Goal: Register for event/course: Register for event/course

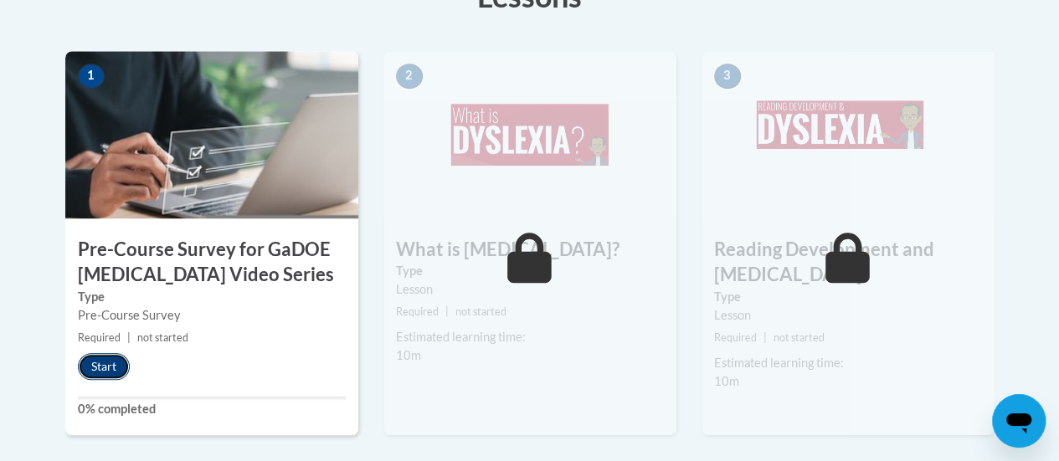
click at [121, 371] on button "Start" at bounding box center [104, 366] width 52 height 27
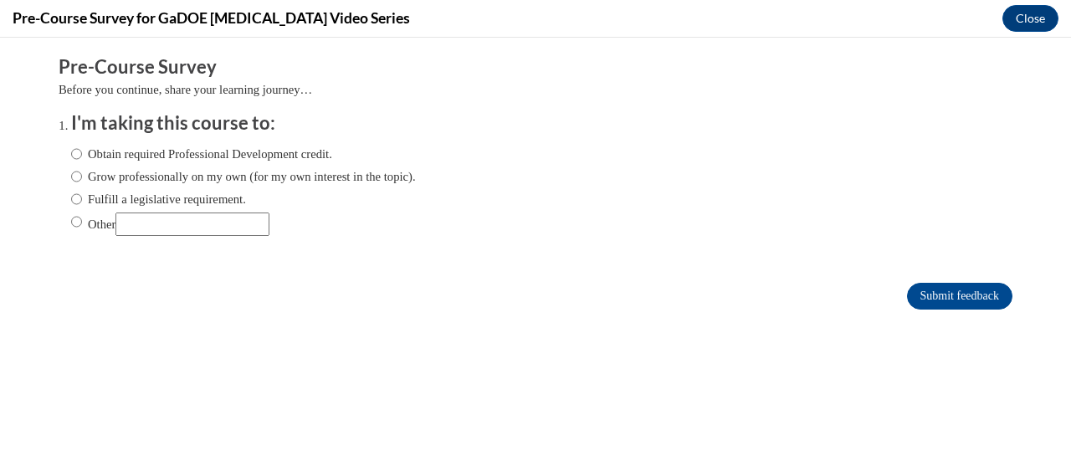
click at [215, 157] on label "Obtain required Professional Development credit." at bounding box center [201, 154] width 261 height 18
click at [82, 157] on input "Obtain required Professional Development credit." at bounding box center [76, 154] width 11 height 18
radio input "true"
click at [959, 306] on input "Submit feedback" at bounding box center [959, 296] width 105 height 27
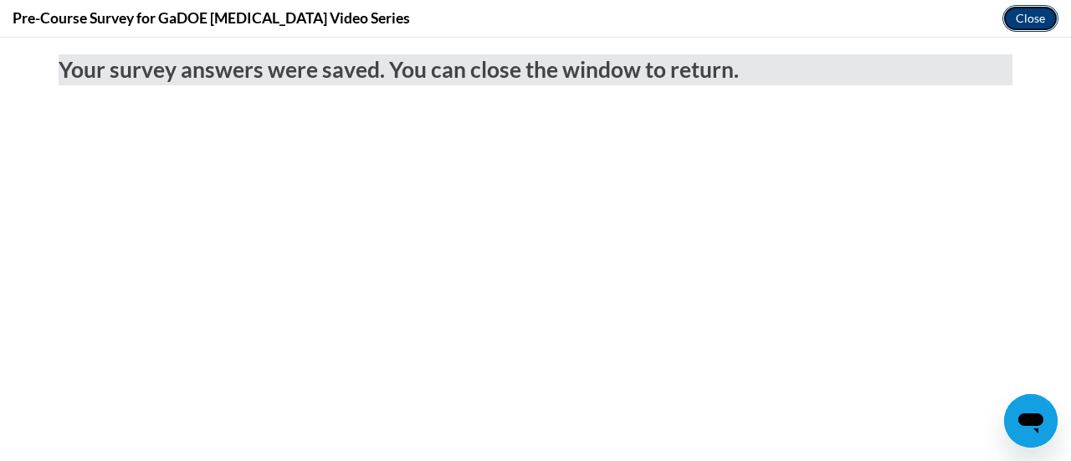
click at [1015, 19] on button "Close" at bounding box center [1031, 18] width 56 height 27
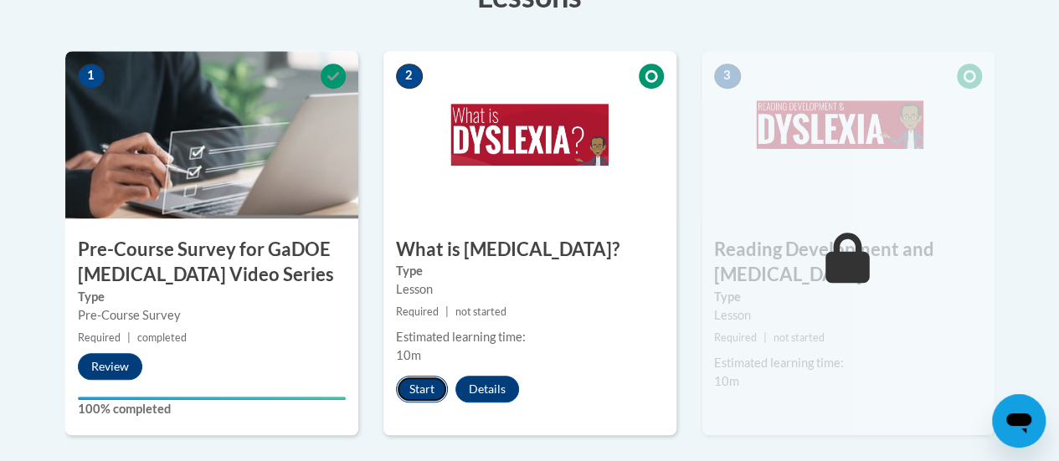
click at [420, 391] on button "Start" at bounding box center [422, 389] width 52 height 27
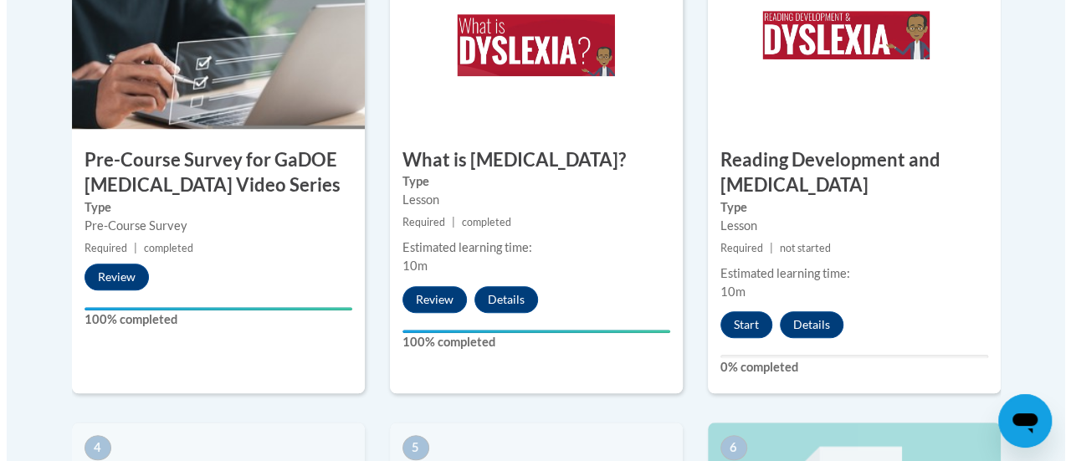
scroll to position [628, 0]
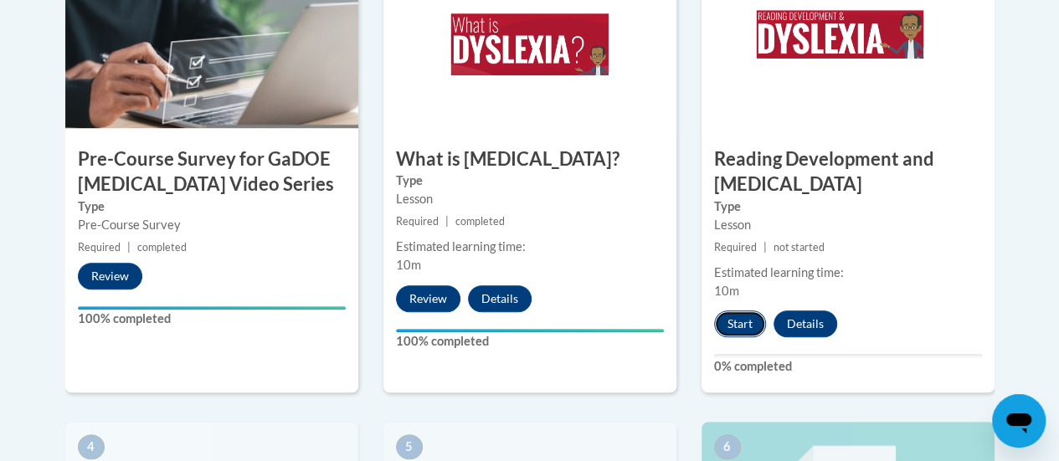
click at [744, 321] on button "Start" at bounding box center [740, 324] width 52 height 27
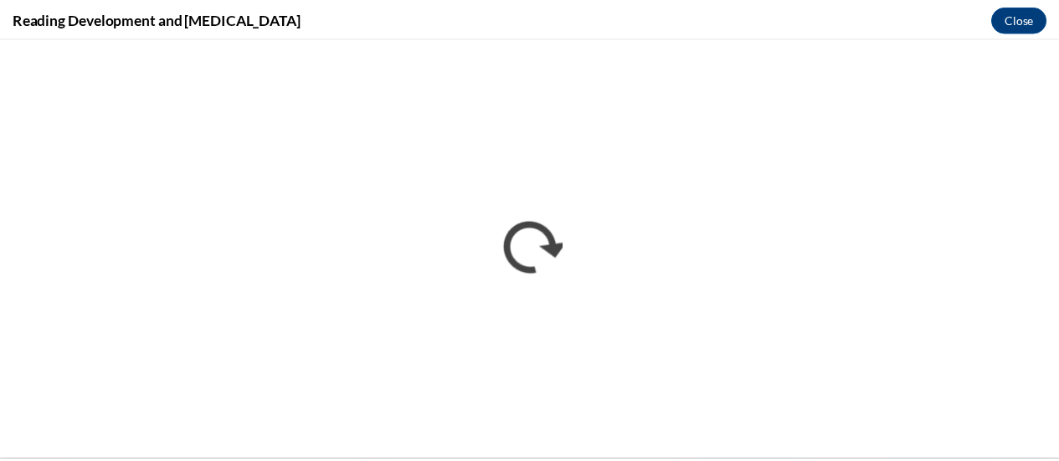
scroll to position [0, 0]
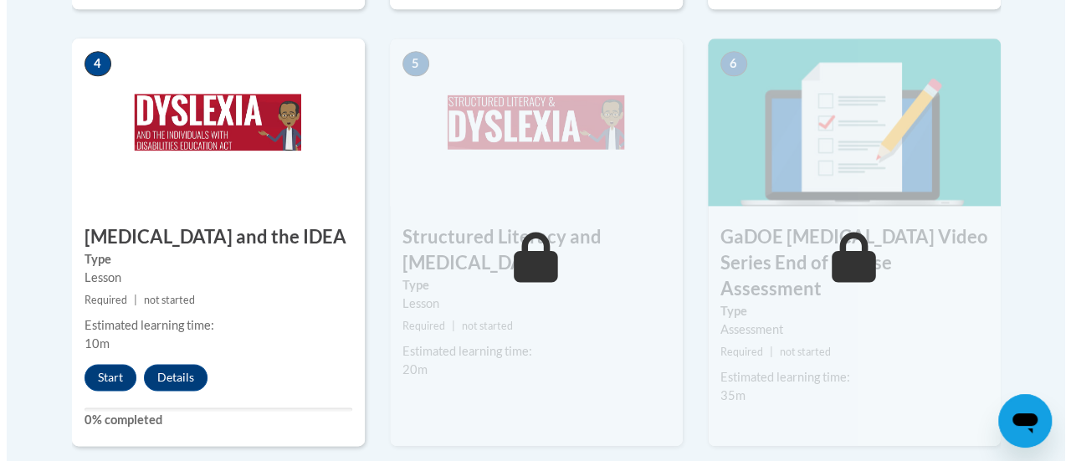
scroll to position [1061, 0]
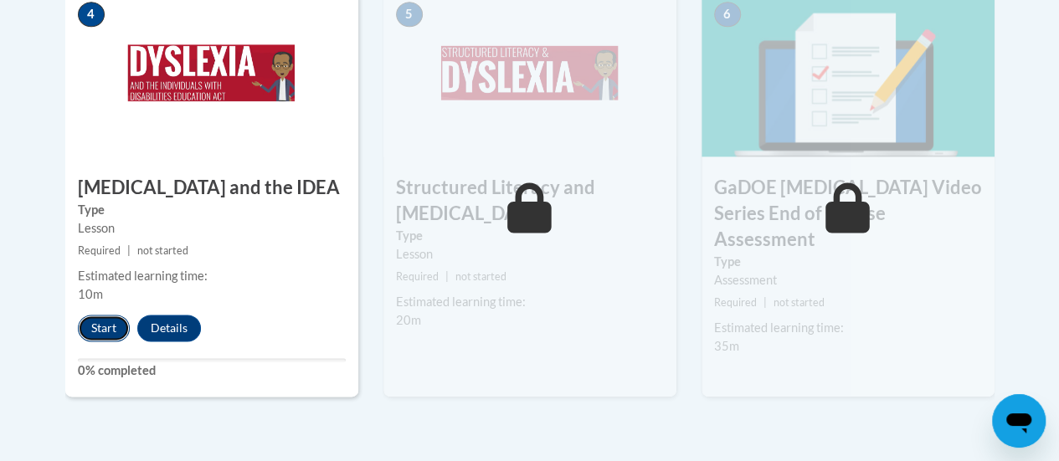
click at [111, 319] on button "Start" at bounding box center [104, 328] width 52 height 27
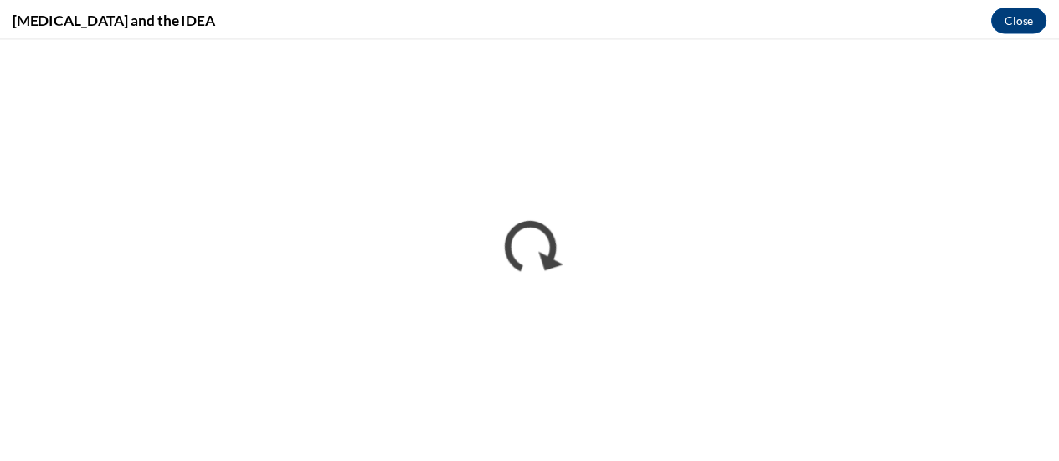
scroll to position [0, 0]
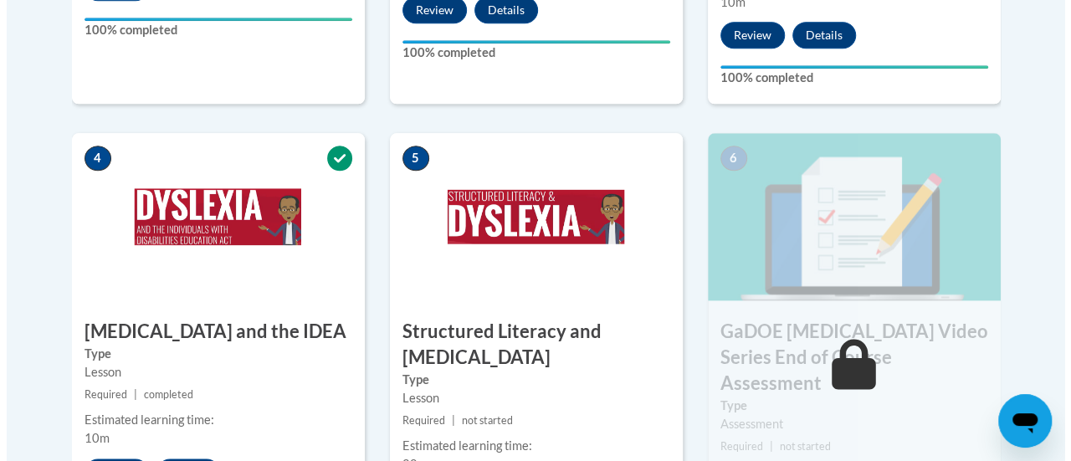
scroll to position [1087, 0]
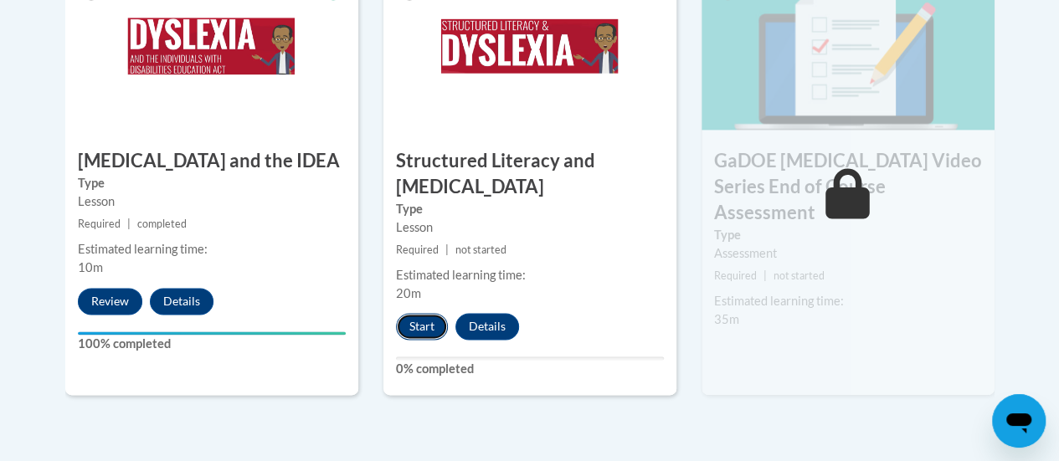
click at [415, 329] on button "Start" at bounding box center [422, 326] width 52 height 27
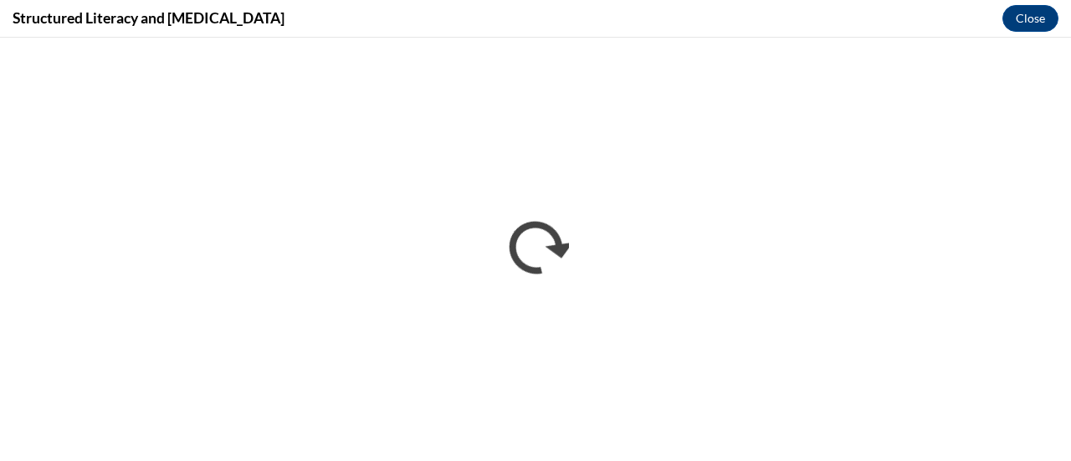
scroll to position [0, 0]
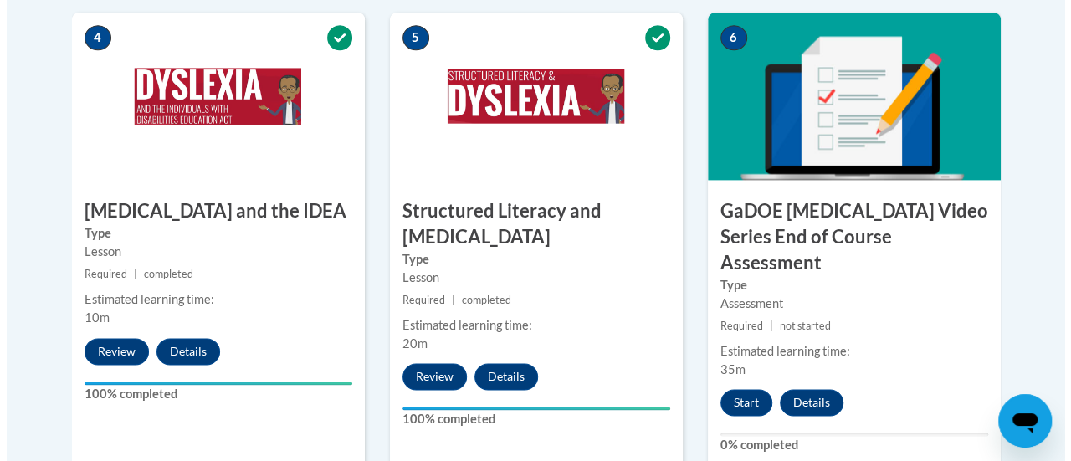
scroll to position [1057, 0]
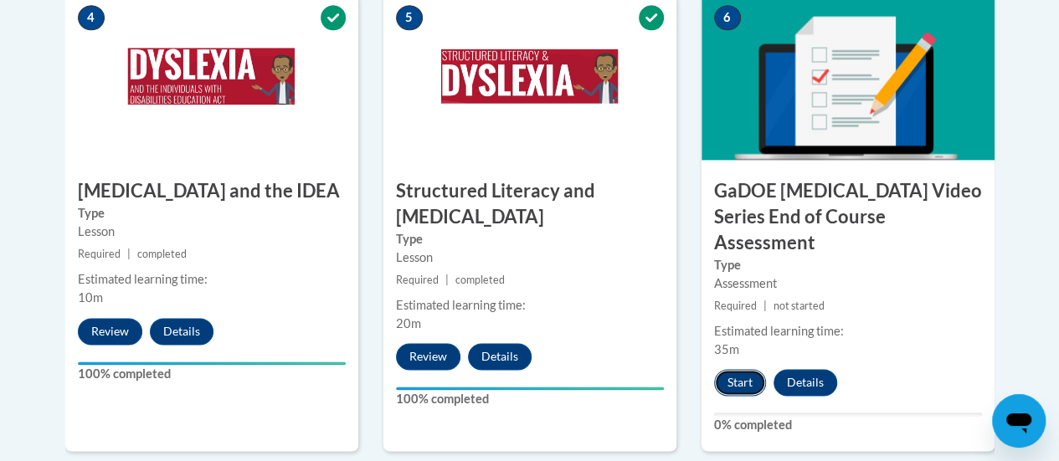
click at [736, 369] on button "Start" at bounding box center [740, 382] width 52 height 27
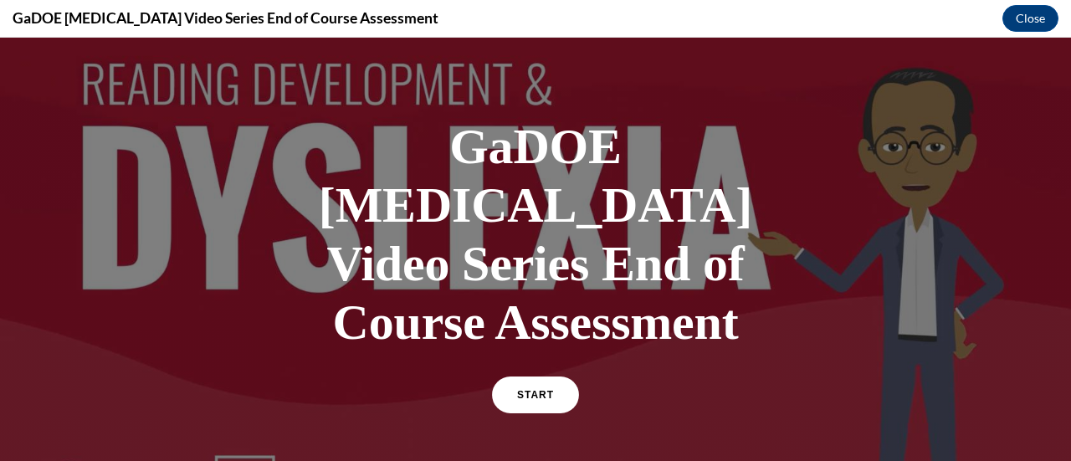
scroll to position [42, 0]
click at [545, 375] on link "START" at bounding box center [535, 394] width 91 height 39
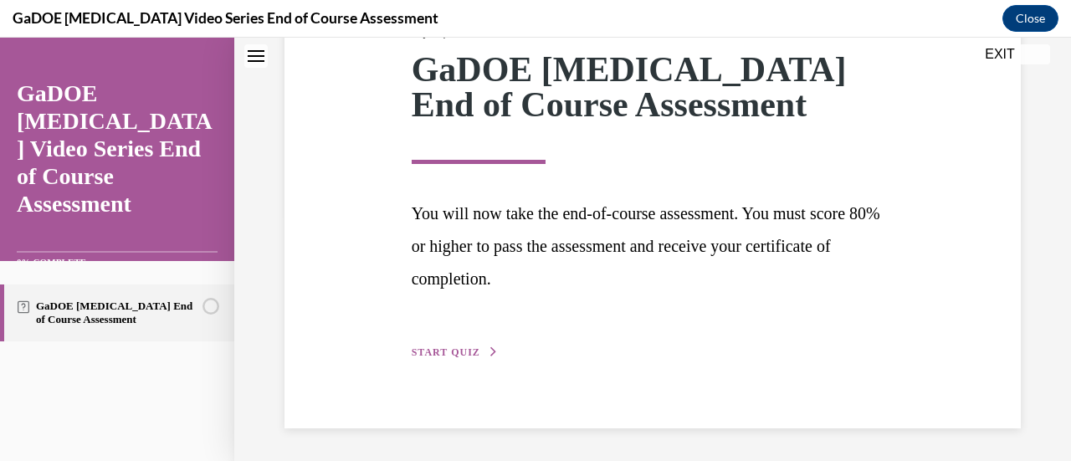
click at [467, 349] on span "START QUIZ" at bounding box center [446, 353] width 69 height 12
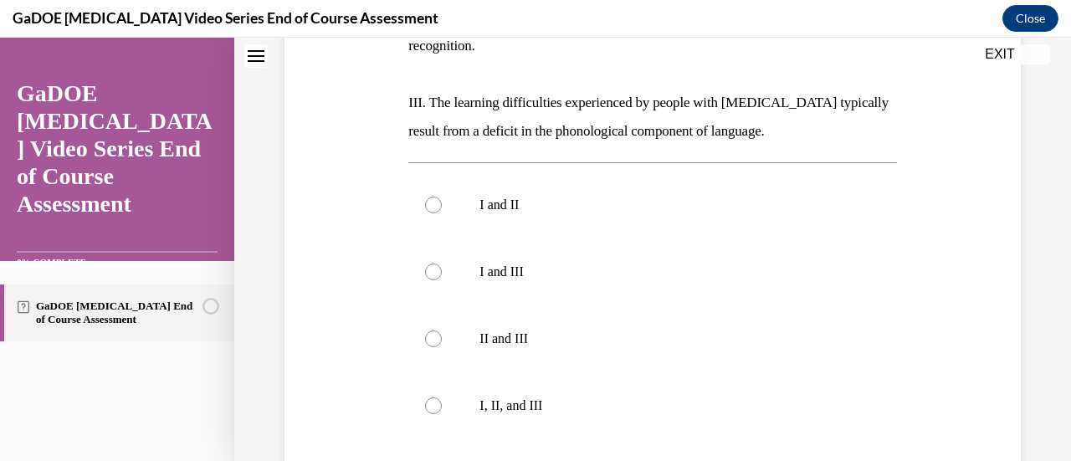
scroll to position [459, 0]
click at [454, 372] on label "I, II, and III" at bounding box center [652, 405] width 488 height 67
click at [442, 397] on input "I, II, and III" at bounding box center [433, 405] width 17 height 17
radio input "true"
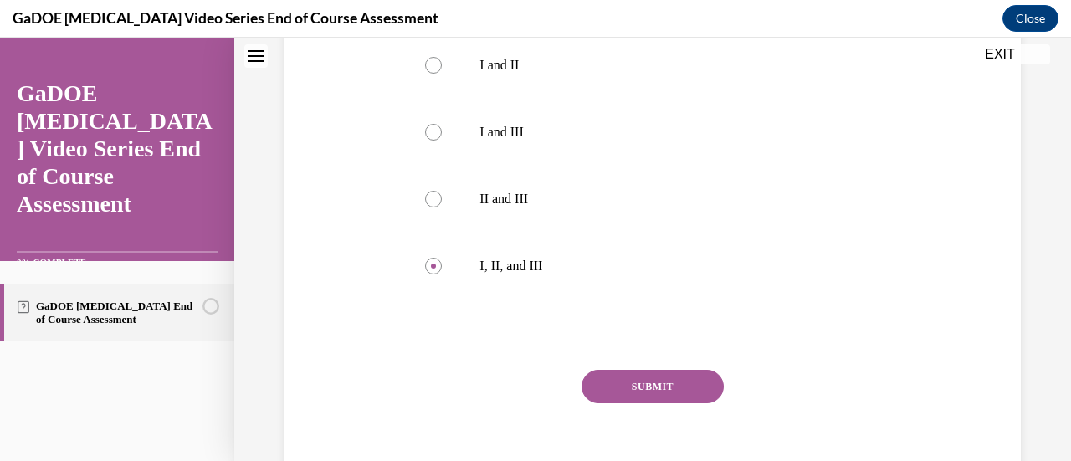
click at [671, 370] on button "SUBMIT" at bounding box center [653, 386] width 142 height 33
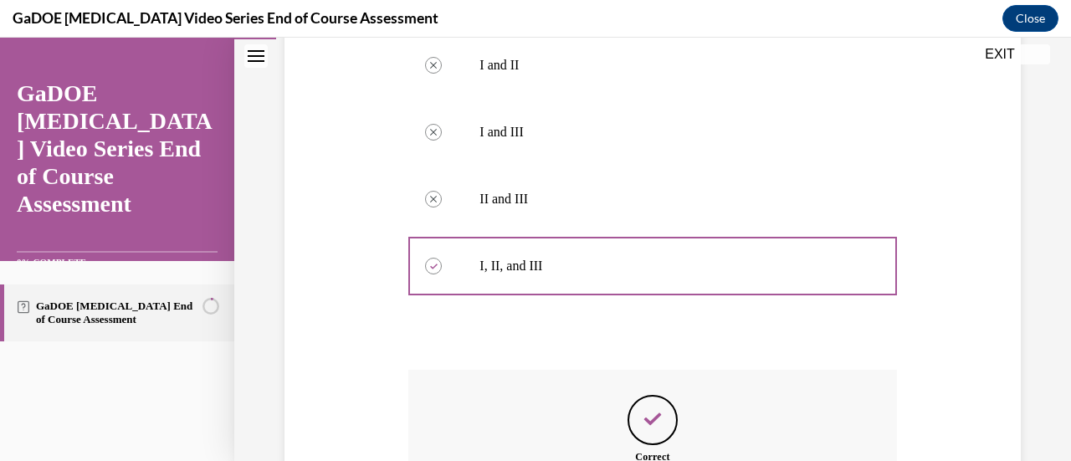
scroll to position [783, 0]
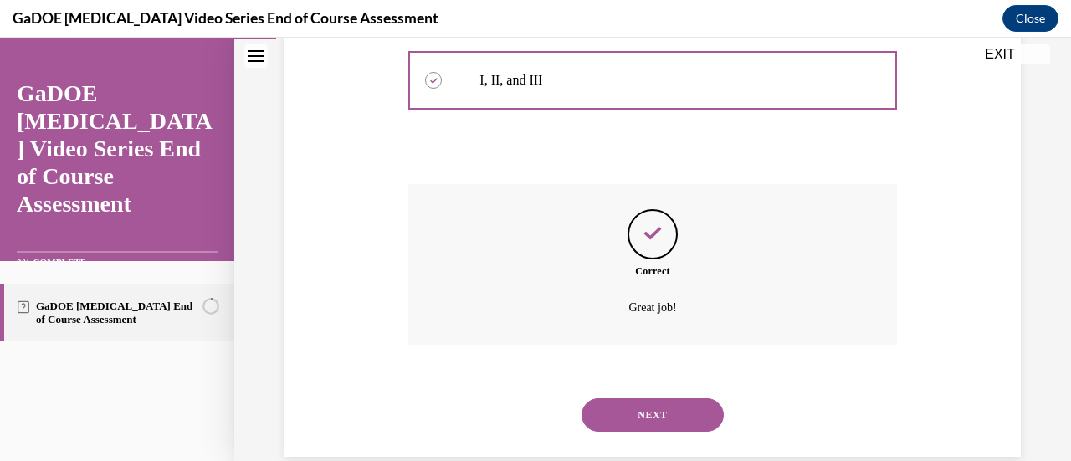
click at [671, 370] on button "SUBMIT" at bounding box center [653, 386] width 142 height 33
click at [657, 398] on button "NEXT" at bounding box center [653, 414] width 142 height 33
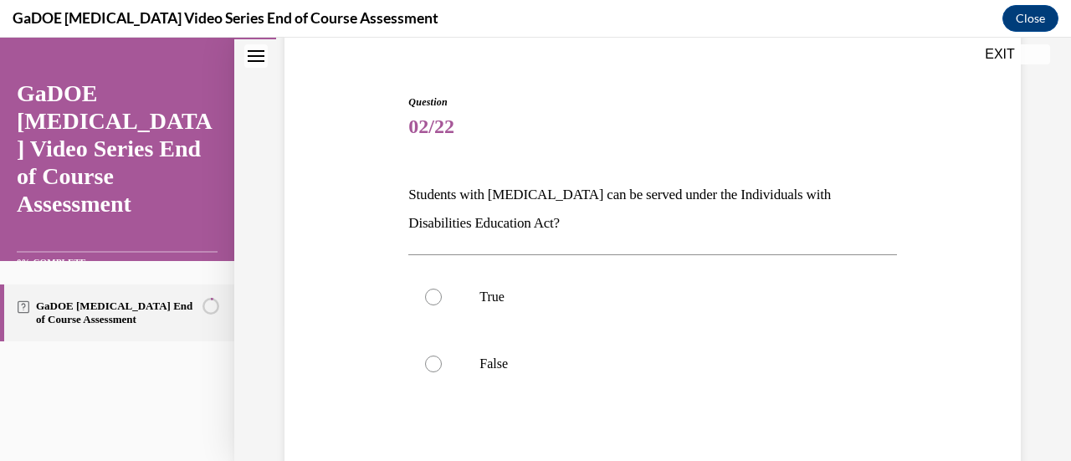
scroll to position [150, 0]
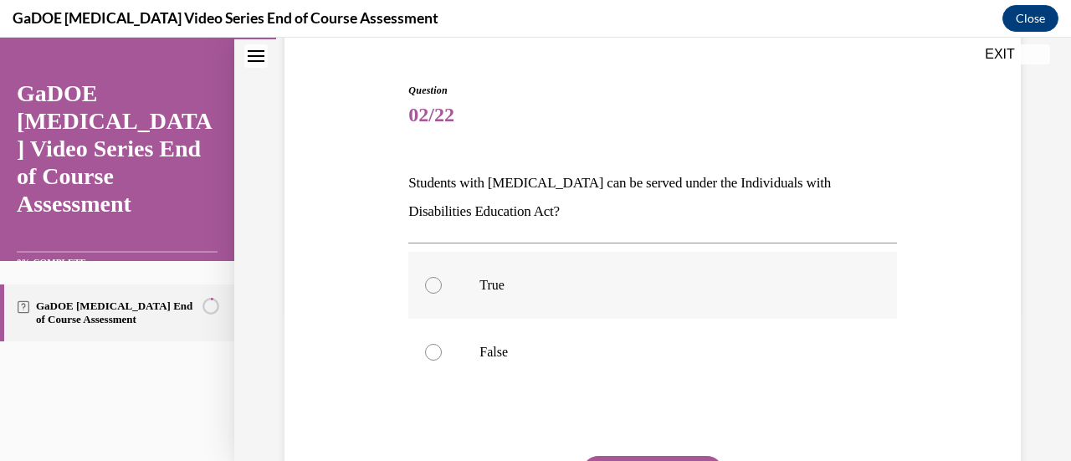
click at [638, 290] on p "True" at bounding box center [667, 285] width 375 height 17
click at [442, 290] on input "True" at bounding box center [433, 285] width 17 height 17
radio input "true"
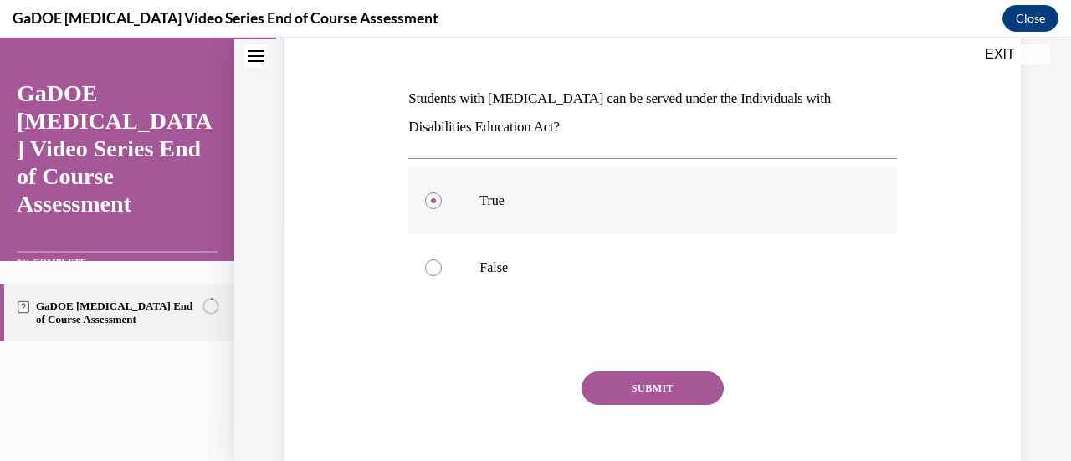
scroll to position [239, 0]
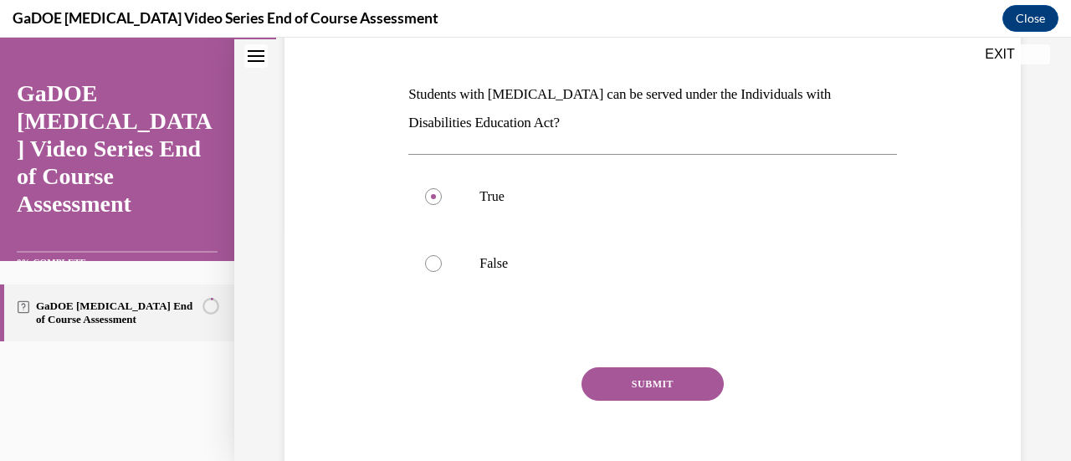
click at [629, 383] on button "SUBMIT" at bounding box center [653, 383] width 142 height 33
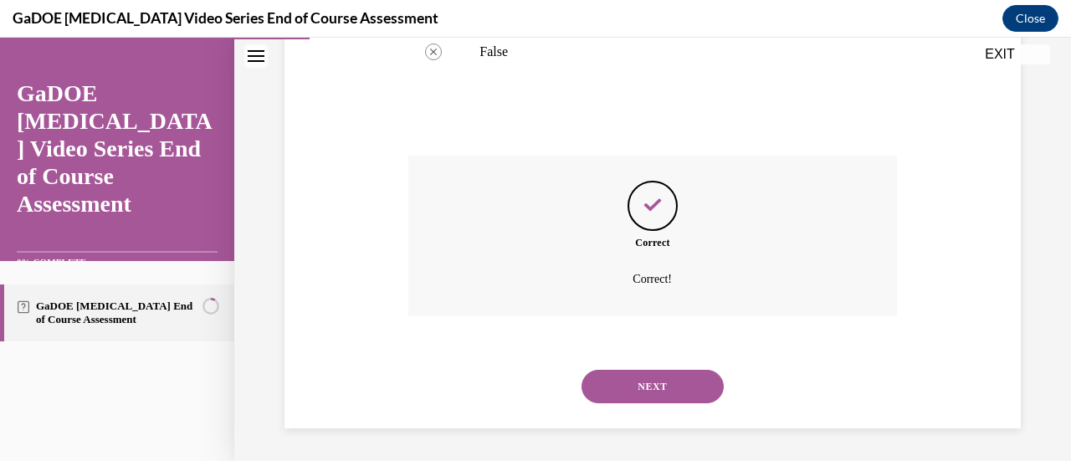
click at [631, 381] on button "NEXT" at bounding box center [653, 386] width 142 height 33
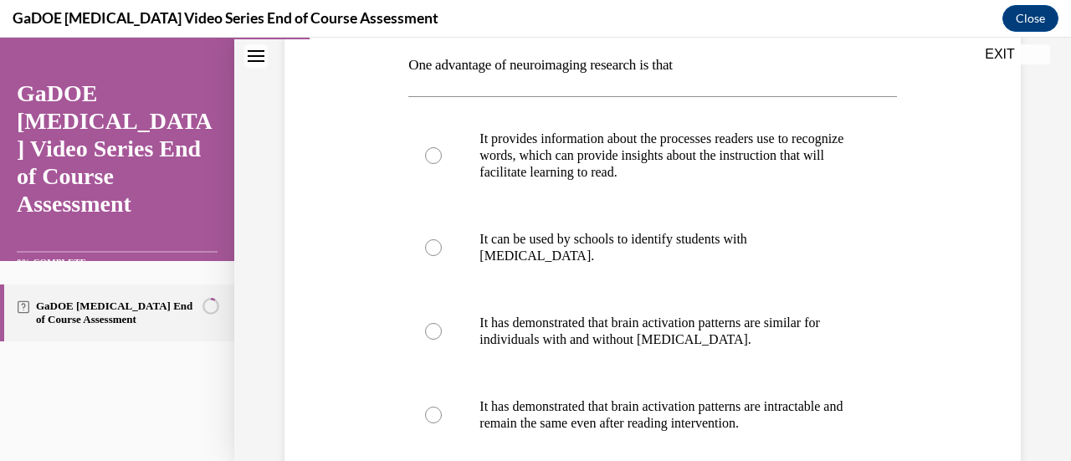
scroll to position [284, 0]
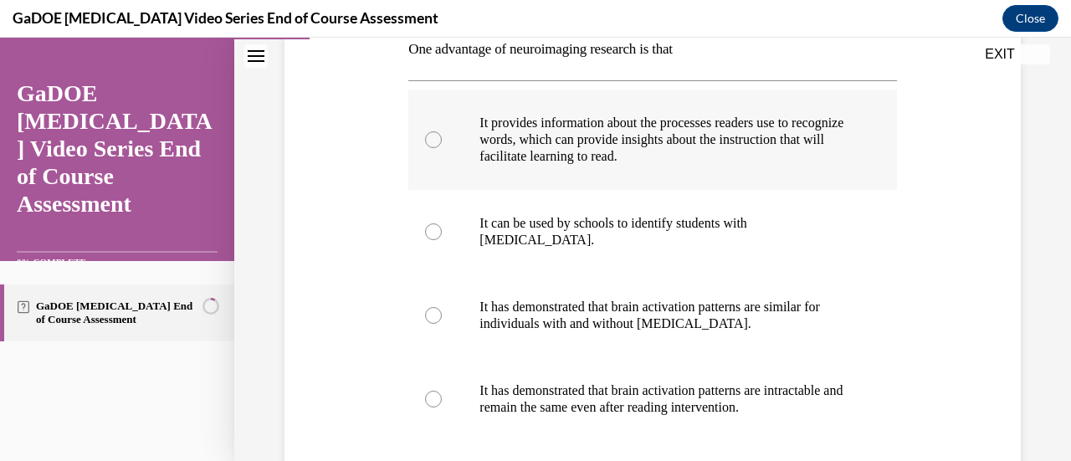
click at [671, 152] on p "It provides information about the processes readers use to recognize words, whi…" at bounding box center [667, 140] width 375 height 50
click at [442, 148] on input "It provides information about the processes readers use to recognize words, whi…" at bounding box center [433, 139] width 17 height 17
radio input "true"
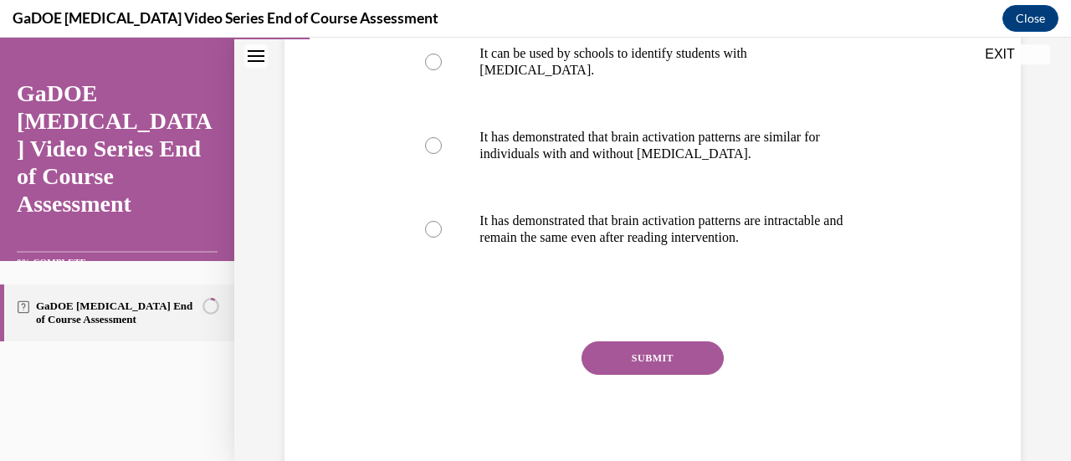
click at [668, 356] on button "SUBMIT" at bounding box center [653, 358] width 142 height 33
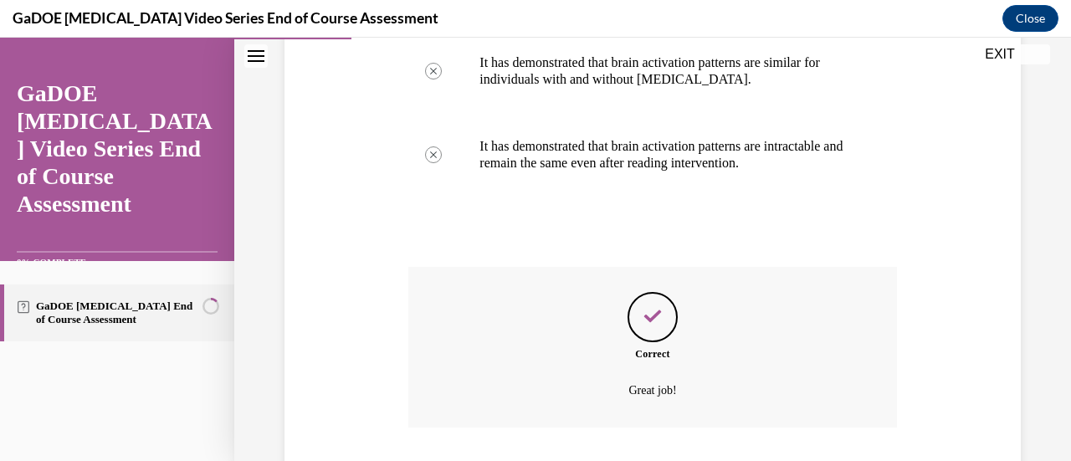
scroll to position [640, 0]
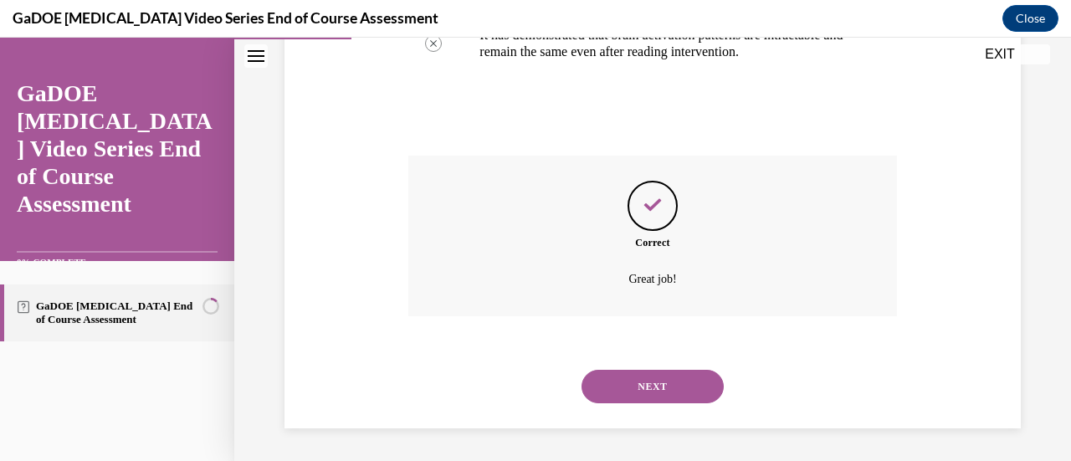
click at [663, 399] on button "NEXT" at bounding box center [653, 386] width 142 height 33
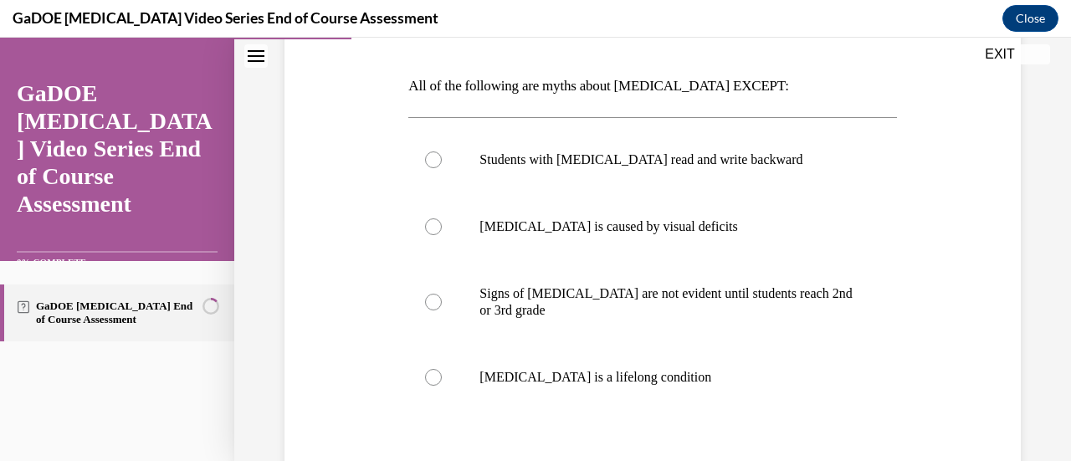
scroll to position [249, 0]
click at [663, 399] on label "Dyslexia is a lifelong condition" at bounding box center [652, 375] width 488 height 67
click at [442, 384] on input "Dyslexia is a lifelong condition" at bounding box center [433, 375] width 17 height 17
radio input "true"
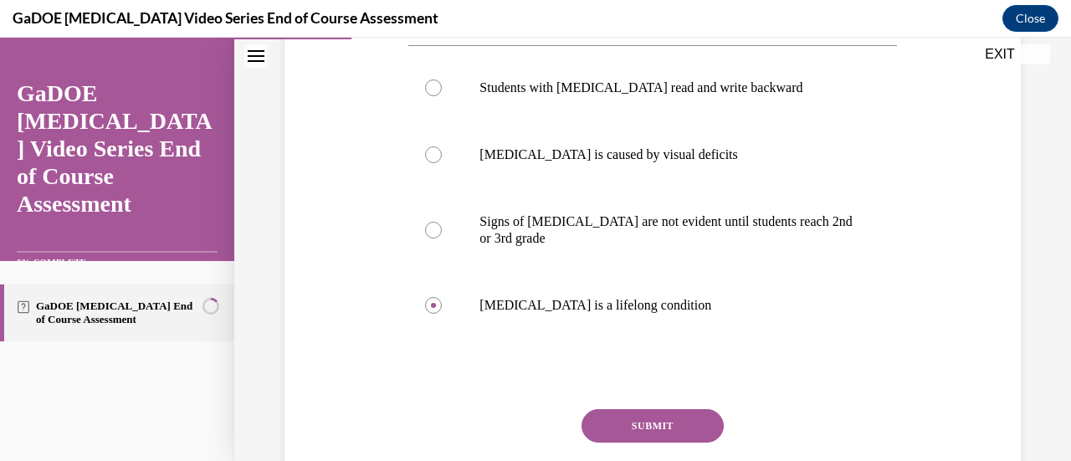
click at [661, 426] on button "SUBMIT" at bounding box center [653, 425] width 142 height 33
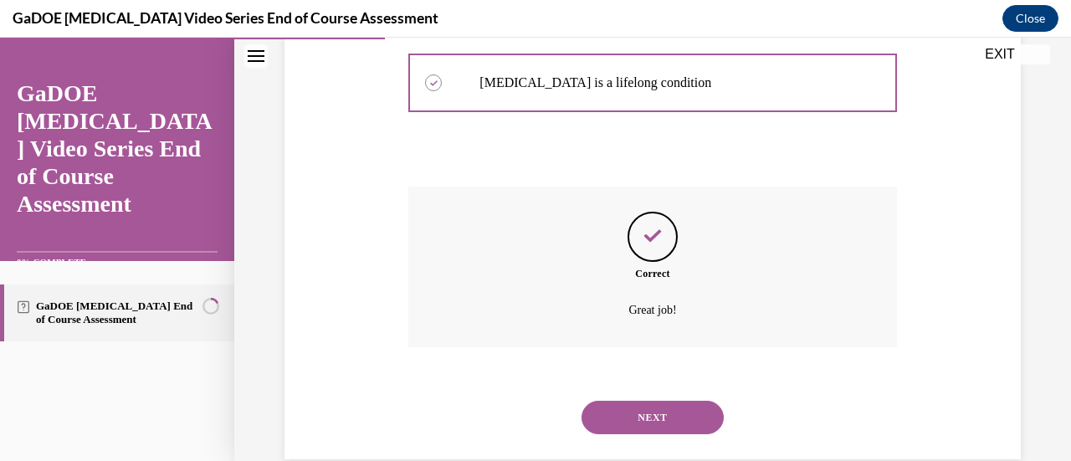
click at [661, 408] on button "NEXT" at bounding box center [653, 417] width 142 height 33
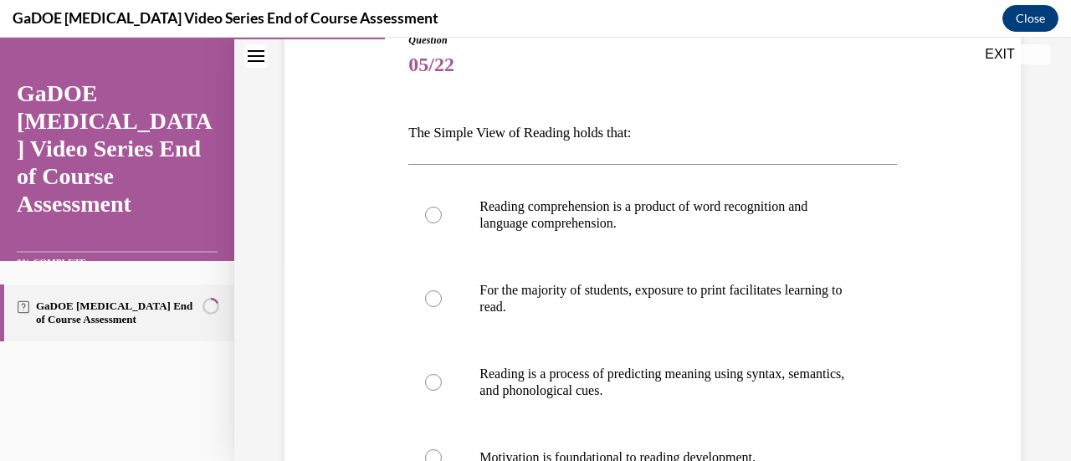
scroll to position [203, 0]
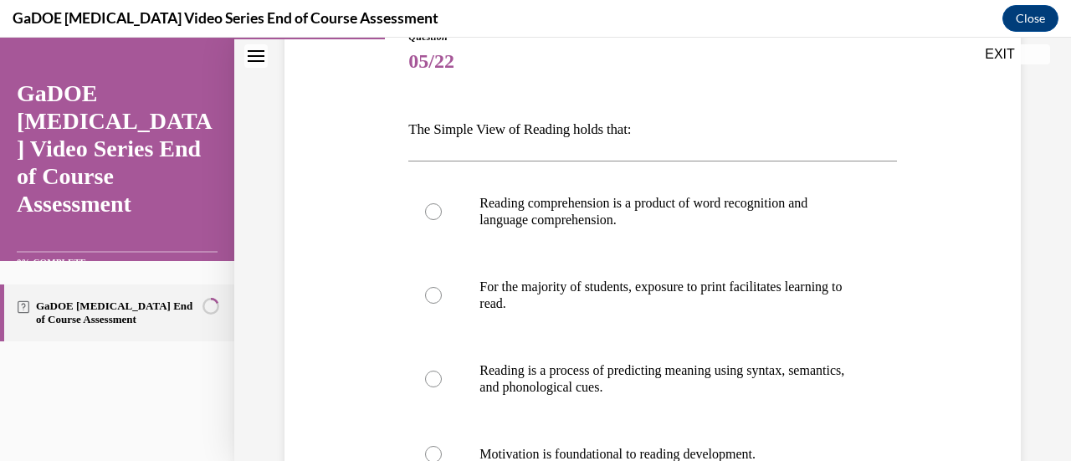
click at [661, 408] on label "Reading is a process of predicting meaning using syntax, semantics, and phonolo…" at bounding box center [652, 379] width 488 height 84
click at [442, 388] on input "Reading is a process of predicting meaning using syntax, semantics, and phonolo…" at bounding box center [433, 379] width 17 height 17
radio input "true"
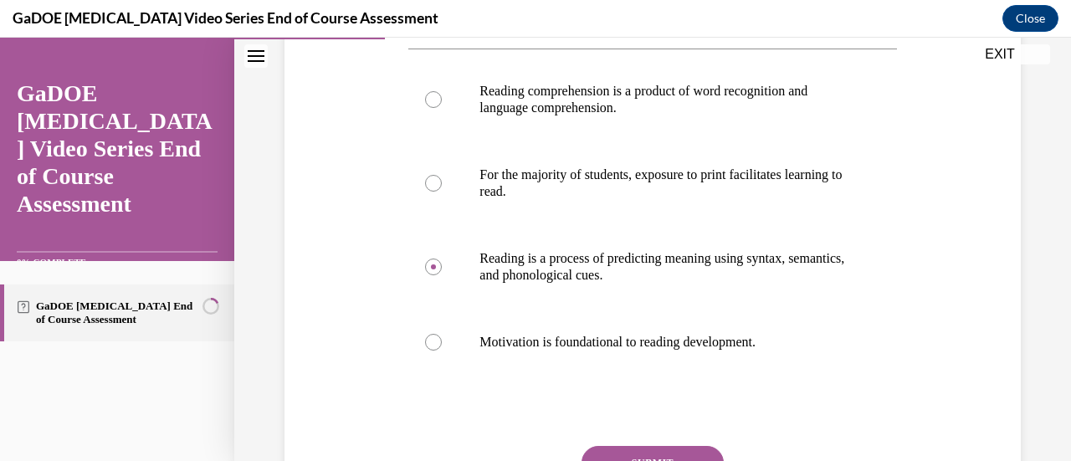
scroll to position [316, 0]
click at [656, 455] on button "SUBMIT" at bounding box center [653, 461] width 142 height 33
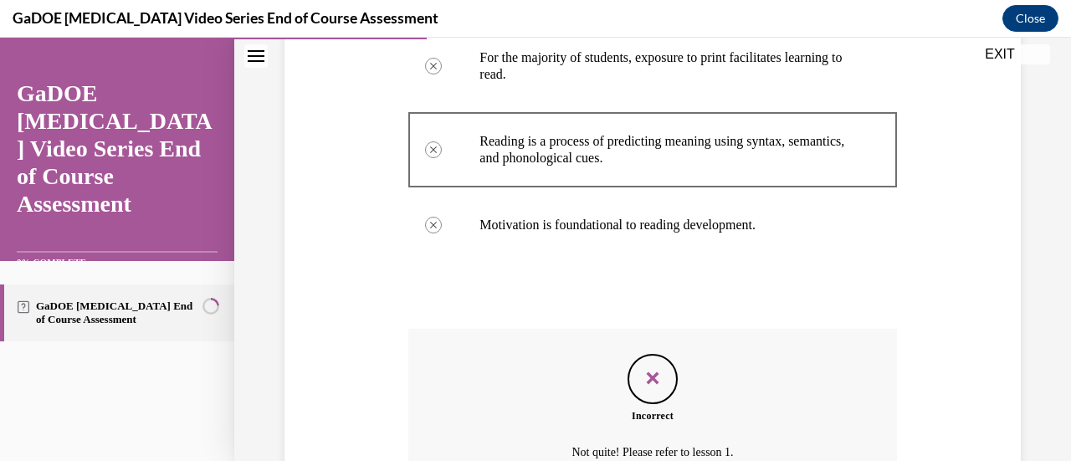
scroll to position [543, 0]
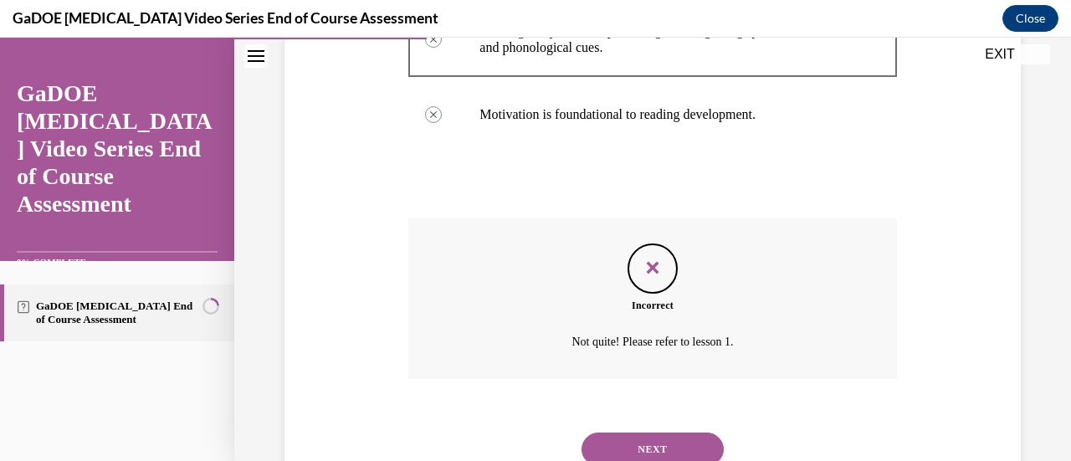
click at [653, 450] on button "NEXT" at bounding box center [653, 449] width 142 height 33
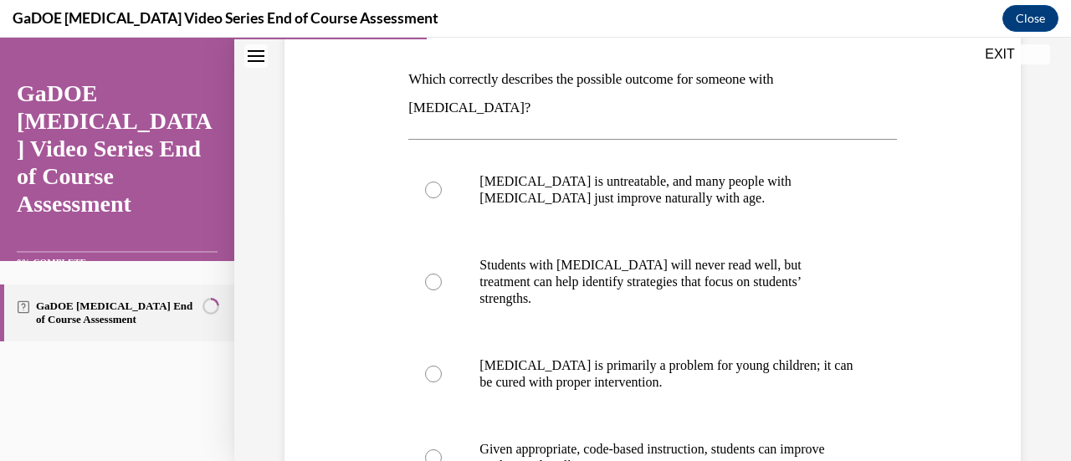
scroll to position [259, 0]
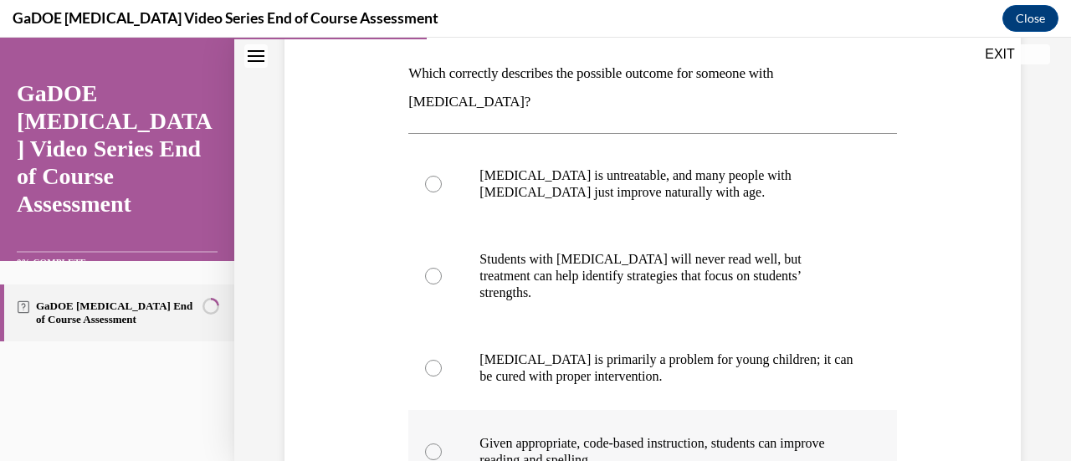
click at [668, 435] on p "Given appropriate, code-based instruction, students can improve reading and spe…" at bounding box center [667, 451] width 375 height 33
click at [442, 444] on input "Given appropriate, code-based instruction, students can improve reading and spe…" at bounding box center [433, 452] width 17 height 17
radio input "true"
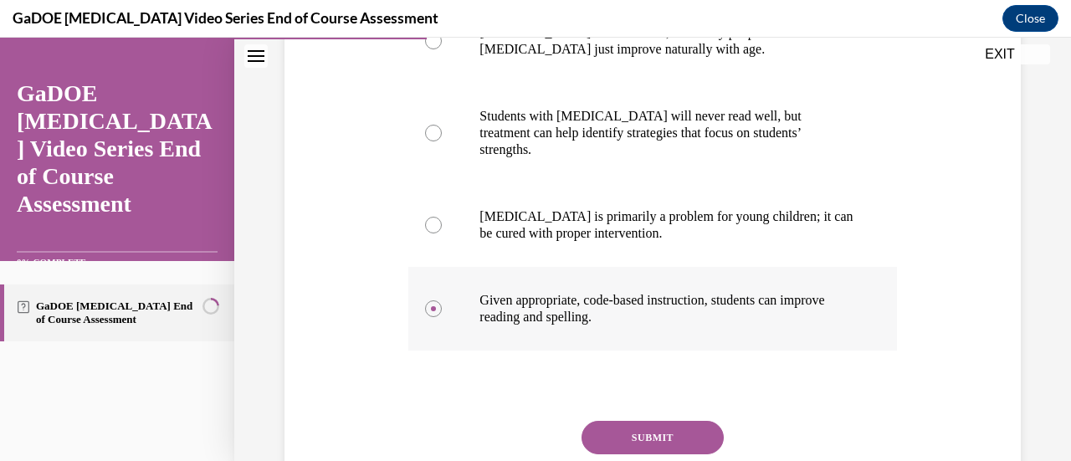
scroll to position [437, 0]
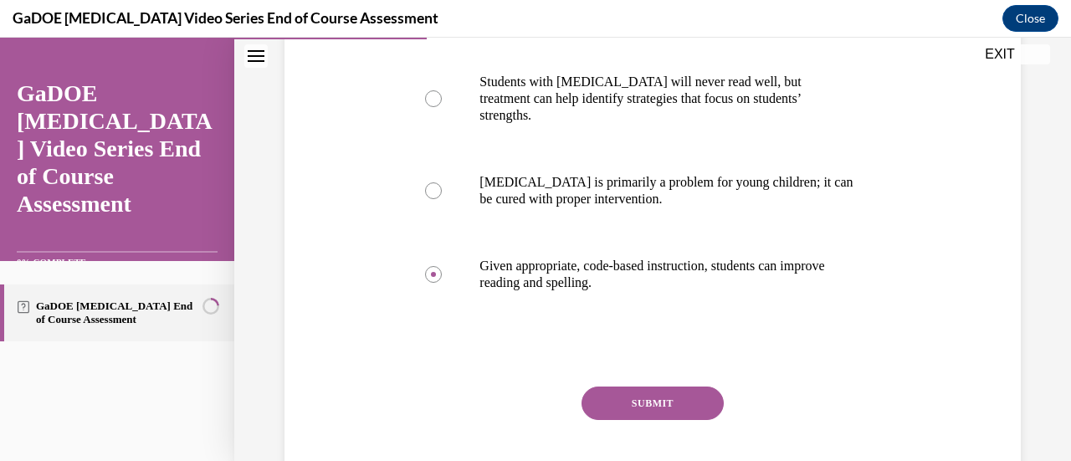
click at [664, 387] on button "SUBMIT" at bounding box center [653, 403] width 142 height 33
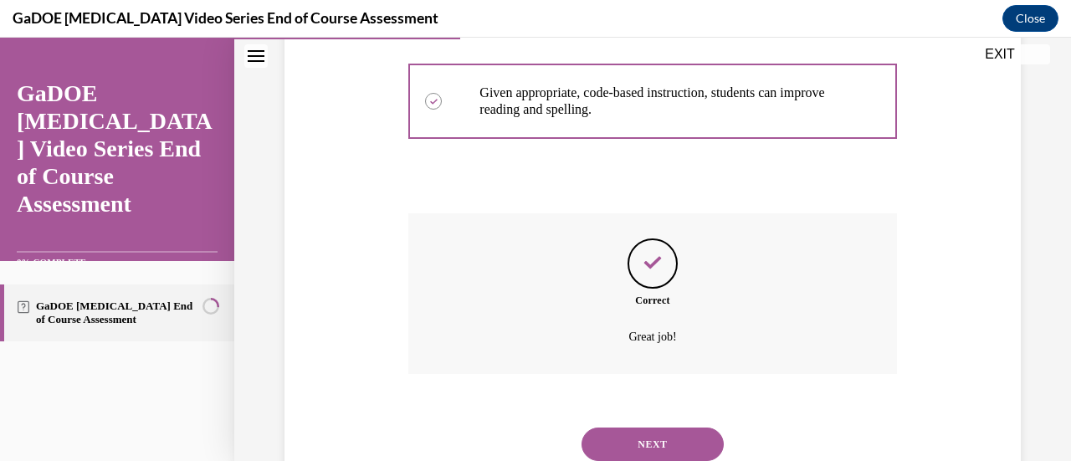
click at [663, 428] on button "NEXT" at bounding box center [653, 444] width 142 height 33
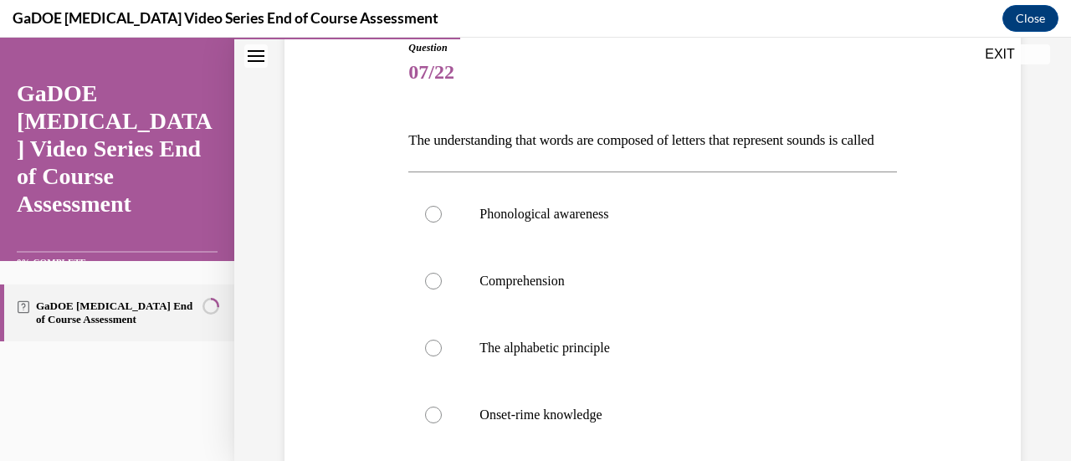
scroll to position [193, 0]
click at [599, 225] on label "Phonological awareness" at bounding box center [652, 213] width 488 height 67
click at [442, 222] on input "Phonological awareness" at bounding box center [433, 213] width 17 height 17
radio input "true"
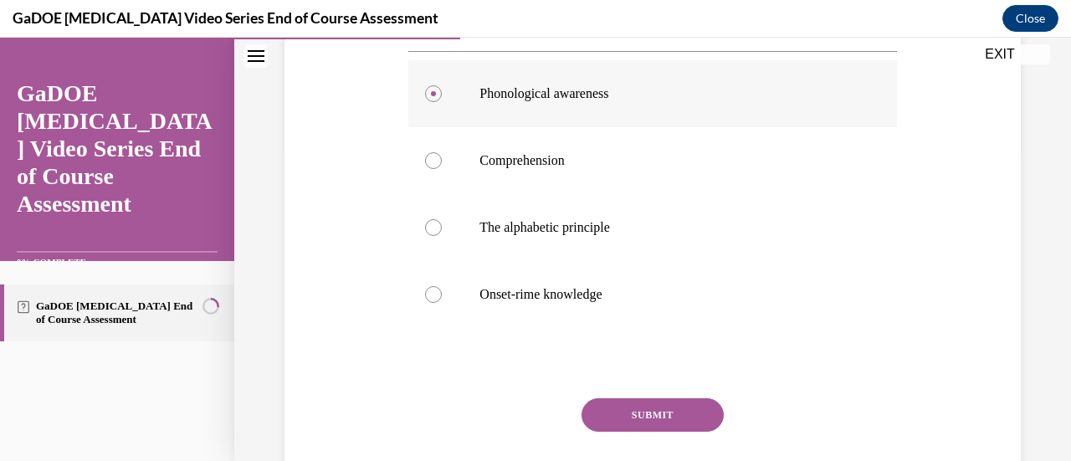
scroll to position [398, 0]
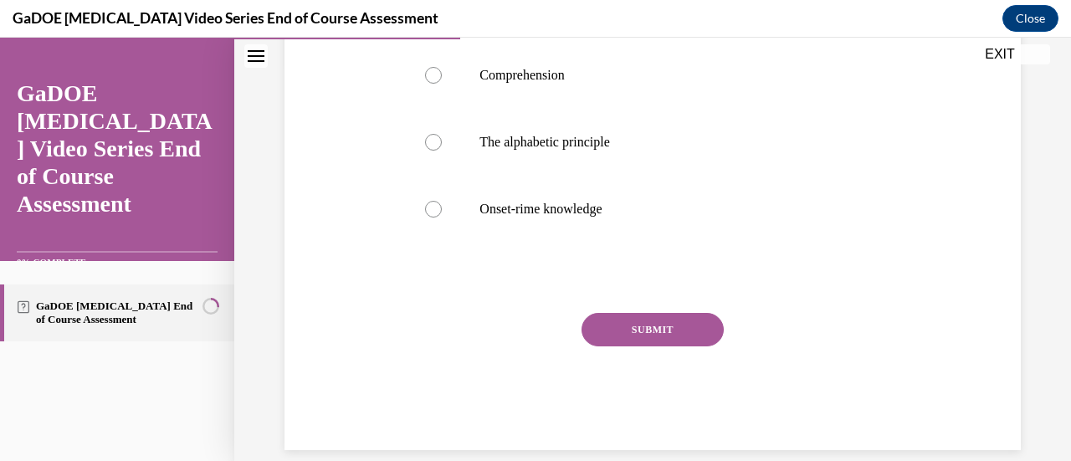
click at [626, 347] on button "SUBMIT" at bounding box center [653, 329] width 142 height 33
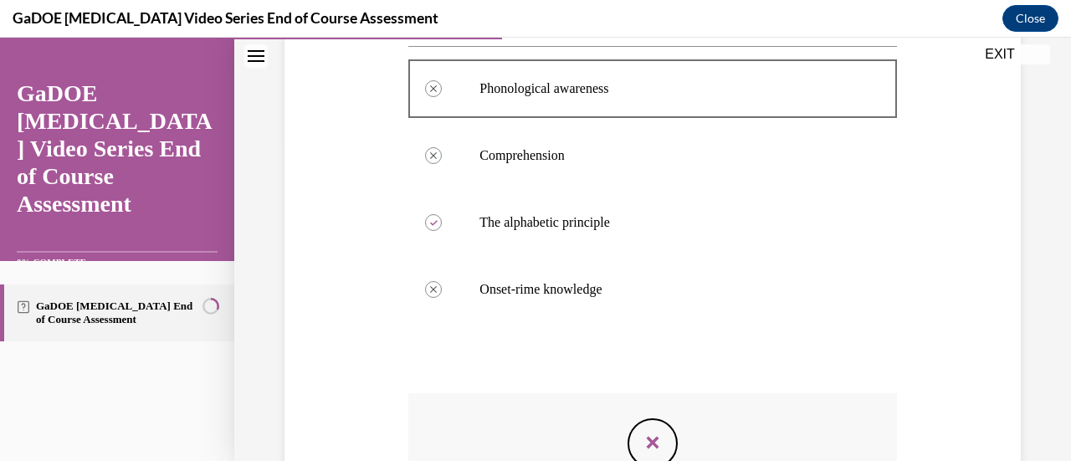
scroll to position [323, 0]
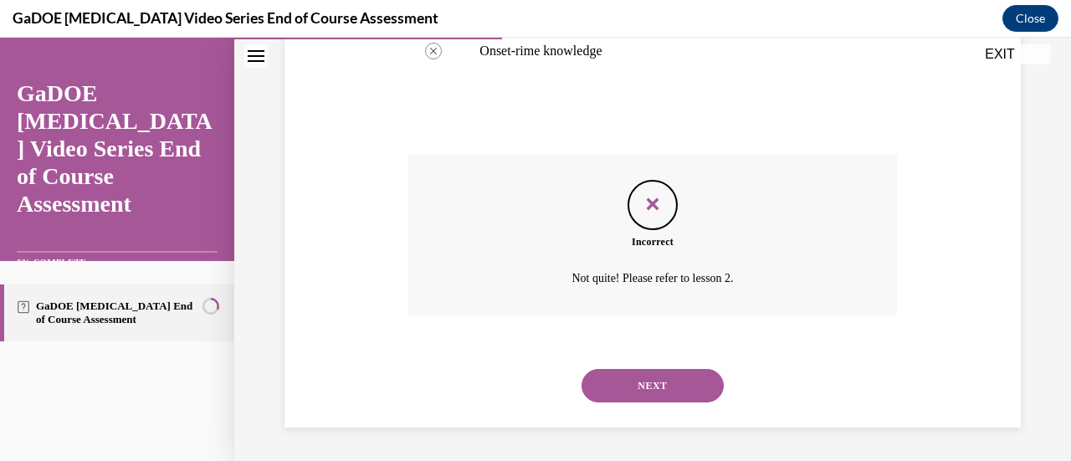
click at [628, 386] on button "NEXT" at bounding box center [653, 385] width 142 height 33
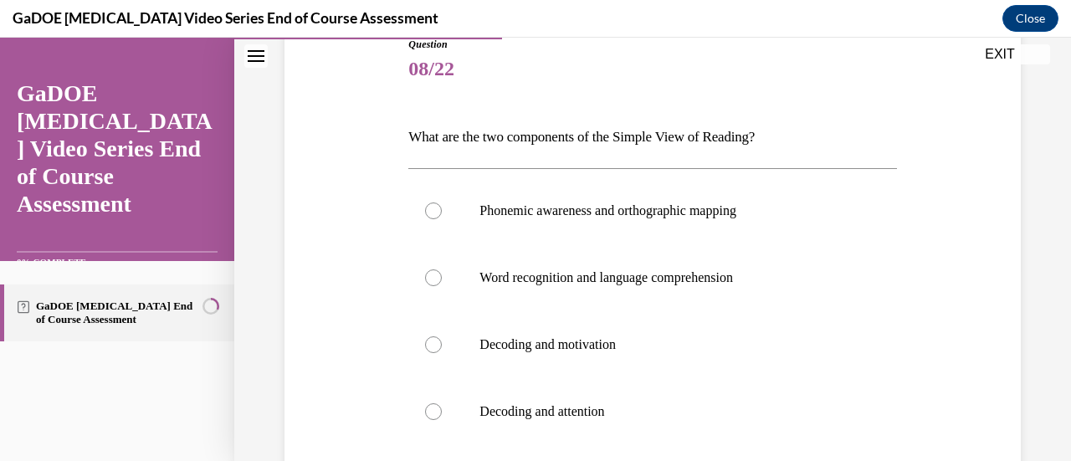
scroll to position [197, 0]
click at [665, 293] on label "Word recognition and language comprehension" at bounding box center [652, 277] width 488 height 67
click at [442, 285] on input "Word recognition and language comprehension" at bounding box center [433, 277] width 17 height 17
radio input "true"
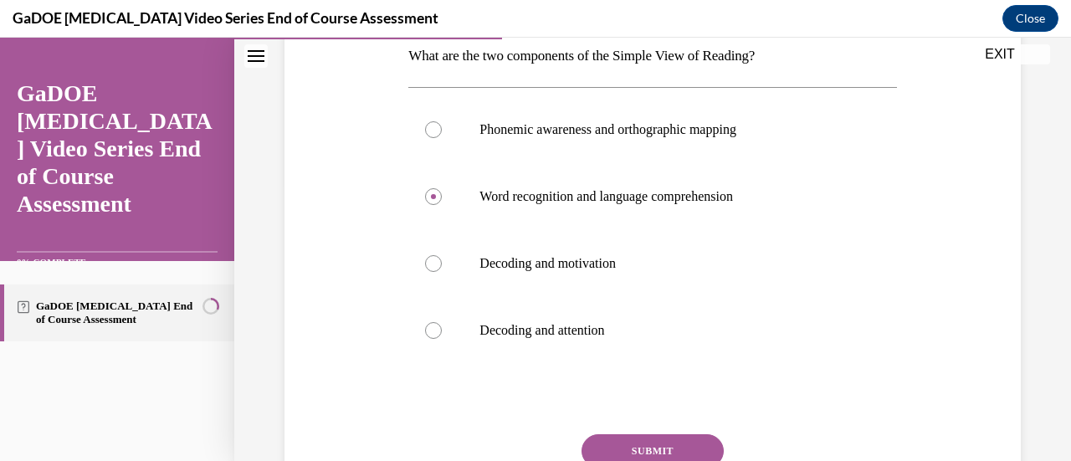
click at [651, 444] on button "SUBMIT" at bounding box center [653, 450] width 142 height 33
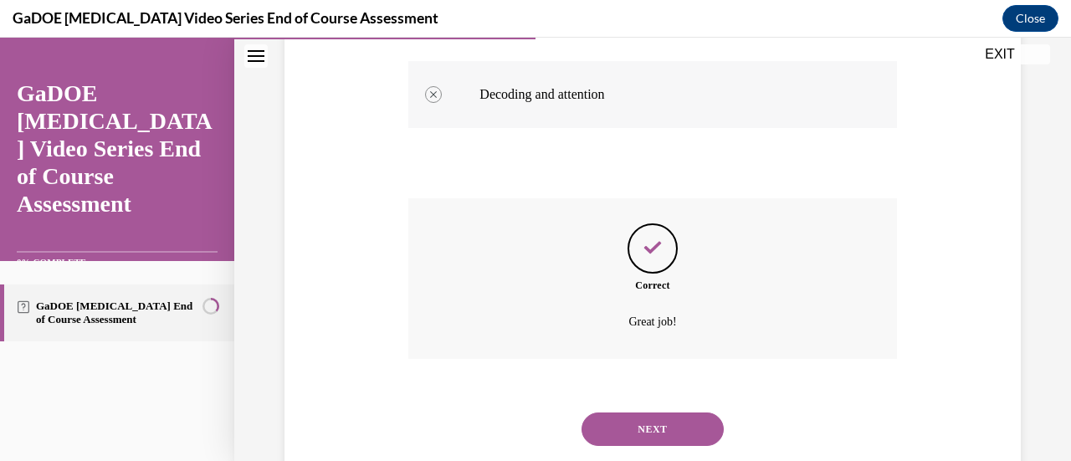
scroll to position [516, 0]
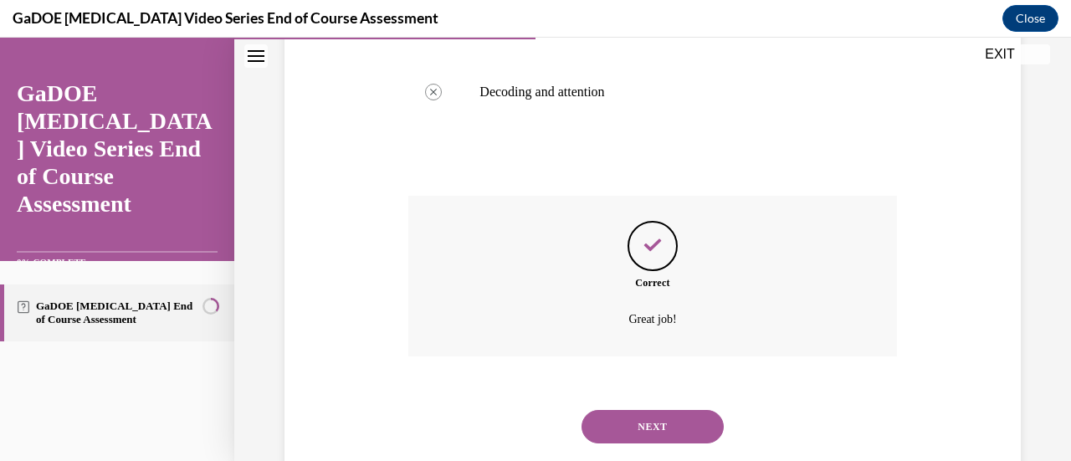
click at [674, 411] on button "NEXT" at bounding box center [653, 426] width 142 height 33
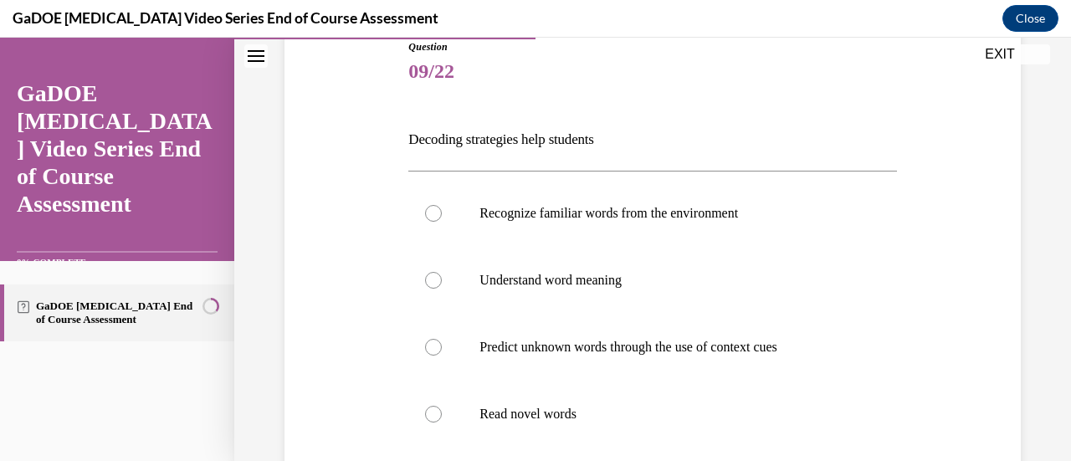
scroll to position [196, 0]
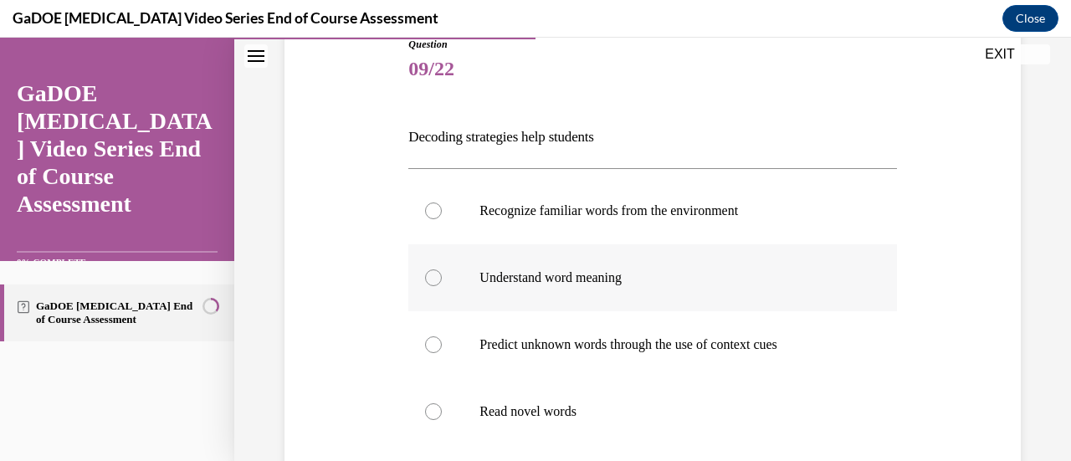
click at [650, 285] on label "Understand word meaning" at bounding box center [652, 277] width 488 height 67
click at [442, 285] on input "Understand word meaning" at bounding box center [433, 278] width 17 height 17
radio input "true"
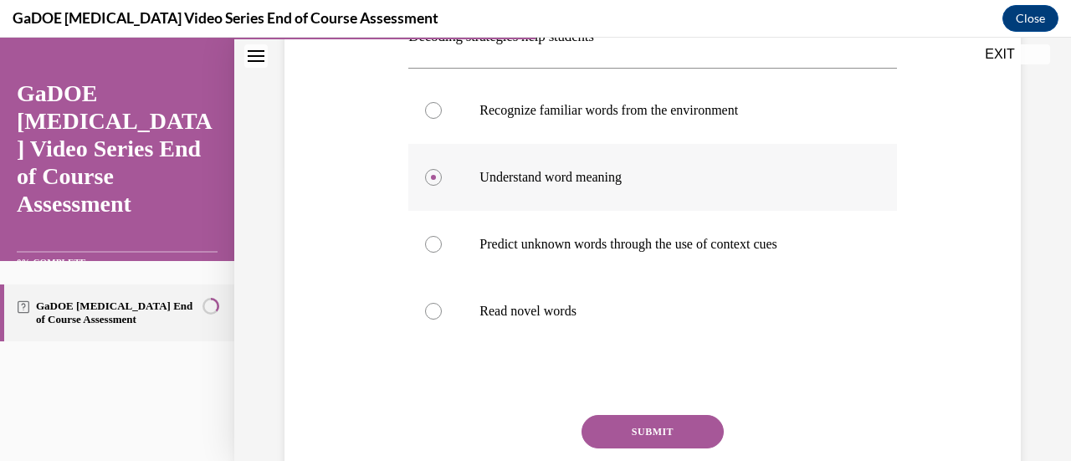
scroll to position [298, 0]
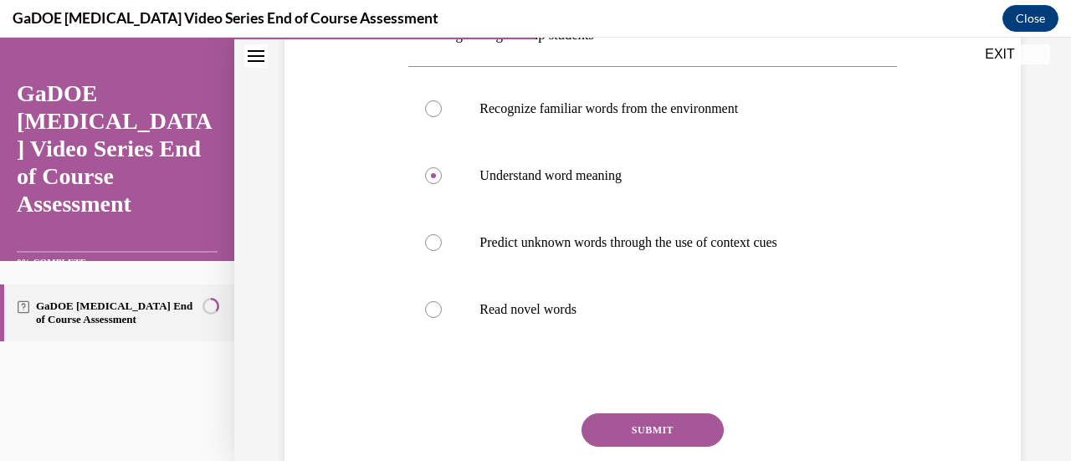
click at [662, 431] on button "SUBMIT" at bounding box center [653, 430] width 142 height 33
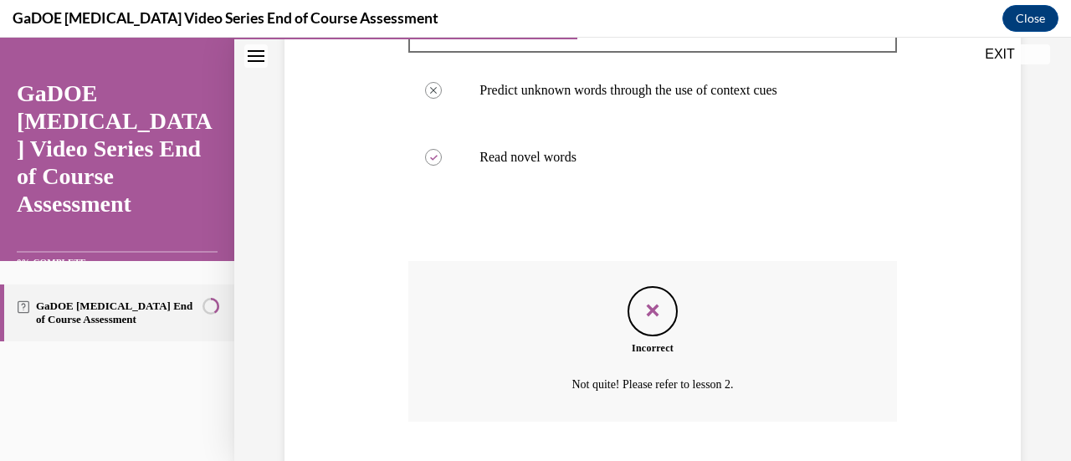
scroll to position [556, 0]
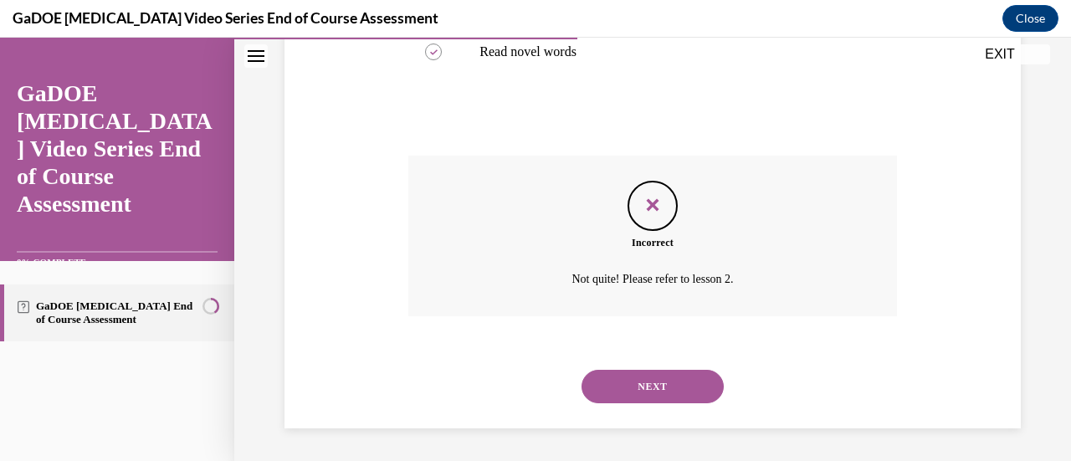
click at [660, 401] on button "NEXT" at bounding box center [653, 386] width 142 height 33
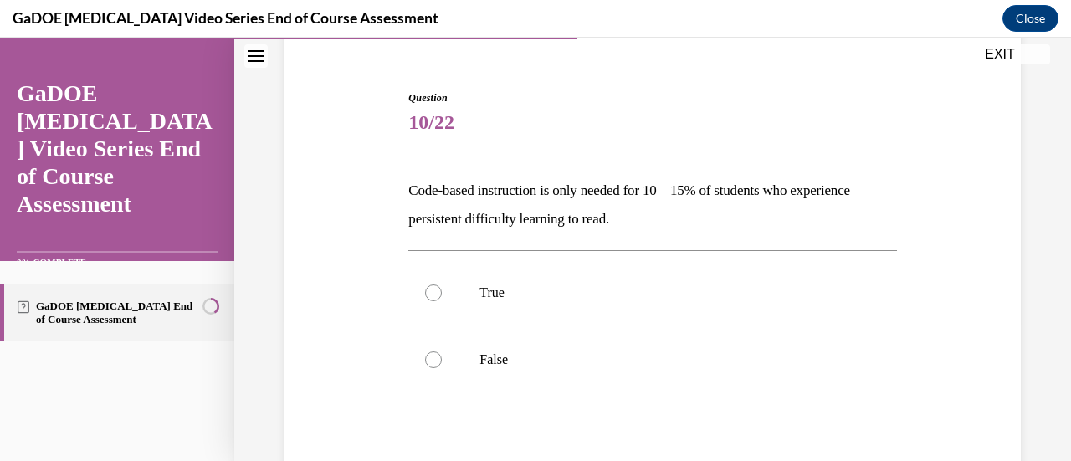
scroll to position [144, 0]
click at [670, 365] on p "False" at bounding box center [667, 358] width 375 height 17
click at [442, 365] on input "False" at bounding box center [433, 358] width 17 height 17
radio input "true"
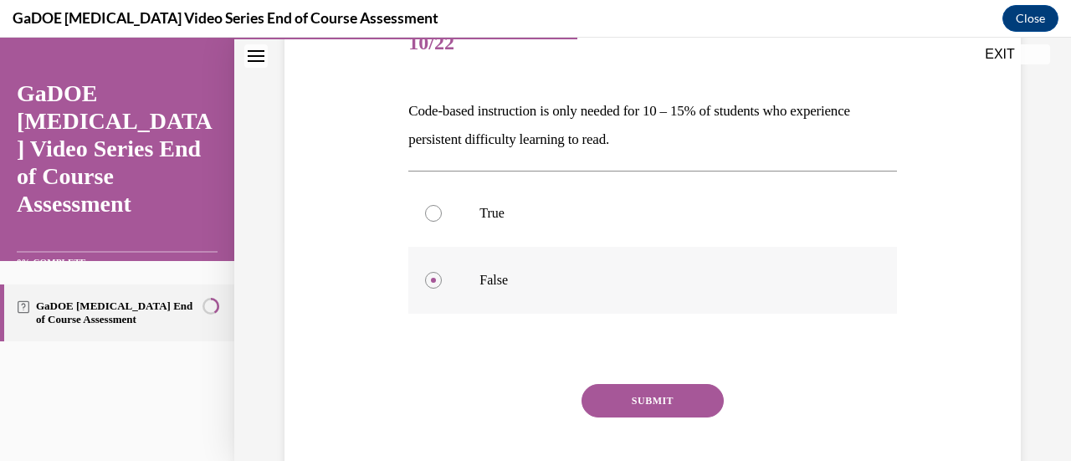
scroll to position [265, 0]
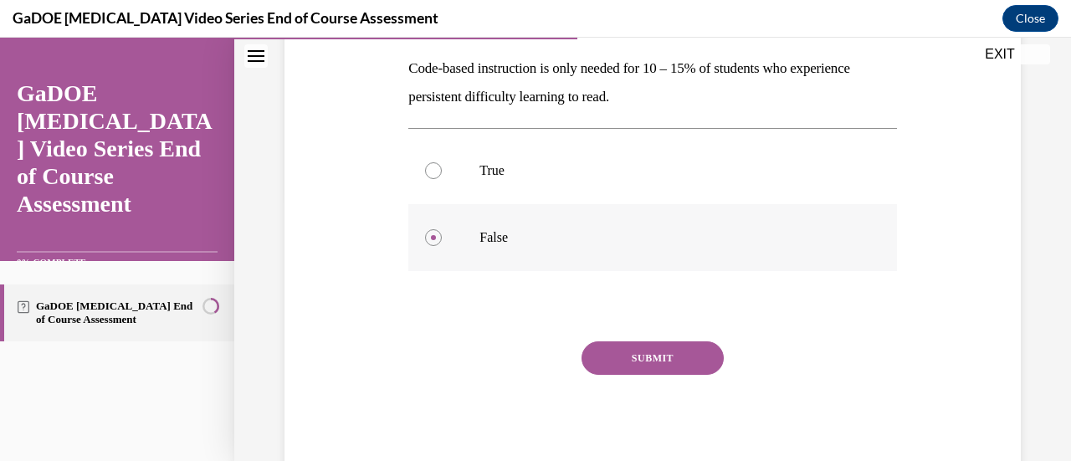
click at [670, 365] on button "SUBMIT" at bounding box center [653, 358] width 142 height 33
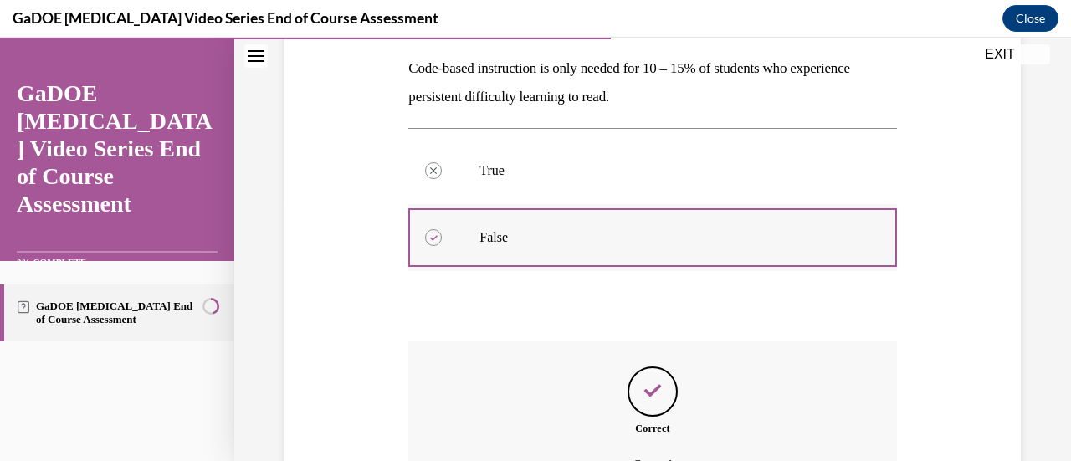
scroll to position [450, 0]
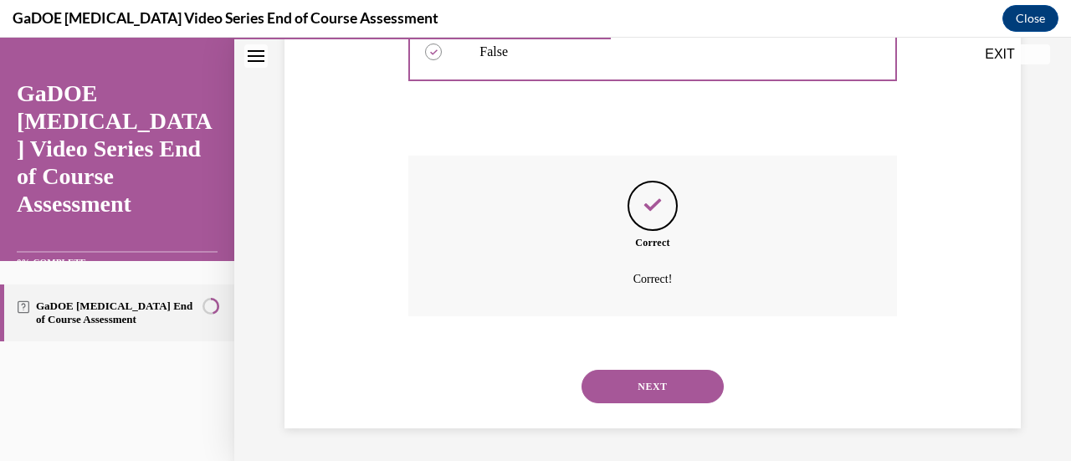
click at [662, 396] on button "NEXT" at bounding box center [653, 386] width 142 height 33
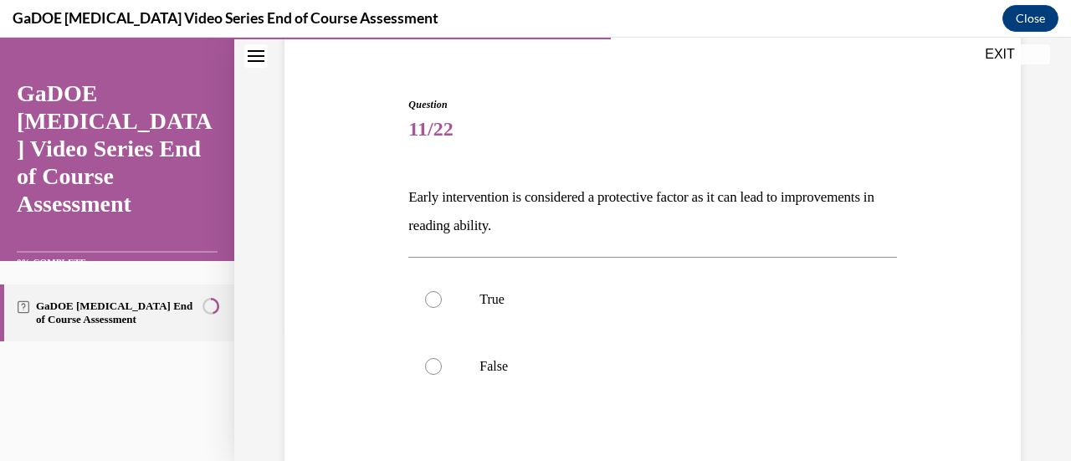
scroll to position [136, 0]
click at [640, 298] on p "True" at bounding box center [667, 298] width 375 height 17
click at [442, 298] on input "True" at bounding box center [433, 298] width 17 height 17
radio input "true"
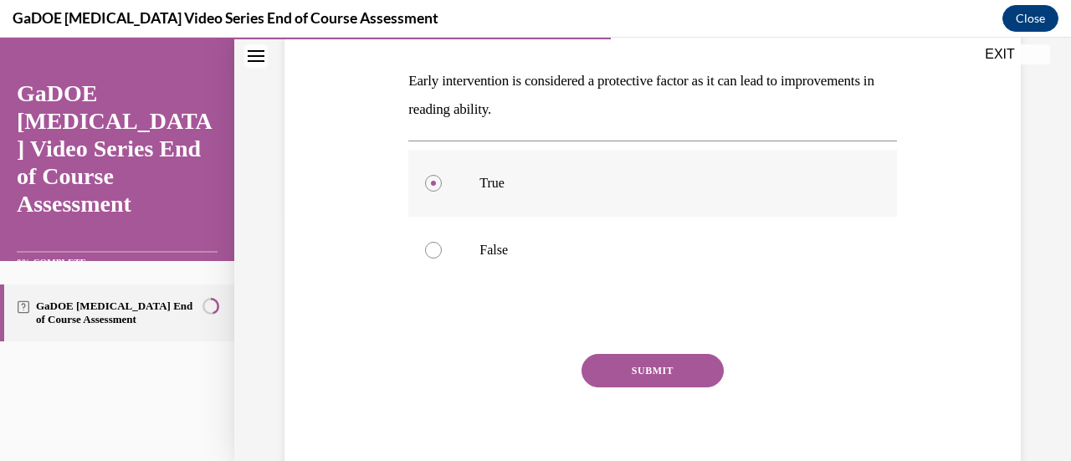
scroll to position [253, 0]
click at [642, 364] on button "SUBMIT" at bounding box center [653, 369] width 142 height 33
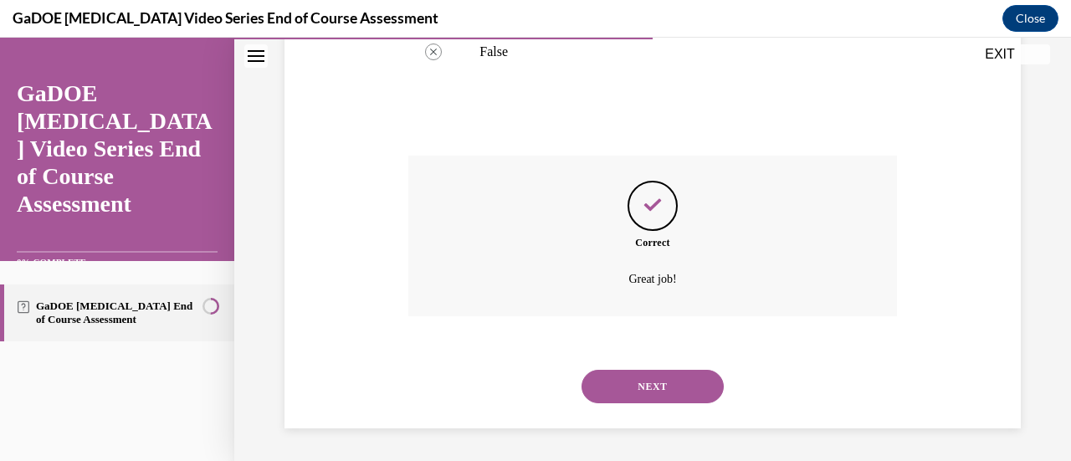
click at [653, 395] on button "NEXT" at bounding box center [653, 386] width 142 height 33
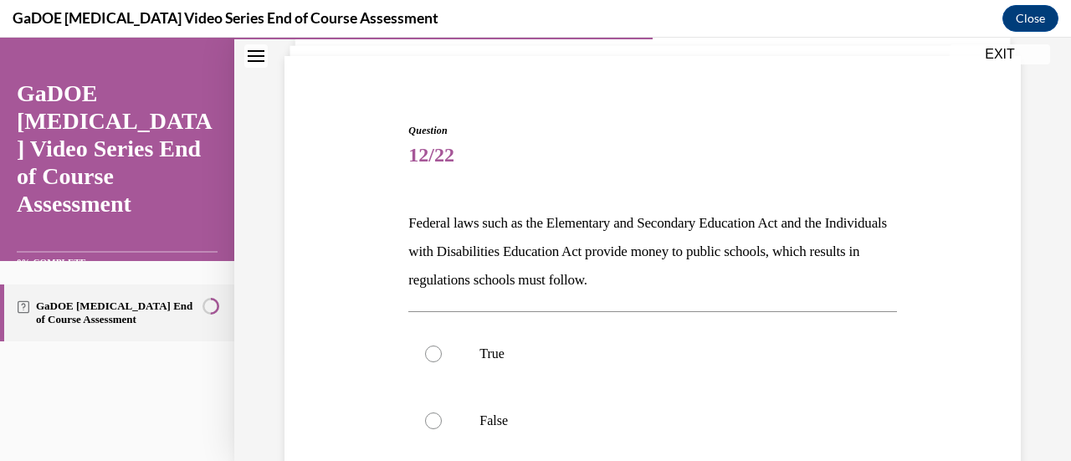
scroll to position [106, 0]
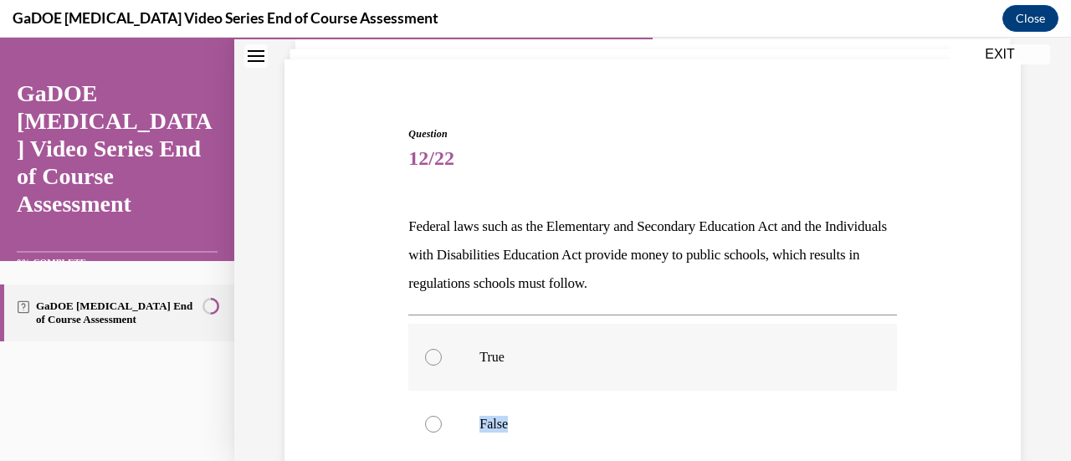
drag, startPoint x: 653, startPoint y: 395, endPoint x: 653, endPoint y: 372, distance: 22.6
click at [653, 372] on div "True False" at bounding box center [652, 391] width 488 height 134
click at [653, 372] on label "True" at bounding box center [652, 357] width 488 height 67
click at [442, 366] on input "True" at bounding box center [433, 357] width 17 height 17
radio input "true"
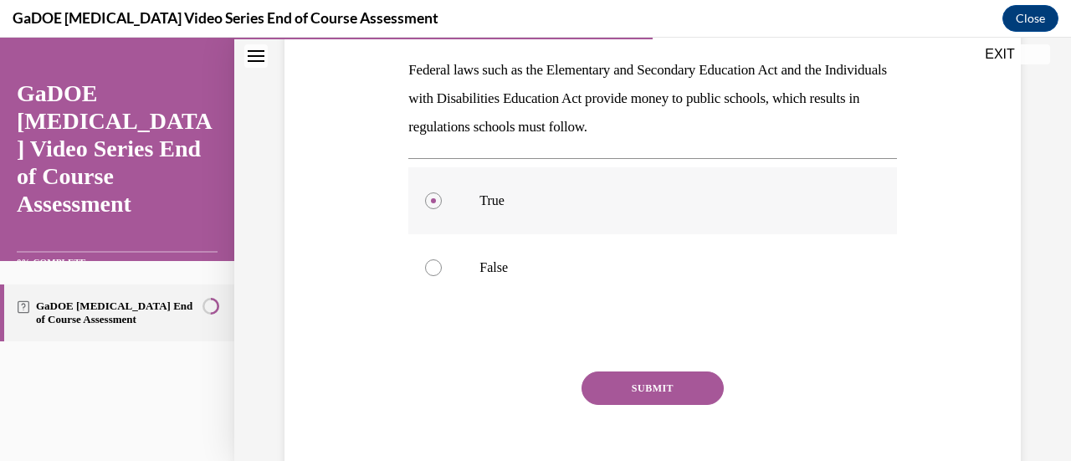
scroll to position [275, 0]
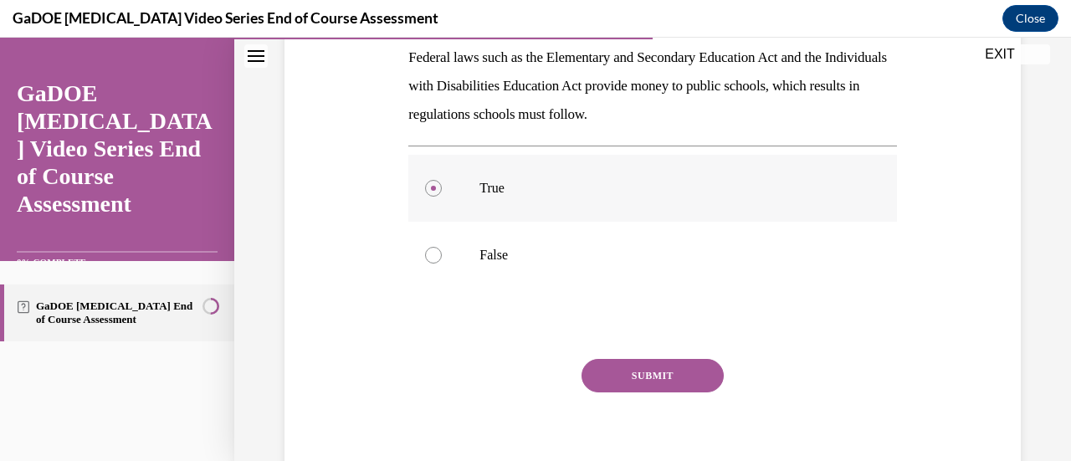
click at [653, 372] on button "SUBMIT" at bounding box center [653, 375] width 142 height 33
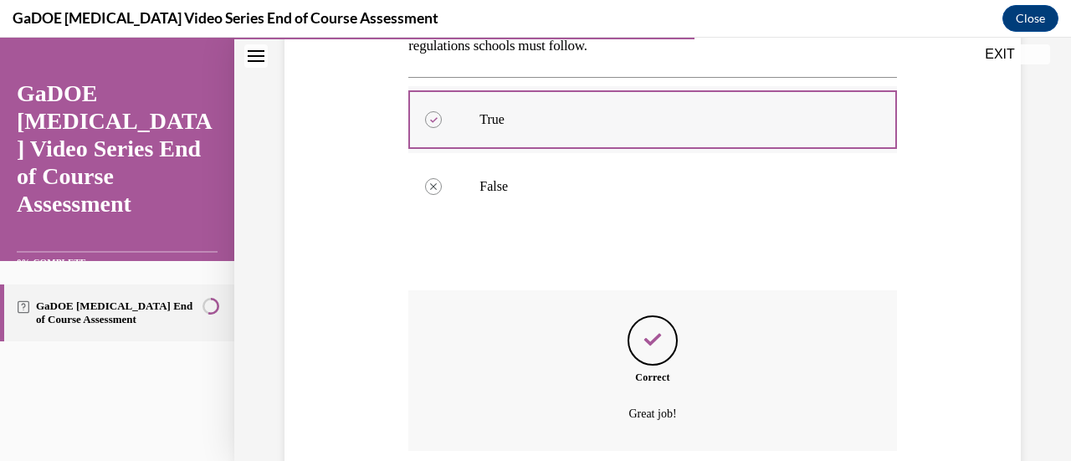
scroll to position [348, 0]
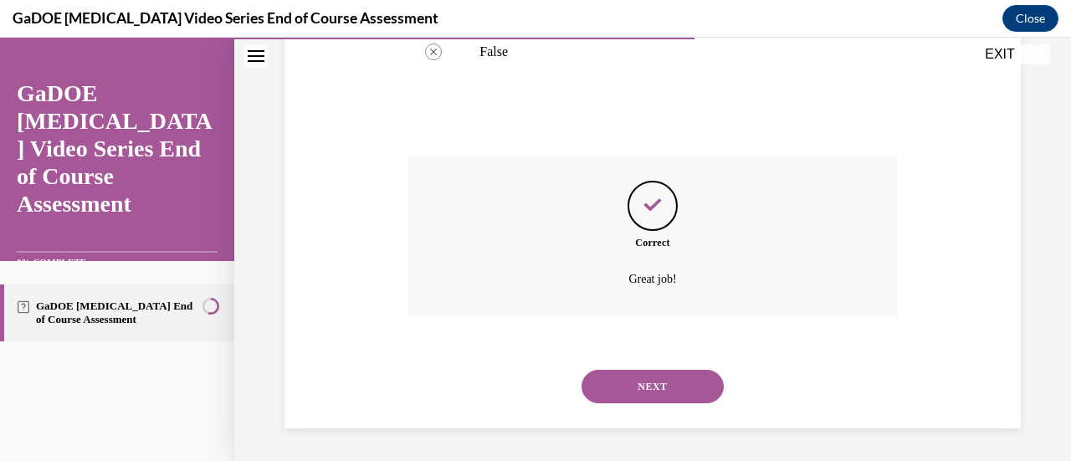
click at [653, 393] on button "NEXT" at bounding box center [653, 386] width 142 height 33
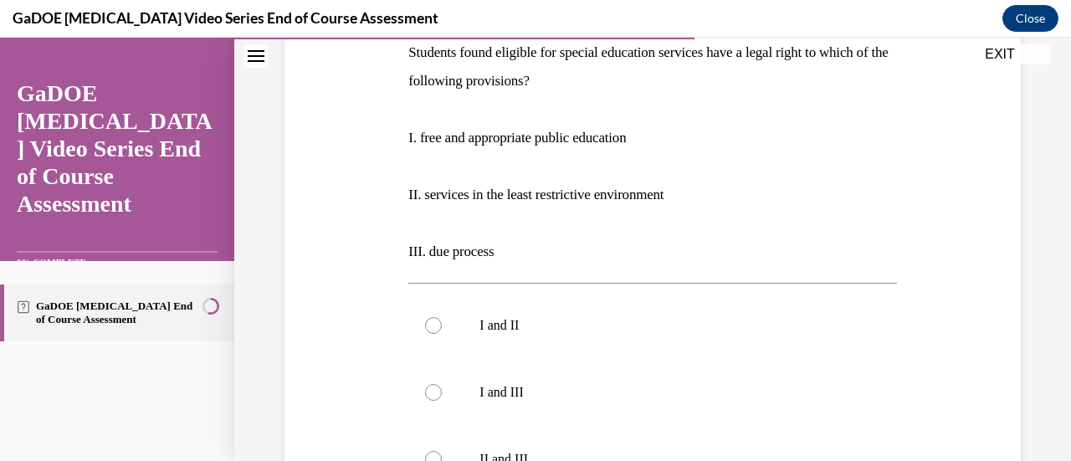
scroll to position [281, 0]
click at [546, 347] on label "I and II" at bounding box center [652, 324] width 488 height 67
click at [442, 333] on input "I and II" at bounding box center [433, 324] width 17 height 17
radio input "true"
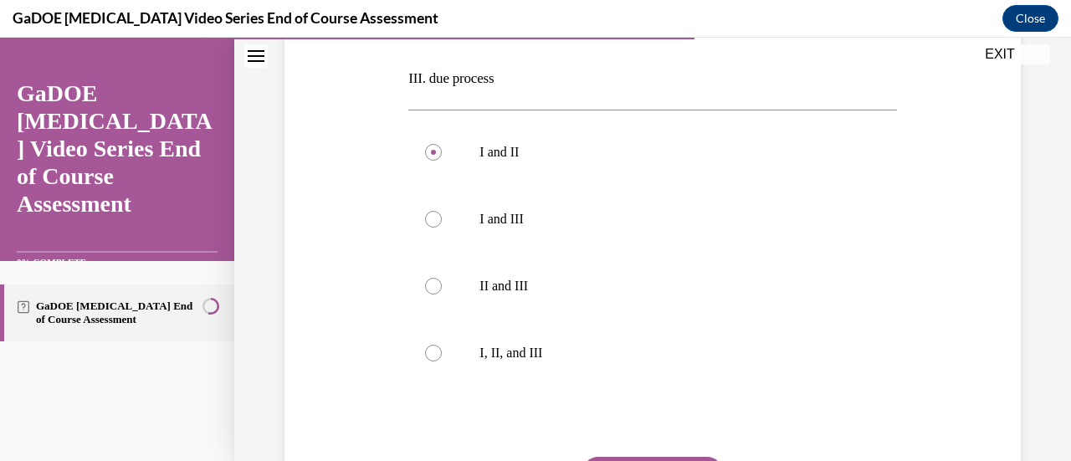
scroll to position [506, 0]
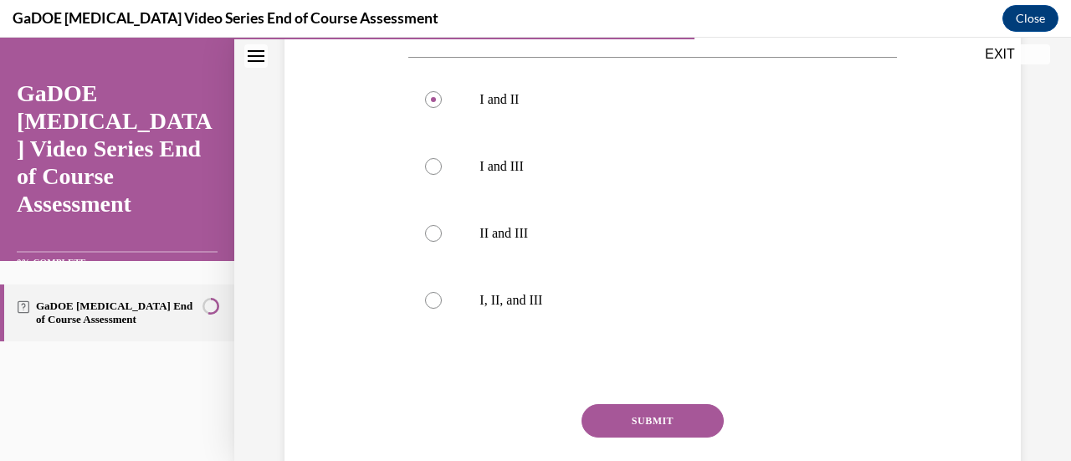
click at [620, 424] on button "SUBMIT" at bounding box center [653, 420] width 142 height 33
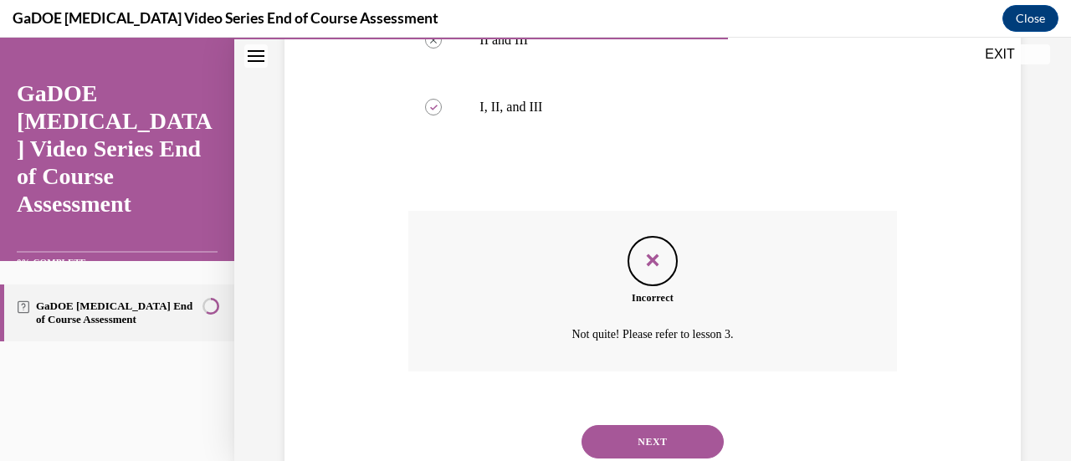
scroll to position [701, 0]
click at [655, 441] on button "NEXT" at bounding box center [653, 440] width 142 height 33
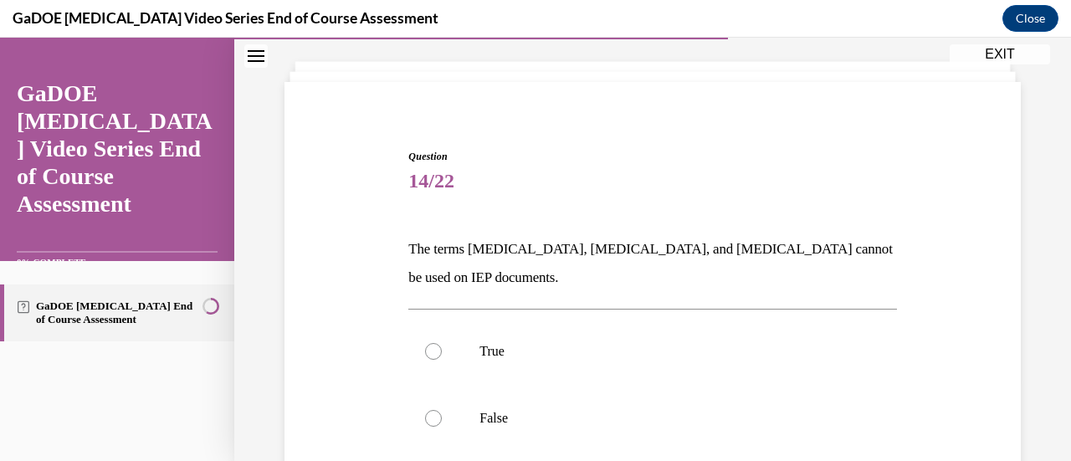
scroll to position [89, 0]
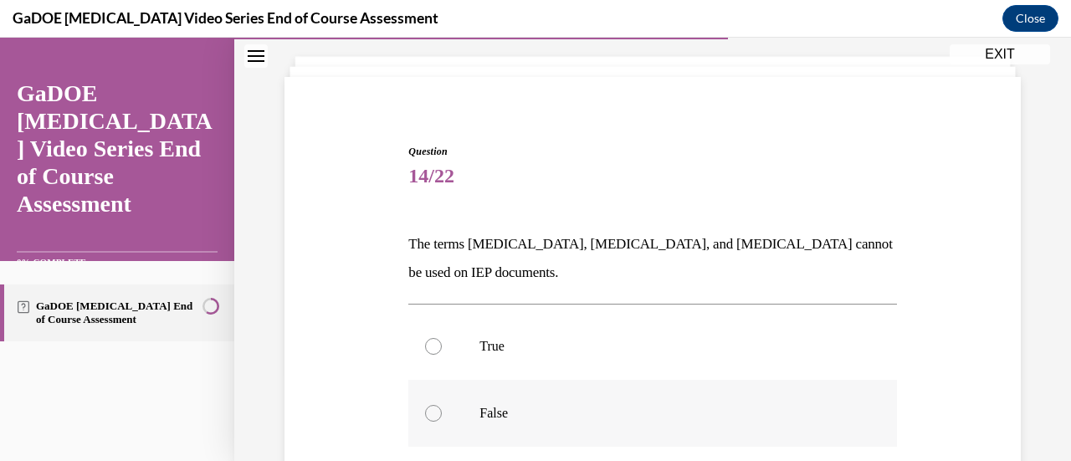
click at [657, 430] on label "False" at bounding box center [652, 413] width 488 height 67
click at [442, 422] on input "False" at bounding box center [433, 413] width 17 height 17
radio input "true"
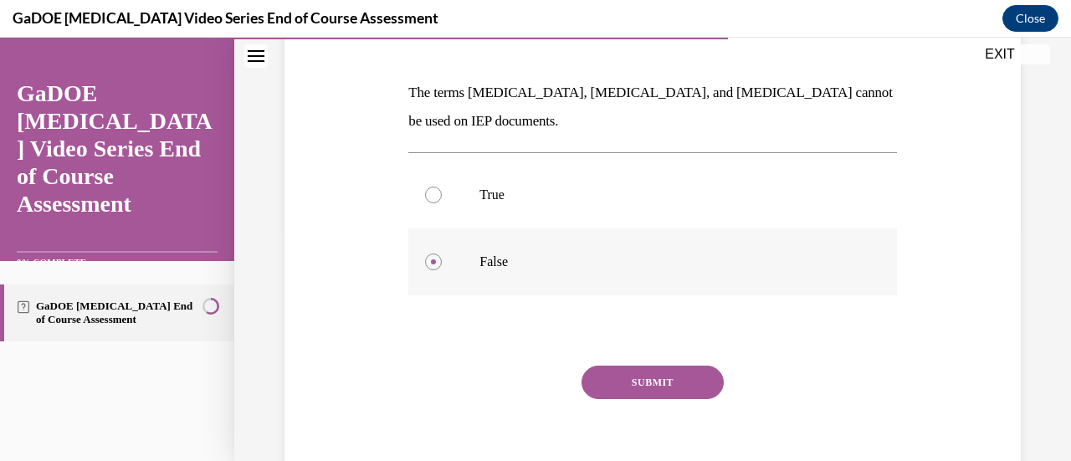
scroll to position [241, 0]
click at [665, 383] on button "SUBMIT" at bounding box center [653, 381] width 142 height 33
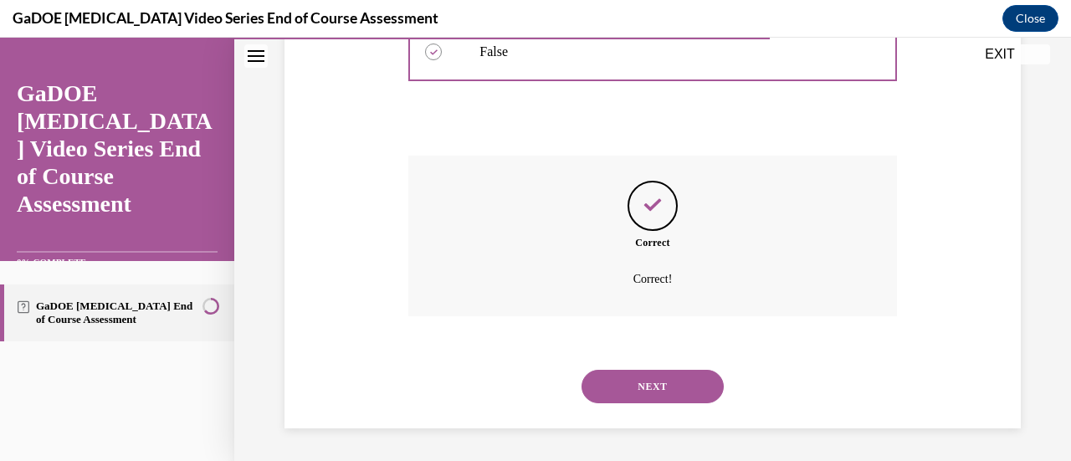
click at [665, 381] on button "NEXT" at bounding box center [653, 386] width 142 height 33
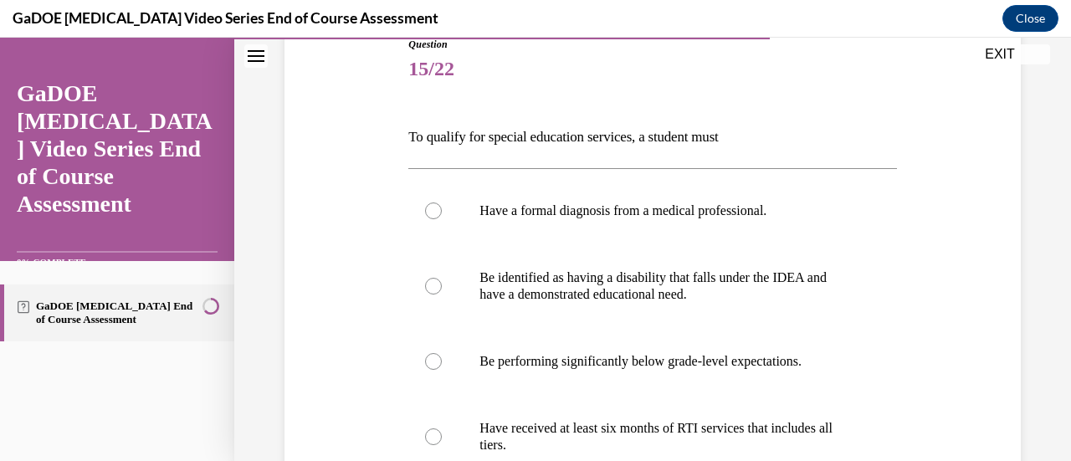
scroll to position [198, 0]
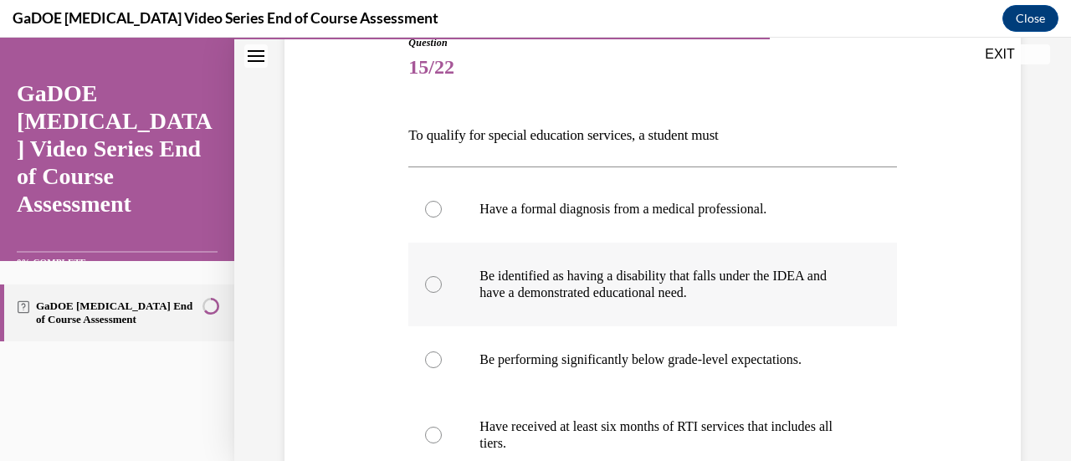
click at [675, 270] on p "Be identified as having a disability that falls under the IDEA and have a demon…" at bounding box center [667, 284] width 375 height 33
click at [442, 276] on input "Be identified as having a disability that falls under the IDEA and have a demon…" at bounding box center [433, 284] width 17 height 17
radio input "true"
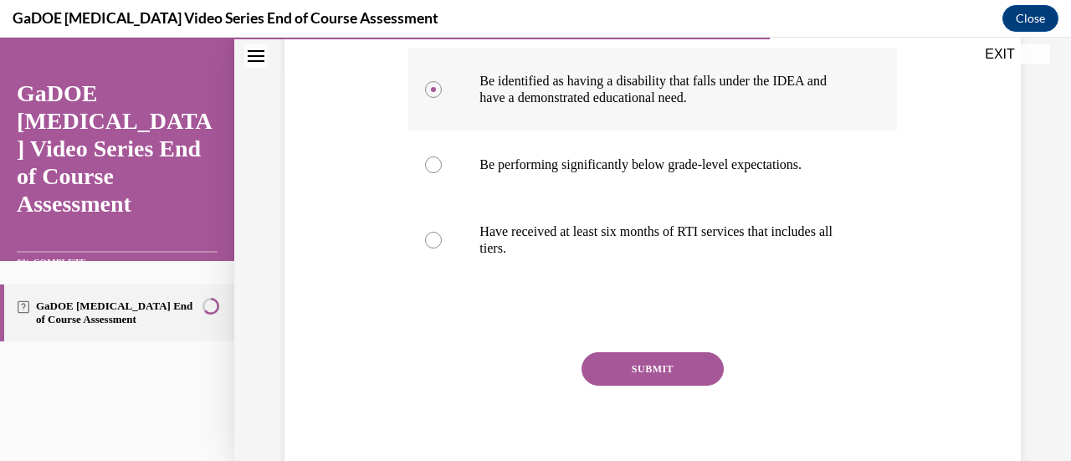
scroll to position [398, 0]
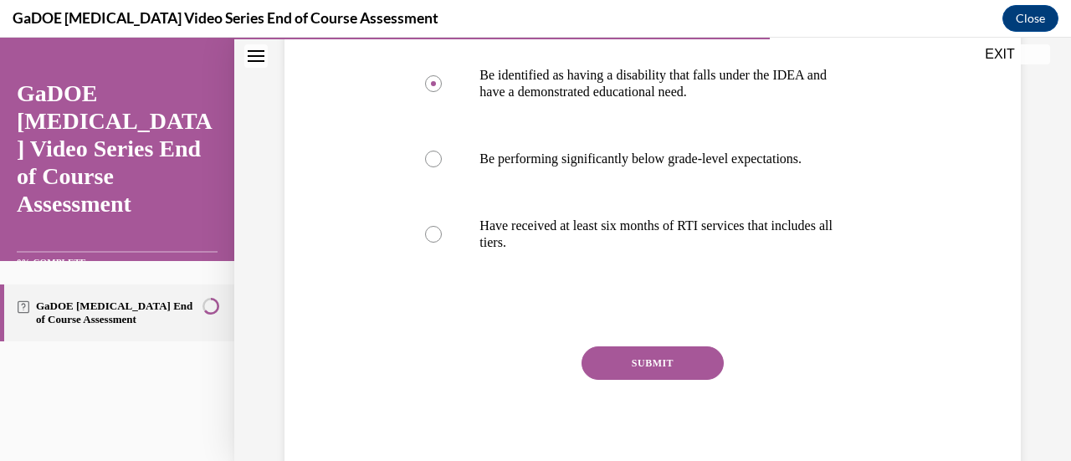
click at [665, 356] on button "SUBMIT" at bounding box center [653, 363] width 142 height 33
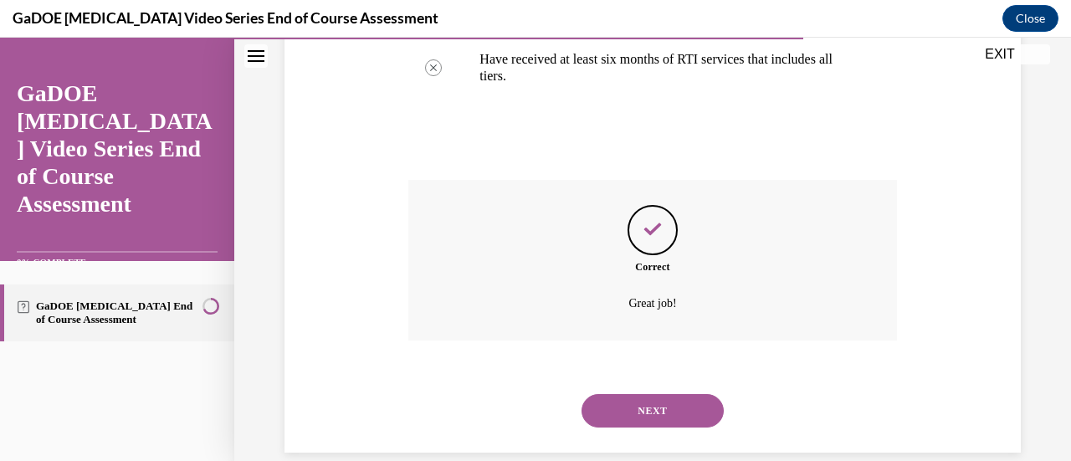
click at [669, 404] on button "NEXT" at bounding box center [653, 410] width 142 height 33
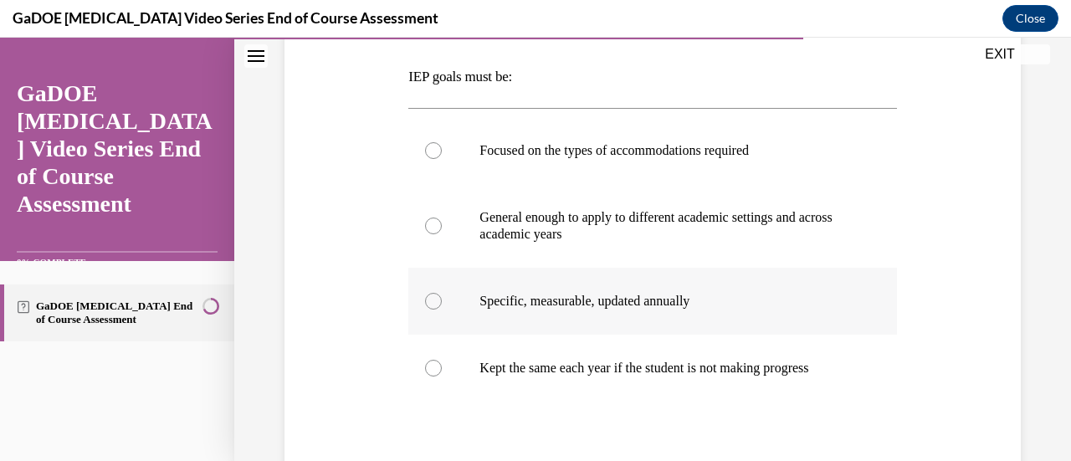
scroll to position [257, 0]
click at [754, 252] on label "General enough to apply to different academic settings and across academic years" at bounding box center [652, 225] width 488 height 84
click at [442, 234] on input "General enough to apply to different academic settings and across academic years" at bounding box center [433, 225] width 17 height 17
radio input "true"
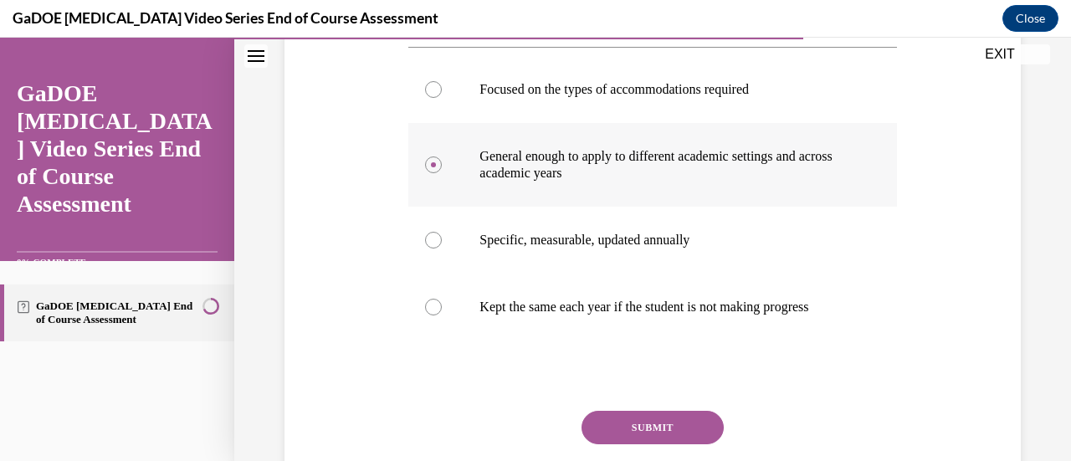
scroll to position [321, 0]
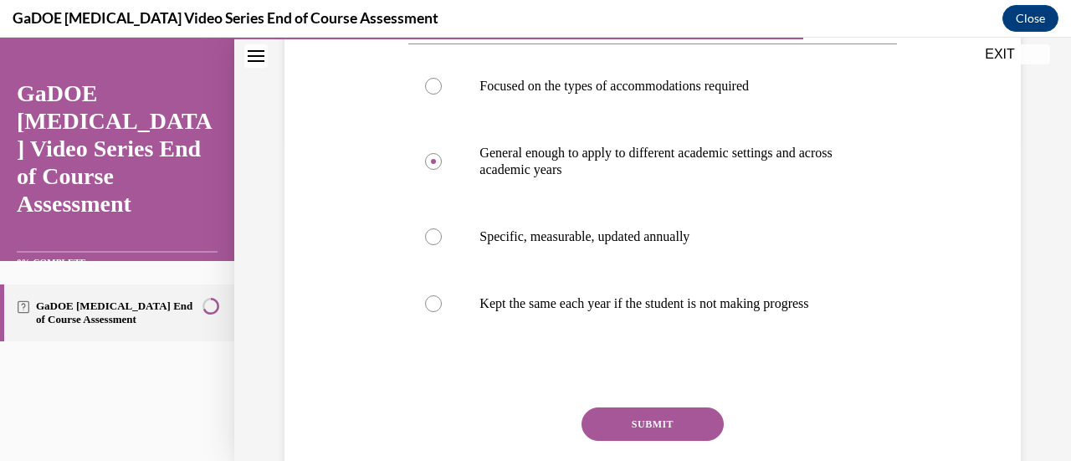
click at [658, 441] on button "SUBMIT" at bounding box center [653, 424] width 142 height 33
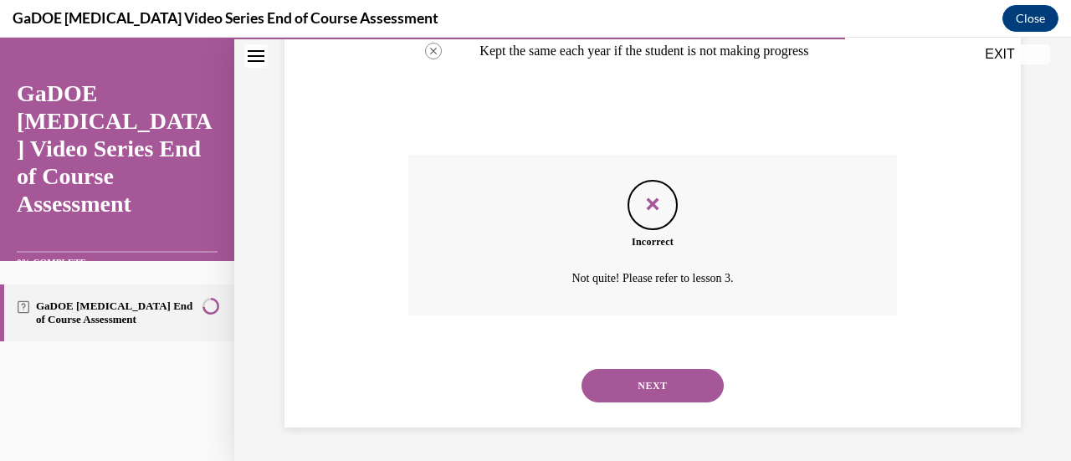
click at [665, 381] on button "NEXT" at bounding box center [653, 385] width 142 height 33
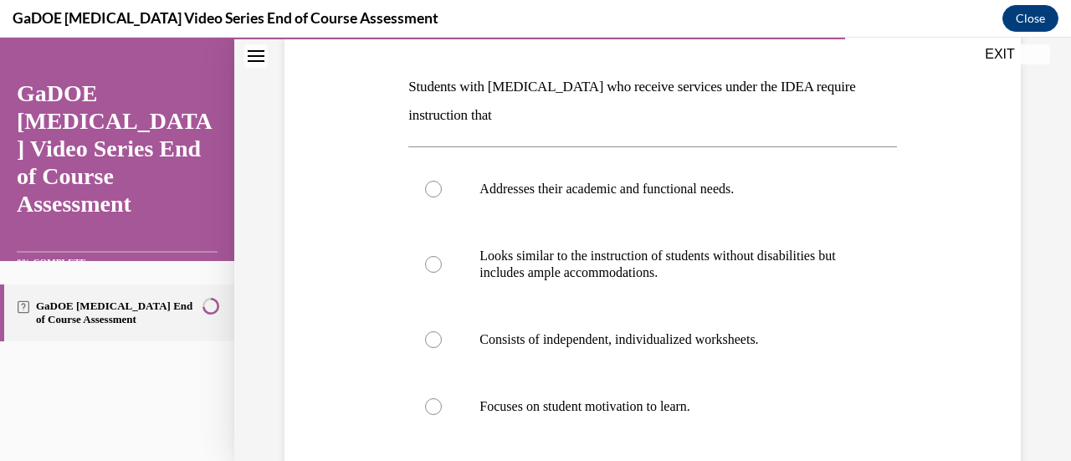
scroll to position [259, 0]
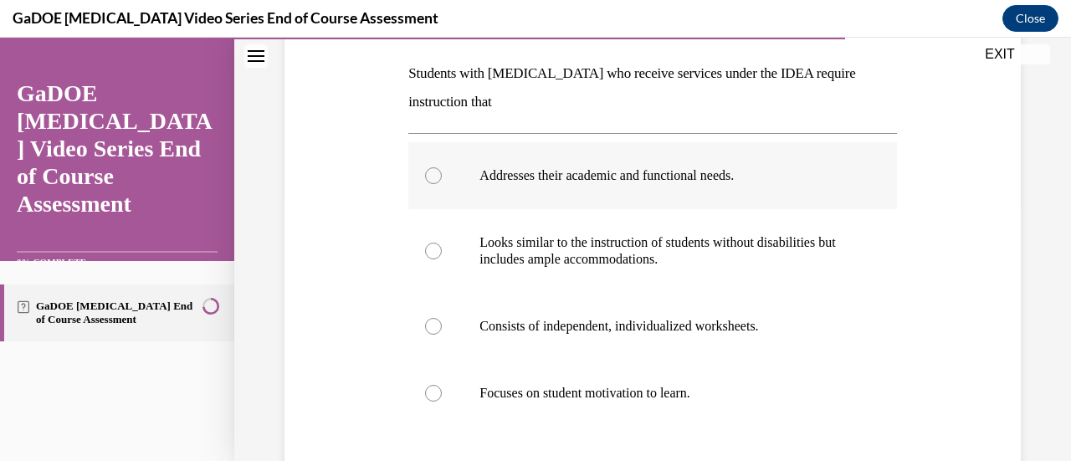
click at [650, 192] on label "Addresses their academic and functional needs." at bounding box center [652, 175] width 488 height 67
click at [442, 184] on input "Addresses their academic and functional needs." at bounding box center [433, 175] width 17 height 17
radio input "true"
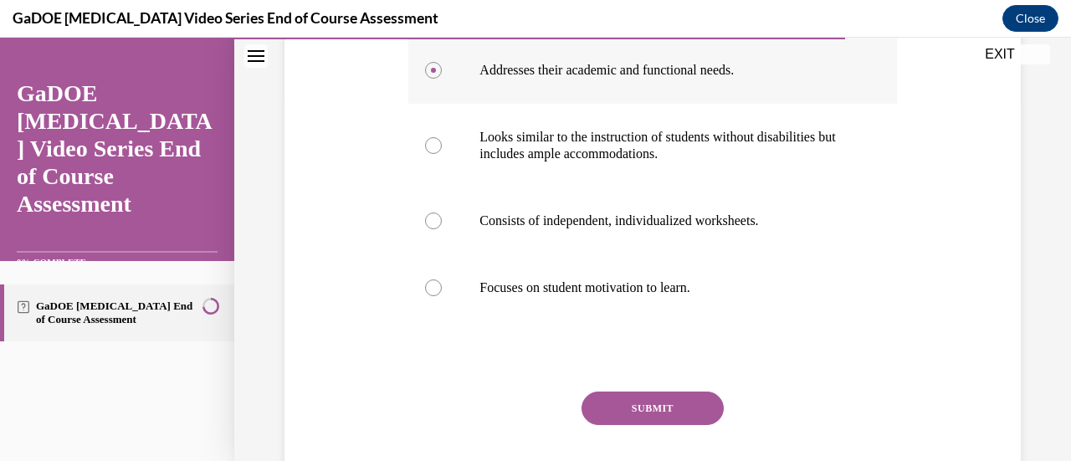
scroll to position [368, 0]
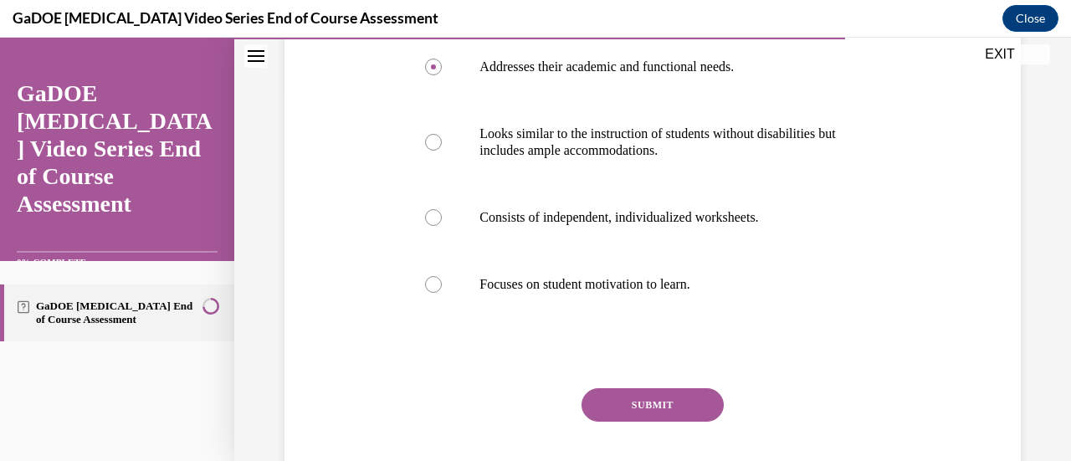
click at [652, 392] on button "SUBMIT" at bounding box center [653, 404] width 142 height 33
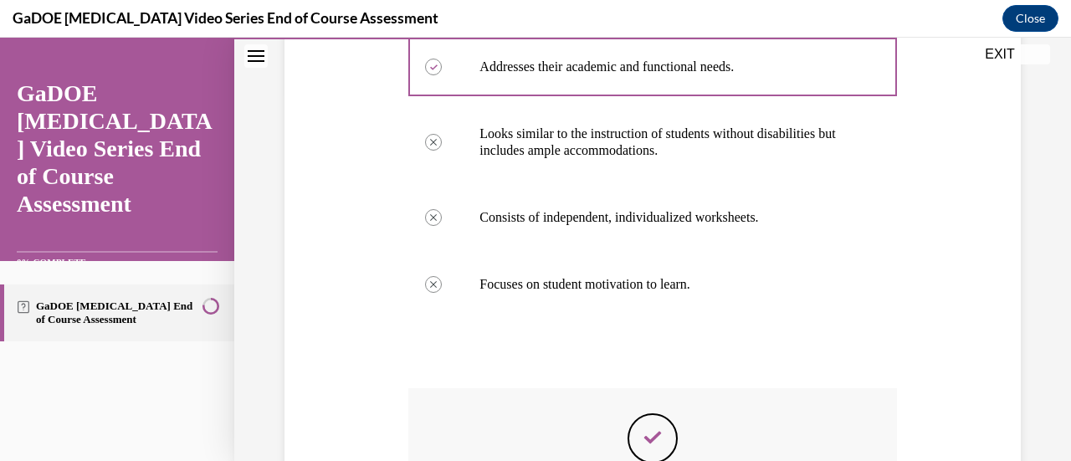
scroll to position [539, 0]
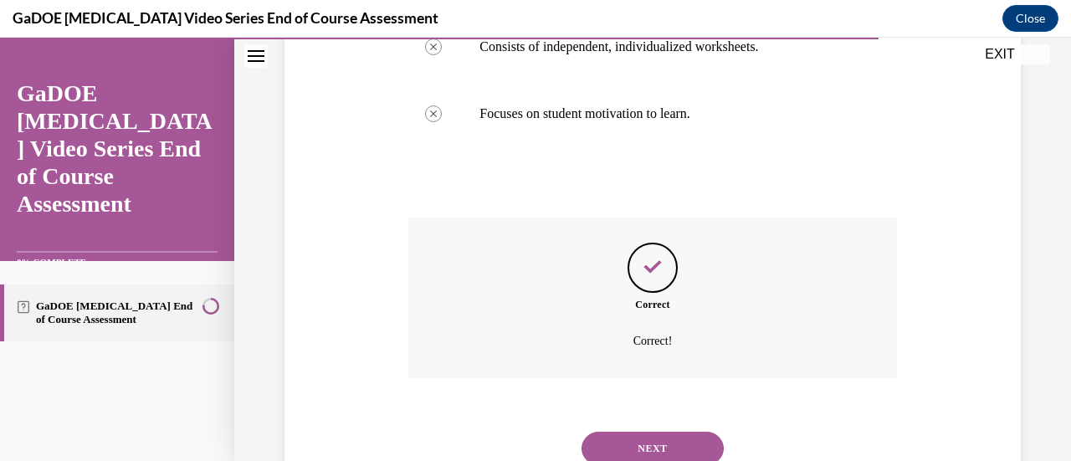
click at [651, 433] on button "NEXT" at bounding box center [653, 448] width 142 height 33
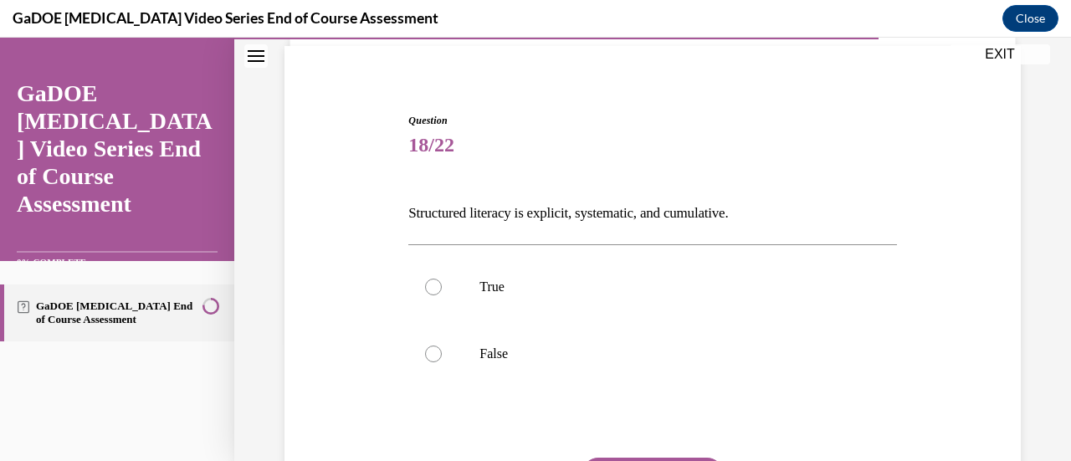
scroll to position [121, 0]
click at [634, 317] on label "True" at bounding box center [652, 286] width 488 height 67
click at [442, 295] on input "True" at bounding box center [433, 286] width 17 height 17
radio input "true"
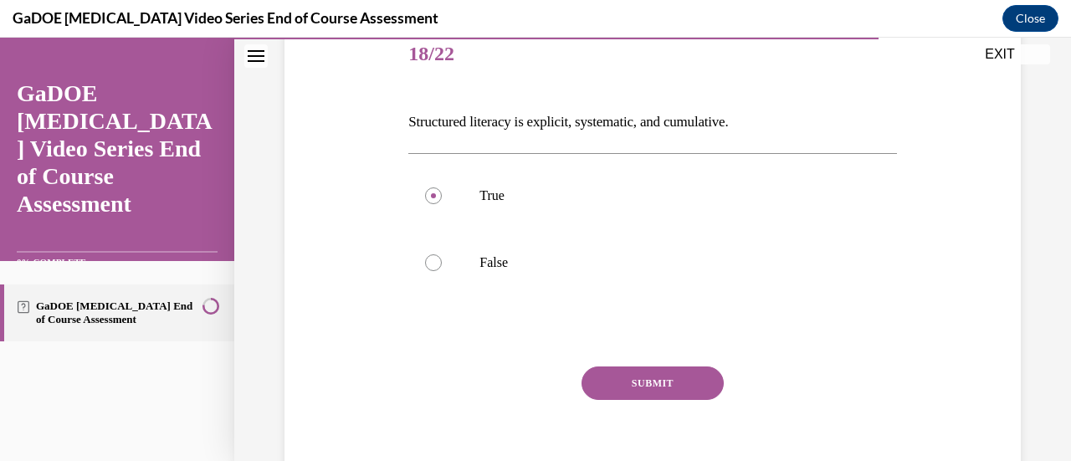
click at [637, 383] on button "SUBMIT" at bounding box center [653, 383] width 142 height 33
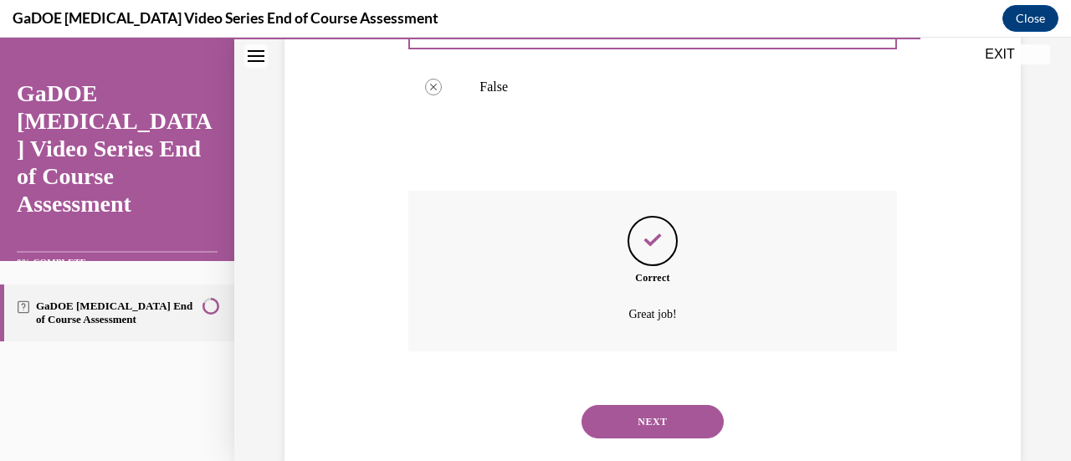
click at [640, 420] on button "NEXT" at bounding box center [653, 421] width 142 height 33
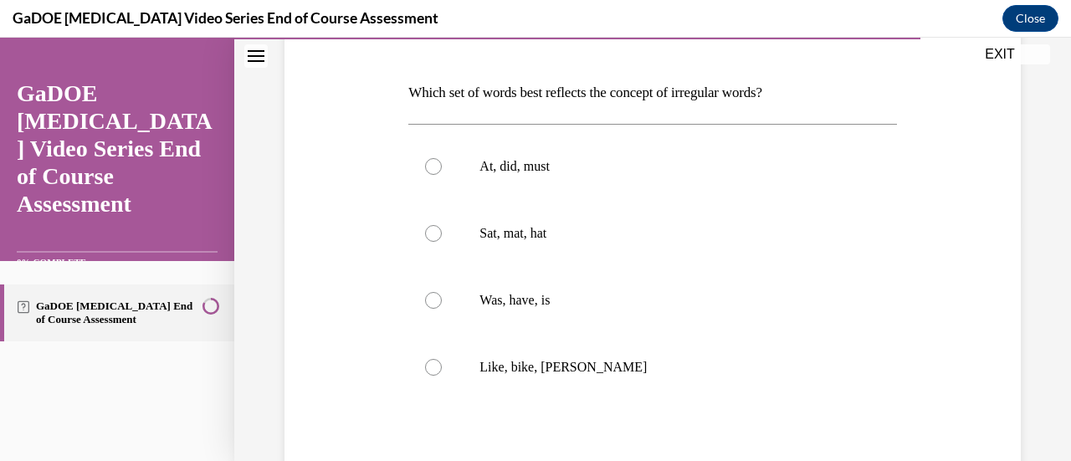
scroll to position [241, 0]
click at [645, 376] on label "Like, bike, Mike" at bounding box center [652, 366] width 488 height 67
click at [442, 375] on input "Like, bike, Mike" at bounding box center [433, 366] width 17 height 17
radio input "true"
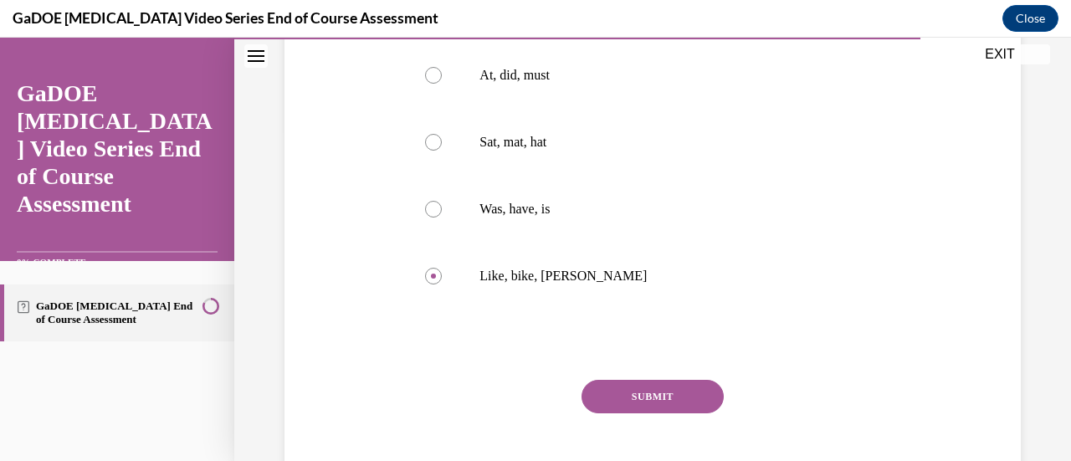
click at [647, 399] on button "SUBMIT" at bounding box center [653, 396] width 142 height 33
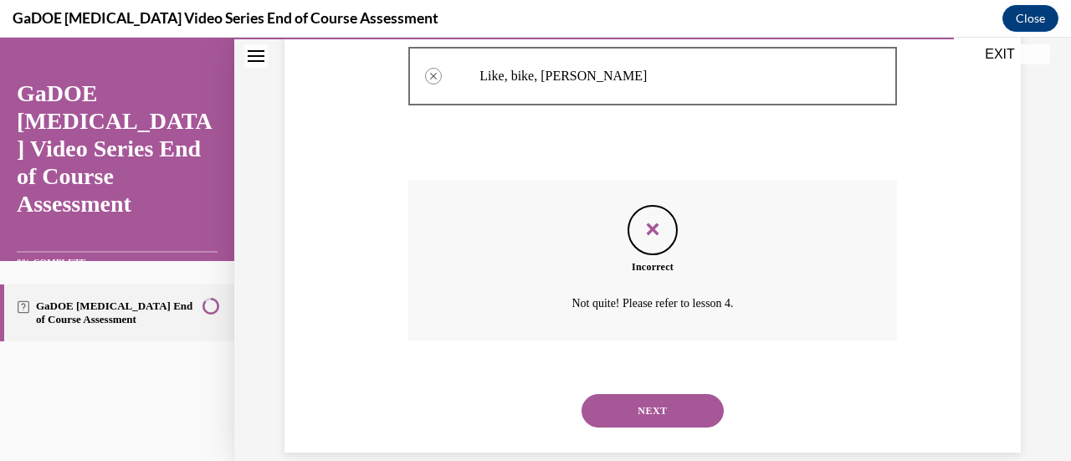
scroll to position [556, 0]
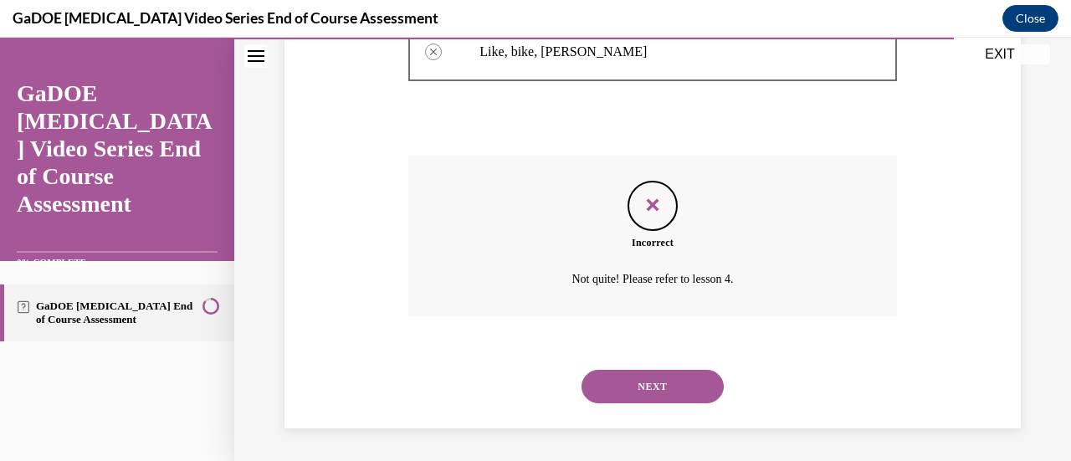
click at [652, 375] on button "NEXT" at bounding box center [653, 386] width 142 height 33
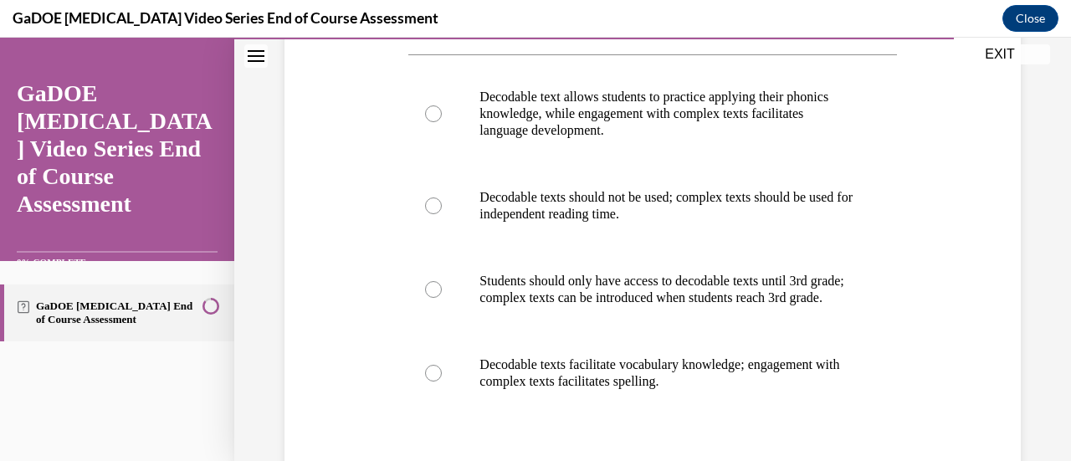
scroll to position [337, 0]
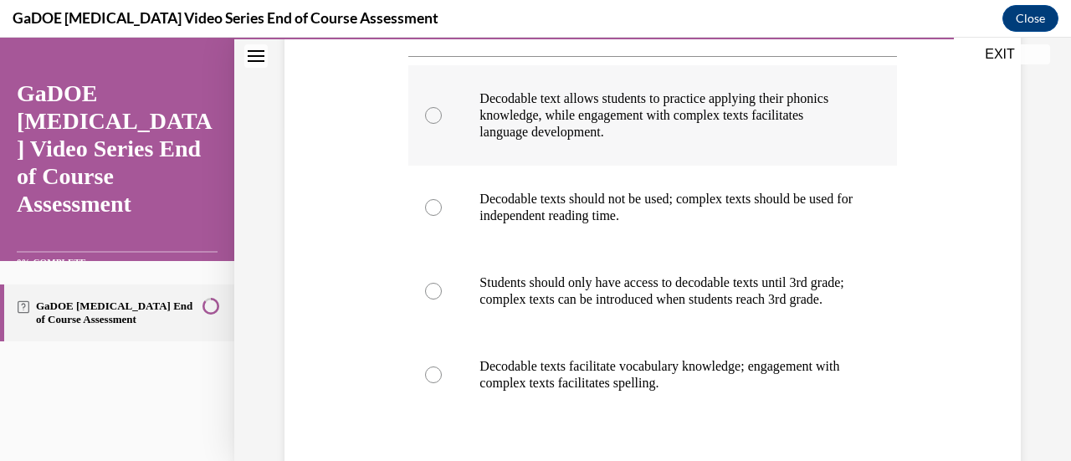
click at [640, 143] on label "Decodable text allows students to practice applying their phonics knowledge, wh…" at bounding box center [652, 115] width 488 height 100
click at [442, 124] on input "Decodable text allows students to practice applying their phonics knowledge, wh…" at bounding box center [433, 115] width 17 height 17
radio input "true"
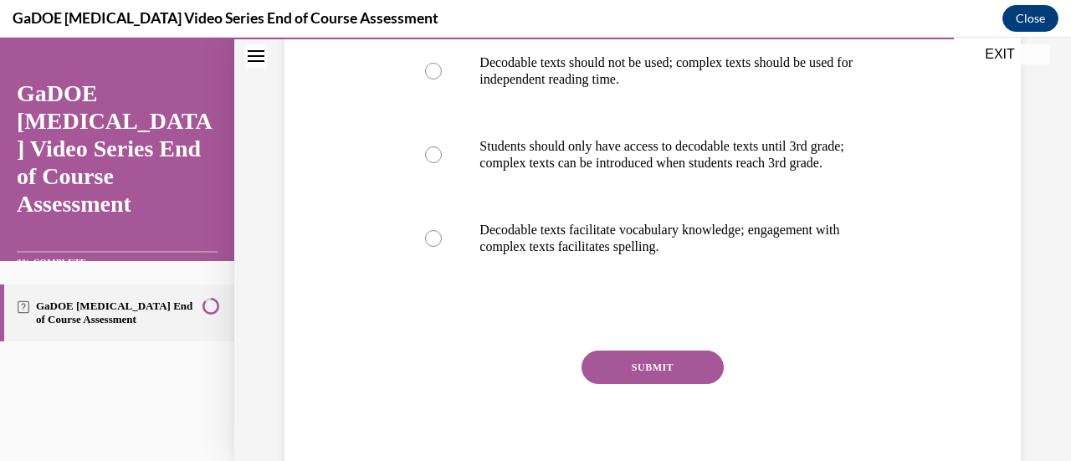
scroll to position [485, 0]
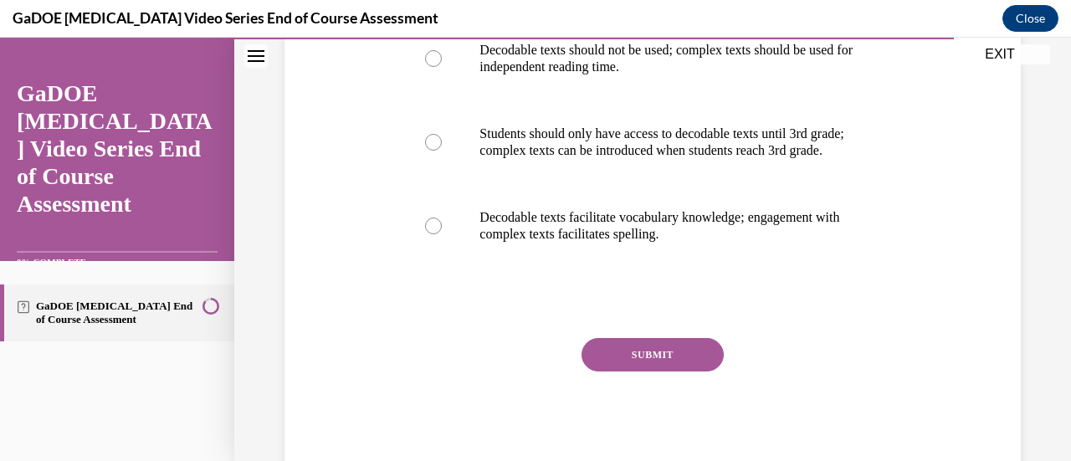
click at [640, 362] on button "SUBMIT" at bounding box center [653, 354] width 142 height 33
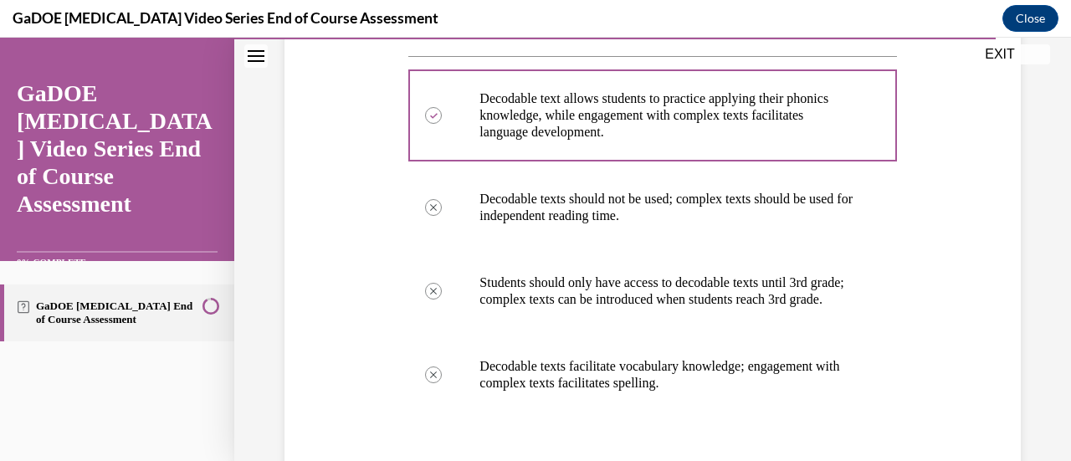
scroll to position [336, 0]
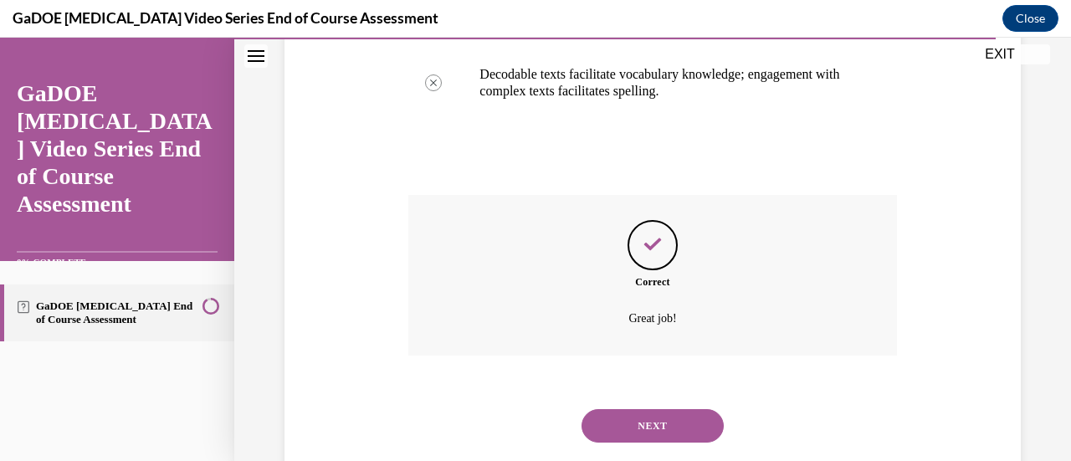
click at [653, 431] on button "NEXT" at bounding box center [653, 425] width 142 height 33
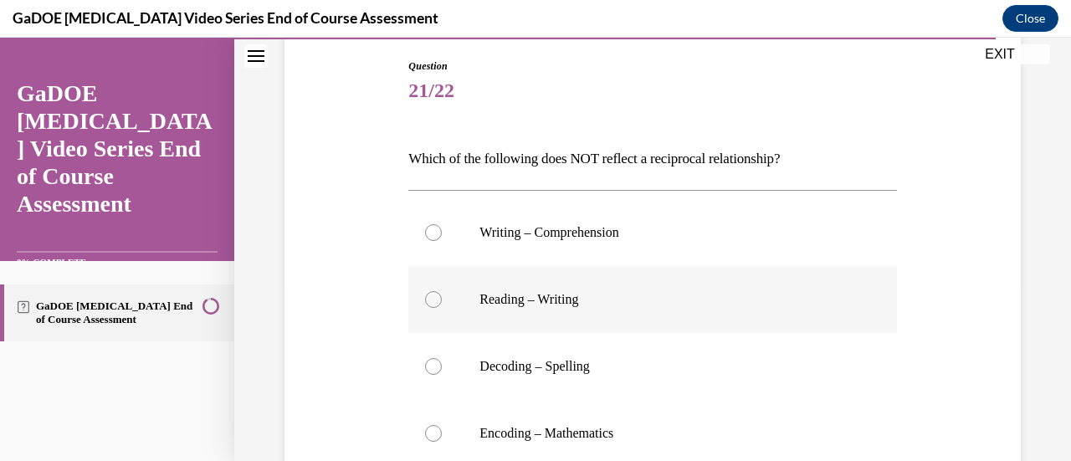
scroll to position [208, 0]
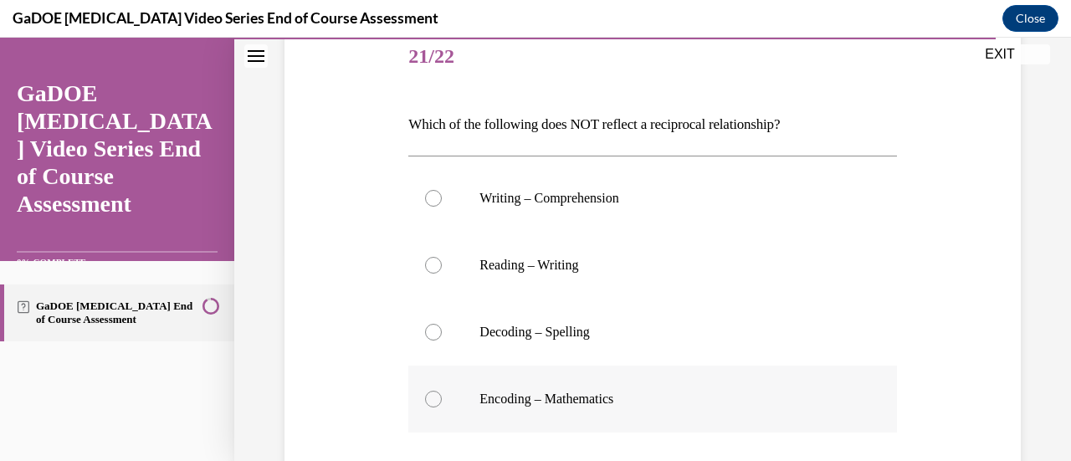
click at [621, 406] on p "Encoding – Mathematics" at bounding box center [667, 399] width 375 height 17
click at [442, 406] on input "Encoding – Mathematics" at bounding box center [433, 399] width 17 height 17
radio input "true"
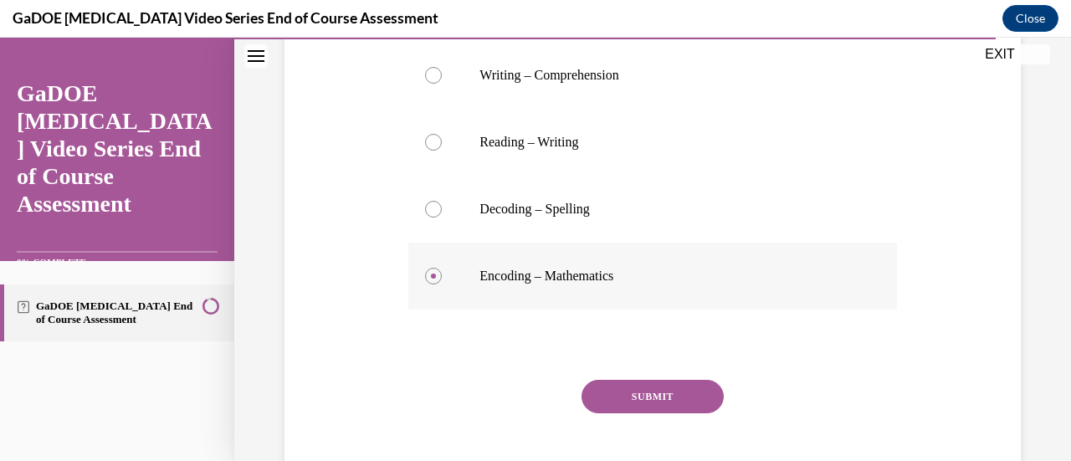
scroll to position [332, 0]
click at [628, 395] on button "SUBMIT" at bounding box center [653, 395] width 142 height 33
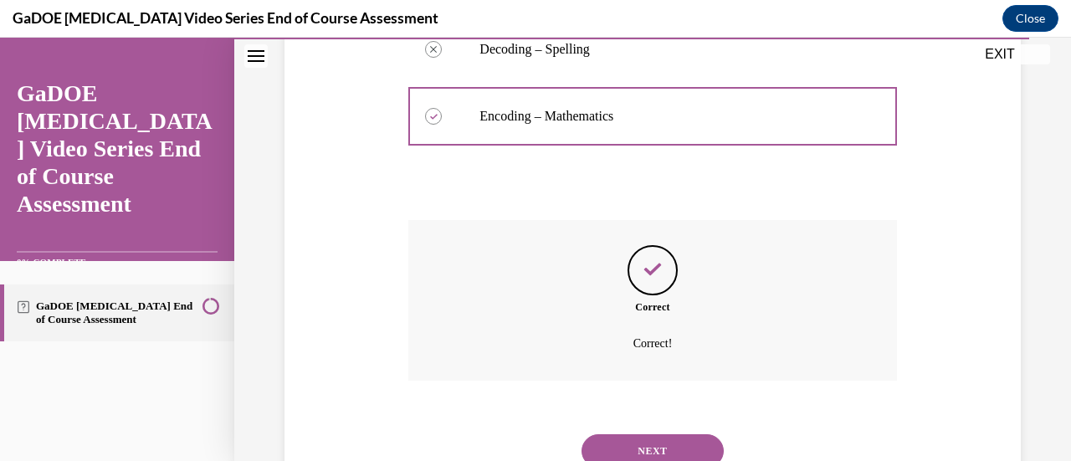
scroll to position [556, 0]
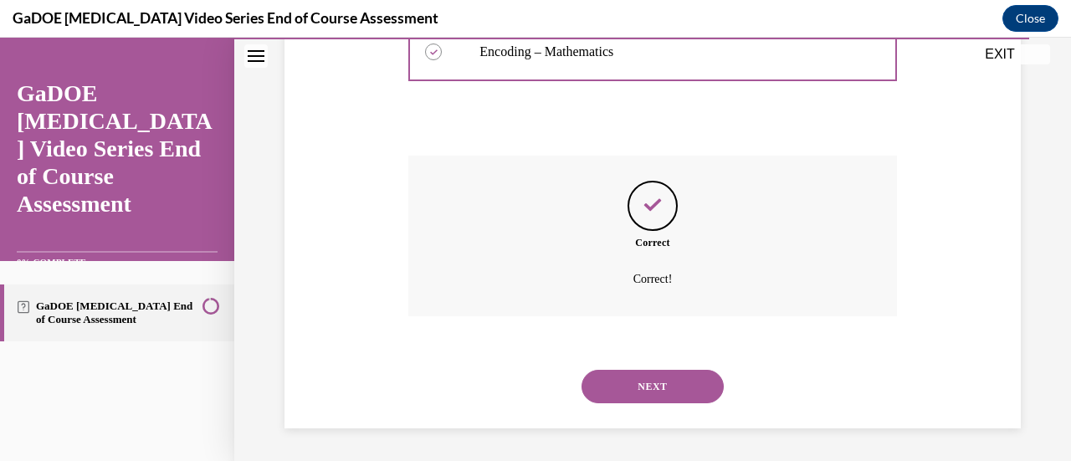
click at [629, 394] on button "NEXT" at bounding box center [653, 386] width 142 height 33
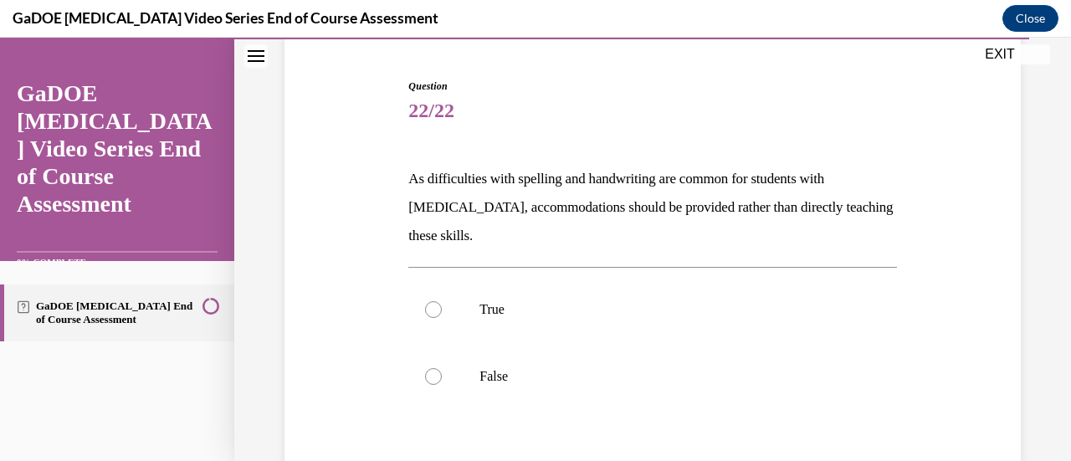
scroll to position [155, 0]
click at [641, 368] on p "False" at bounding box center [667, 375] width 375 height 17
click at [442, 368] on input "False" at bounding box center [433, 375] width 17 height 17
radio input "true"
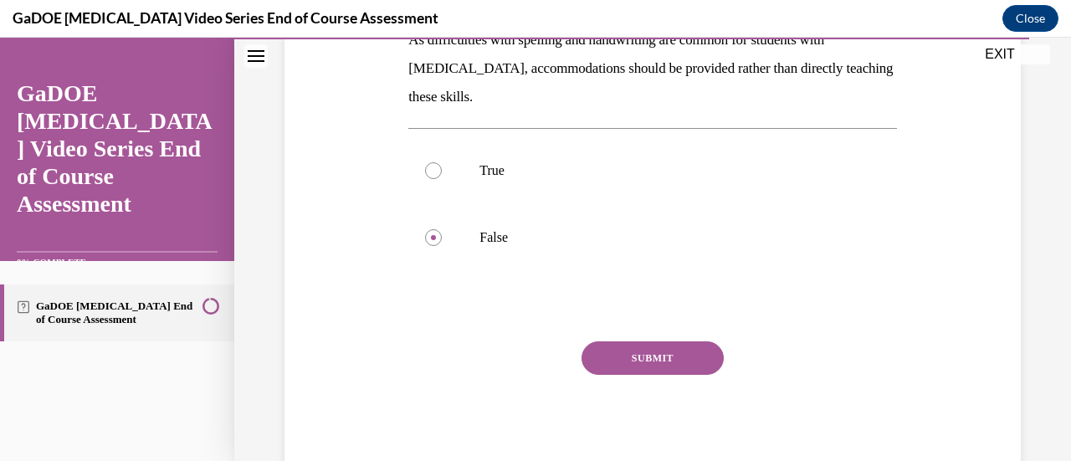
click at [643, 365] on button "SUBMIT" at bounding box center [653, 358] width 142 height 33
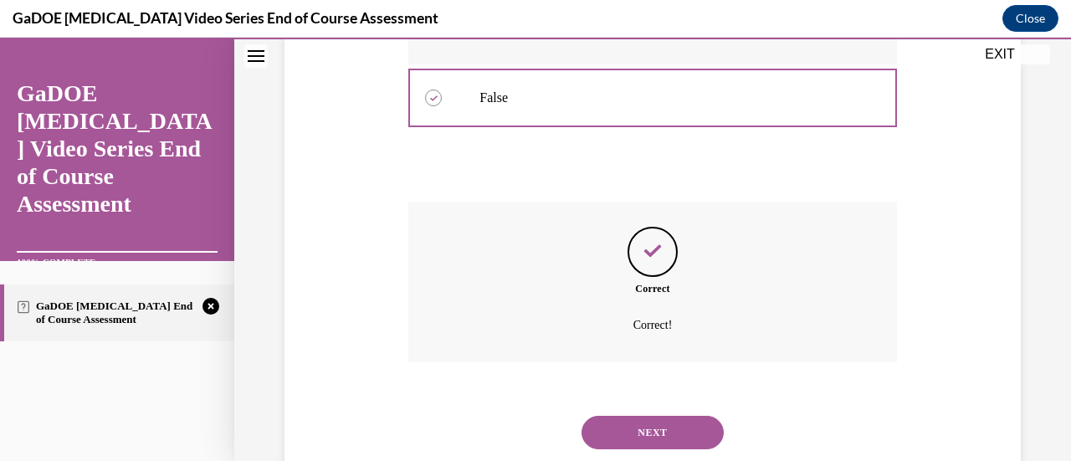
scroll to position [479, 0]
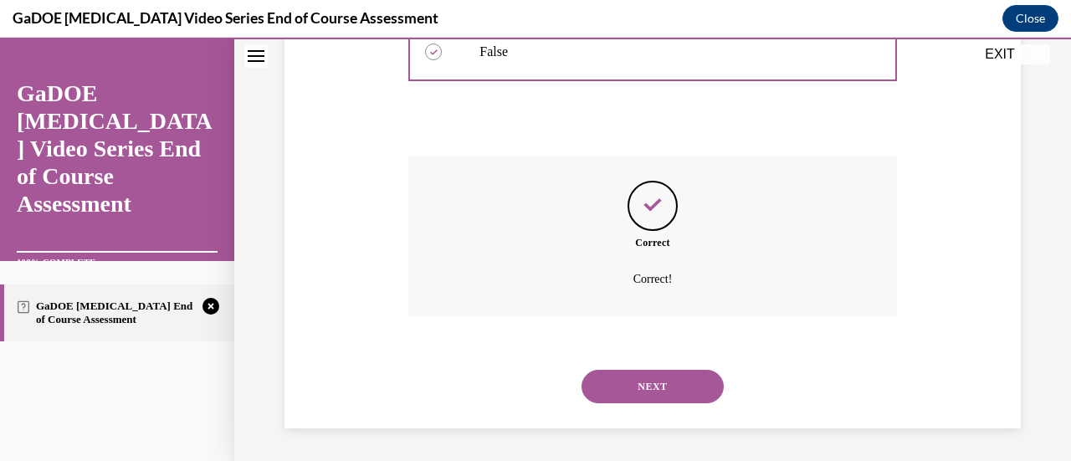
click at [666, 368] on div "NEXT" at bounding box center [652, 386] width 488 height 67
click at [663, 382] on button "NEXT" at bounding box center [653, 386] width 142 height 33
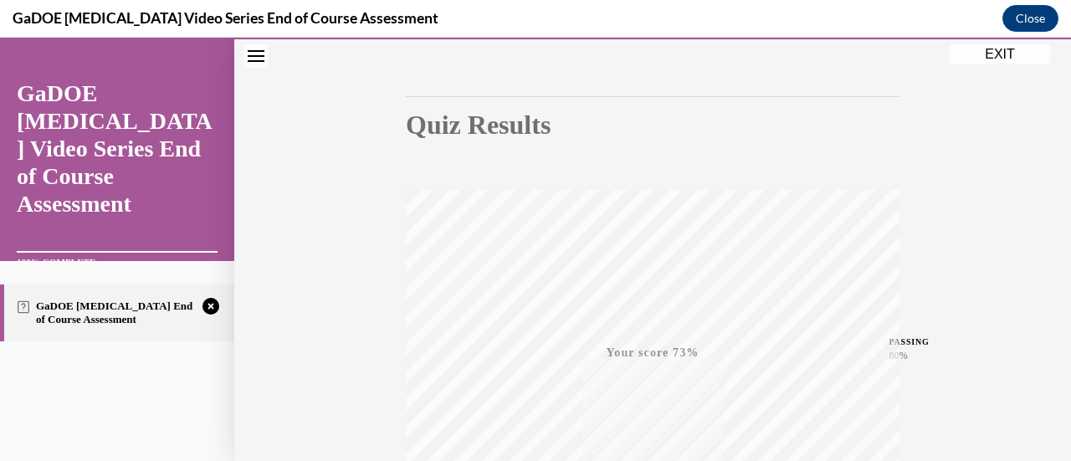
scroll to position [434, 0]
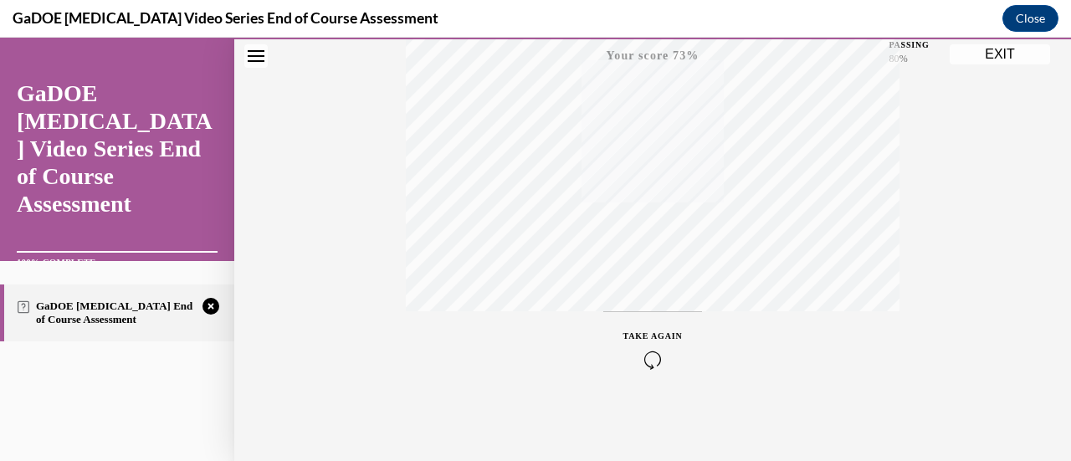
click at [650, 338] on span "TAKE AGAIN" at bounding box center [653, 335] width 59 height 9
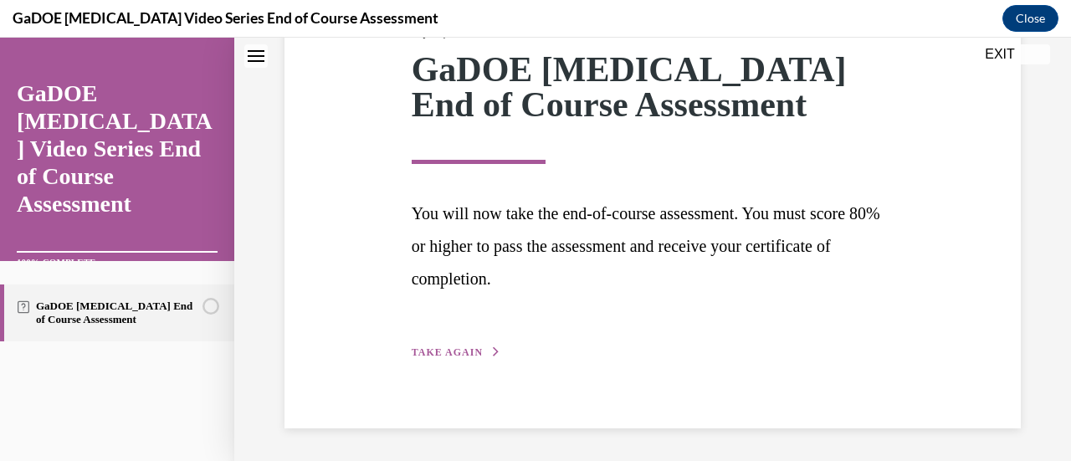
click at [458, 364] on div "Step 1 of 1 GaDOE Dyslexia End of Course Assessment You will now take the end-o…" at bounding box center [653, 174] width 737 height 509
click at [462, 350] on span "TAKE AGAIN" at bounding box center [447, 353] width 71 height 12
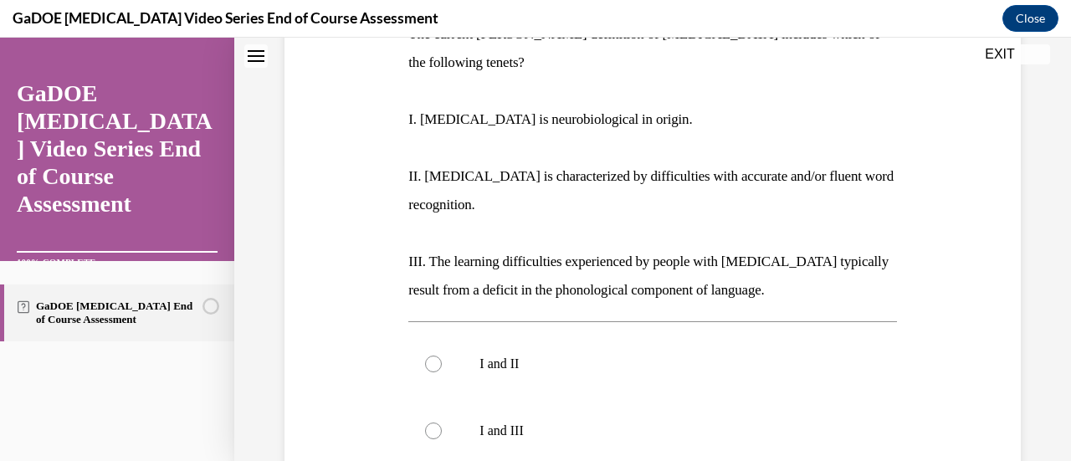
scroll to position [397, 0]
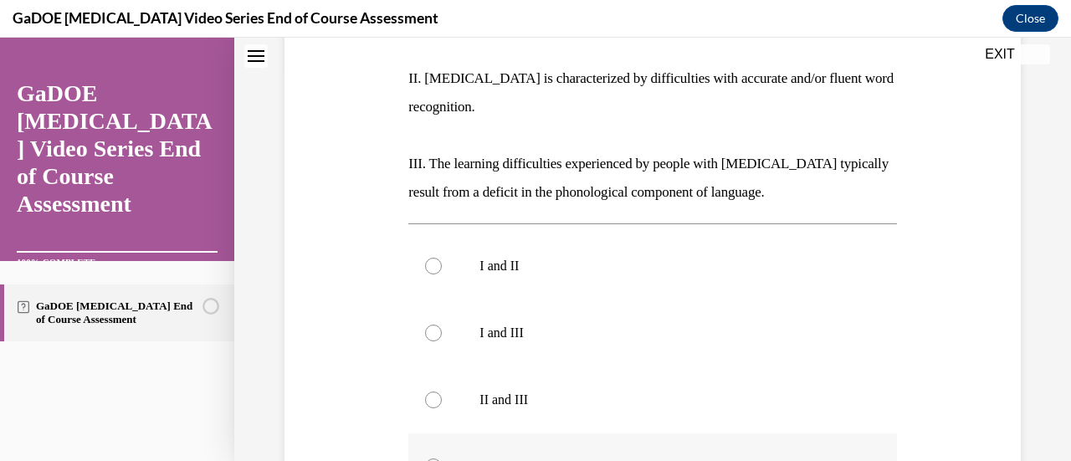
click at [480, 459] on p "I, II, and III" at bounding box center [667, 467] width 375 height 17
click at [442, 459] on input "I, II, and III" at bounding box center [433, 467] width 17 height 17
radio input "true"
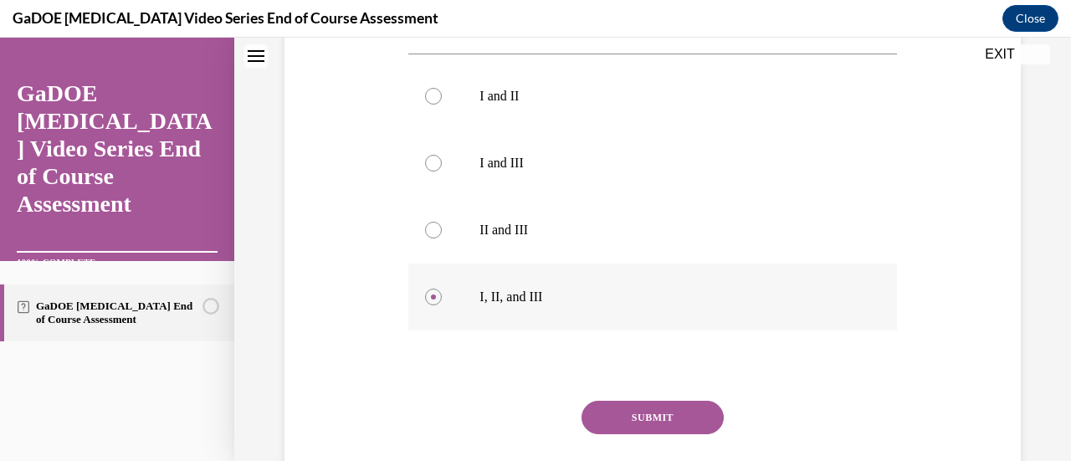
scroll to position [568, 0]
click at [652, 399] on button "SUBMIT" at bounding box center [653, 415] width 142 height 33
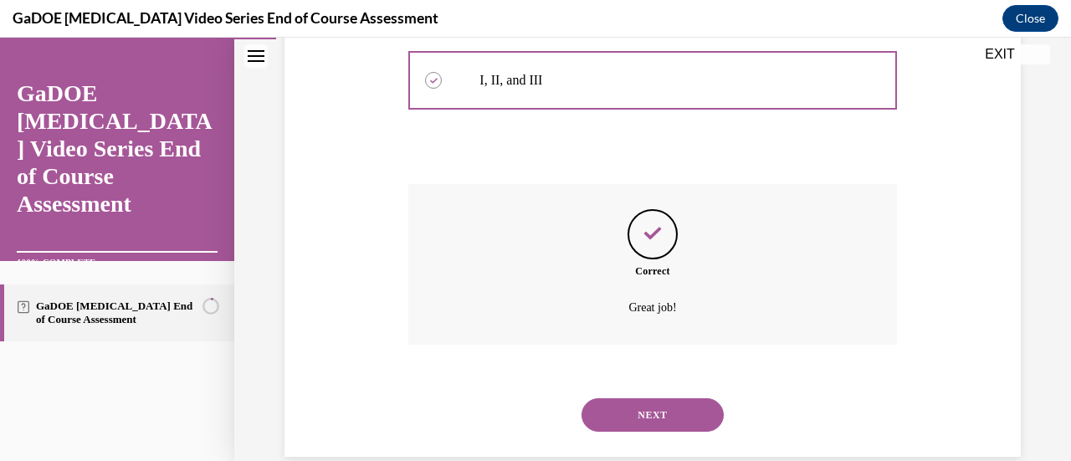
click at [652, 398] on button "NEXT" at bounding box center [653, 414] width 142 height 33
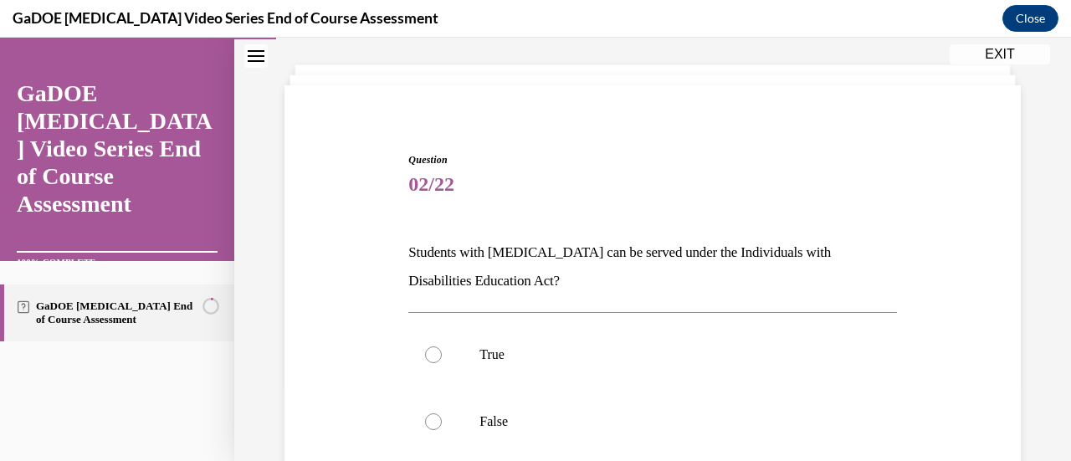
scroll to position [81, 0]
click at [652, 379] on label "True" at bounding box center [652, 354] width 488 height 67
click at [442, 362] on input "True" at bounding box center [433, 354] width 17 height 17
radio input "true"
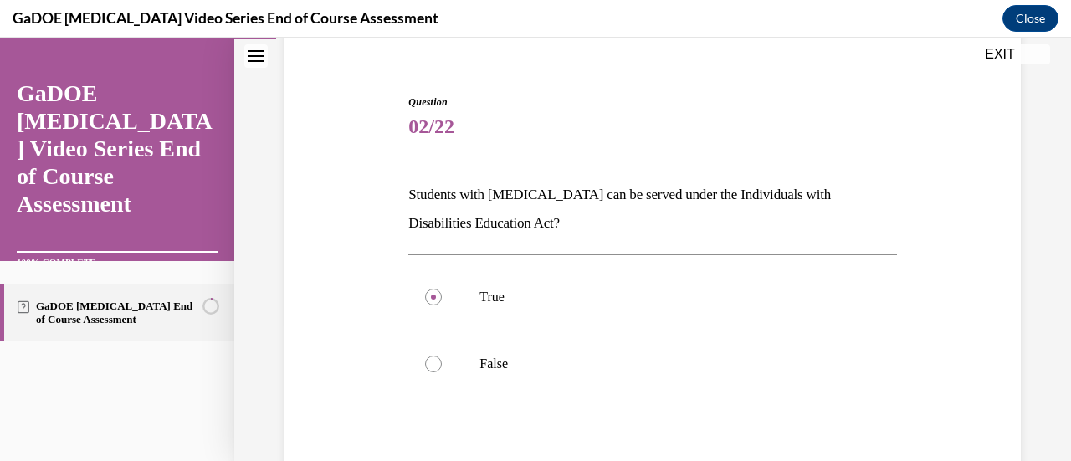
scroll to position [264, 0]
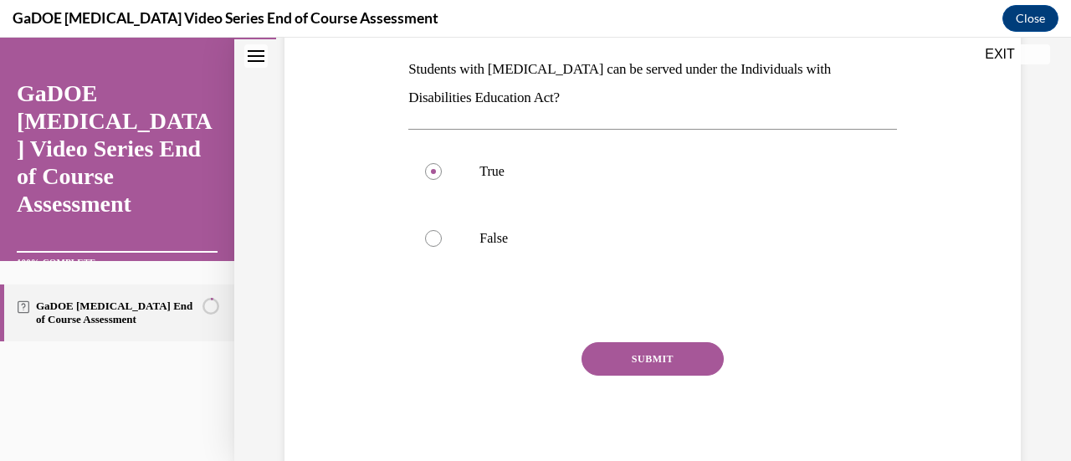
click at [652, 372] on button "SUBMIT" at bounding box center [653, 358] width 142 height 33
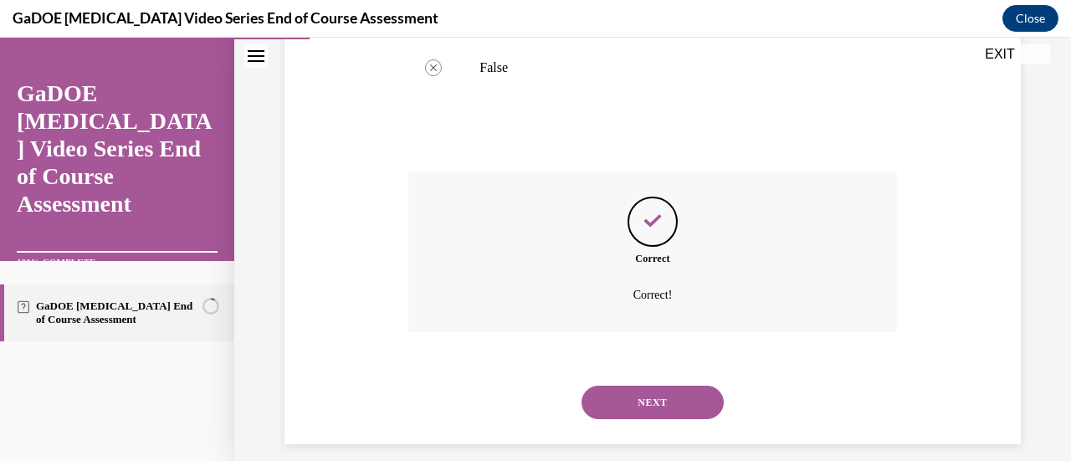
scroll to position [450, 0]
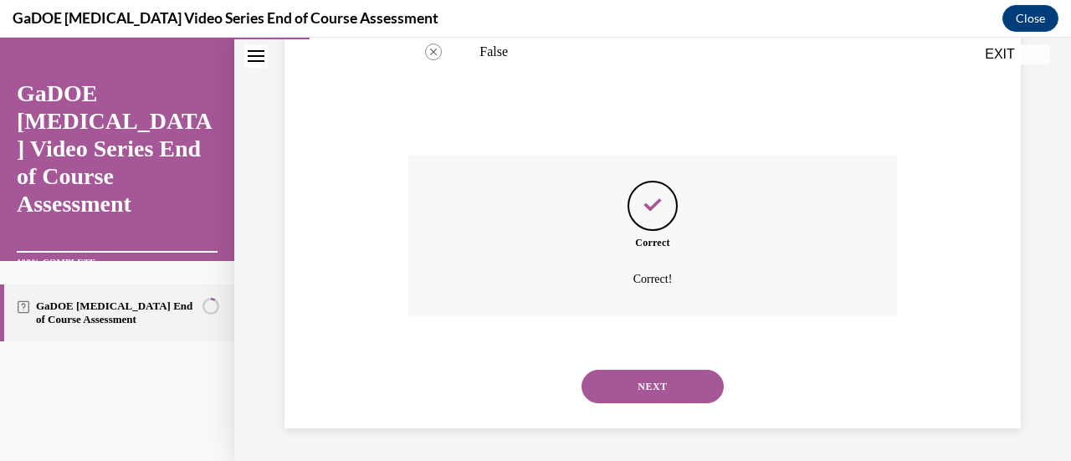
click at [652, 374] on button "NEXT" at bounding box center [653, 386] width 142 height 33
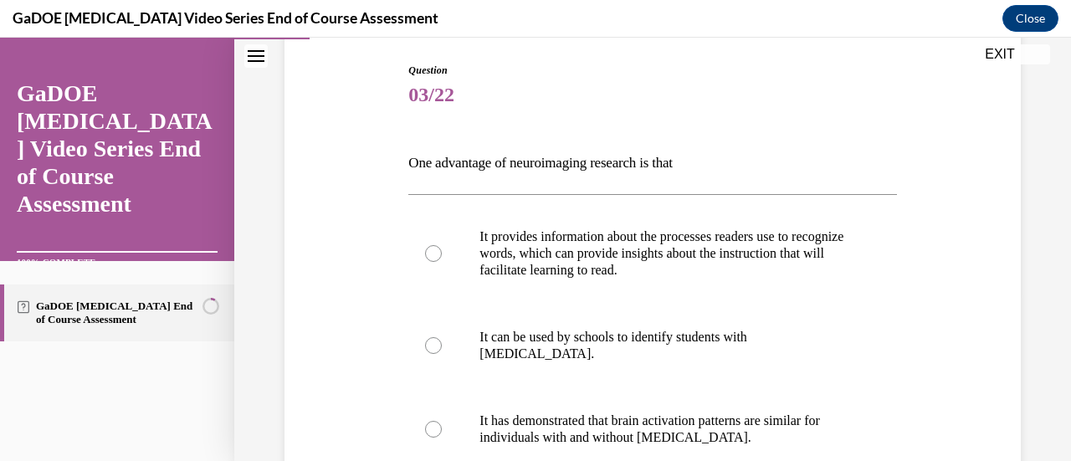
scroll to position [174, 0]
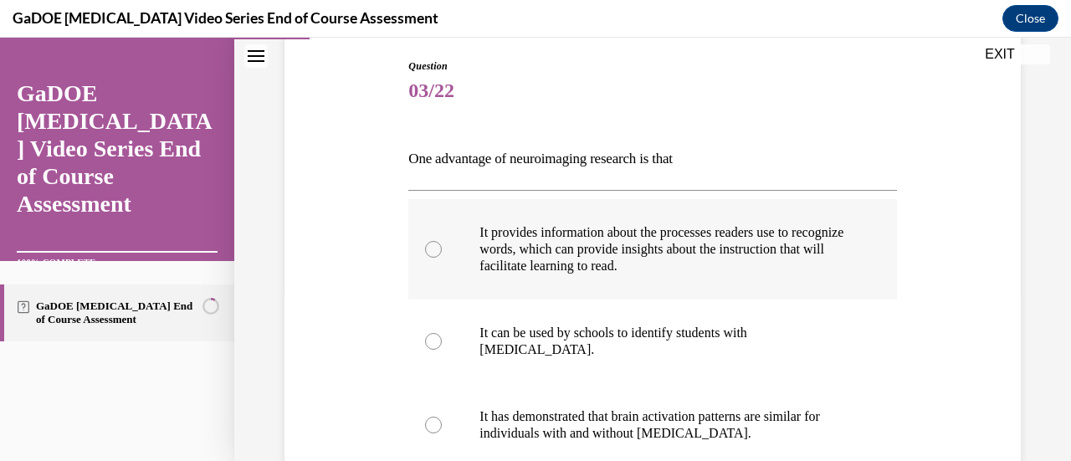
click at [665, 274] on label "It provides information about the processes readers use to recognize words, whi…" at bounding box center [652, 249] width 488 height 100
click at [442, 258] on input "It provides information about the processes readers use to recognize words, whi…" at bounding box center [433, 249] width 17 height 17
radio input "true"
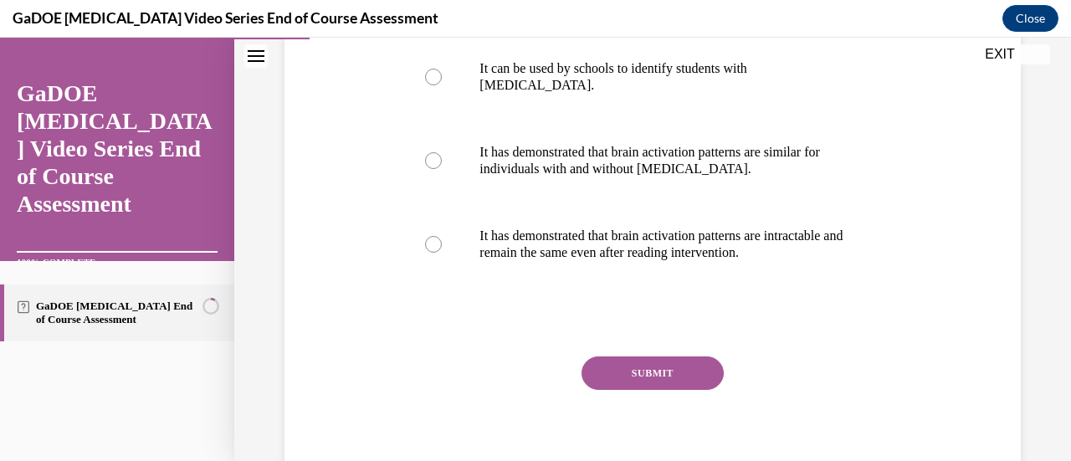
scroll to position [454, 0]
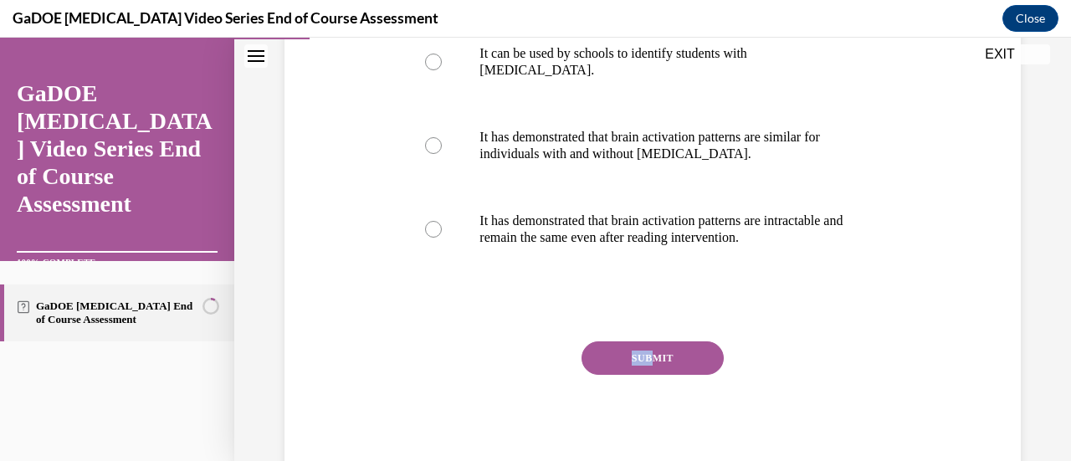
drag, startPoint x: 646, startPoint y: 381, endPoint x: 650, endPoint y: 364, distance: 17.3
click at [650, 364] on div "SUBMIT NEXT" at bounding box center [652, 410] width 488 height 137
click at [650, 364] on button "SUBMIT" at bounding box center [653, 358] width 142 height 33
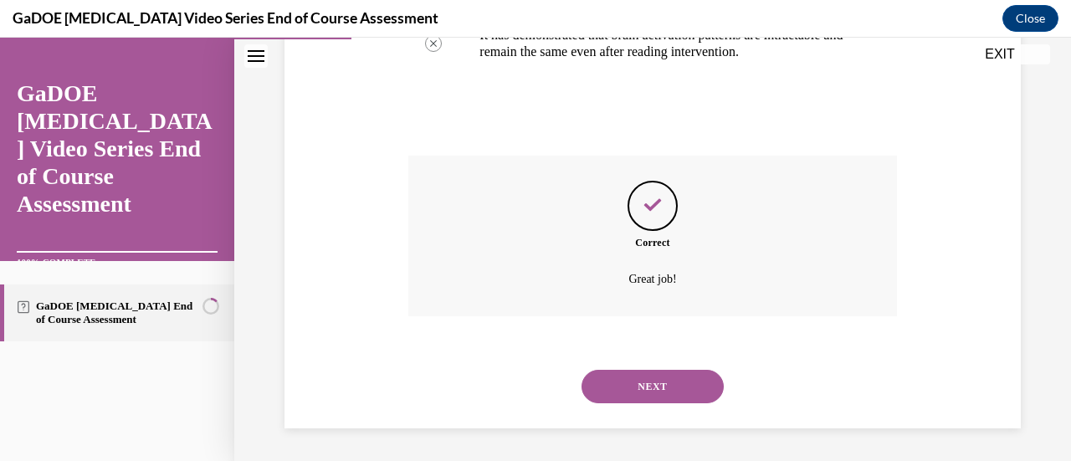
click at [650, 382] on button "NEXT" at bounding box center [653, 386] width 142 height 33
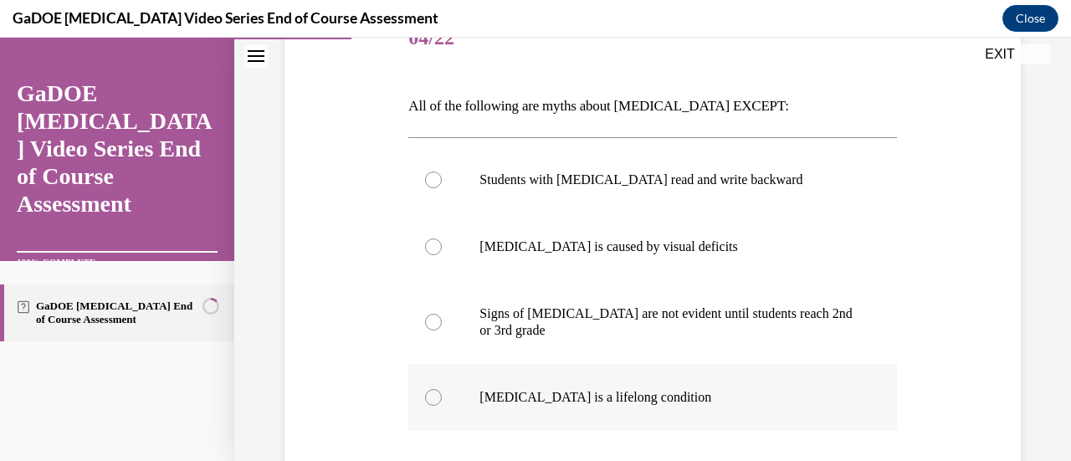
click at [647, 388] on label "Dyslexia is a lifelong condition" at bounding box center [652, 397] width 488 height 67
click at [442, 389] on input "Dyslexia is a lifelong condition" at bounding box center [433, 397] width 17 height 17
radio input "true"
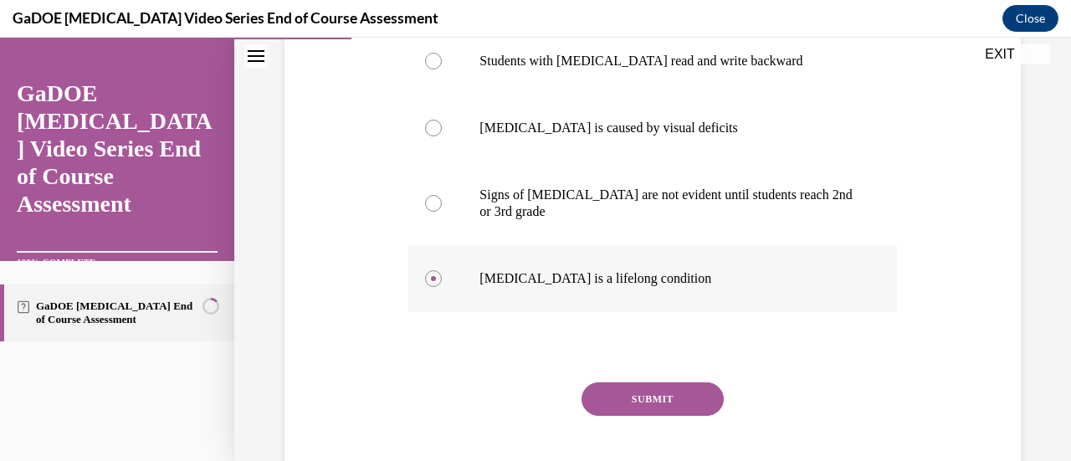
scroll to position [361, 0]
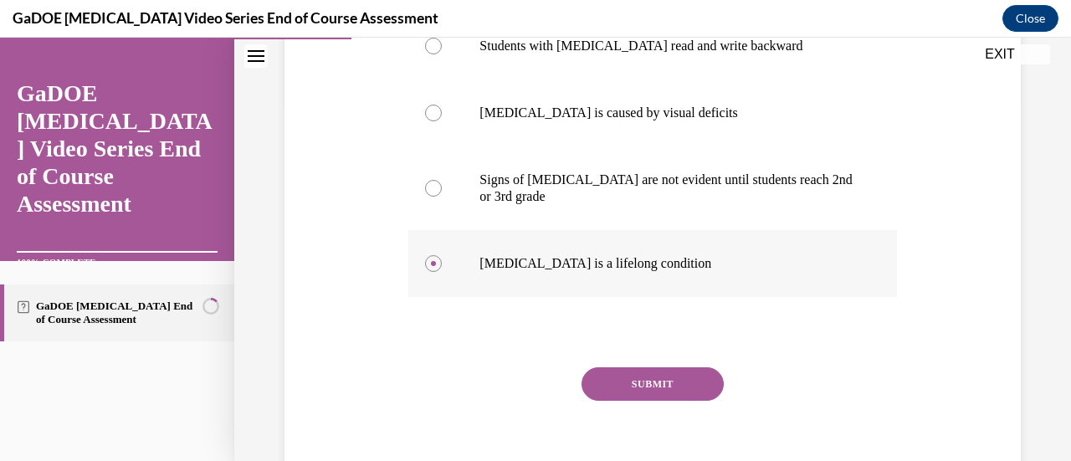
click at [647, 388] on button "SUBMIT" at bounding box center [653, 383] width 142 height 33
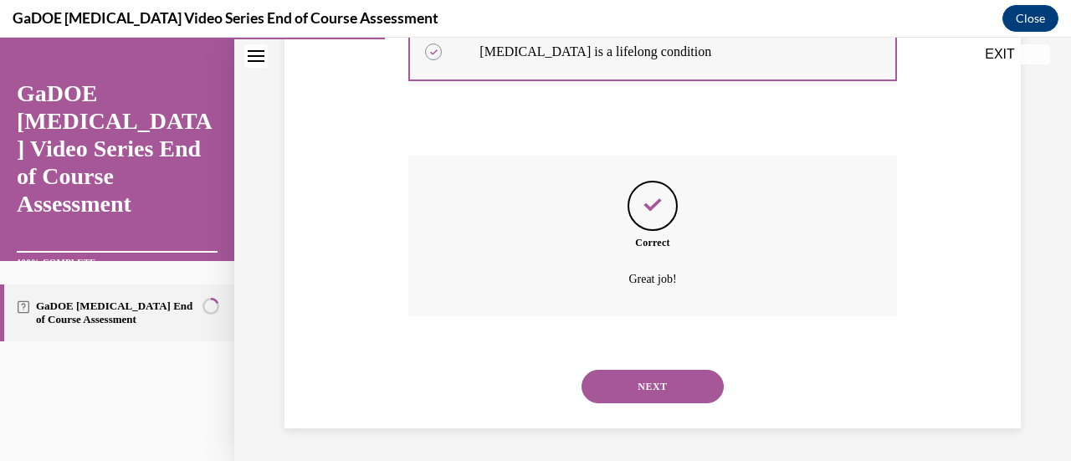
click at [647, 388] on button "NEXT" at bounding box center [653, 386] width 142 height 33
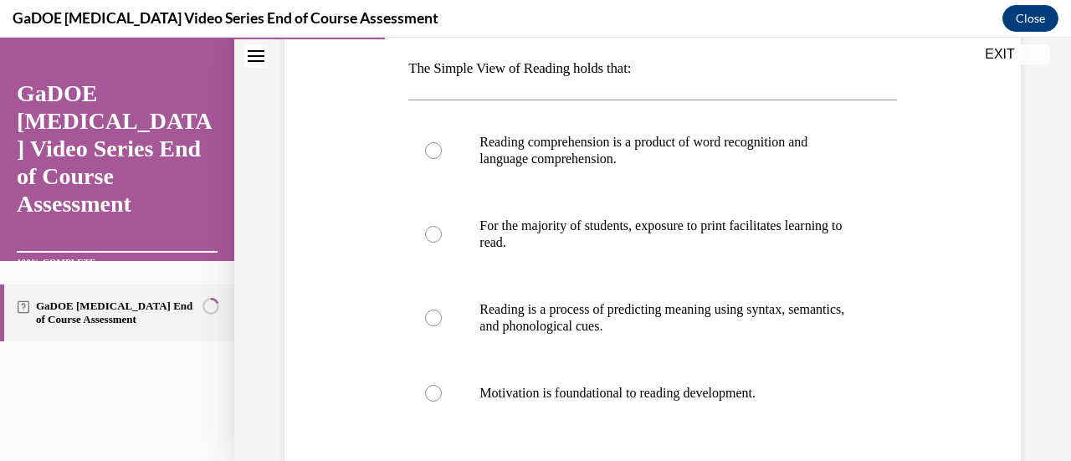
scroll to position [257, 0]
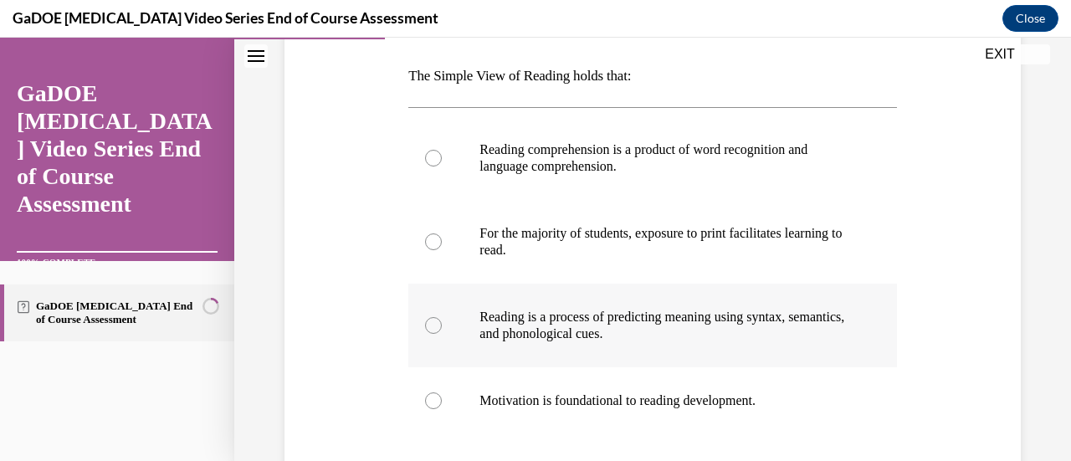
click at [655, 347] on label "Reading is a process of predicting meaning using syntax, semantics, and phonolo…" at bounding box center [652, 326] width 488 height 84
click at [442, 334] on input "Reading is a process of predicting meaning using syntax, semantics, and phonolo…" at bounding box center [433, 325] width 17 height 17
radio input "true"
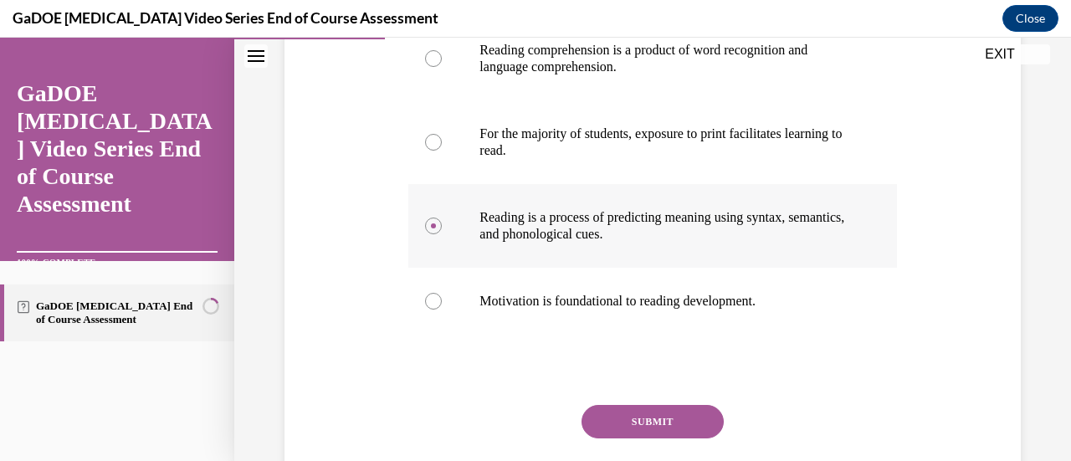
scroll to position [357, 0]
click at [642, 424] on button "SUBMIT" at bounding box center [653, 420] width 142 height 33
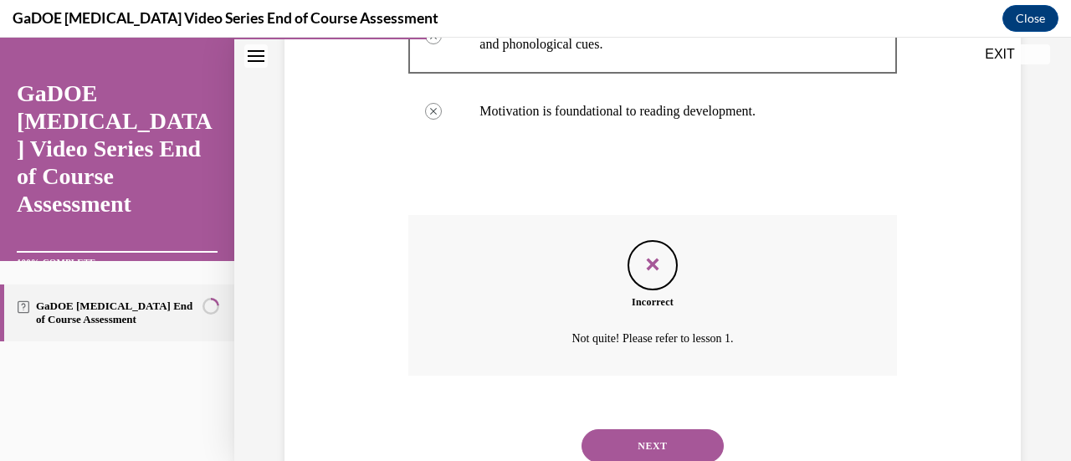
scroll to position [557, 0]
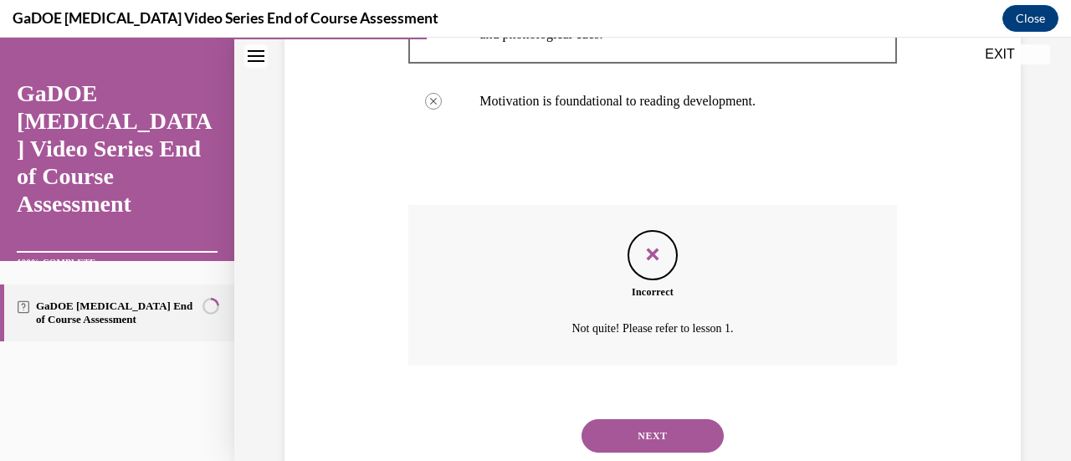
click at [641, 445] on button "NEXT" at bounding box center [653, 435] width 142 height 33
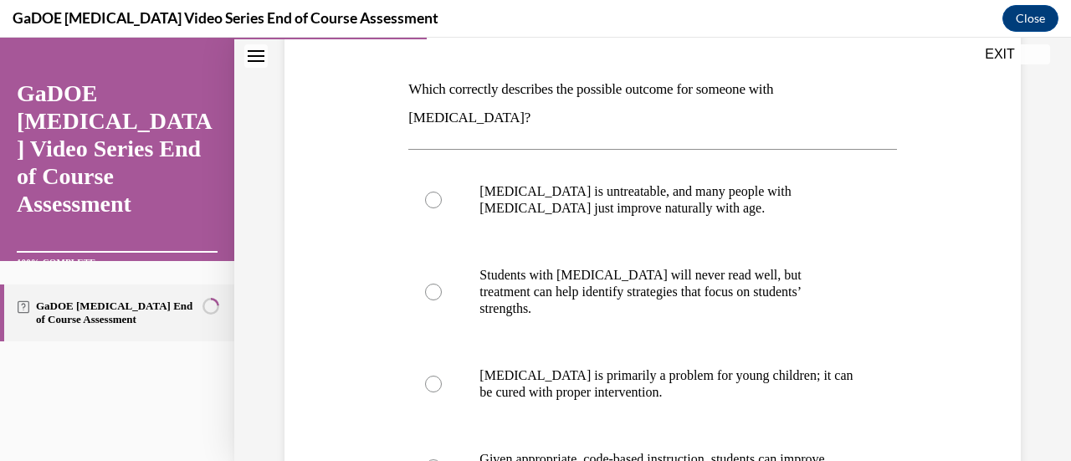
scroll to position [244, 0]
click at [642, 450] on p "Given appropriate, code-based instruction, students can improve reading and spe…" at bounding box center [667, 466] width 375 height 33
click at [442, 459] on input "Given appropriate, code-based instruction, students can improve reading and spe…" at bounding box center [433, 467] width 17 height 17
radio input "true"
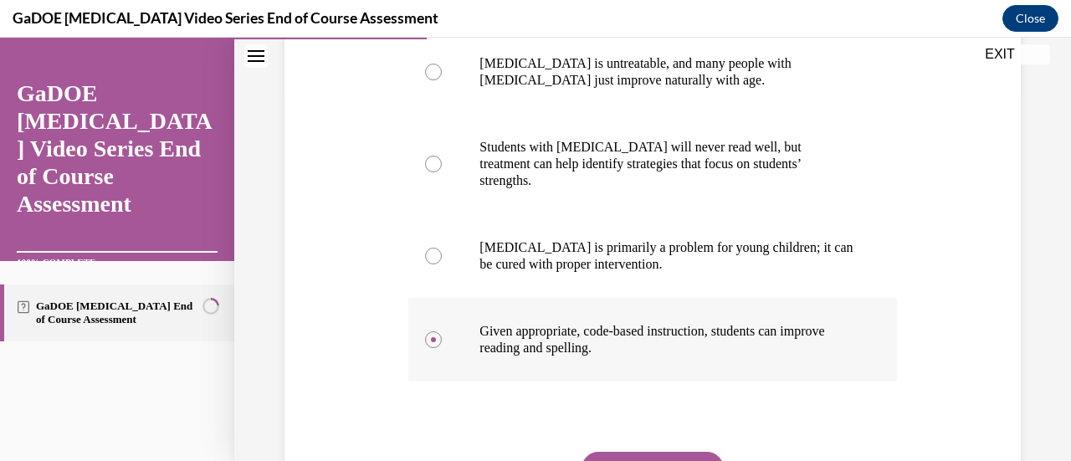
scroll to position [376, 0]
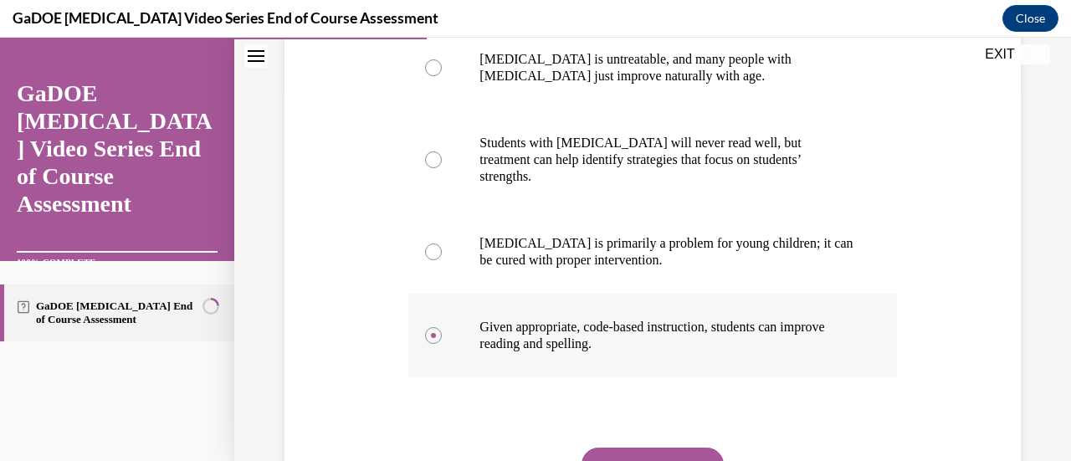
click at [642, 448] on button "SUBMIT" at bounding box center [653, 464] width 142 height 33
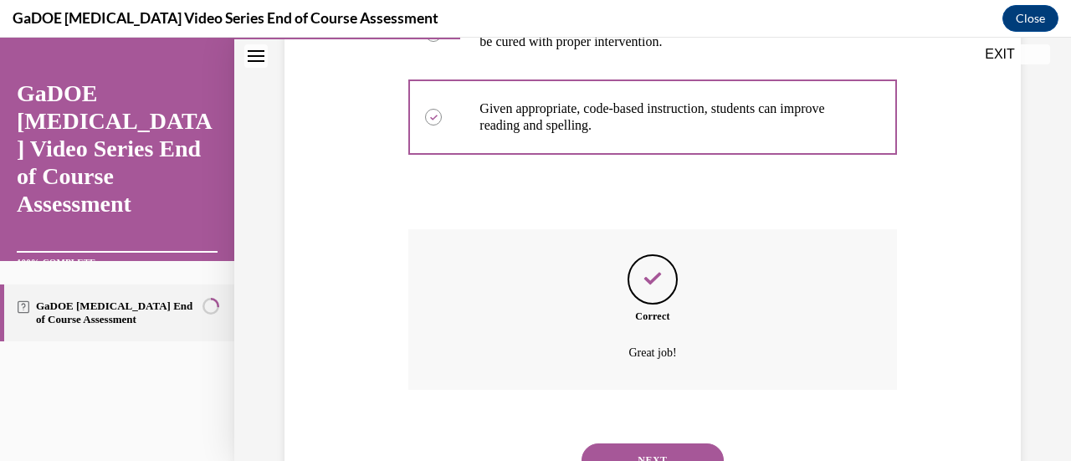
click at [648, 444] on button "NEXT" at bounding box center [653, 460] width 142 height 33
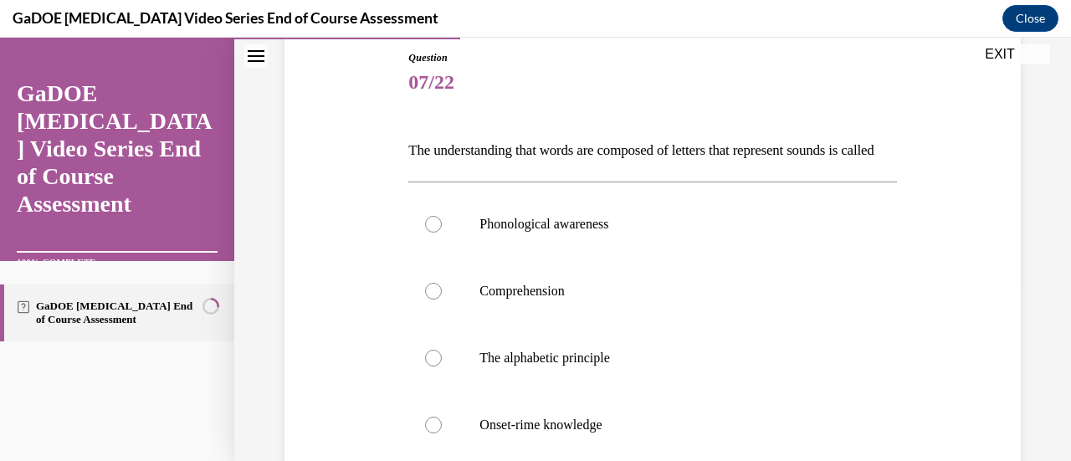
scroll to position [183, 0]
click at [648, 391] on label "The alphabetic principle" at bounding box center [652, 357] width 488 height 67
click at [442, 366] on input "The alphabetic principle" at bounding box center [433, 357] width 17 height 17
radio input "true"
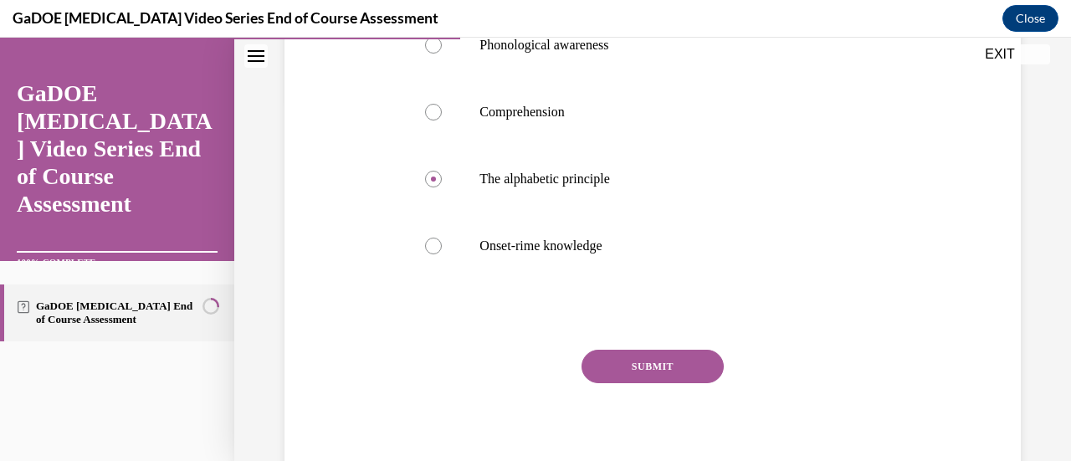
scroll to position [398, 0]
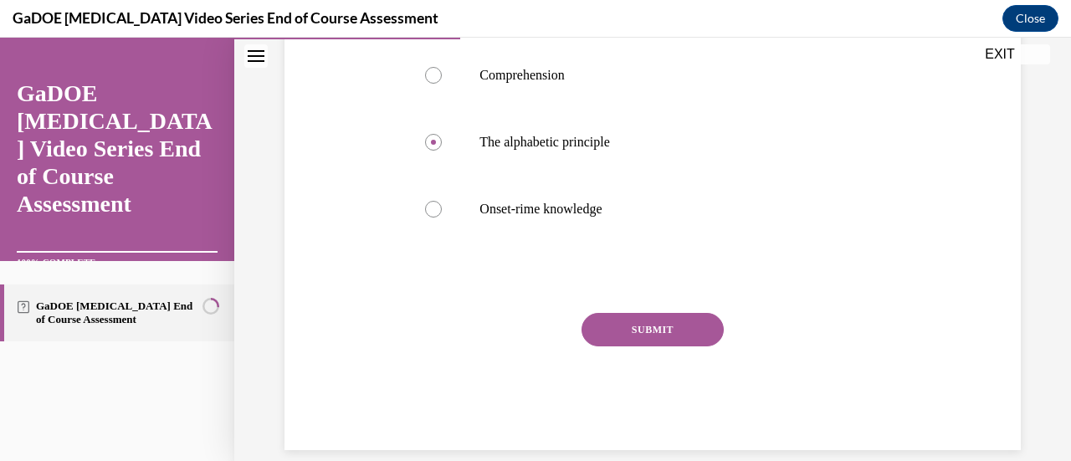
click at [647, 347] on button "SUBMIT" at bounding box center [653, 329] width 142 height 33
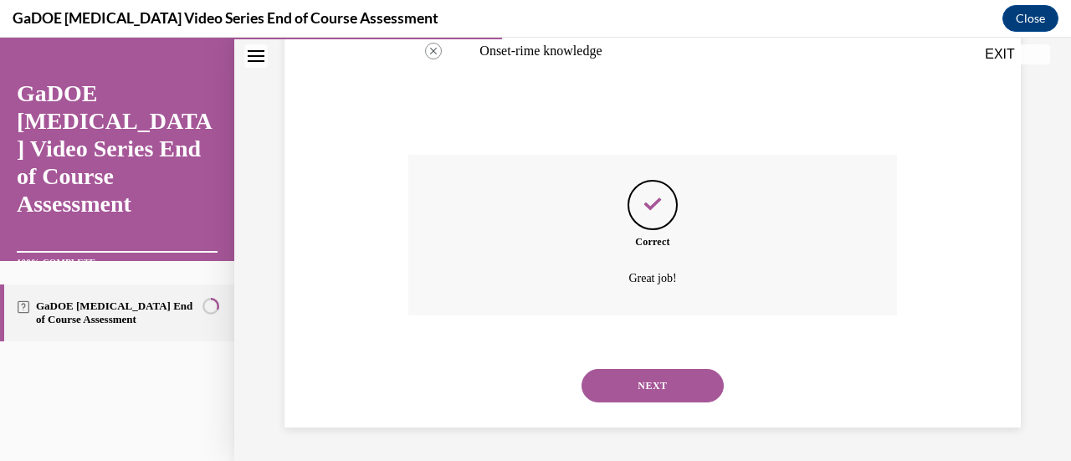
click at [656, 394] on button "NEXT" at bounding box center [653, 385] width 142 height 33
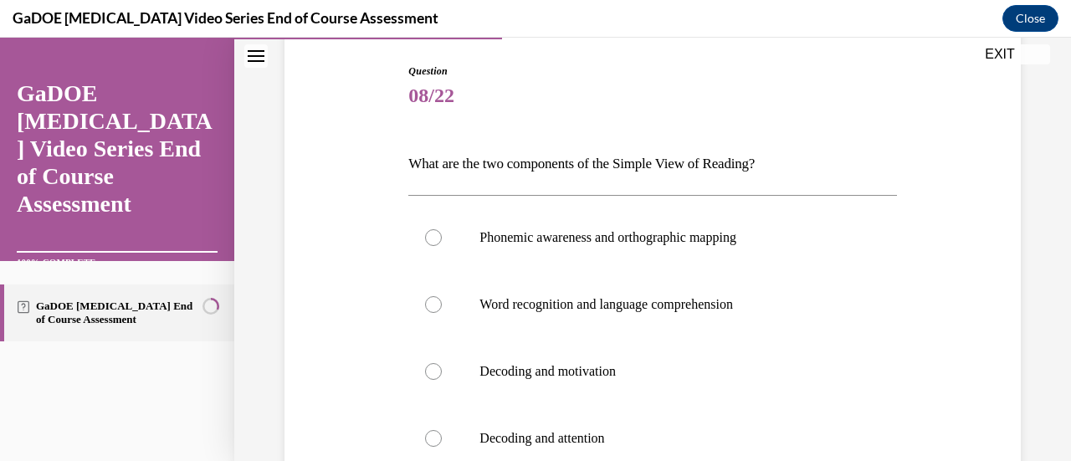
scroll to position [182, 0]
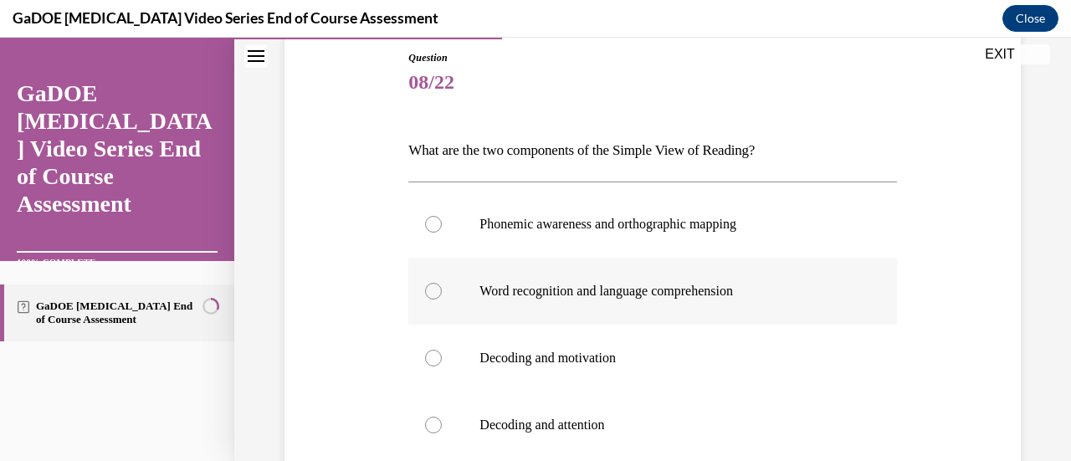
click at [655, 310] on label "Word recognition and language comprehension" at bounding box center [652, 291] width 488 height 67
click at [442, 300] on input "Word recognition and language comprehension" at bounding box center [433, 291] width 17 height 17
radio input "true"
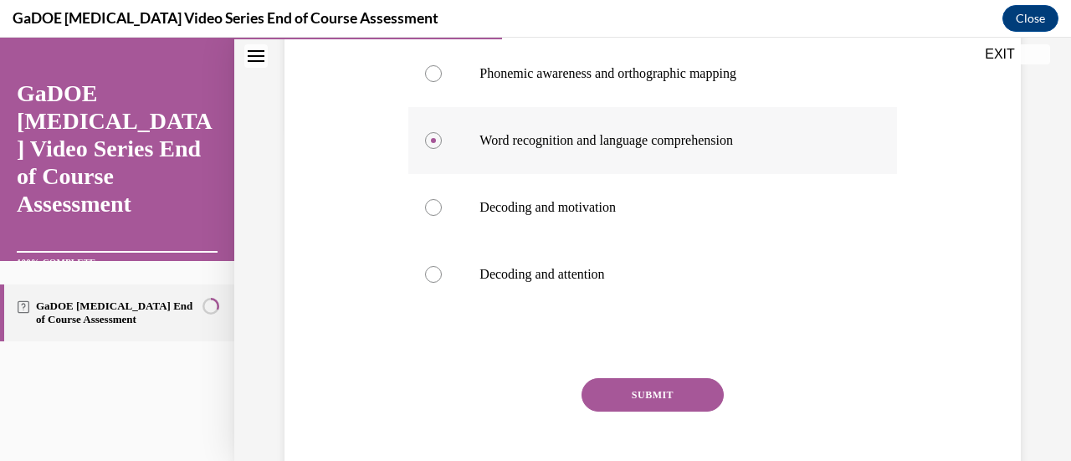
scroll to position [344, 0]
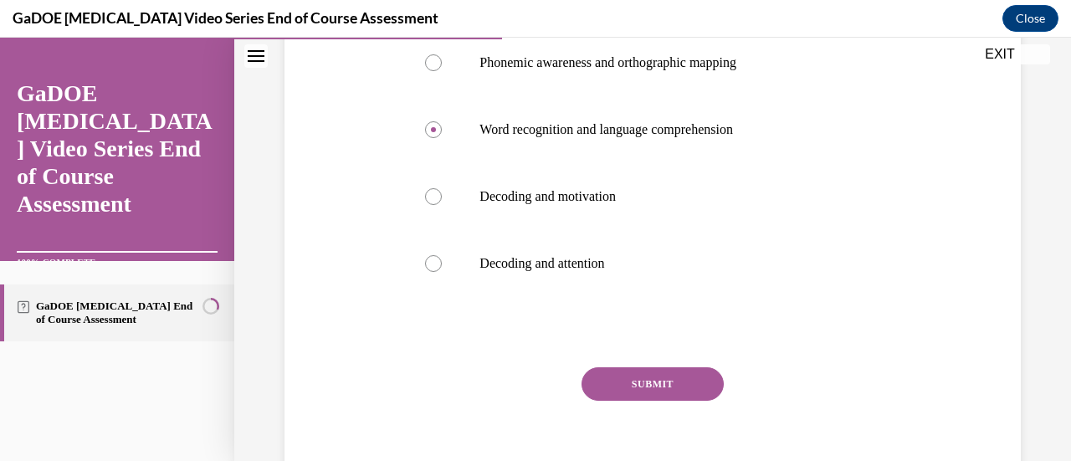
click at [668, 379] on button "SUBMIT" at bounding box center [653, 383] width 142 height 33
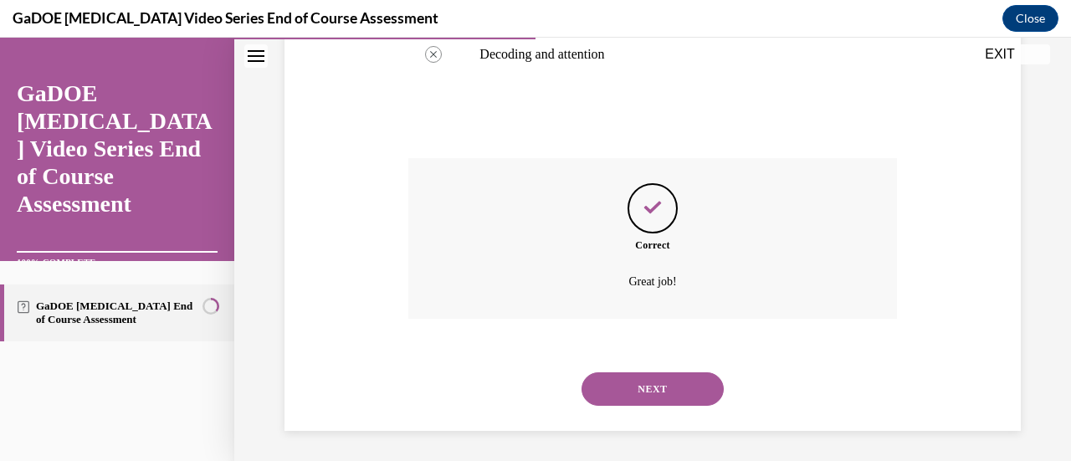
click at [668, 379] on button "NEXT" at bounding box center [653, 388] width 142 height 33
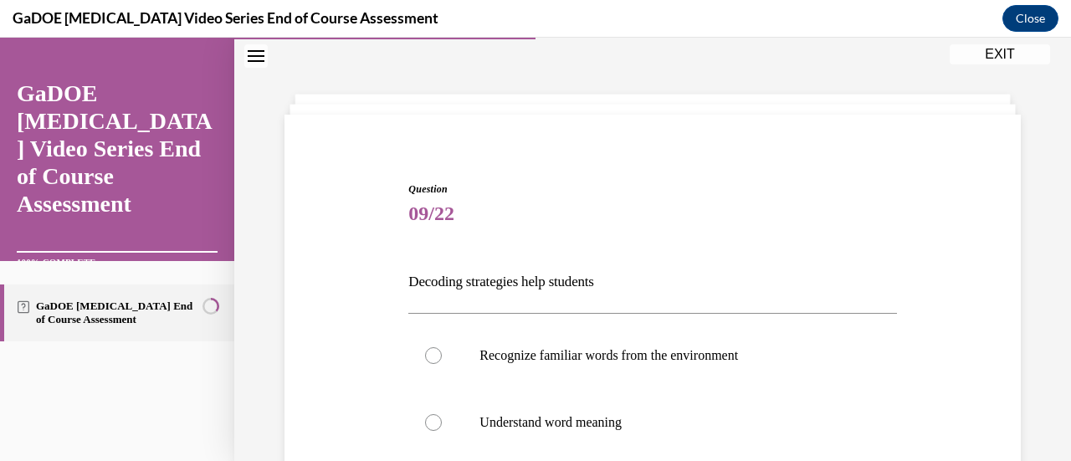
scroll to position [167, 0]
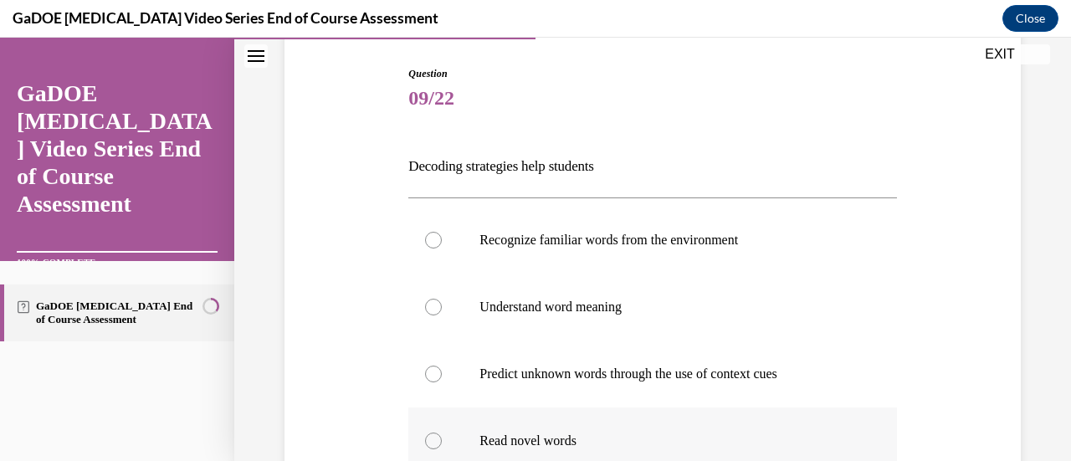
click at [635, 422] on label "Read novel words" at bounding box center [652, 441] width 488 height 67
click at [442, 433] on input "Read novel words" at bounding box center [433, 441] width 17 height 17
radio input "true"
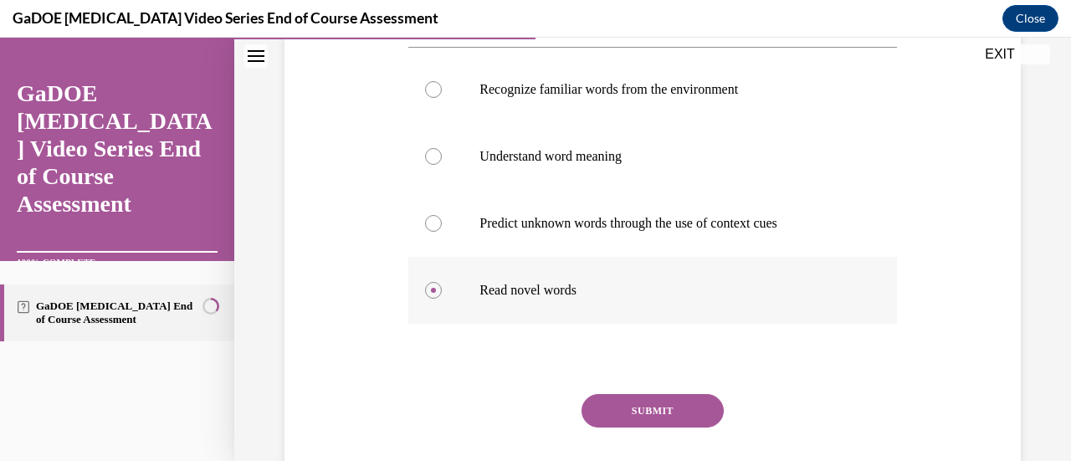
scroll to position [318, 0]
click at [636, 419] on button "SUBMIT" at bounding box center [653, 409] width 142 height 33
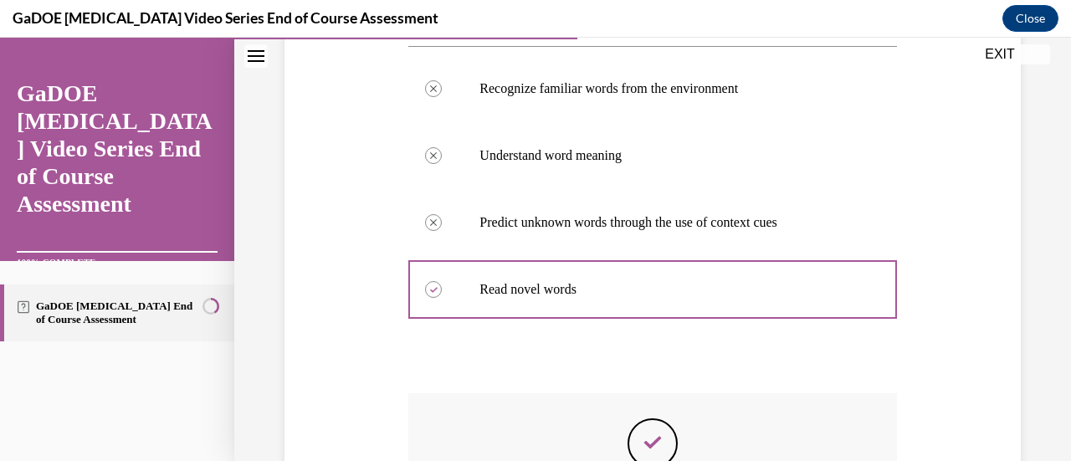
scroll to position [556, 0]
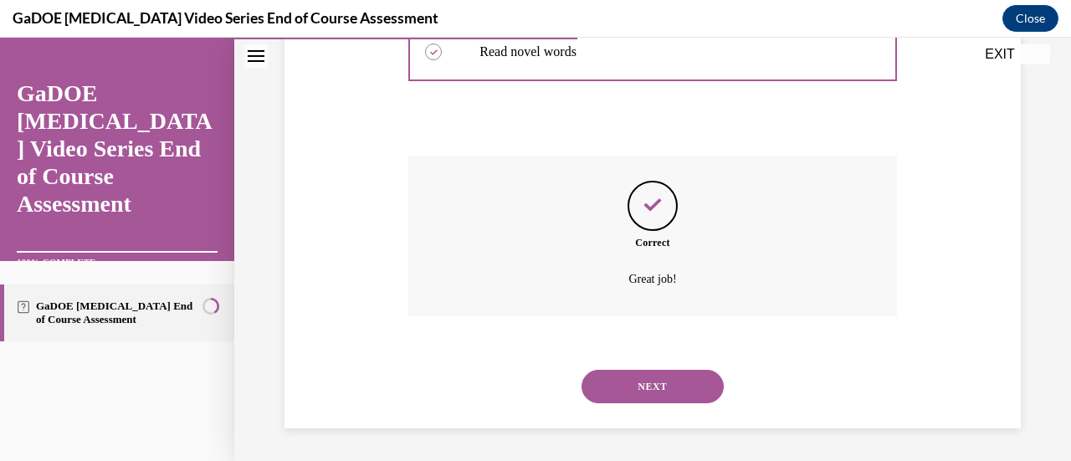
click at [636, 393] on button "NEXT" at bounding box center [653, 386] width 142 height 33
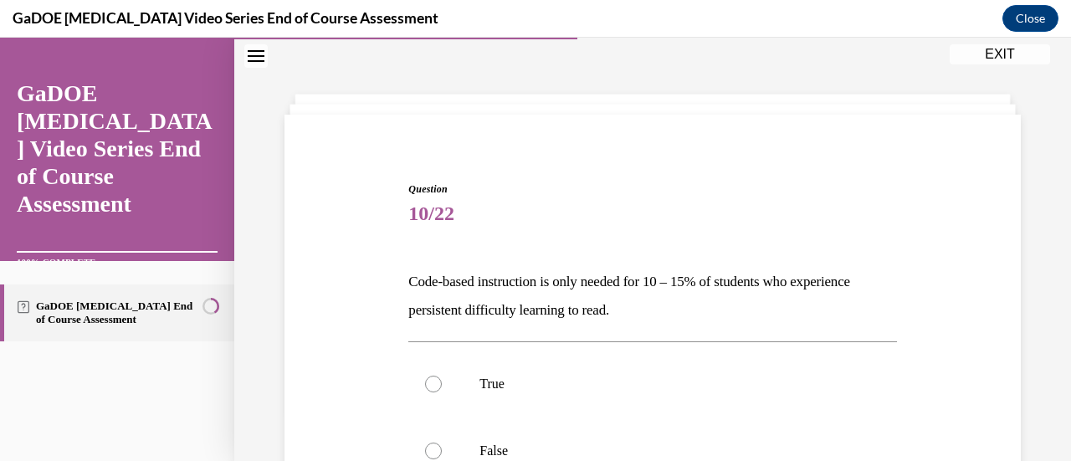
scroll to position [187, 0]
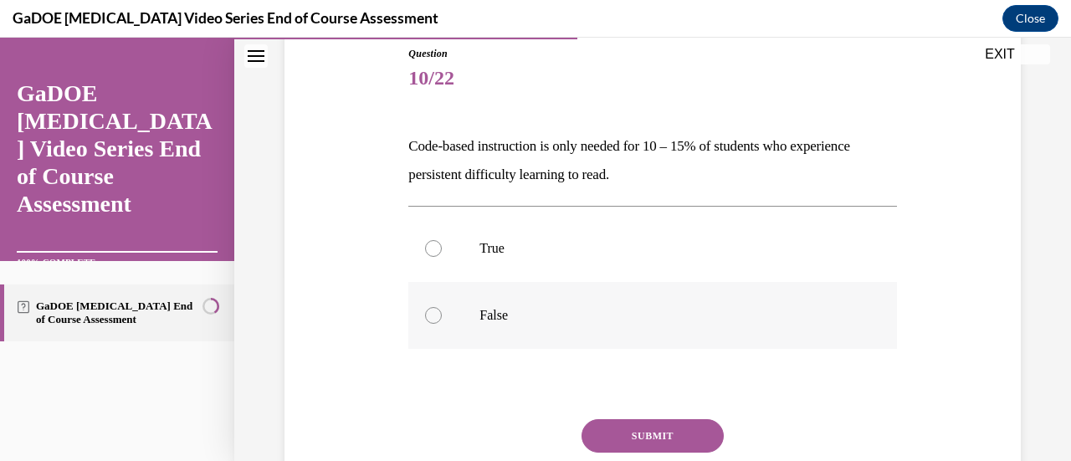
click at [641, 346] on label "False" at bounding box center [652, 315] width 488 height 67
click at [442, 324] on input "False" at bounding box center [433, 315] width 17 height 17
radio input "true"
click at [636, 428] on button "SUBMIT" at bounding box center [653, 435] width 142 height 33
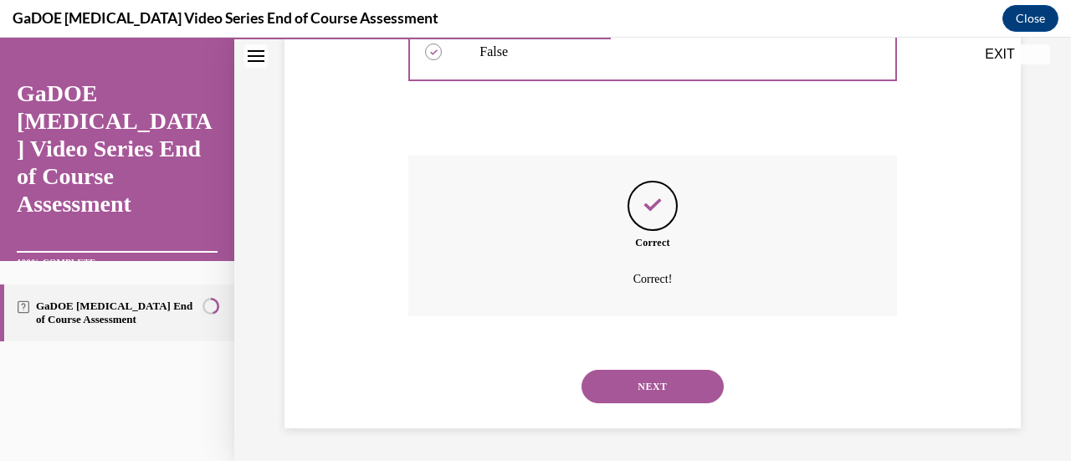
click at [645, 386] on button "NEXT" at bounding box center [653, 386] width 142 height 33
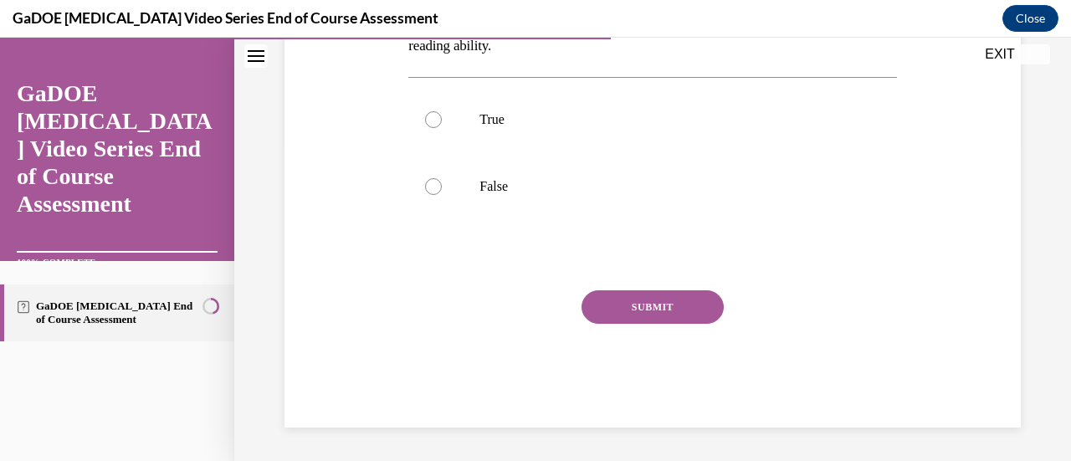
scroll to position [51, 0]
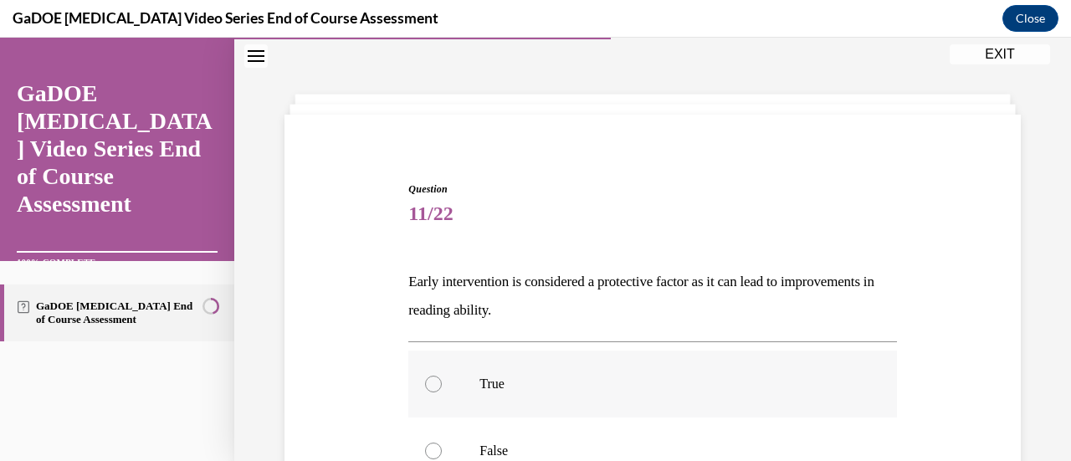
click at [618, 355] on label "True" at bounding box center [652, 384] width 488 height 67
click at [442, 376] on input "True" at bounding box center [433, 384] width 17 height 17
radio input "true"
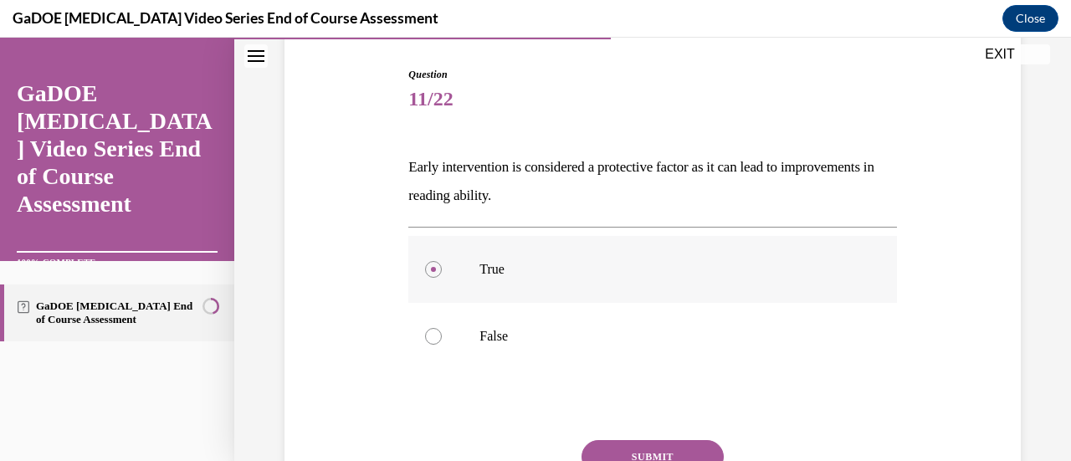
scroll to position [265, 0]
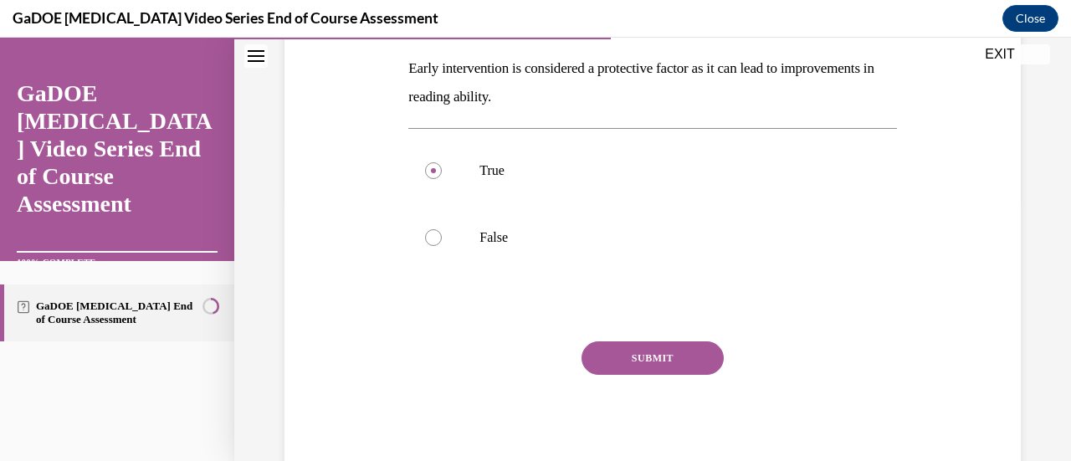
click at [629, 368] on button "SUBMIT" at bounding box center [653, 358] width 142 height 33
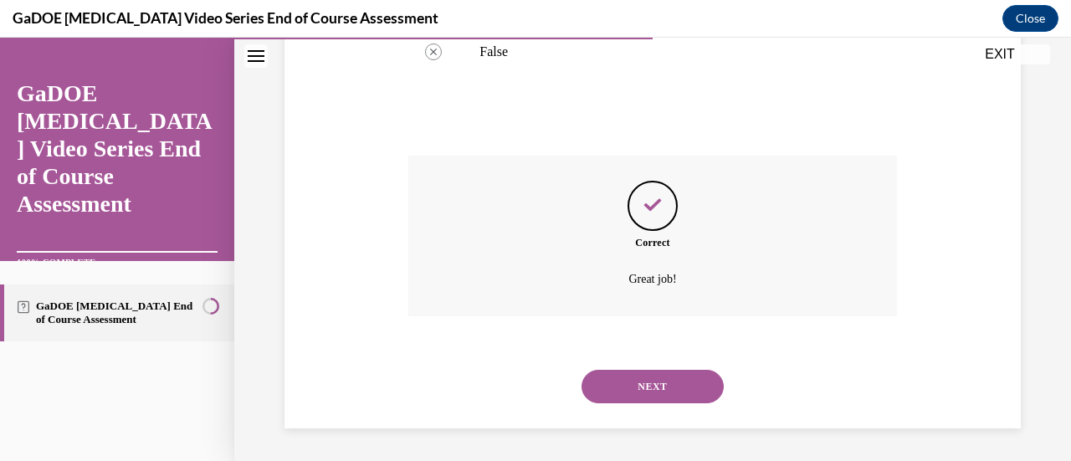
click at [628, 380] on button "NEXT" at bounding box center [653, 386] width 142 height 33
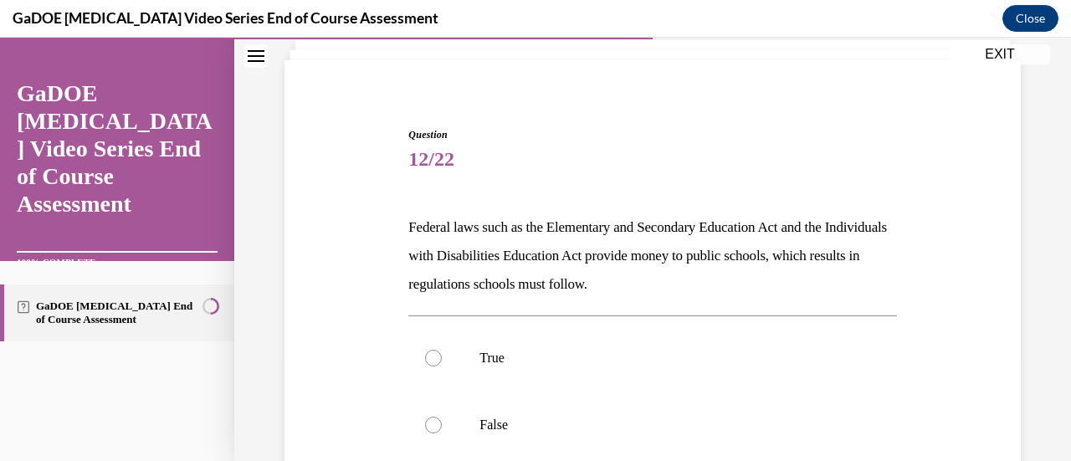
scroll to position [109, 0]
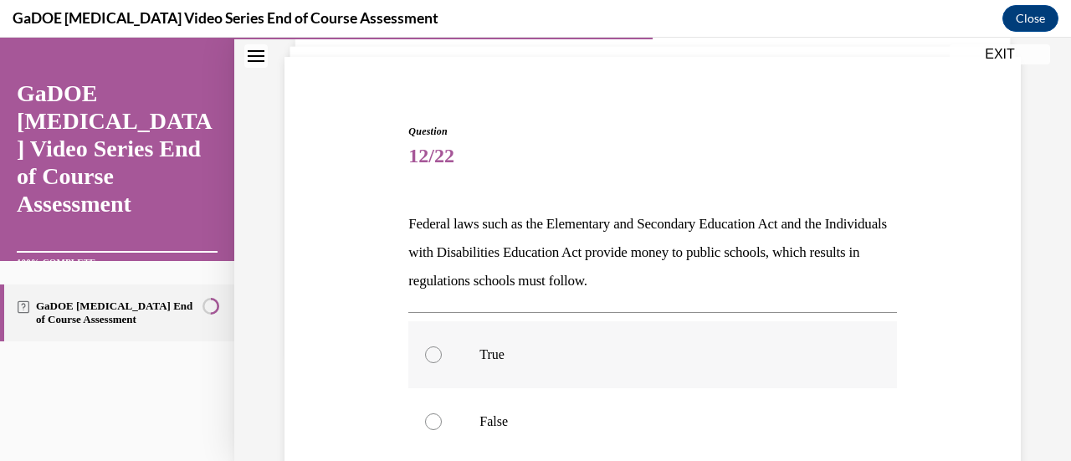
click at [639, 333] on label "True" at bounding box center [652, 354] width 488 height 67
click at [442, 347] on input "True" at bounding box center [433, 355] width 17 height 17
radio input "true"
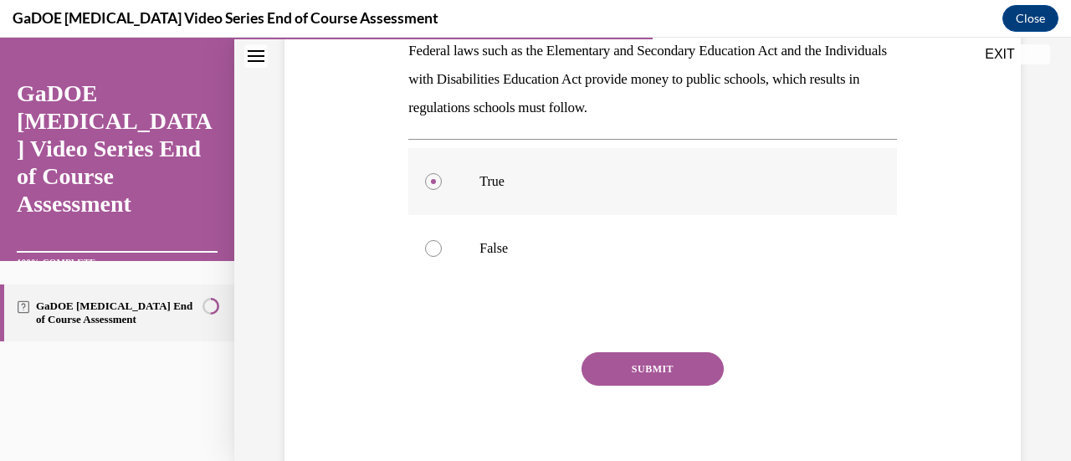
scroll to position [293, 0]
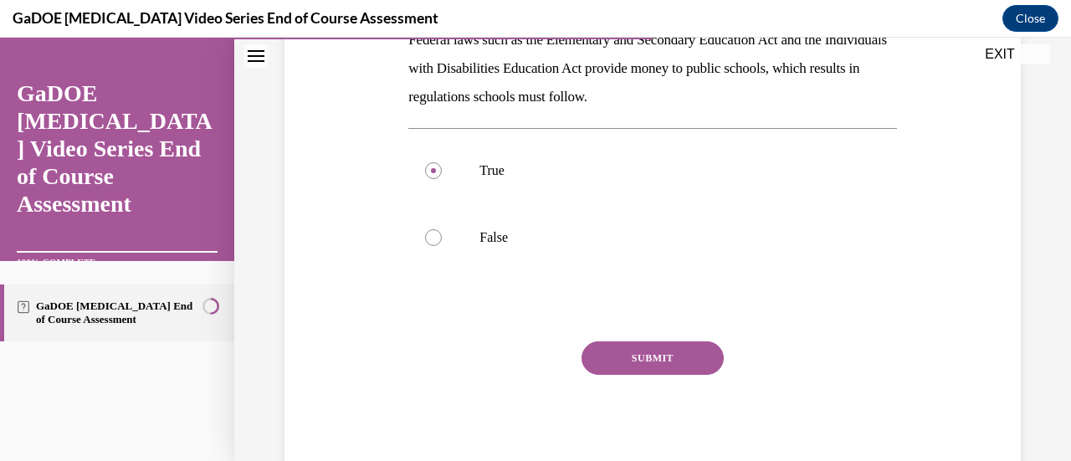
click at [640, 362] on button "SUBMIT" at bounding box center [653, 358] width 142 height 33
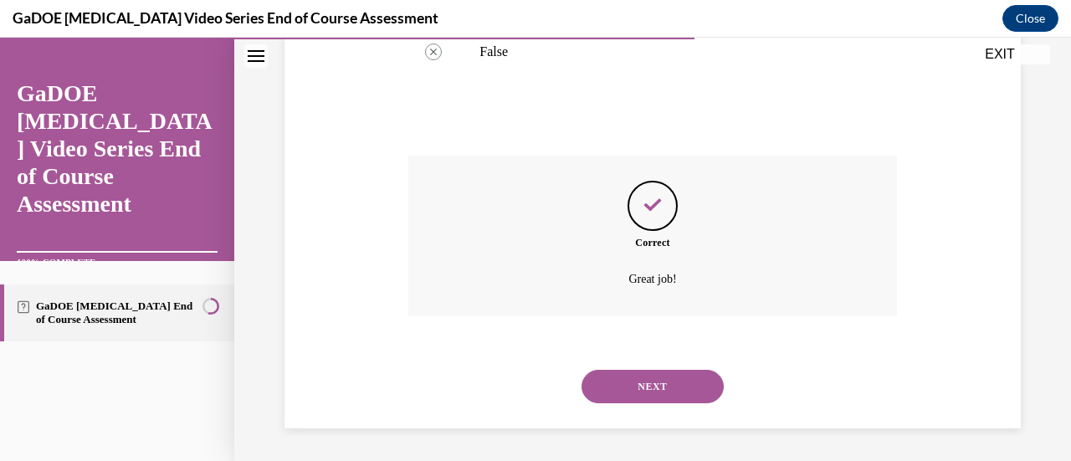
click at [630, 398] on button "NEXT" at bounding box center [653, 386] width 142 height 33
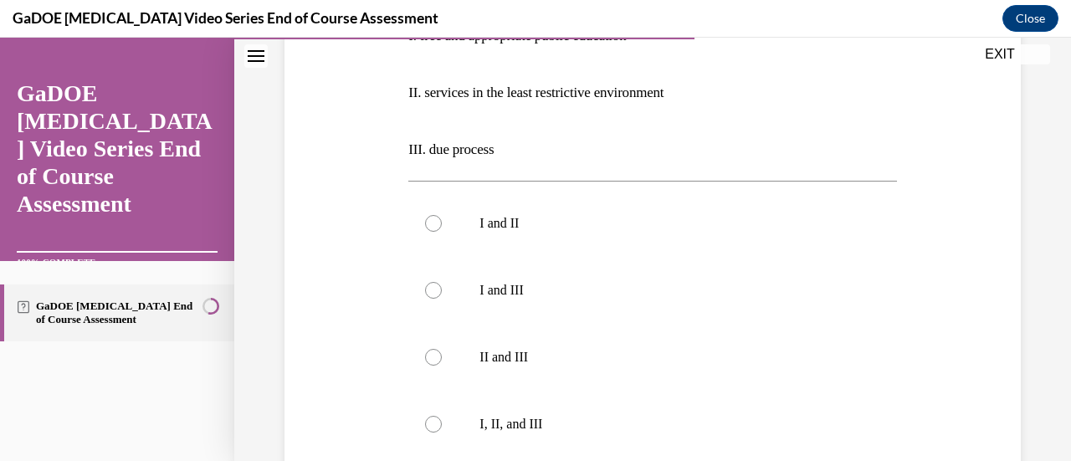
scroll to position [410, 0]
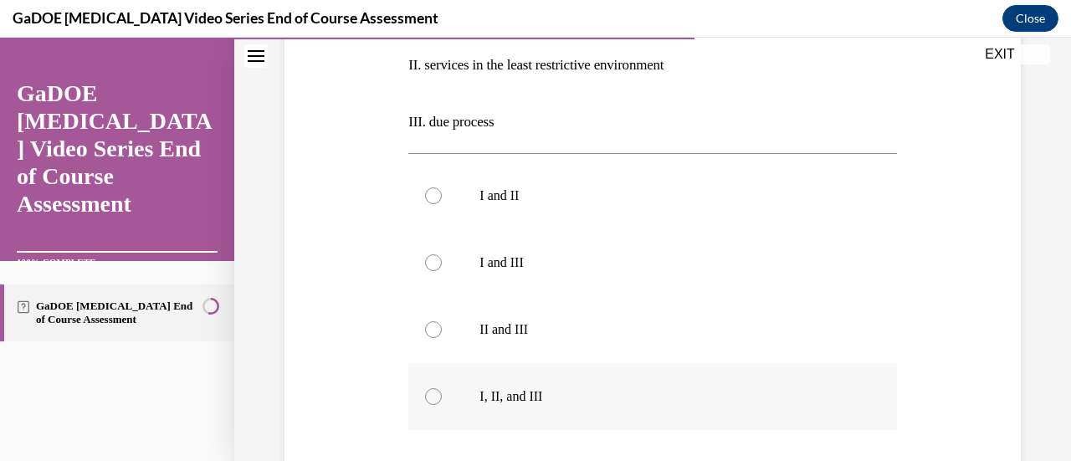
click at [611, 385] on label "I, II, and III" at bounding box center [652, 396] width 488 height 67
click at [442, 388] on input "I, II, and III" at bounding box center [433, 396] width 17 height 17
radio input "true"
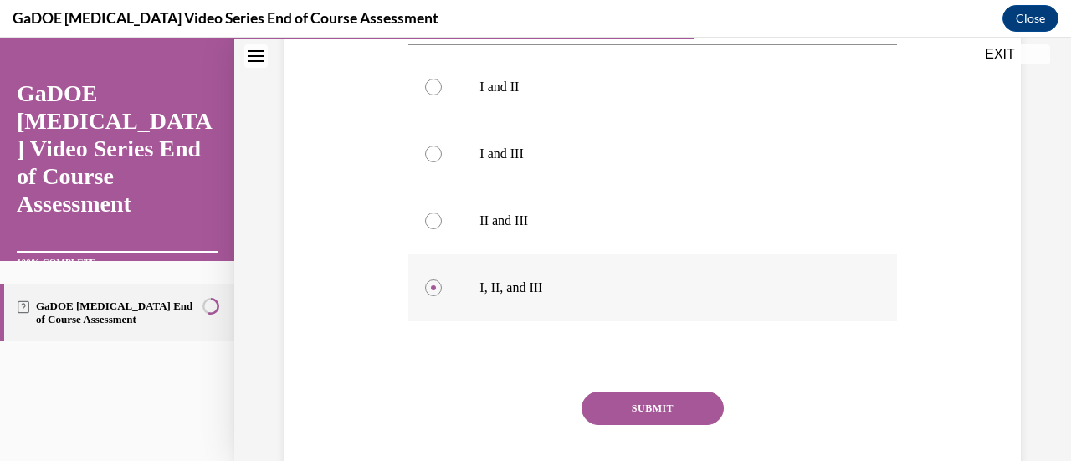
scroll to position [569, 0]
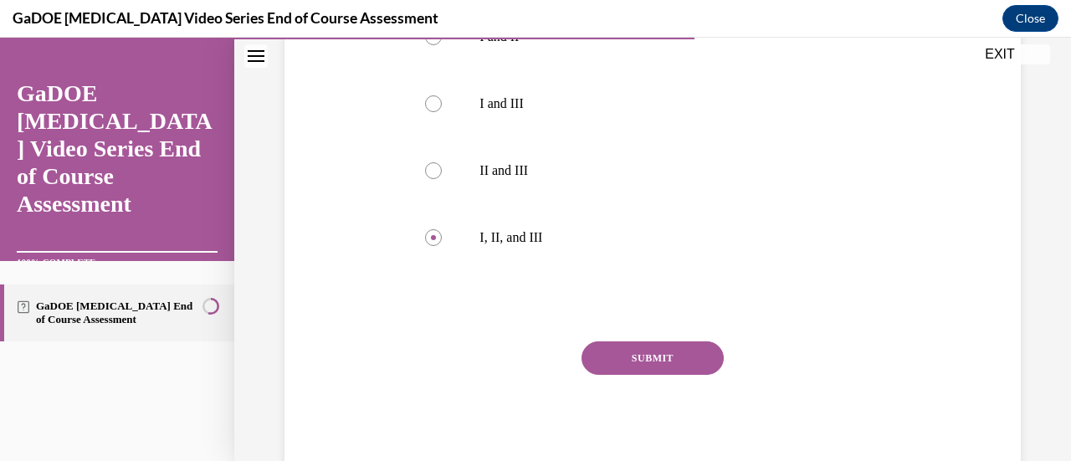
click at [638, 357] on button "SUBMIT" at bounding box center [653, 358] width 142 height 33
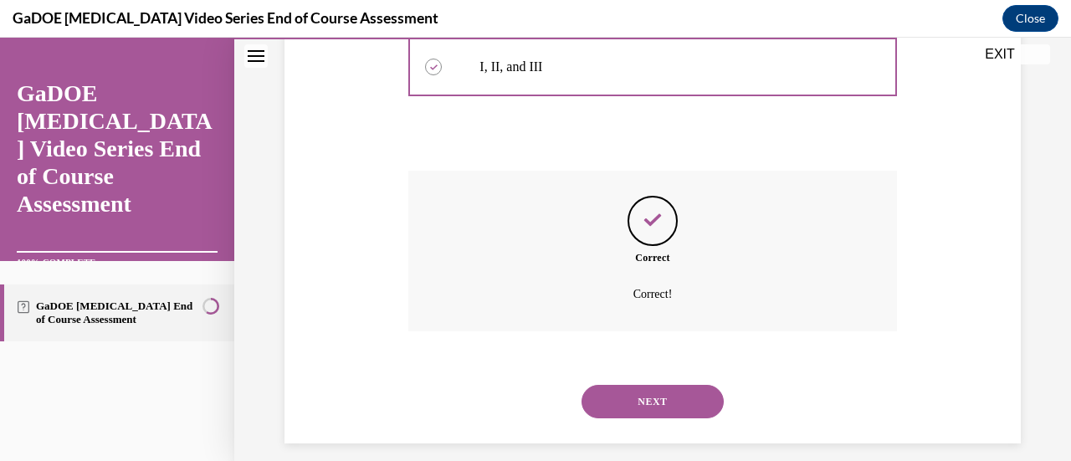
click at [635, 403] on button "NEXT" at bounding box center [653, 401] width 142 height 33
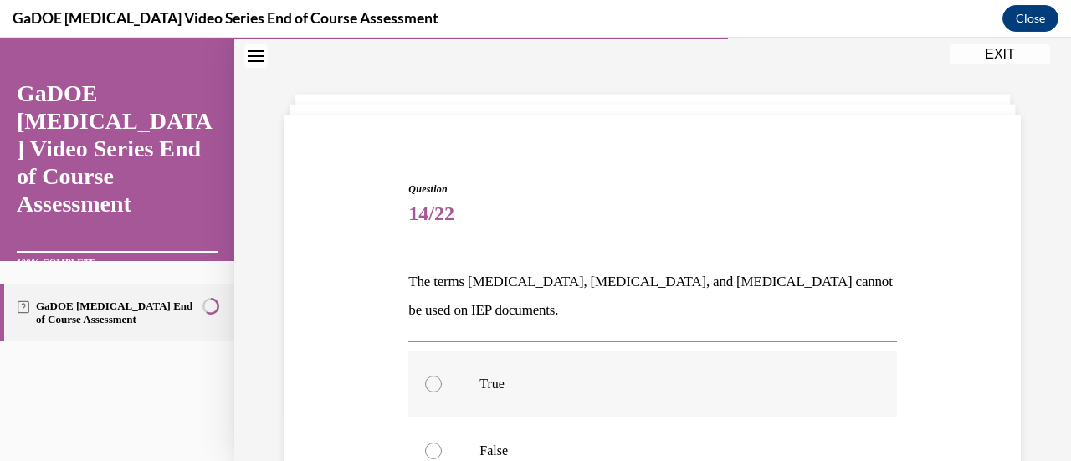
click at [640, 376] on p "True" at bounding box center [667, 384] width 375 height 17
click at [442, 376] on input "True" at bounding box center [433, 384] width 17 height 17
radio input "true"
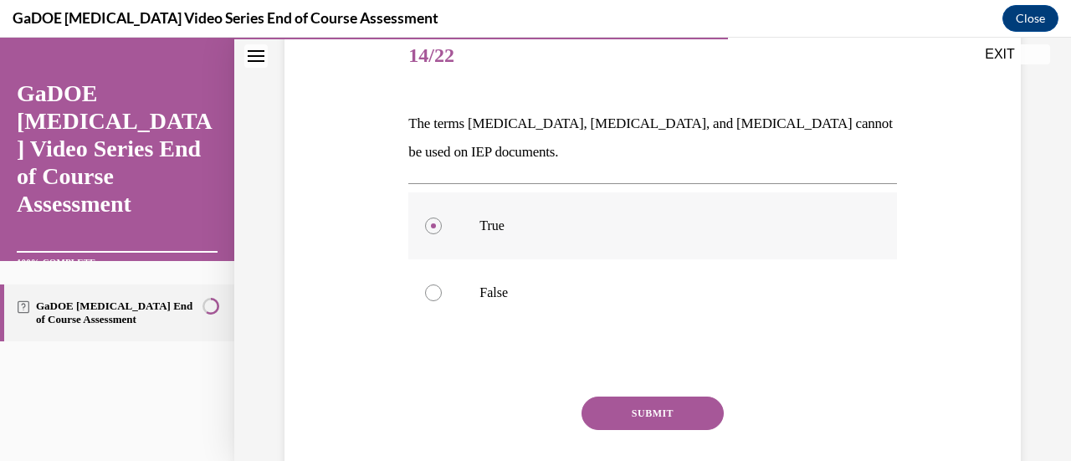
scroll to position [214, 0]
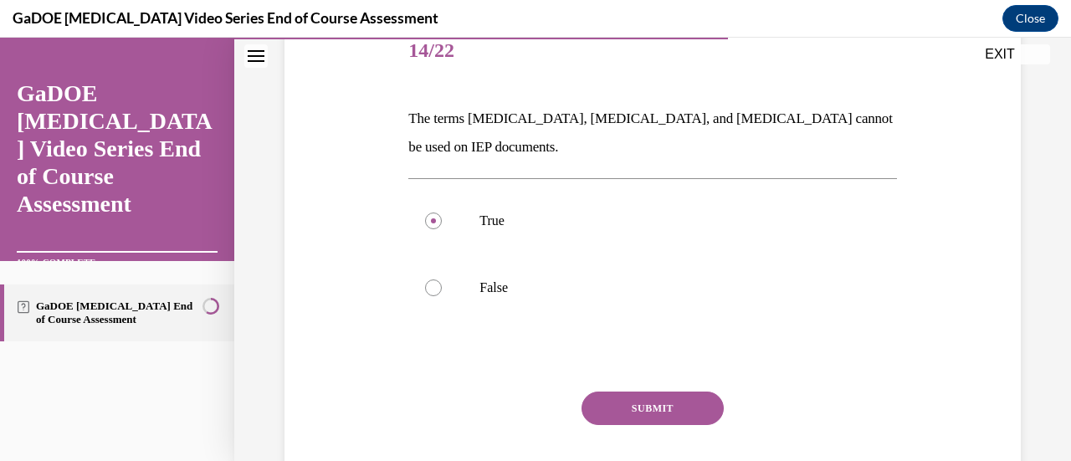
click at [636, 397] on button "SUBMIT" at bounding box center [653, 408] width 142 height 33
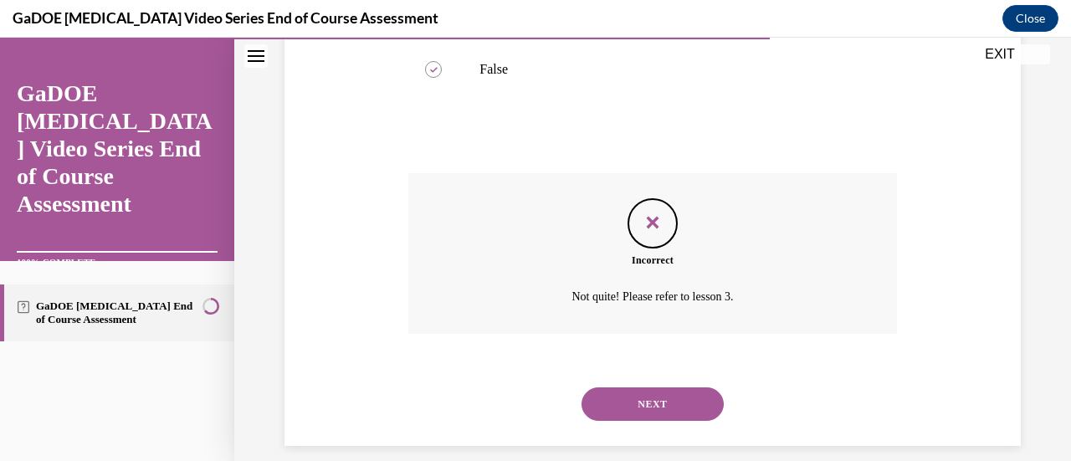
click at [635, 402] on button "NEXT" at bounding box center [653, 404] width 142 height 33
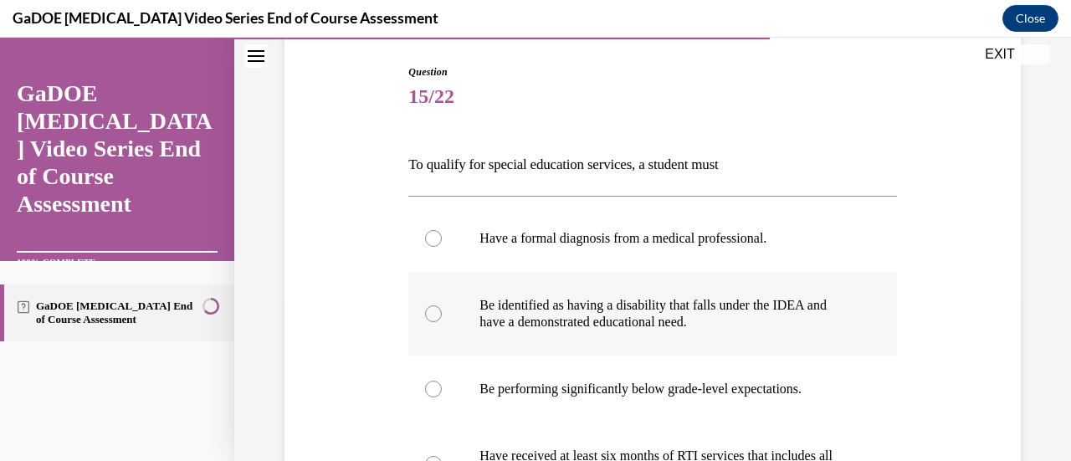
click at [658, 306] on p "Be identified as having a disability that falls under the IDEA and have a demon…" at bounding box center [667, 313] width 375 height 33
click at [442, 306] on input "Be identified as having a disability that falls under the IDEA and have a demon…" at bounding box center [433, 314] width 17 height 17
radio input "true"
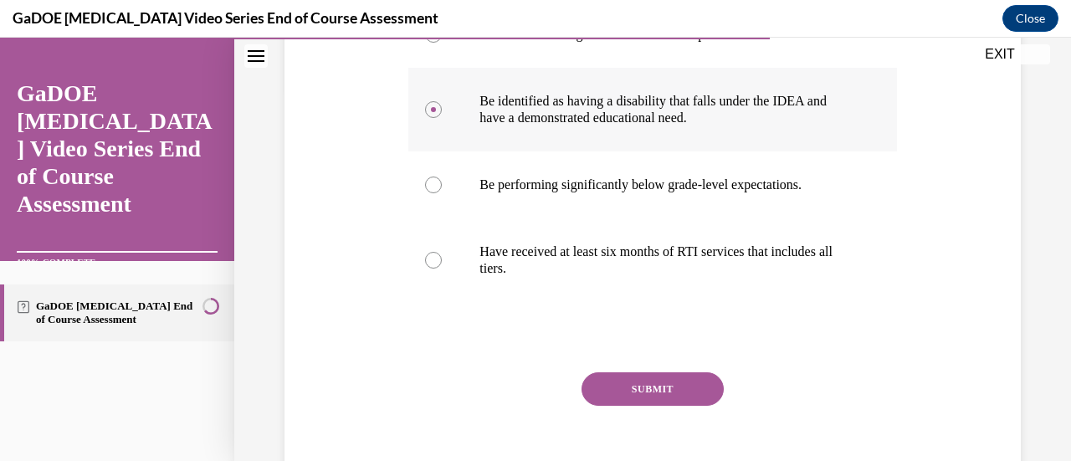
scroll to position [403, 0]
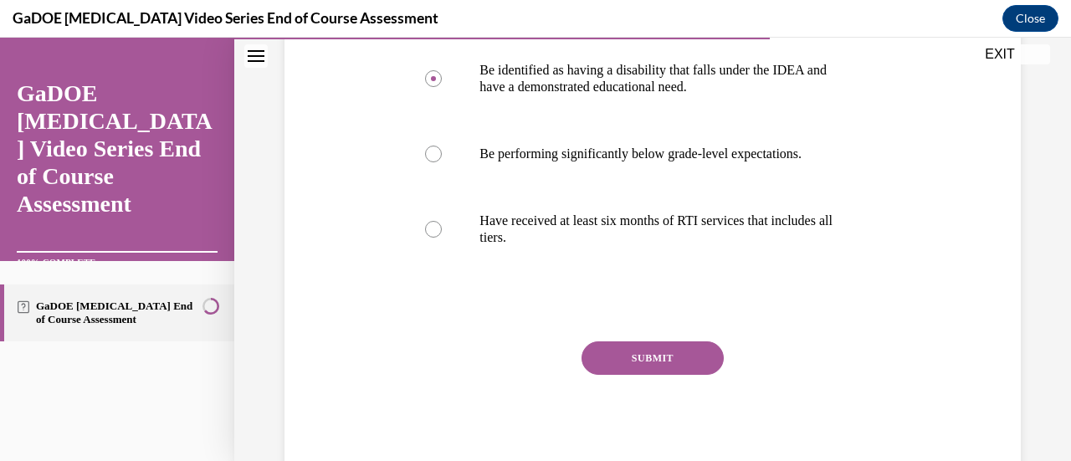
click at [643, 360] on button "SUBMIT" at bounding box center [653, 358] width 142 height 33
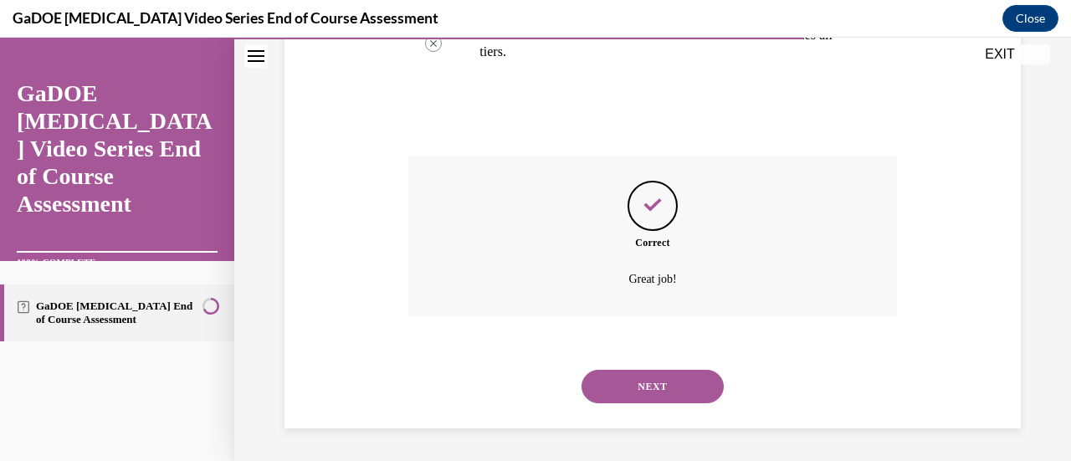
click at [636, 383] on button "NEXT" at bounding box center [653, 386] width 142 height 33
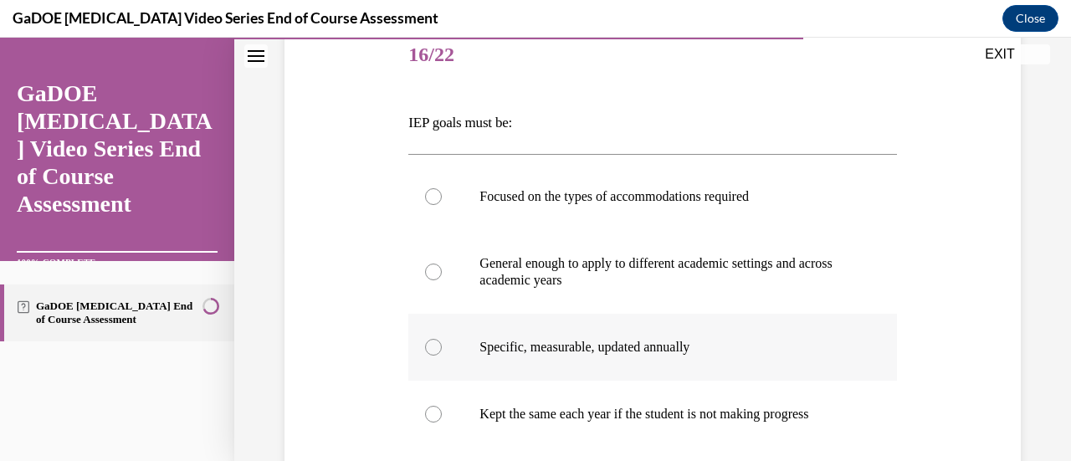
click at [629, 343] on p "Specific, measurable, updated annually" at bounding box center [667, 347] width 375 height 17
click at [442, 343] on input "Specific, measurable, updated annually" at bounding box center [433, 347] width 17 height 17
radio input "true"
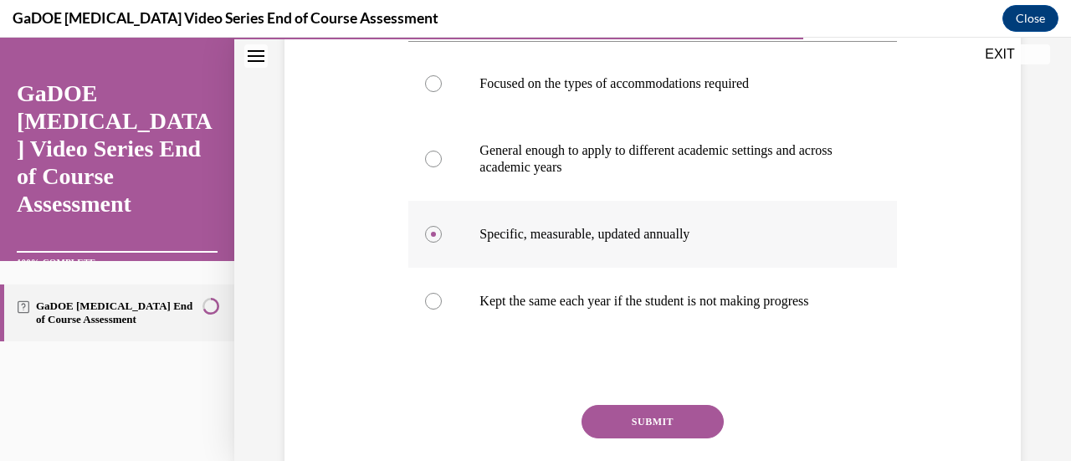
scroll to position [334, 0]
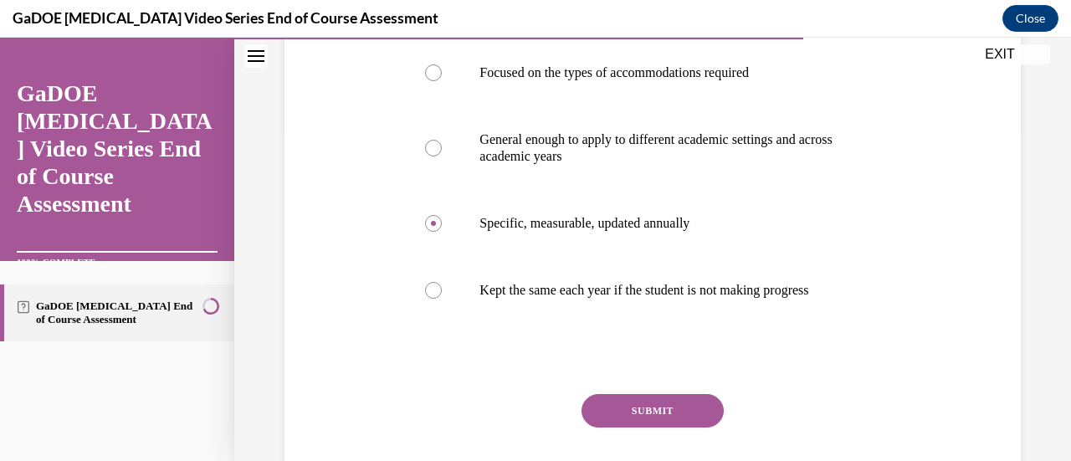
click at [624, 422] on button "SUBMIT" at bounding box center [653, 410] width 142 height 33
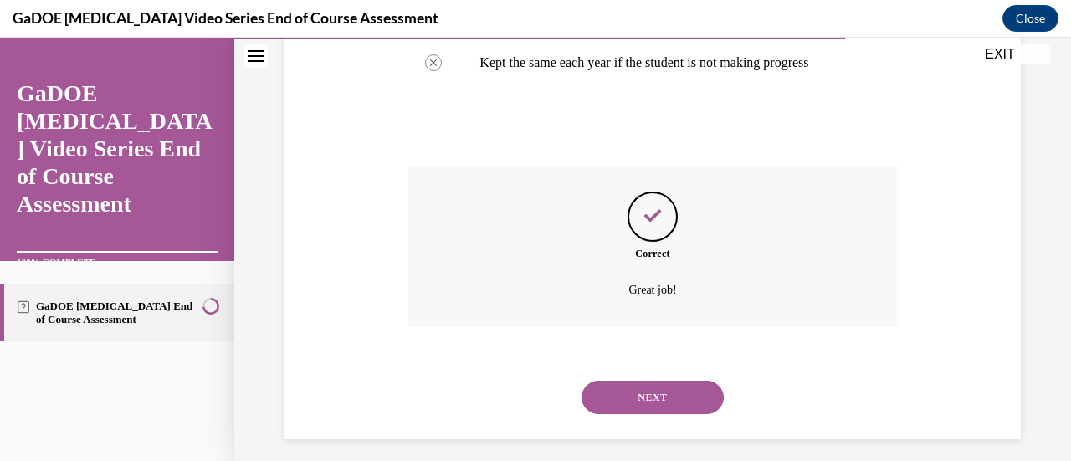
scroll to position [589, 0]
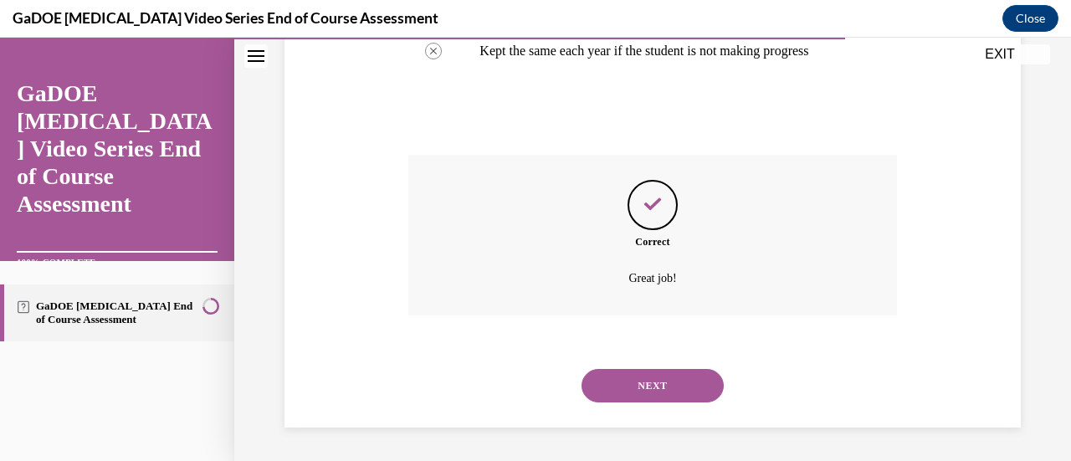
click at [673, 378] on button "NEXT" at bounding box center [653, 385] width 142 height 33
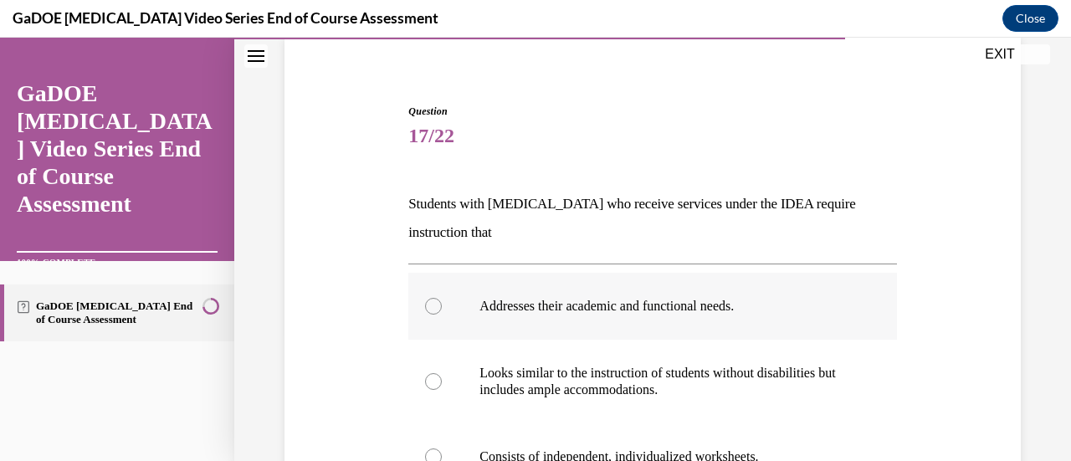
click at [638, 306] on p "Addresses their academic and functional needs." at bounding box center [667, 306] width 375 height 17
click at [442, 306] on input "Addresses their academic and functional needs." at bounding box center [433, 306] width 17 height 17
radio input "true"
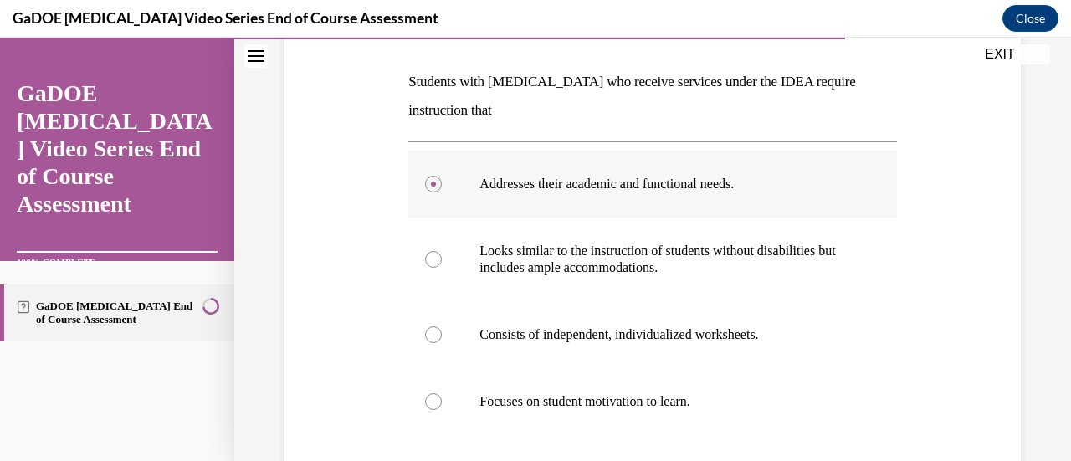
scroll to position [415, 0]
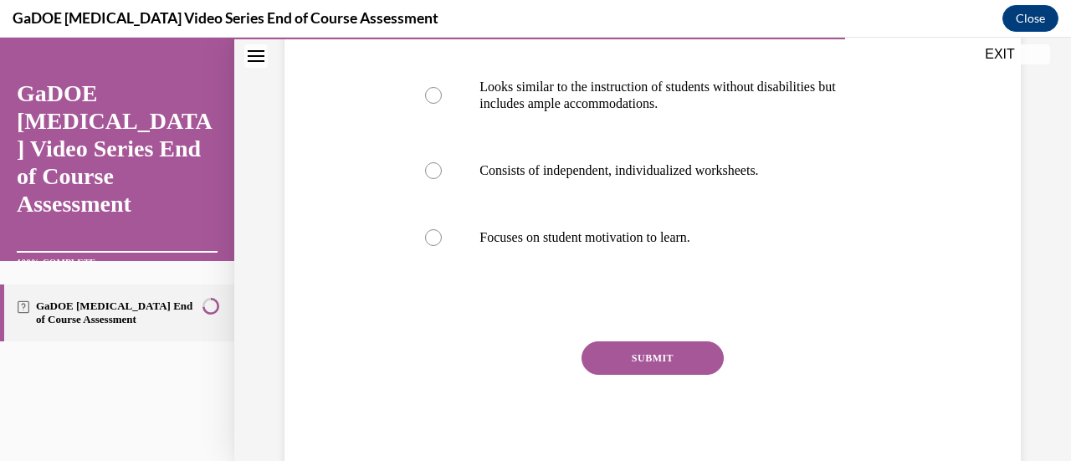
click at [614, 365] on button "SUBMIT" at bounding box center [653, 358] width 142 height 33
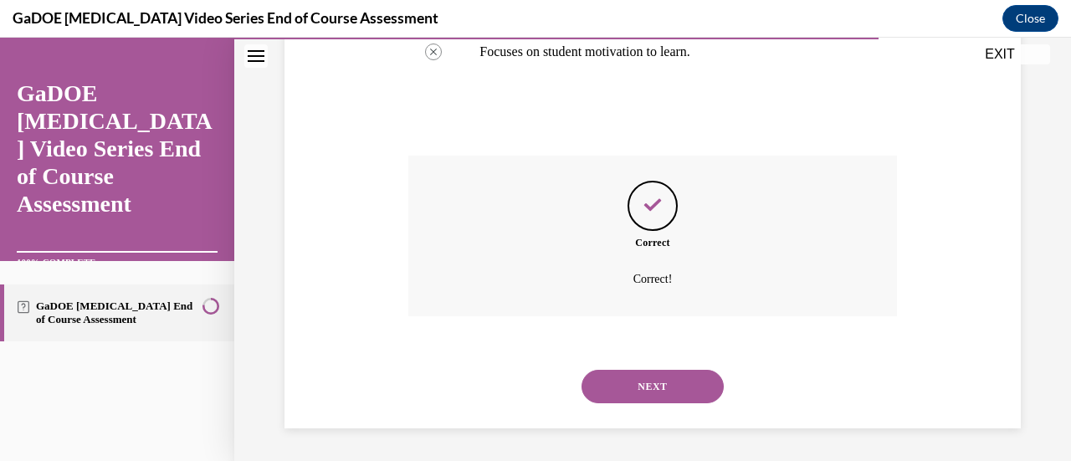
click at [608, 397] on button "NEXT" at bounding box center [653, 386] width 142 height 33
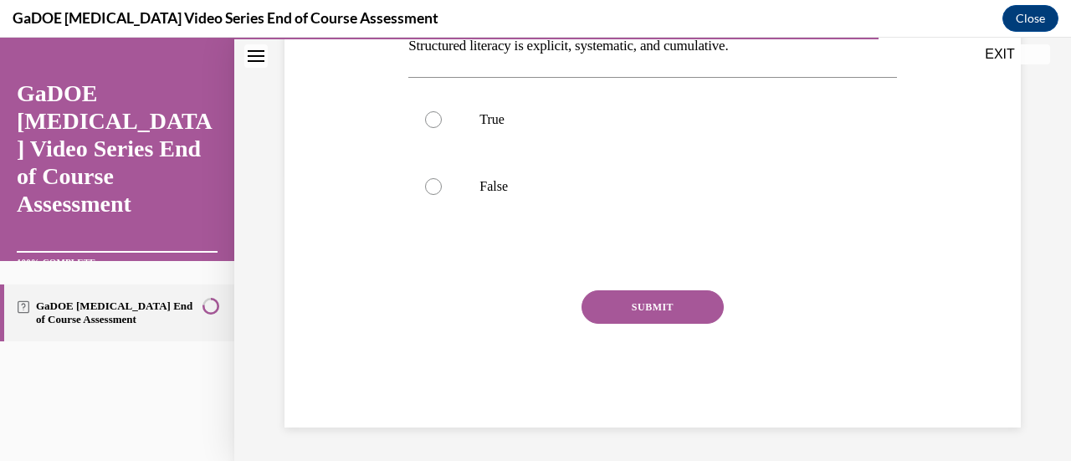
scroll to position [51, 0]
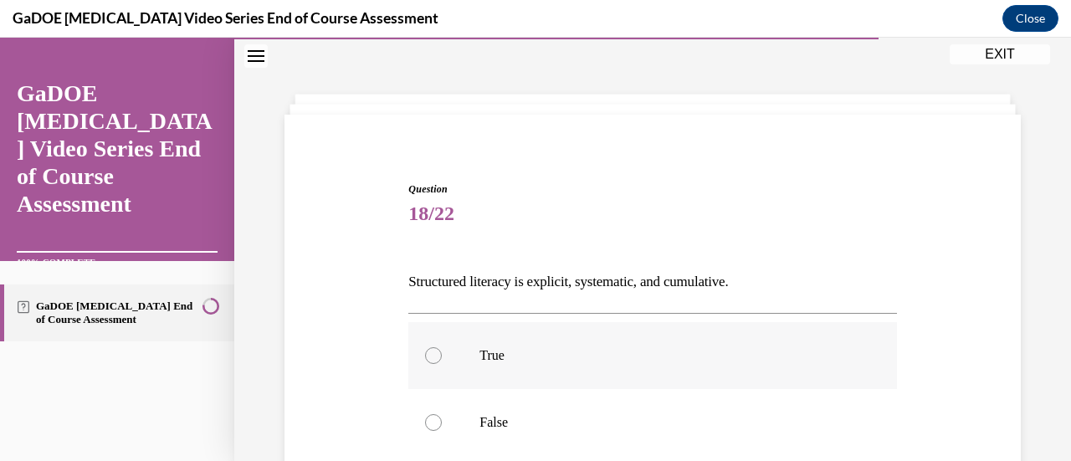
click at [629, 349] on p "True" at bounding box center [667, 355] width 375 height 17
click at [442, 349] on input "True" at bounding box center [433, 355] width 17 height 17
radio input "true"
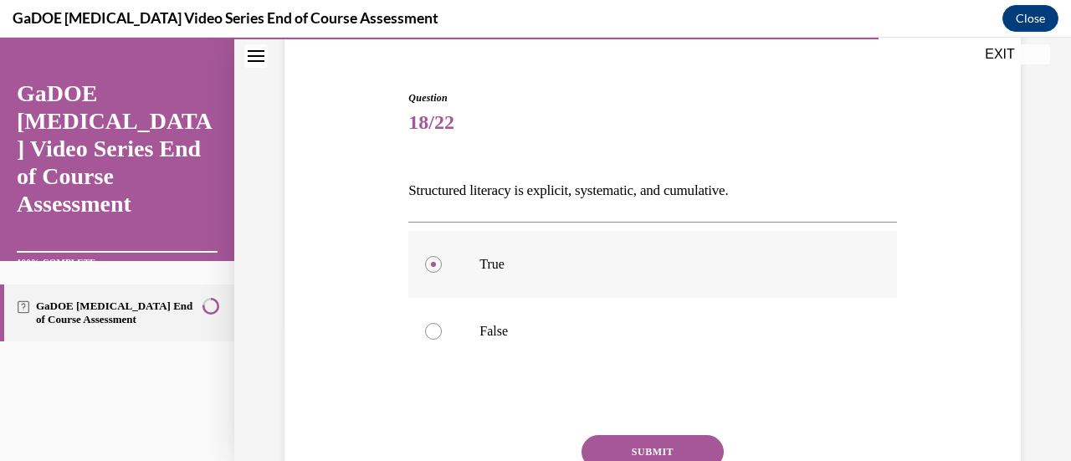
scroll to position [236, 0]
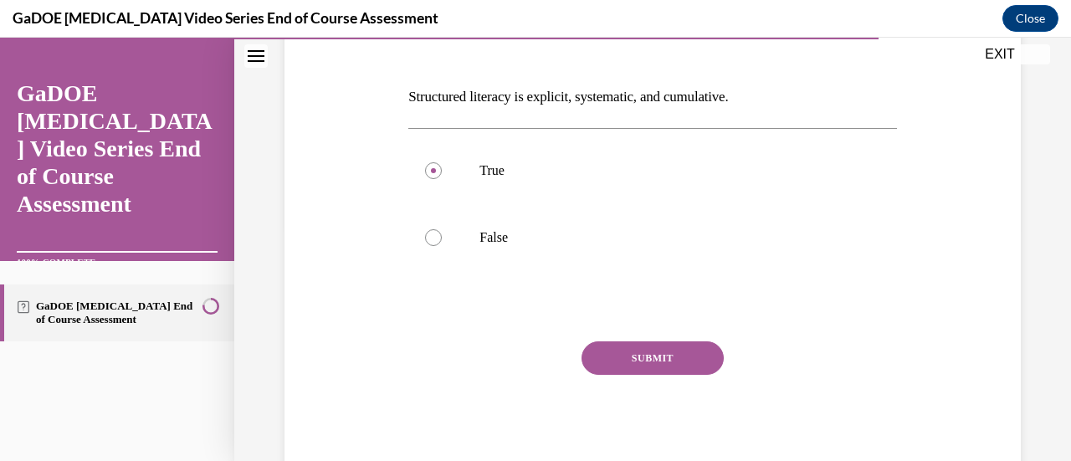
click at [625, 367] on button "SUBMIT" at bounding box center [653, 358] width 142 height 33
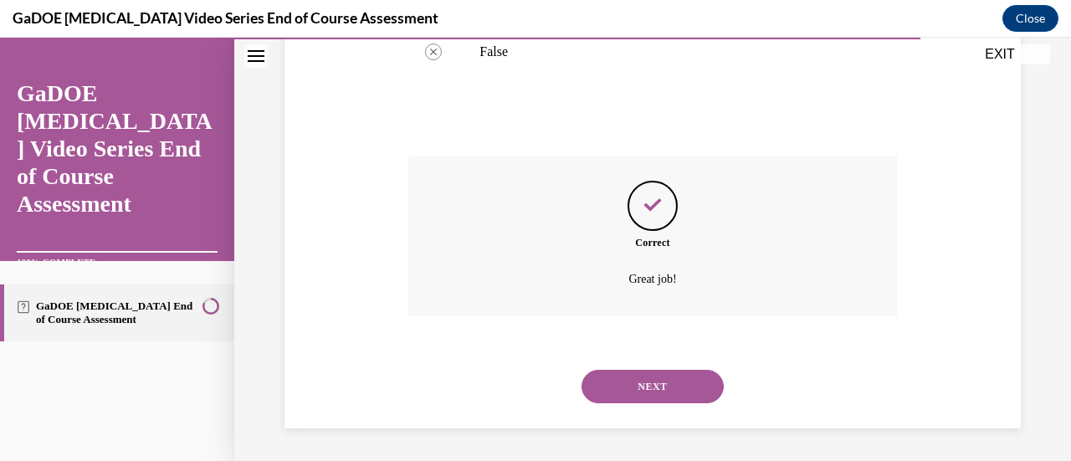
click at [624, 399] on button "NEXT" at bounding box center [653, 386] width 142 height 33
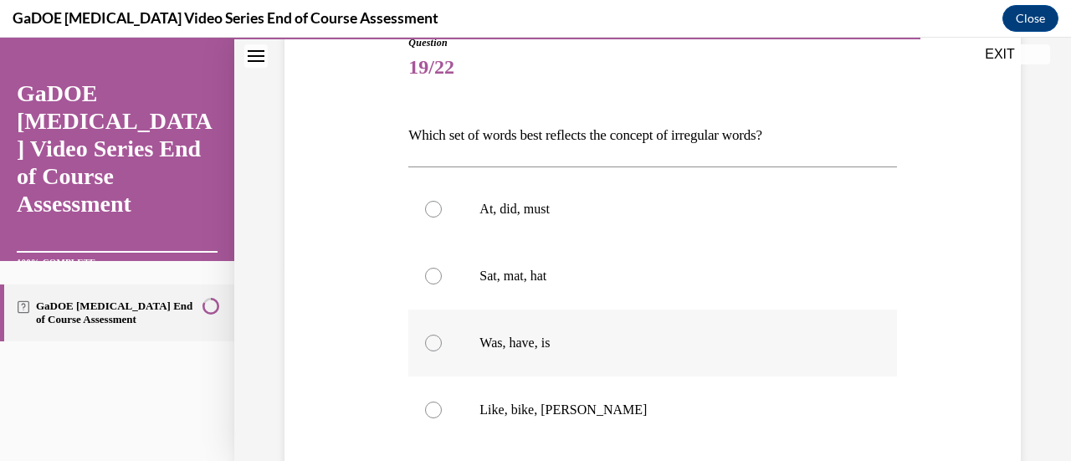
click at [628, 338] on p "Was, have, is" at bounding box center [667, 343] width 375 height 17
click at [442, 338] on input "Was, have, is" at bounding box center [433, 343] width 17 height 17
radio input "true"
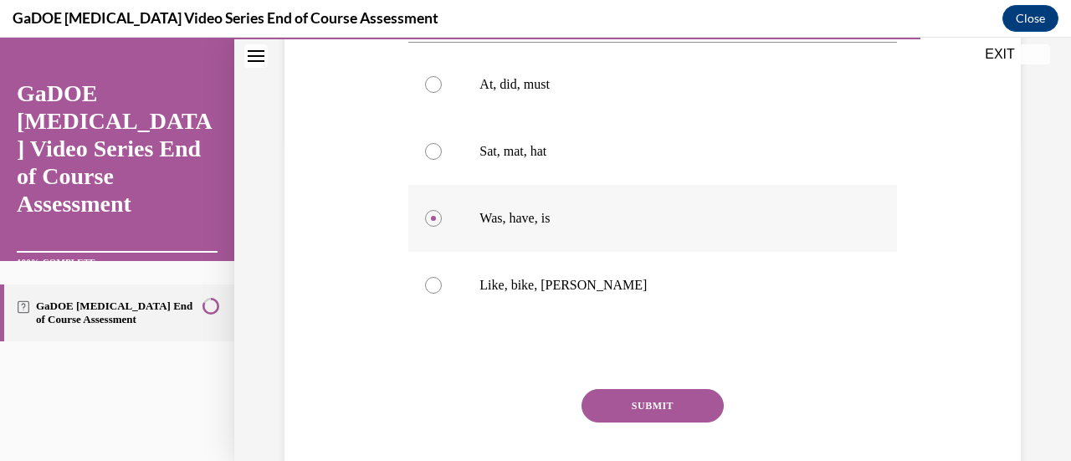
scroll to position [370, 0]
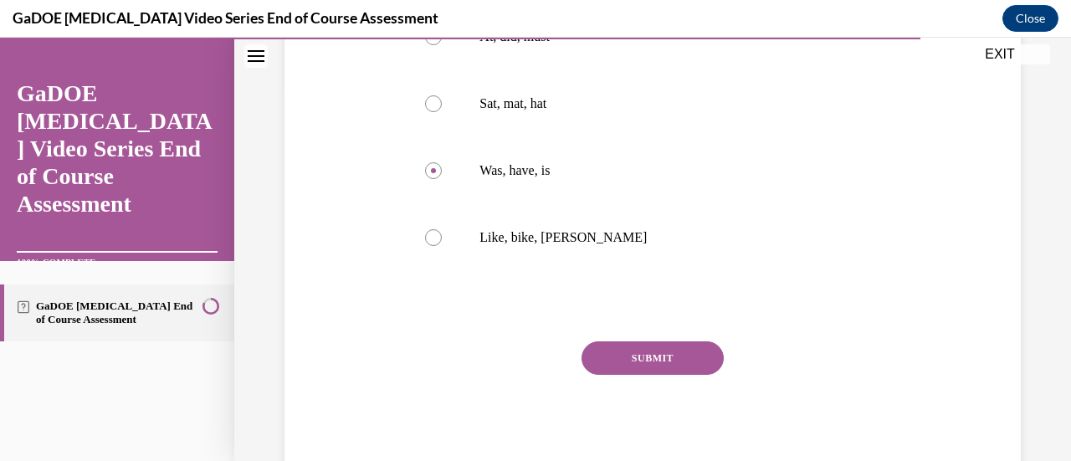
click at [633, 366] on button "SUBMIT" at bounding box center [653, 358] width 142 height 33
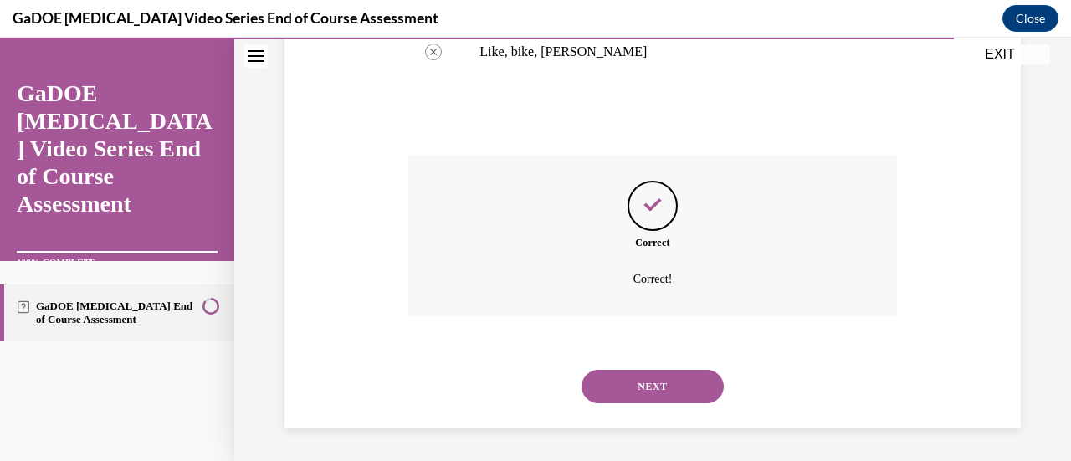
click at [629, 387] on button "NEXT" at bounding box center [653, 386] width 142 height 33
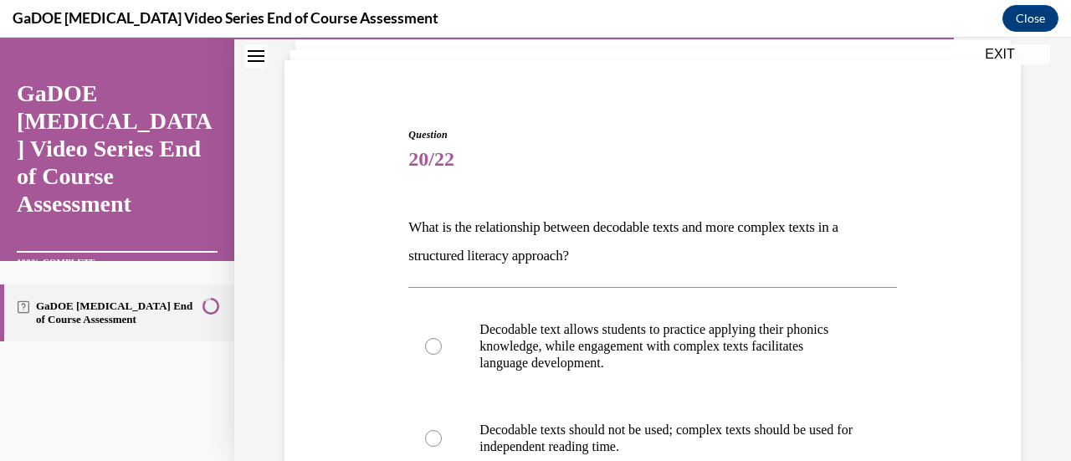
scroll to position [115, 0]
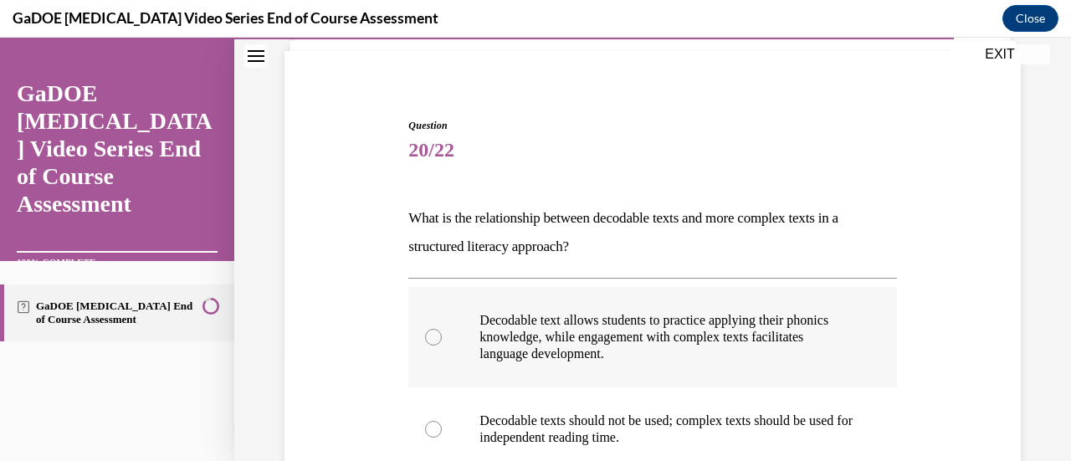
click at [645, 318] on p "Decodable text allows students to practice applying their phonics knowledge, wh…" at bounding box center [667, 337] width 375 height 50
click at [442, 329] on input "Decodable text allows students to practice applying their phonics knowledge, wh…" at bounding box center [433, 337] width 17 height 17
radio input "true"
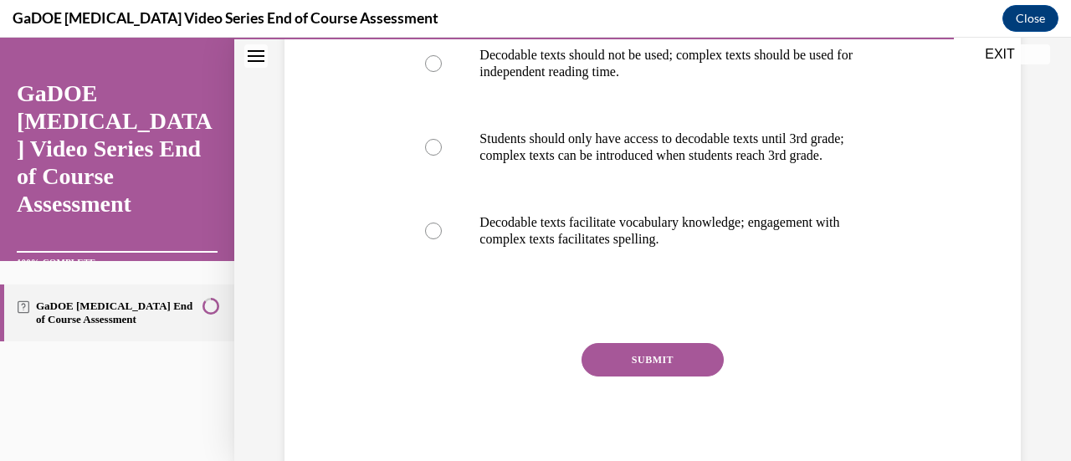
scroll to position [499, 0]
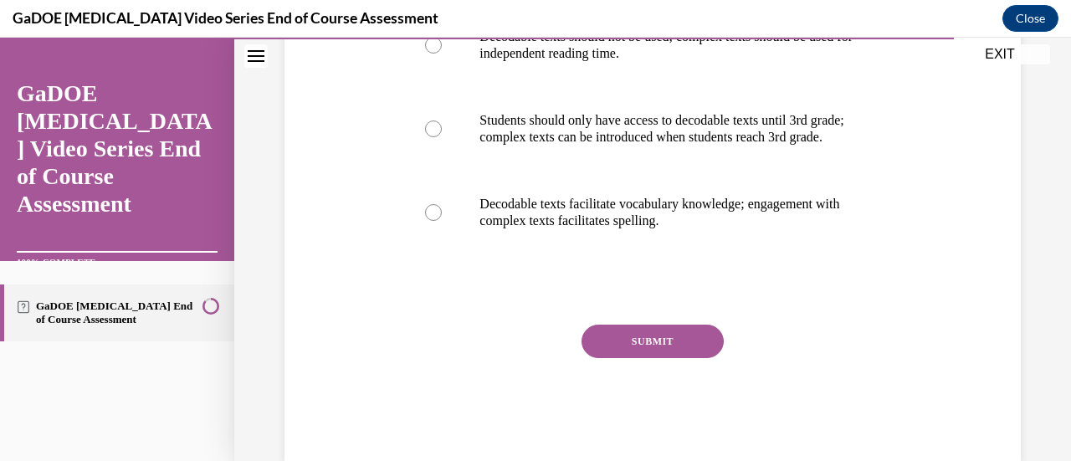
click at [633, 358] on button "SUBMIT" at bounding box center [653, 341] width 142 height 33
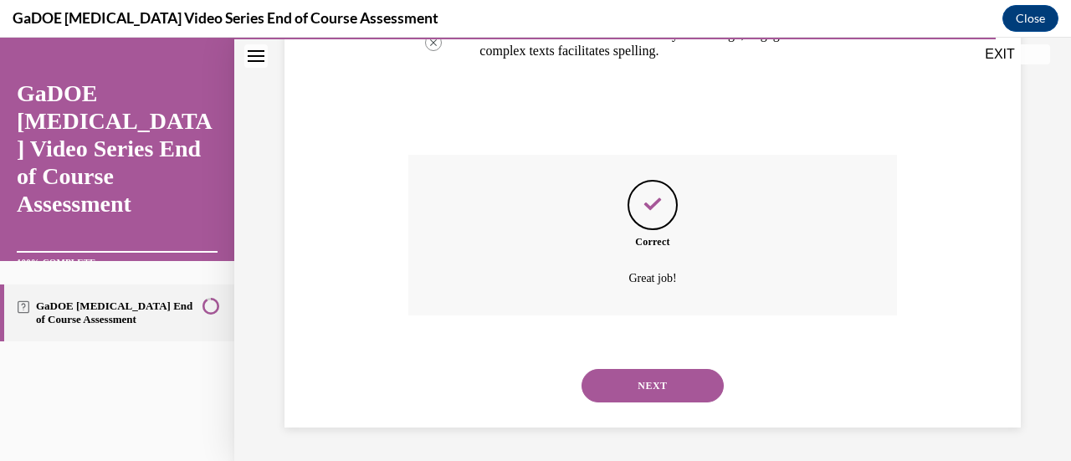
click at [638, 388] on button "NEXT" at bounding box center [653, 385] width 142 height 33
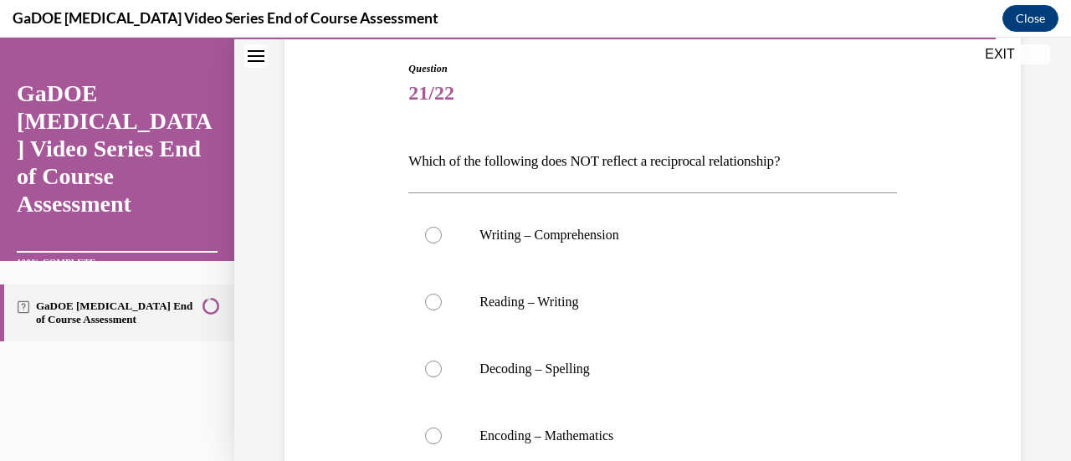
scroll to position [182, 0]
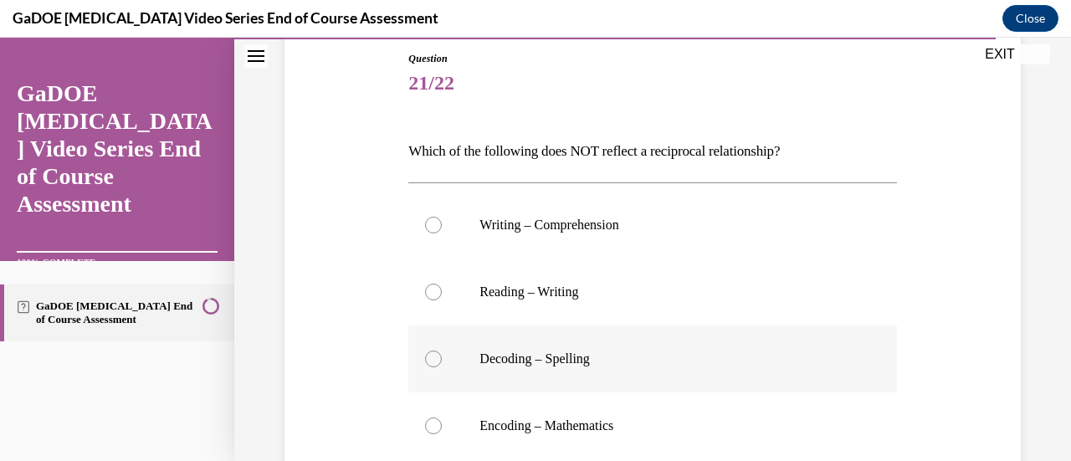
click at [631, 356] on p "Decoding – Spelling" at bounding box center [667, 359] width 375 height 17
click at [442, 356] on input "Decoding – Spelling" at bounding box center [433, 359] width 17 height 17
radio input "true"
click at [624, 415] on label "Encoding – Mathematics" at bounding box center [652, 426] width 488 height 67
click at [442, 418] on input "Encoding – Mathematics" at bounding box center [433, 426] width 17 height 17
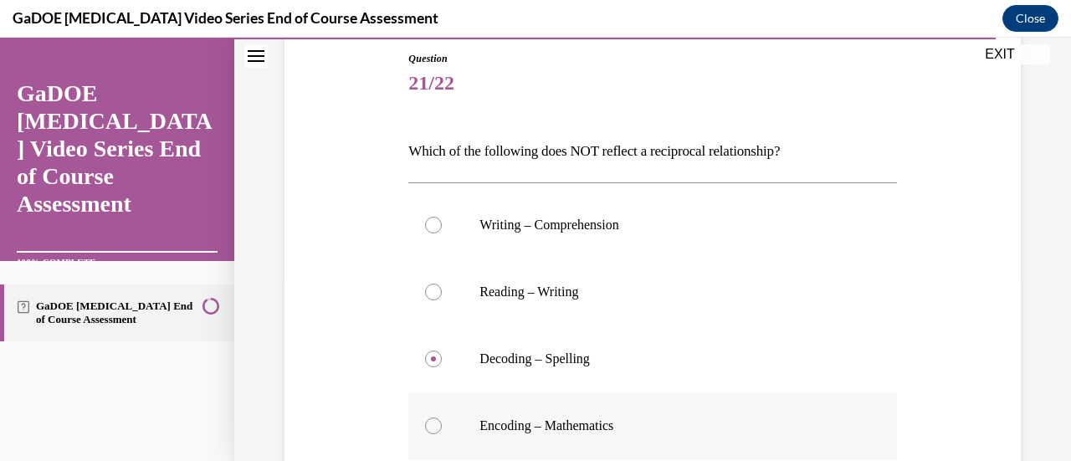
radio input "true"
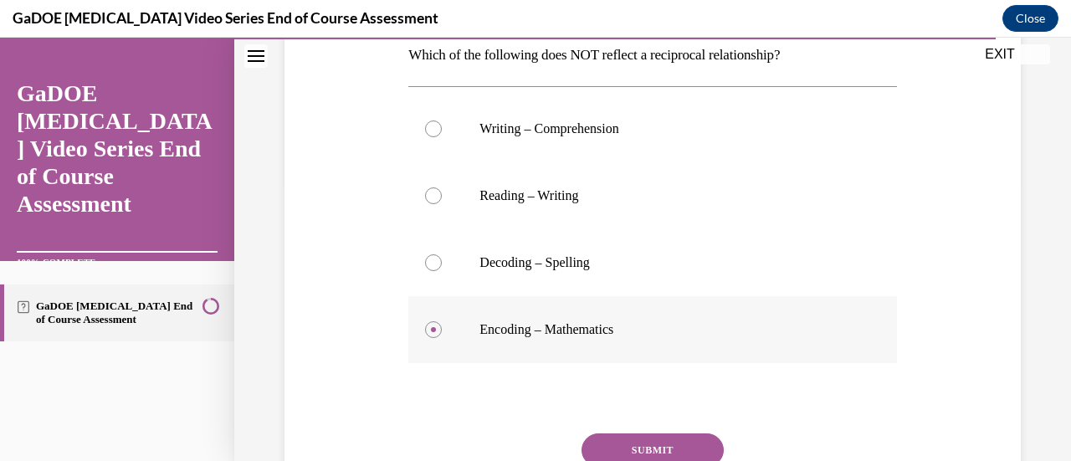
scroll to position [290, 0]
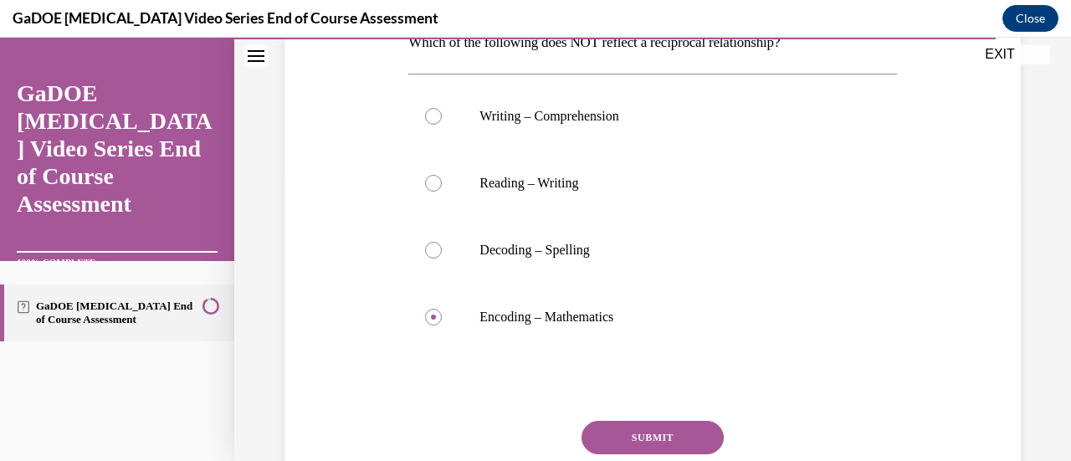
click at [629, 430] on button "SUBMIT" at bounding box center [653, 437] width 142 height 33
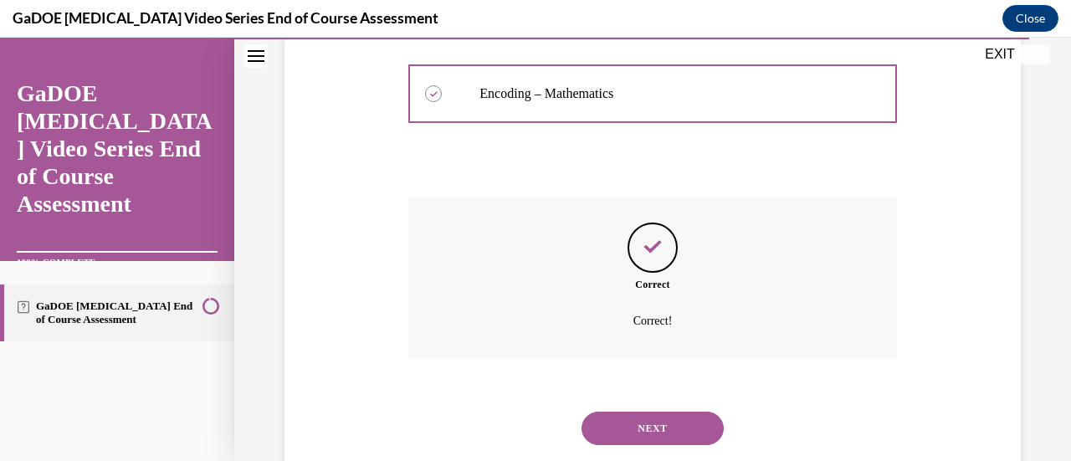
click at [631, 417] on button "NEXT" at bounding box center [653, 428] width 142 height 33
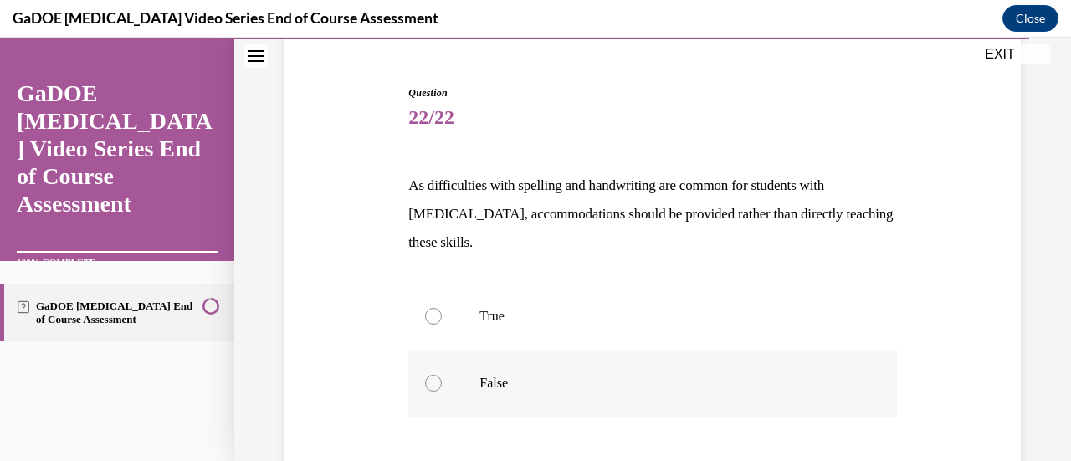
click at [628, 382] on p "False" at bounding box center [667, 383] width 375 height 17
click at [442, 382] on input "False" at bounding box center [433, 383] width 17 height 17
radio input "true"
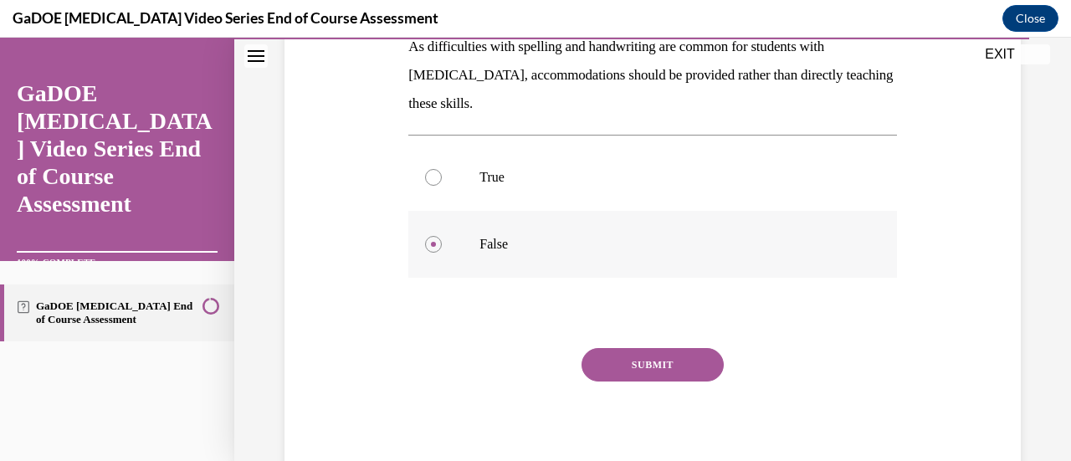
scroll to position [293, 0]
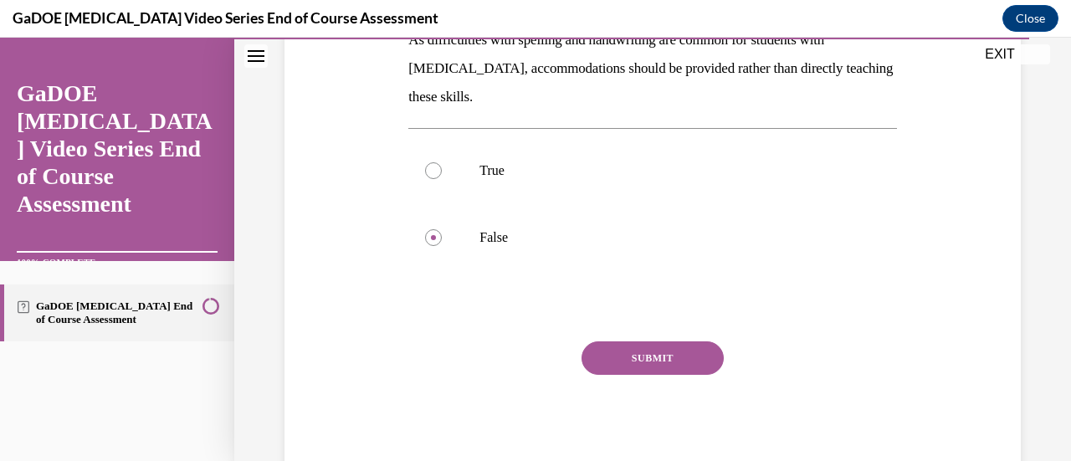
click at [640, 362] on button "SUBMIT" at bounding box center [653, 358] width 142 height 33
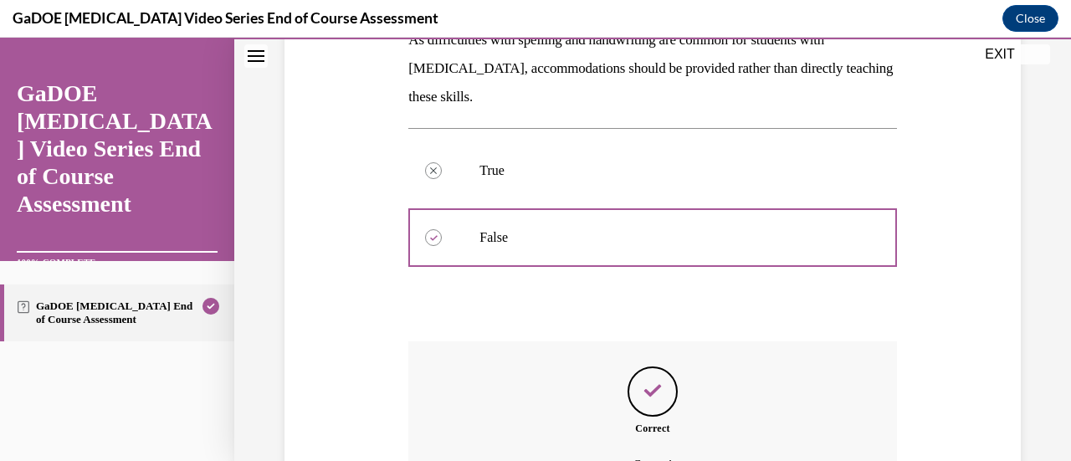
scroll to position [479, 0]
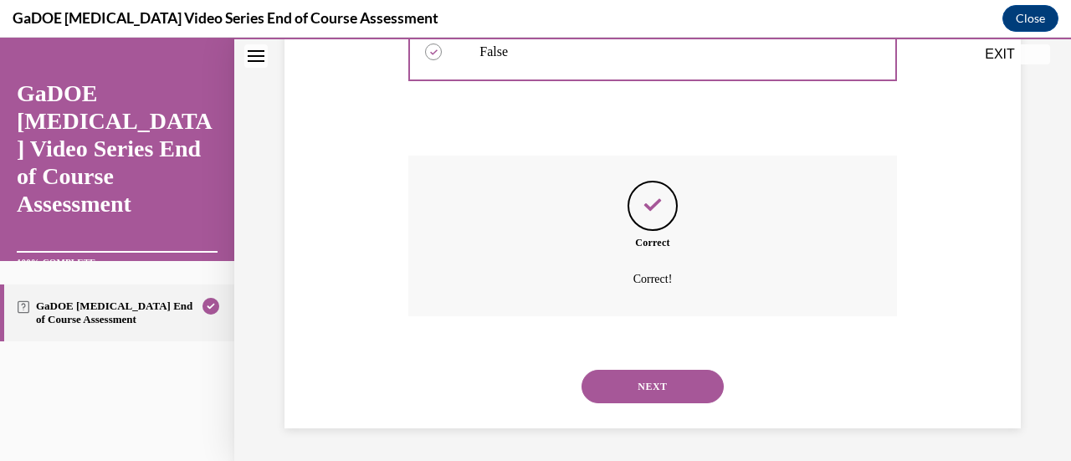
click at [623, 379] on button "NEXT" at bounding box center [653, 386] width 142 height 33
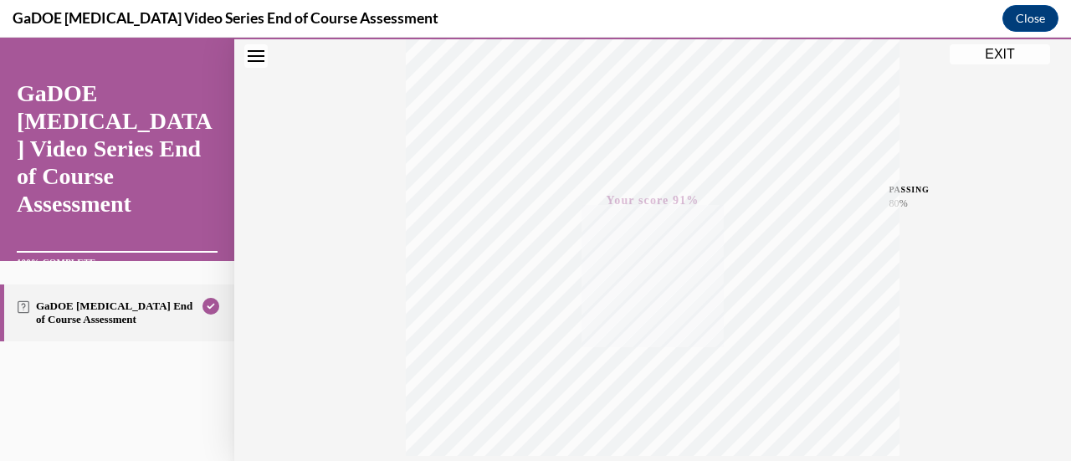
scroll to position [434, 0]
click at [977, 56] on button "EXIT" at bounding box center [1000, 54] width 100 height 20
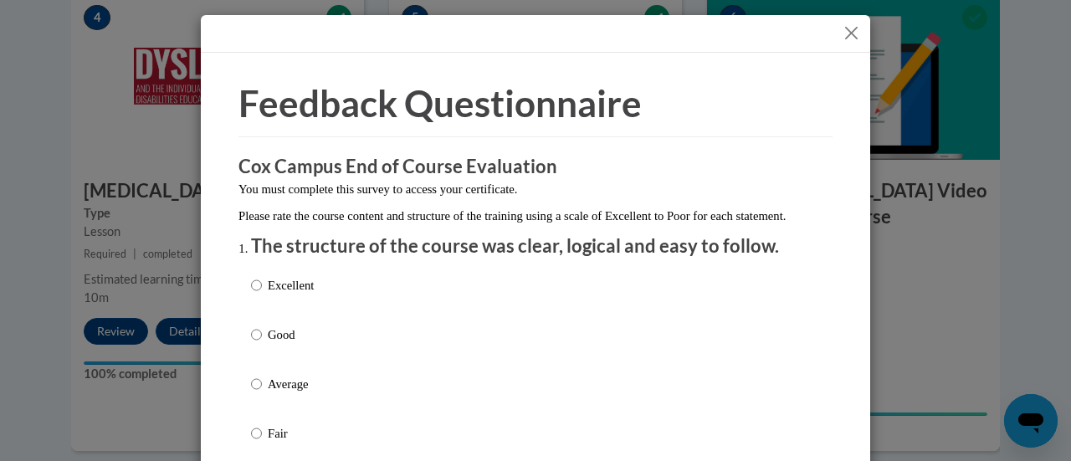
click at [325, 340] on div "Excellent Good Average Fair Poor" at bounding box center [535, 404] width 569 height 273
click at [306, 295] on p "Excellent" at bounding box center [291, 285] width 46 height 18
click at [262, 295] on input "Excellent" at bounding box center [256, 285] width 11 height 18
radio input "true"
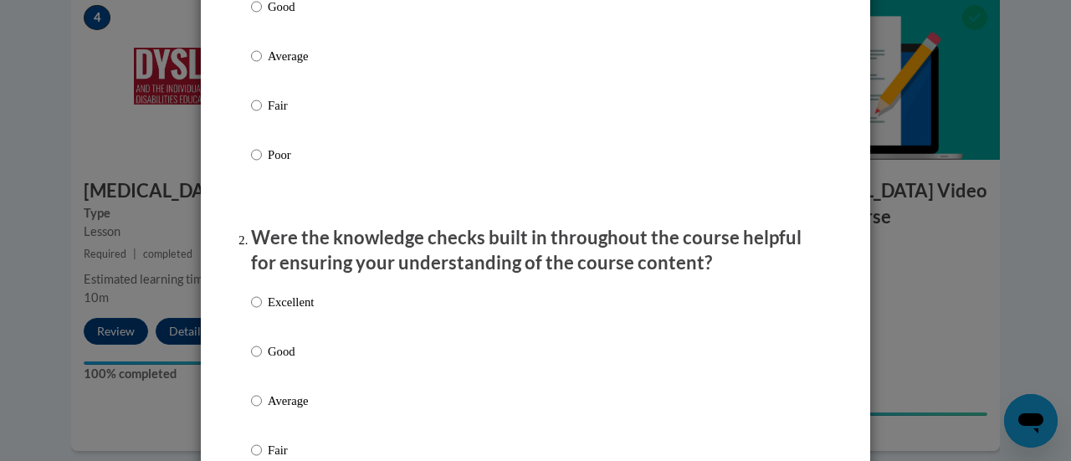
click at [271, 331] on label "Excellent" at bounding box center [282, 315] width 63 height 45
click at [262, 311] on input "Excellent" at bounding box center [256, 302] width 11 height 18
radio input "true"
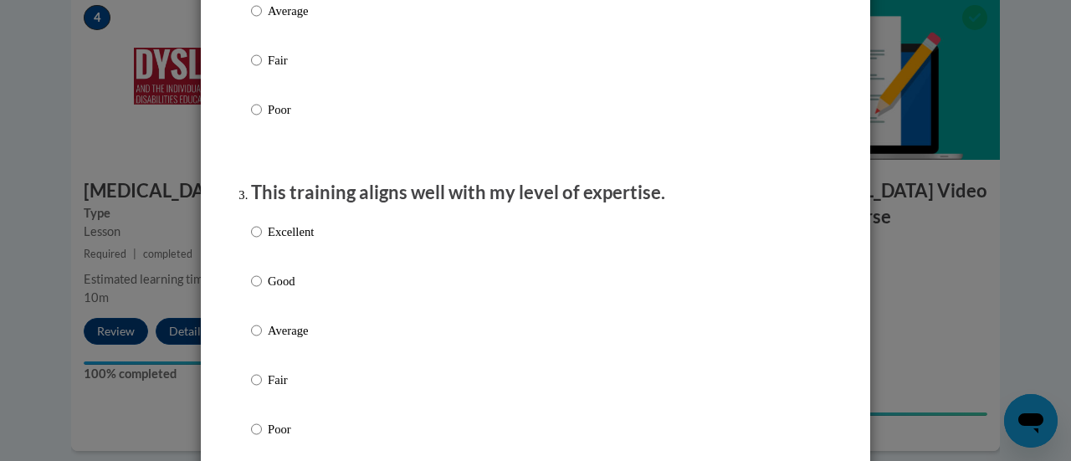
click at [303, 259] on label "Excellent" at bounding box center [282, 245] width 63 height 45
click at [262, 241] on input "Excellent" at bounding box center [256, 232] width 11 height 18
radio input "true"
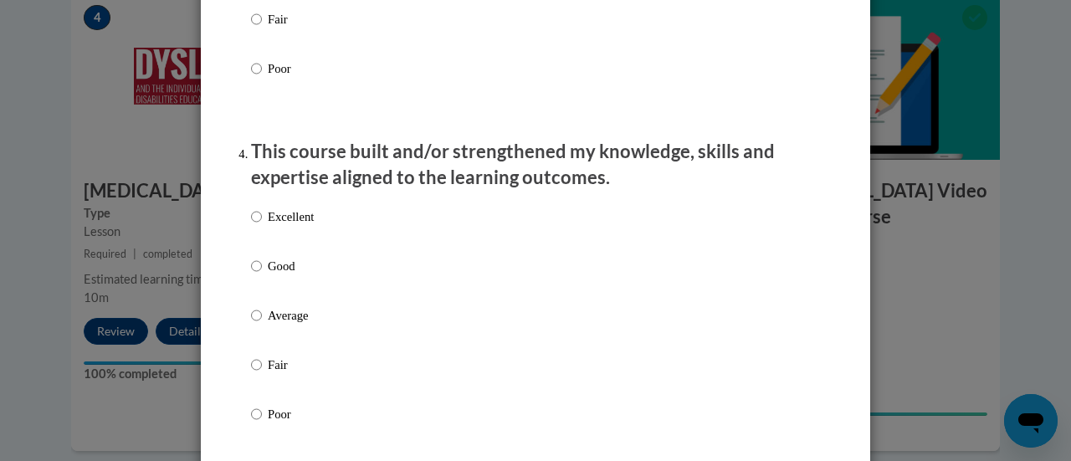
click at [306, 244] on label "Excellent" at bounding box center [282, 230] width 63 height 45
click at [262, 226] on input "Excellent" at bounding box center [256, 217] width 11 height 18
radio input "true"
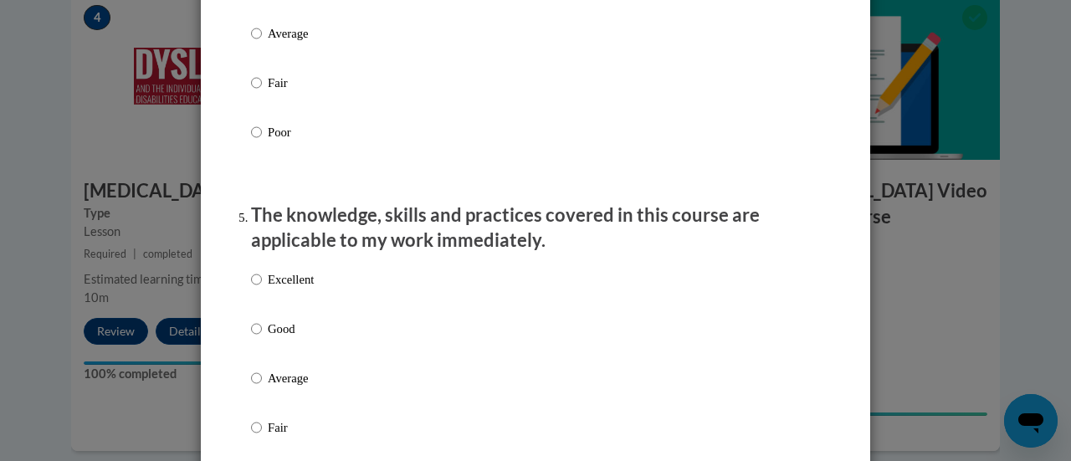
click at [297, 307] on label "Excellent" at bounding box center [282, 292] width 63 height 45
click at [262, 289] on input "Excellent" at bounding box center [256, 279] width 11 height 18
radio input "true"
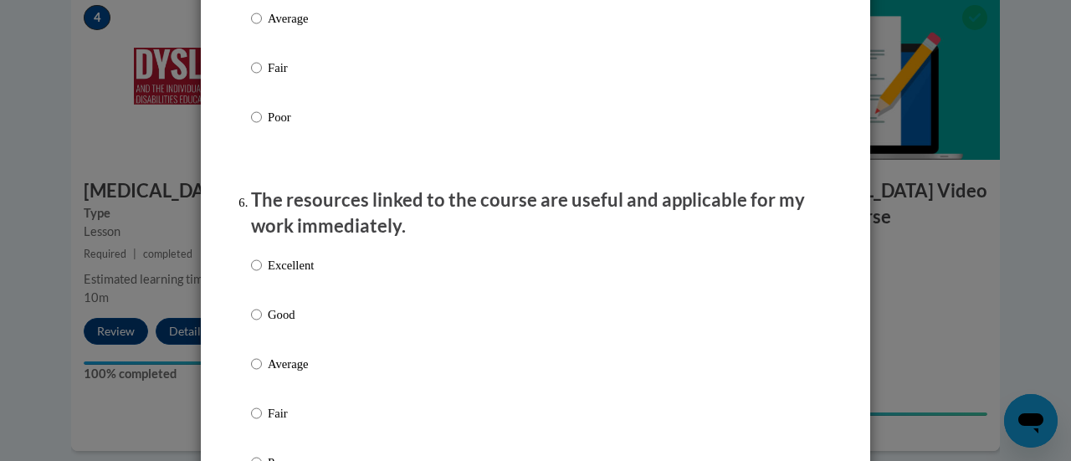
click at [297, 301] on label "Excellent" at bounding box center [282, 278] width 63 height 45
click at [262, 275] on input "Excellent" at bounding box center [256, 265] width 11 height 18
radio input "true"
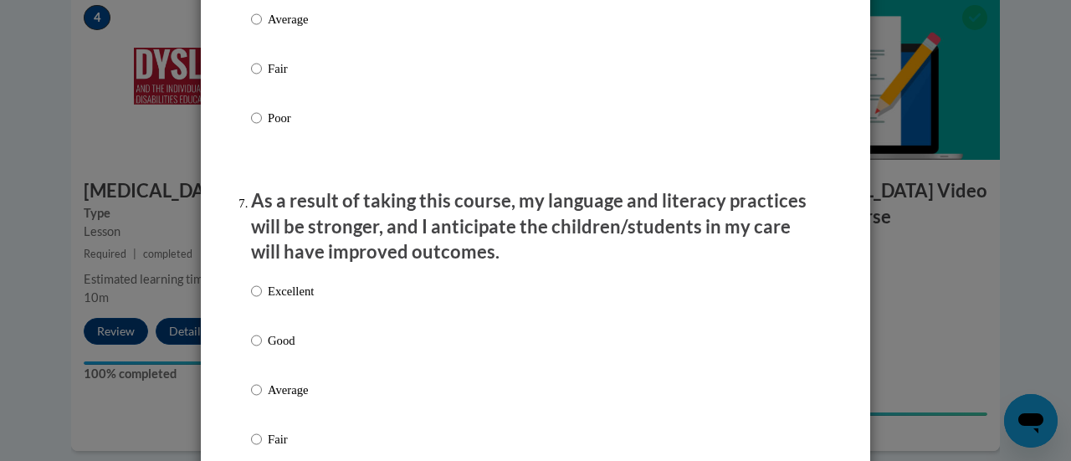
click at [296, 320] on label "Excellent" at bounding box center [282, 304] width 63 height 45
click at [262, 301] on input "Excellent" at bounding box center [256, 291] width 11 height 18
radio input "true"
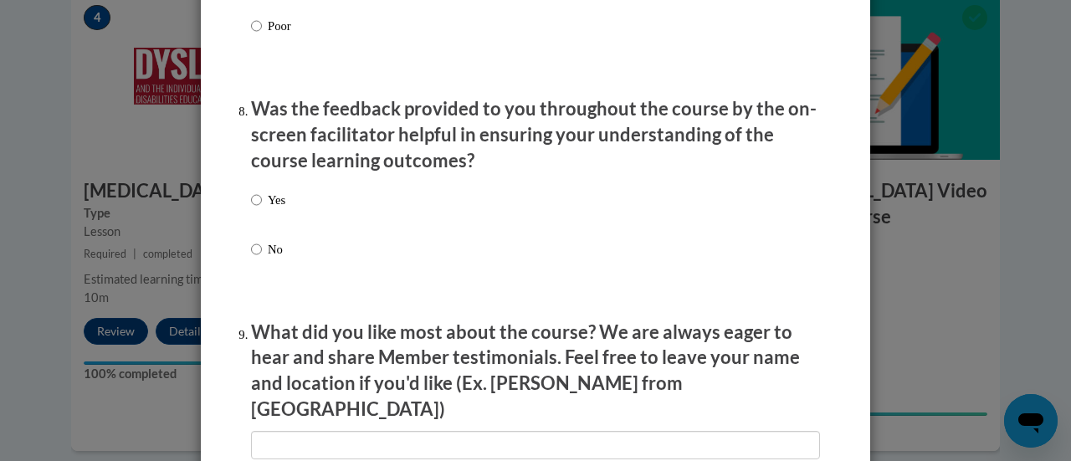
scroll to position [2536, 0]
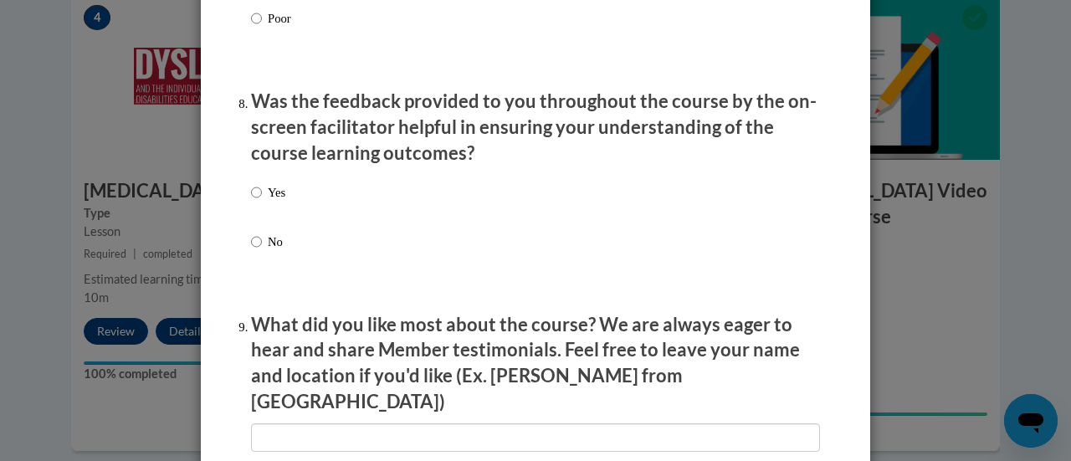
click at [345, 216] on div "Yes No" at bounding box center [535, 237] width 569 height 125
click at [364, 191] on div "Yes No" at bounding box center [535, 237] width 569 height 125
click at [338, 196] on div "Yes No" at bounding box center [535, 237] width 569 height 125
click at [360, 219] on div "Yes No" at bounding box center [535, 237] width 569 height 125
click at [252, 202] on input "Yes" at bounding box center [256, 192] width 11 height 18
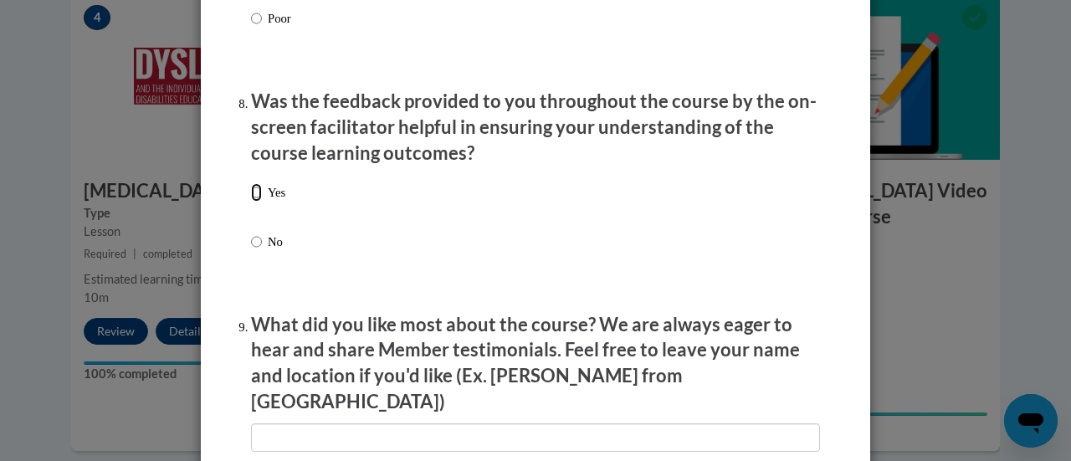
radio input "true"
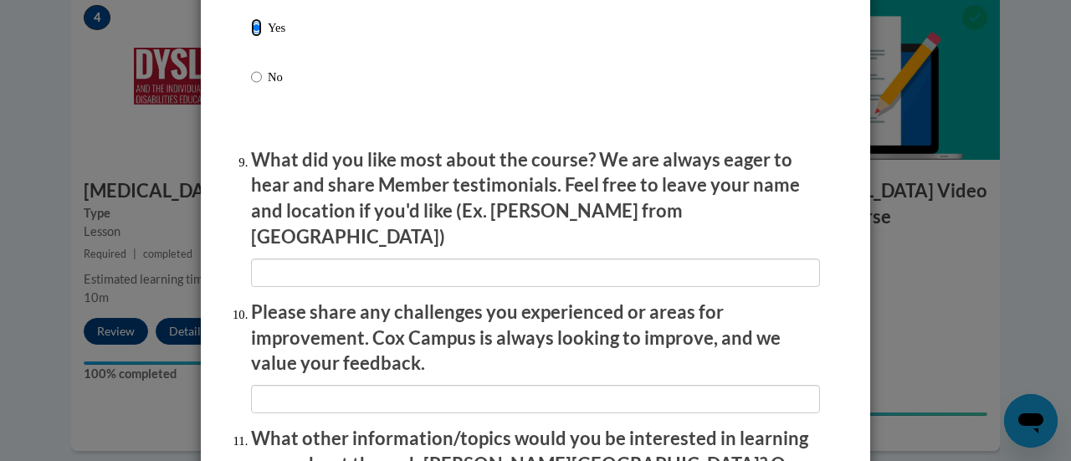
scroll to position [2730, 0]
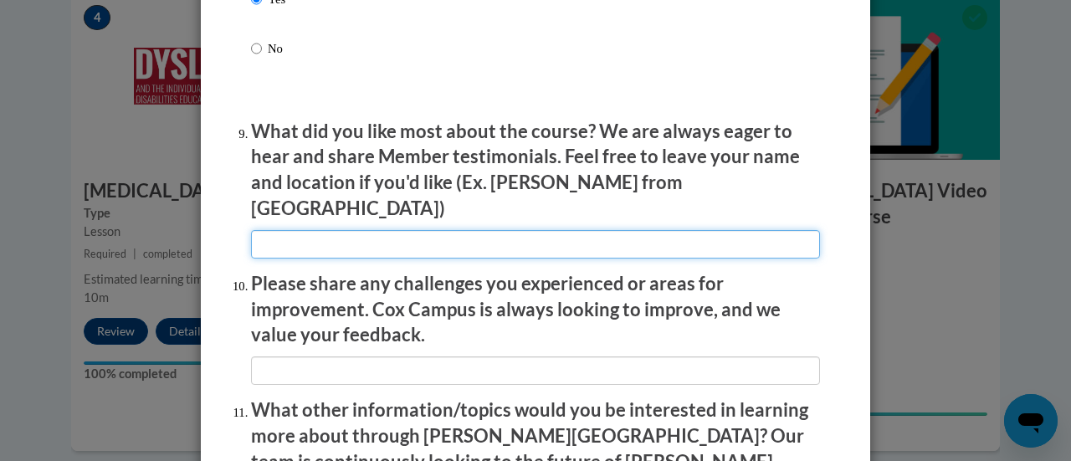
click at [420, 230] on input "textbox" at bounding box center [535, 244] width 569 height 28
type input "na"
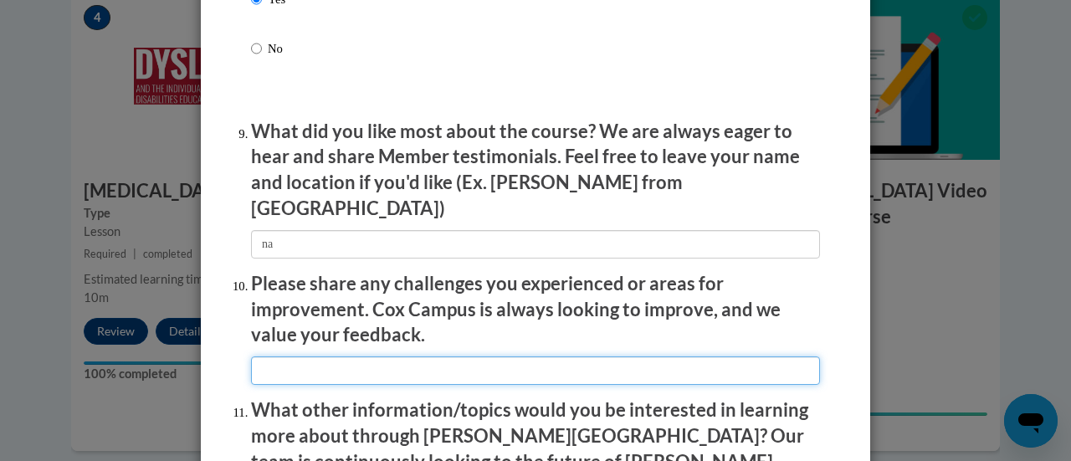
click at [359, 359] on input "textbox" at bounding box center [535, 371] width 569 height 28
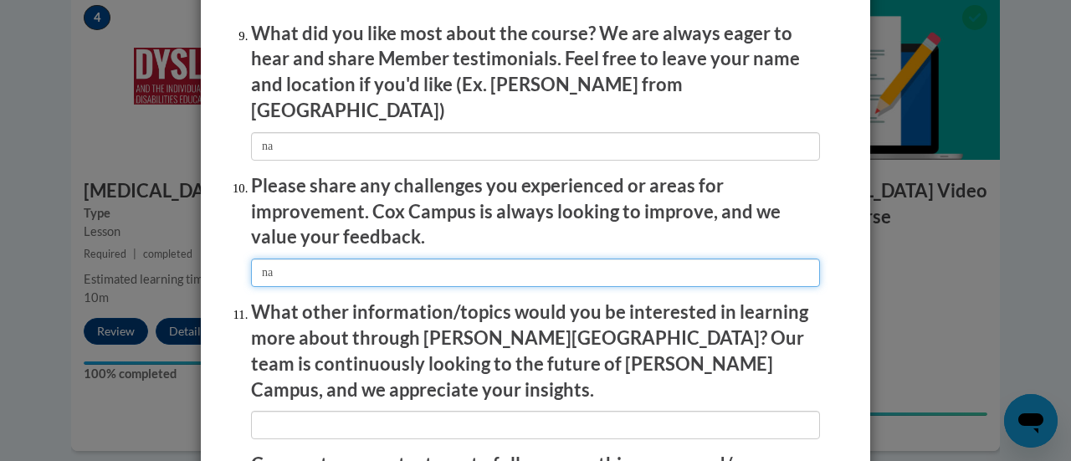
scroll to position [2849, 0]
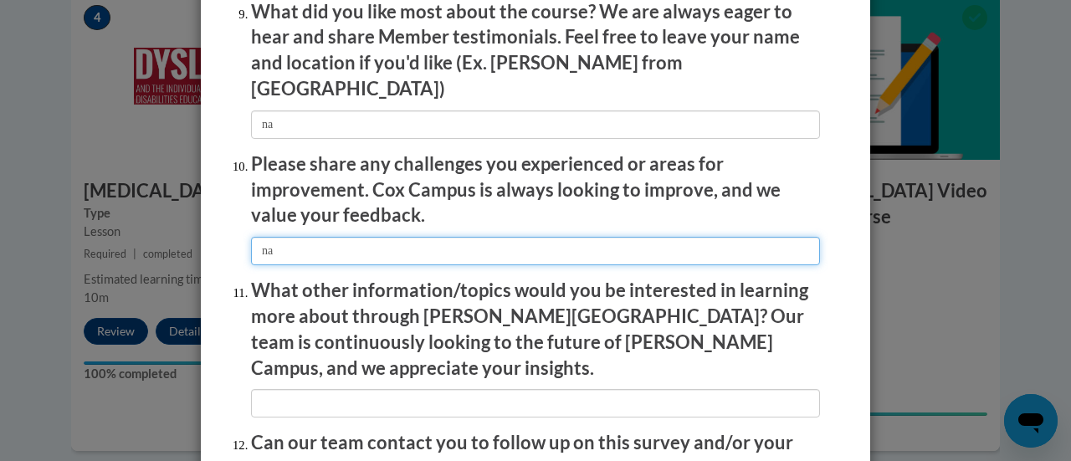
type input "na"
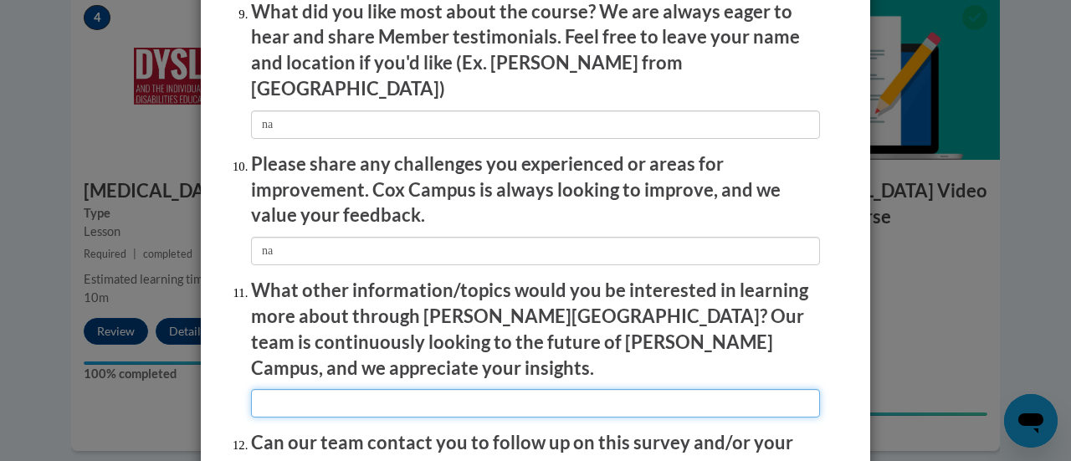
click at [333, 389] on input "textbox" at bounding box center [535, 403] width 569 height 28
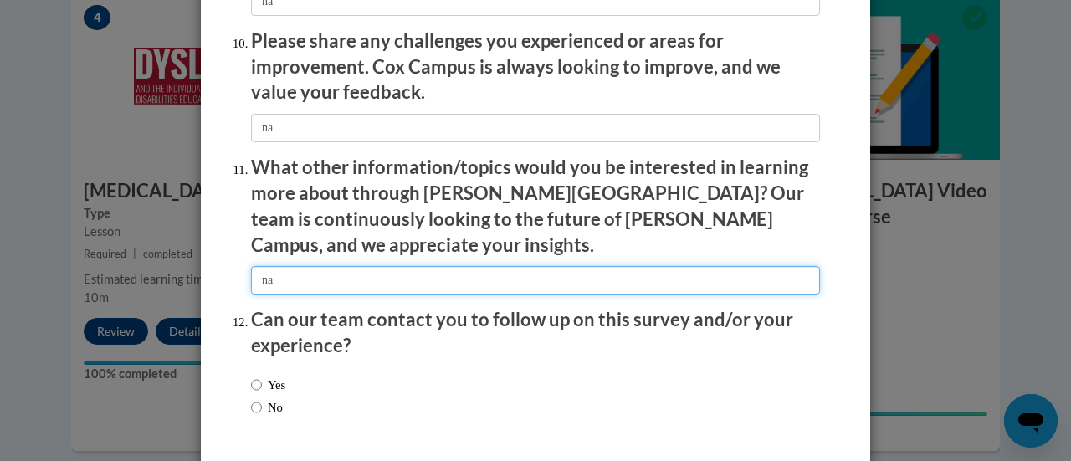
scroll to position [2972, 0]
type input "na"
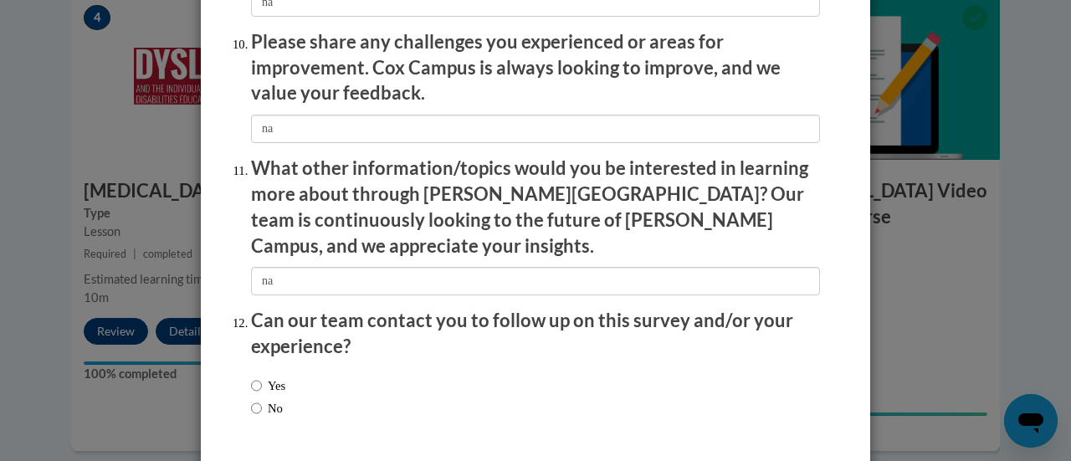
click at [322, 378] on div "Yes No" at bounding box center [535, 399] width 569 height 63
click at [254, 399] on input "No" at bounding box center [256, 408] width 11 height 18
radio input "true"
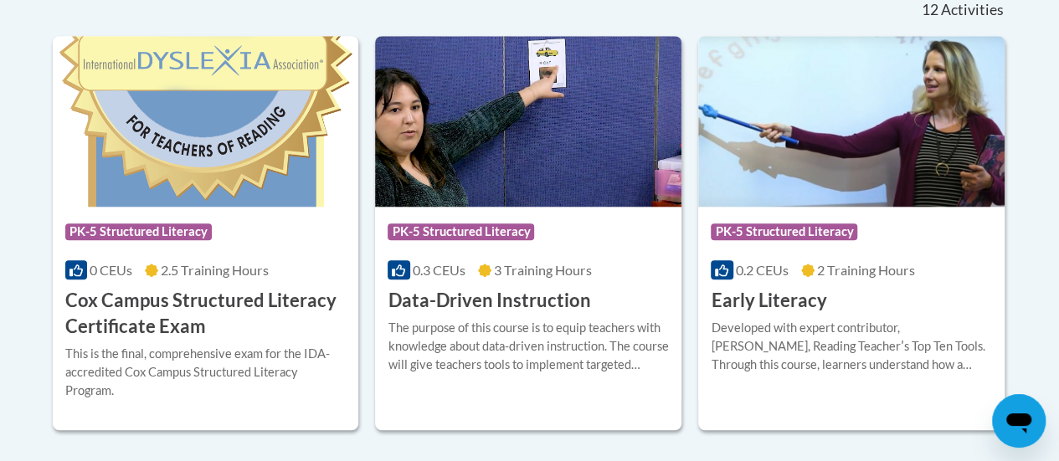
scroll to position [728, 0]
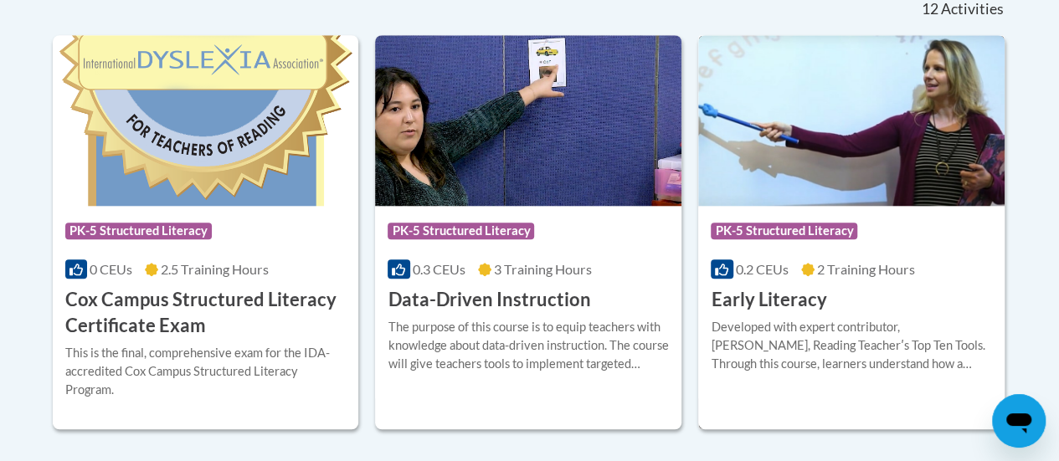
click at [814, 169] on img at bounding box center [851, 120] width 306 height 171
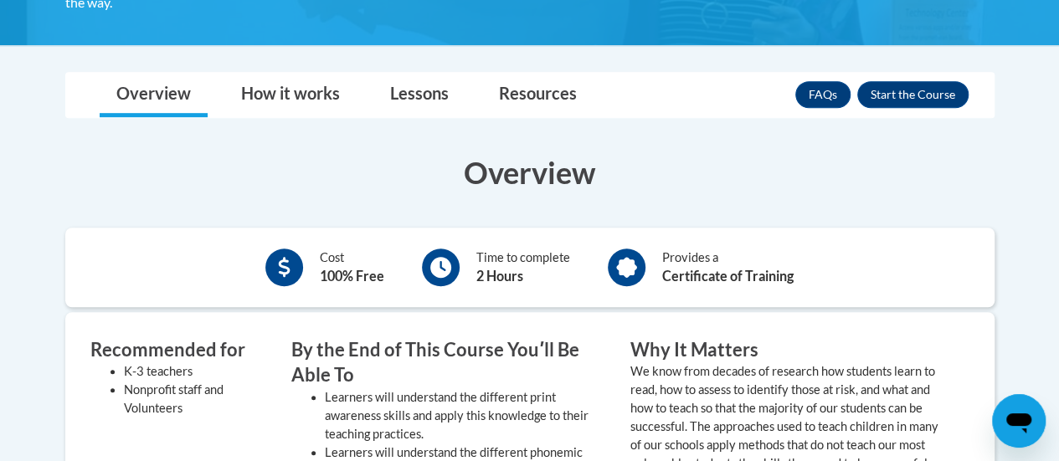
scroll to position [428, 0]
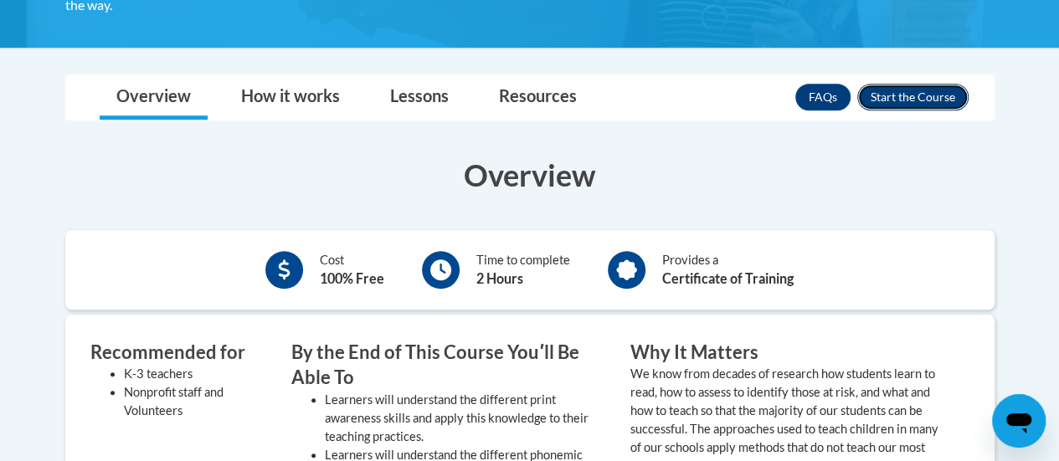
click at [932, 110] on button "Enroll" at bounding box center [912, 97] width 111 height 27
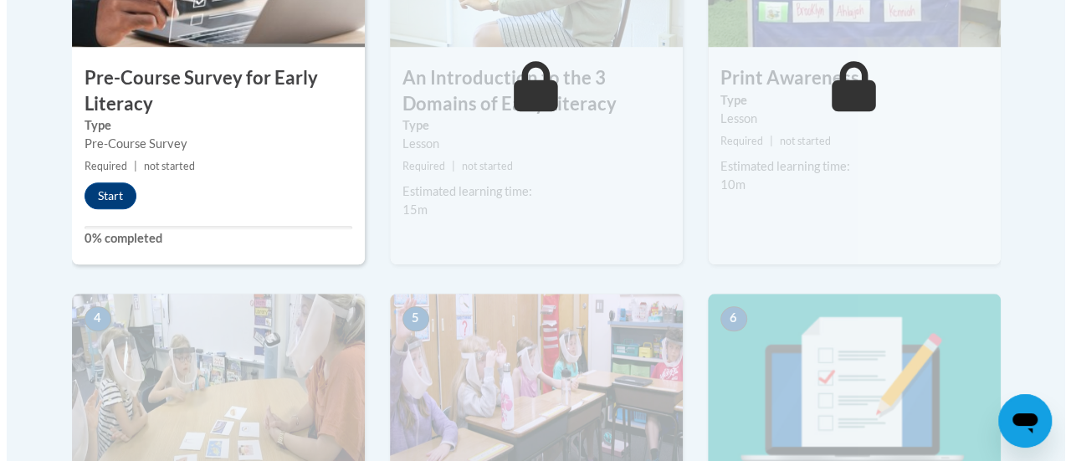
scroll to position [681, 0]
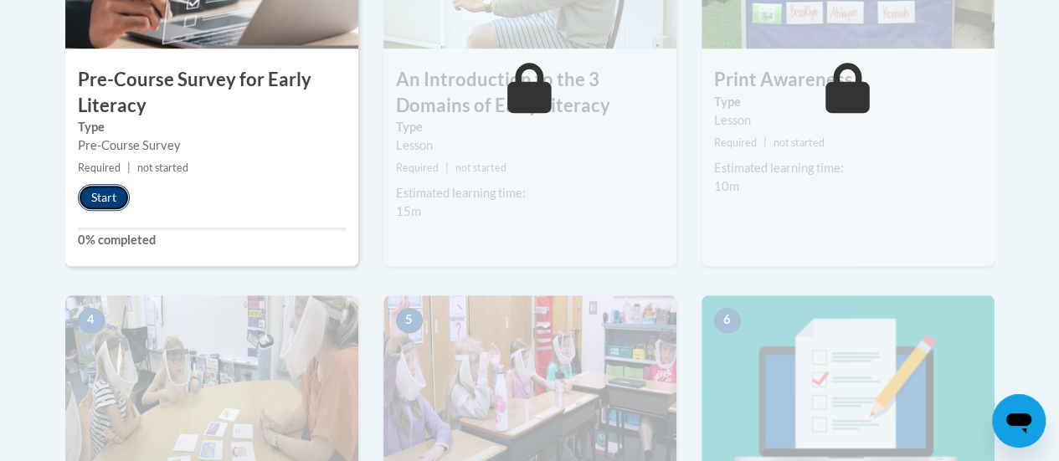
click at [90, 195] on button "Start" at bounding box center [104, 197] width 52 height 27
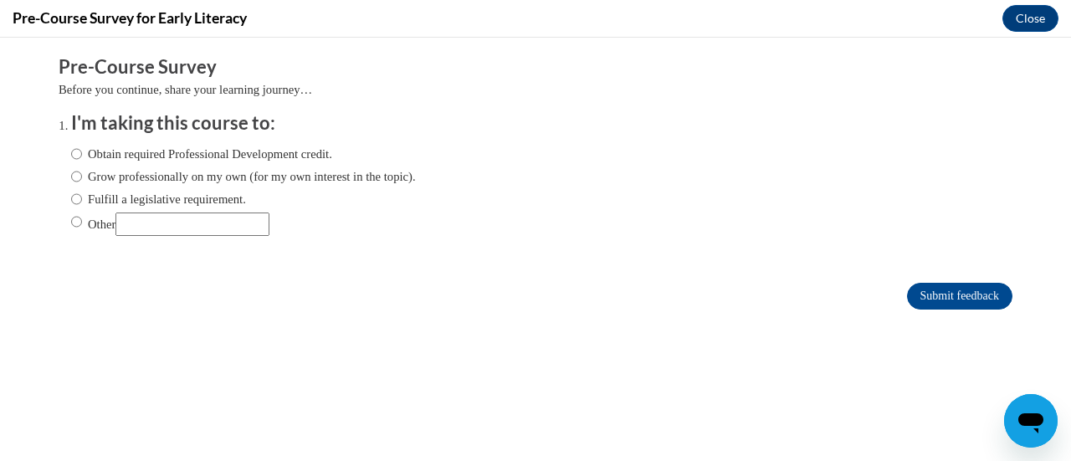
scroll to position [0, 0]
click at [82, 153] on label "Obtain required Professional Development credit." at bounding box center [201, 154] width 261 height 18
click at [82, 153] on input "Obtain required Professional Development credit." at bounding box center [76, 154] width 11 height 18
radio input "true"
click at [943, 299] on input "Submit feedback" at bounding box center [959, 296] width 105 height 27
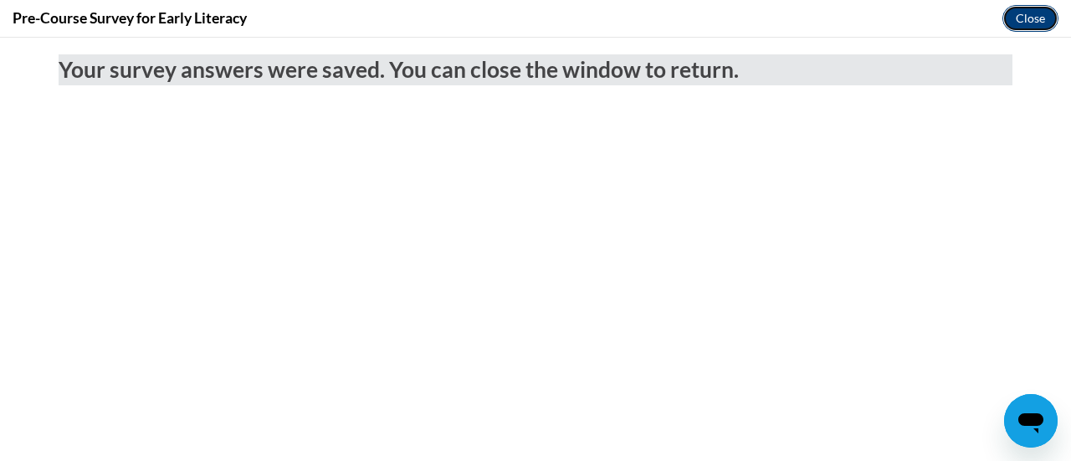
click at [1028, 20] on button "Close" at bounding box center [1031, 18] width 56 height 27
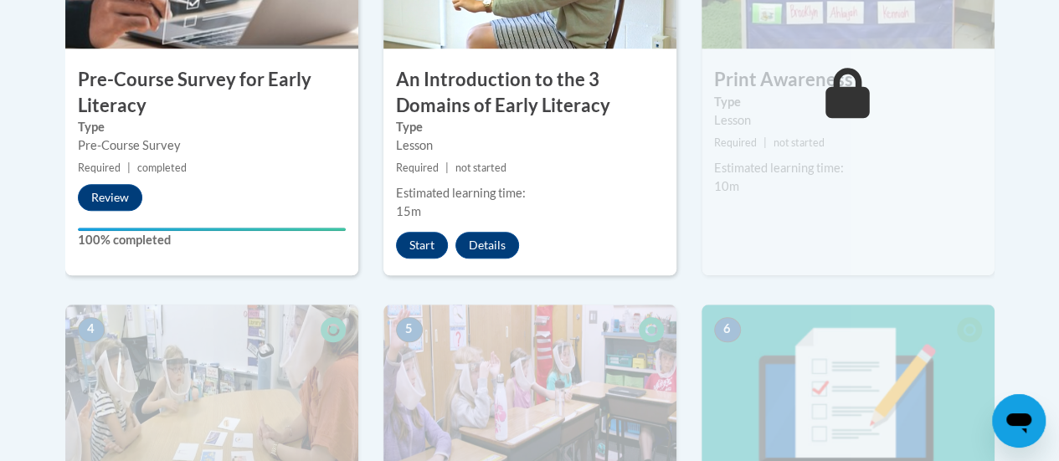
click at [943, 299] on div "3 Print Awareness Type Lesson Required | not started Estimated learning time: 1…" at bounding box center [848, 93] width 318 height 424
click at [427, 254] on button "Start" at bounding box center [422, 245] width 52 height 27
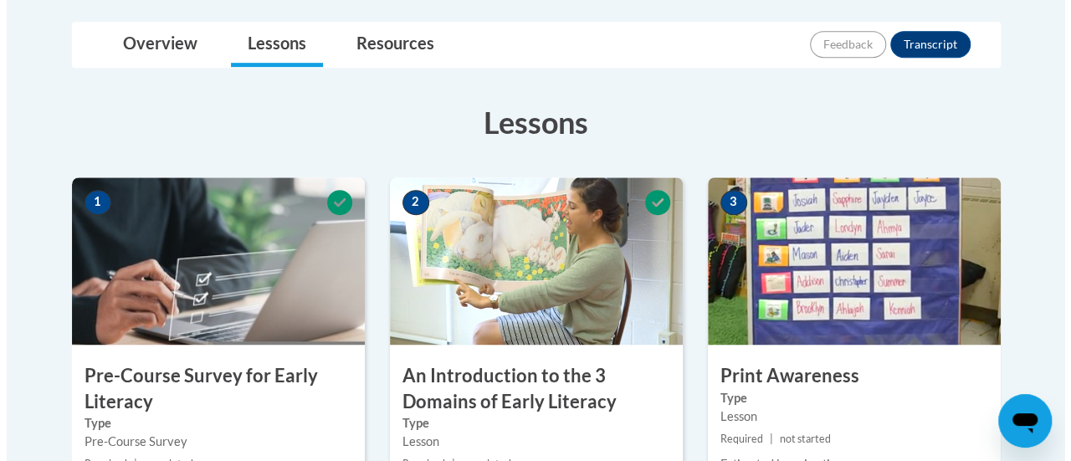
scroll to position [586, 0]
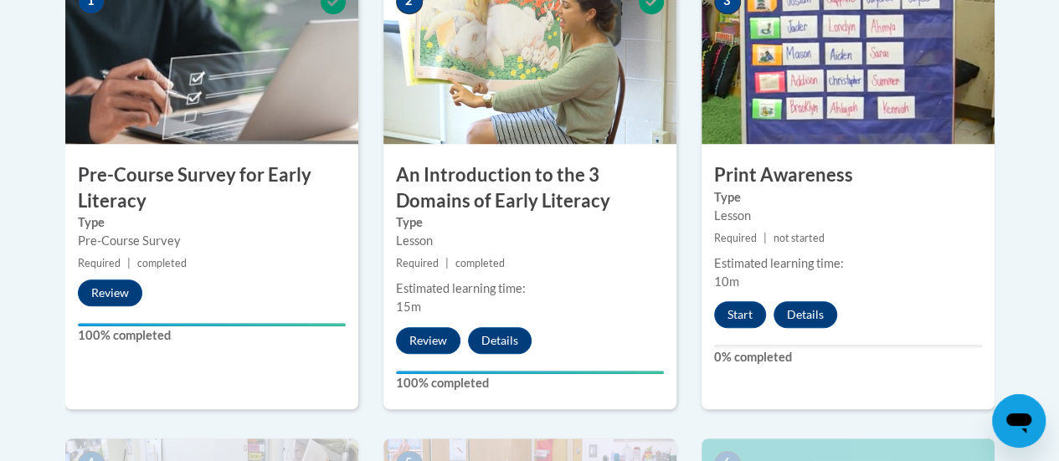
click at [741, 328] on div "3 Print Awareness Type Lesson Required | not started Estimated learning time: 1…" at bounding box center [847, 193] width 293 height 433
click at [740, 317] on button "Start" at bounding box center [740, 314] width 52 height 27
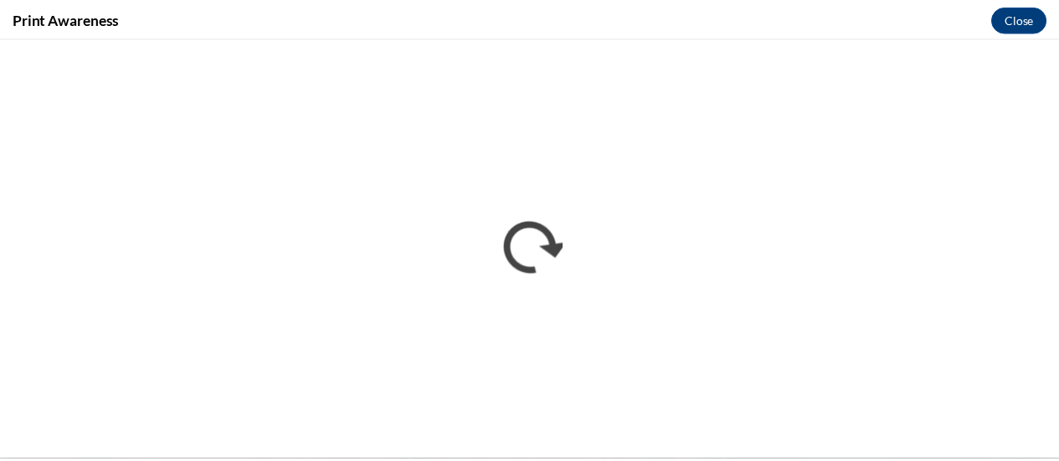
scroll to position [0, 0]
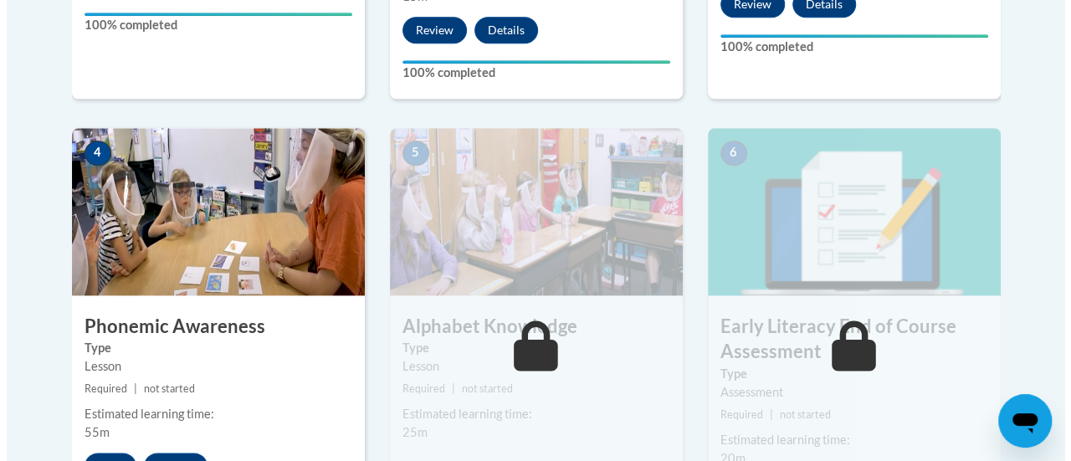
scroll to position [959, 0]
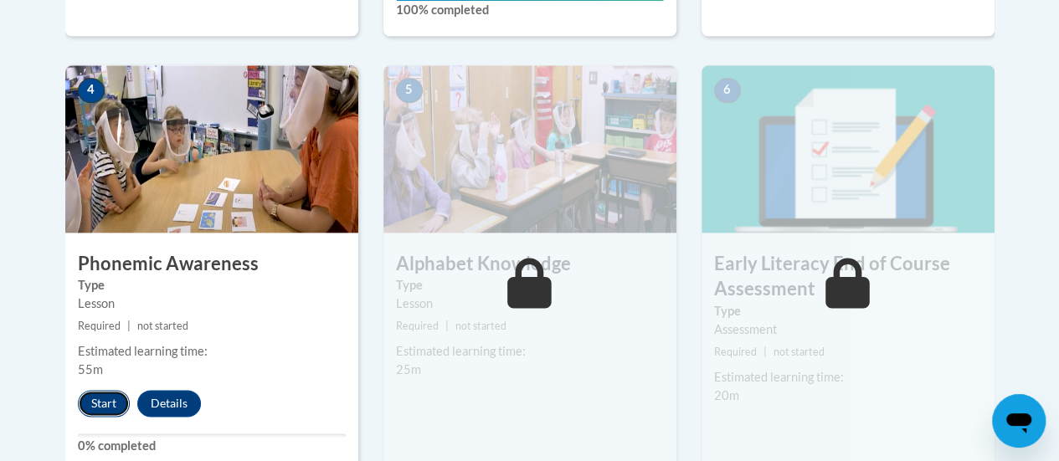
click at [98, 403] on button "Start" at bounding box center [104, 403] width 52 height 27
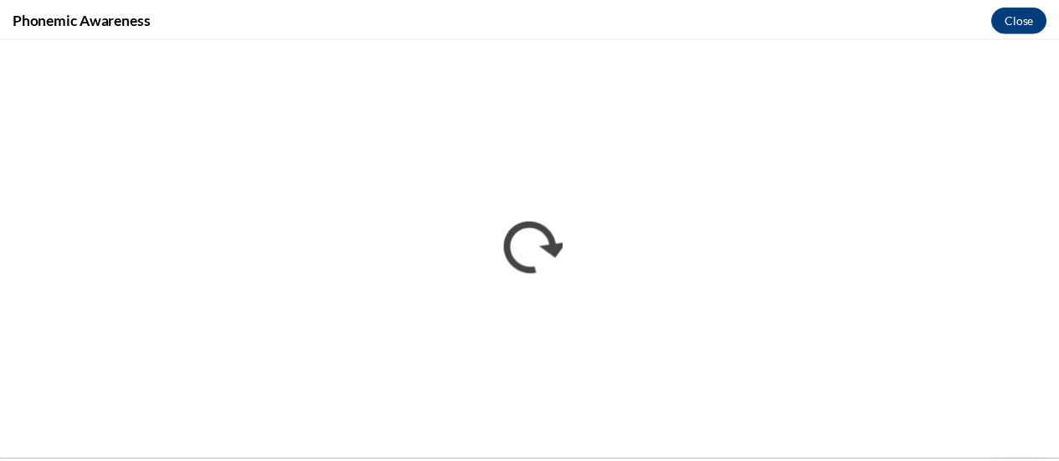
scroll to position [0, 0]
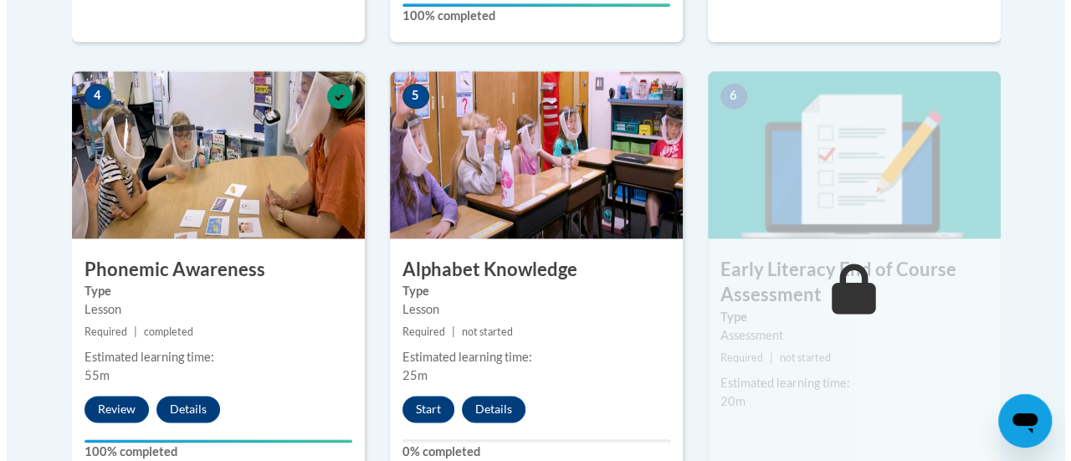
scroll to position [963, 0]
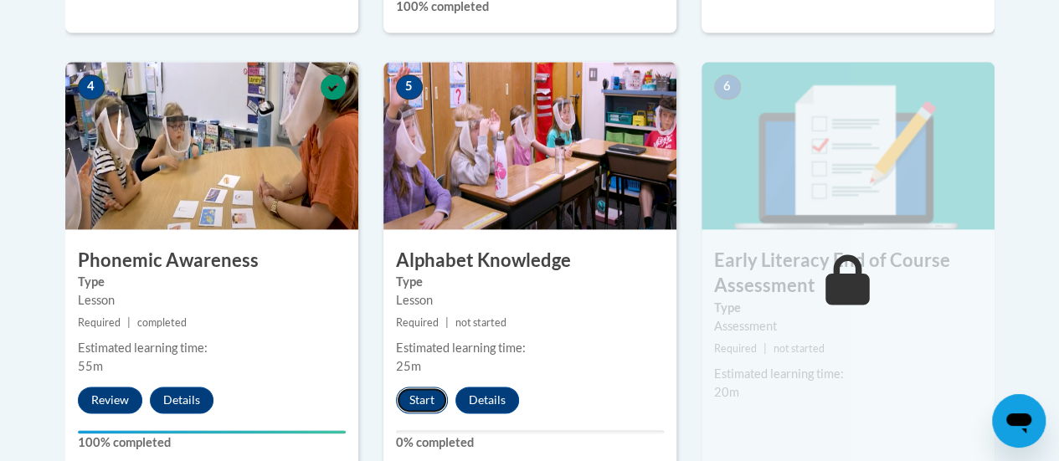
click at [440, 398] on button "Start" at bounding box center [422, 400] width 52 height 27
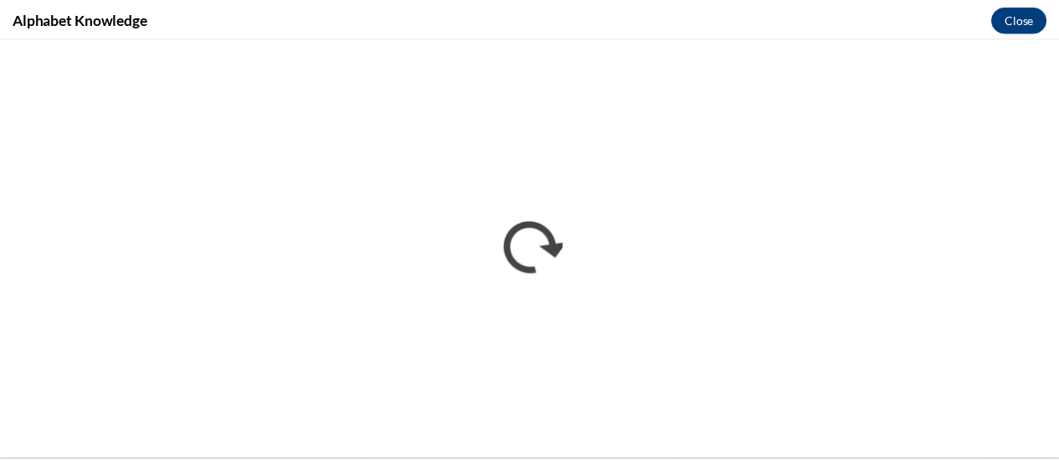
scroll to position [0, 0]
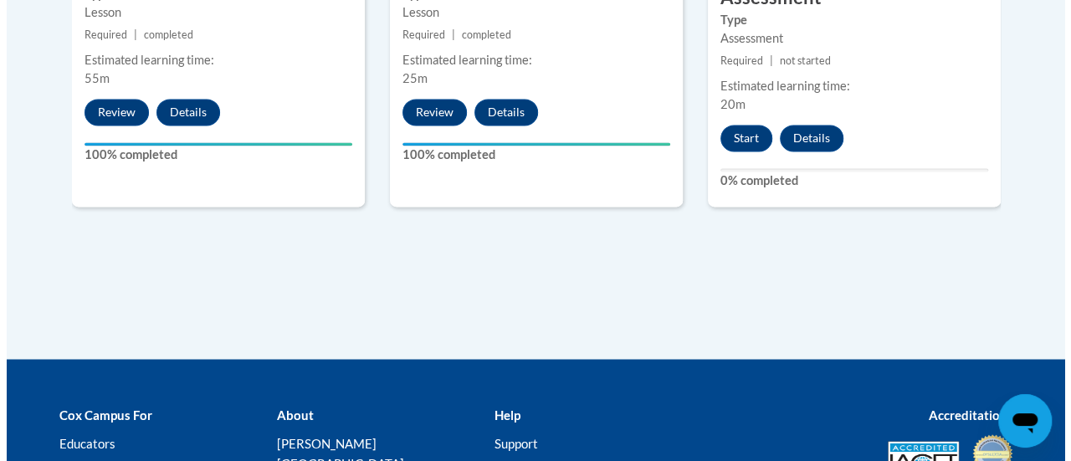
scroll to position [1249, 0]
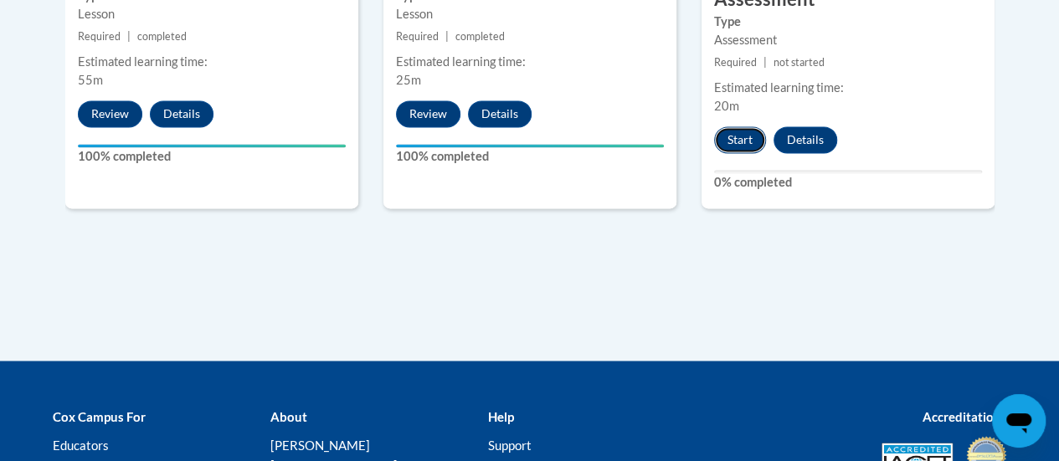
click at [741, 143] on button "Start" at bounding box center [740, 139] width 52 height 27
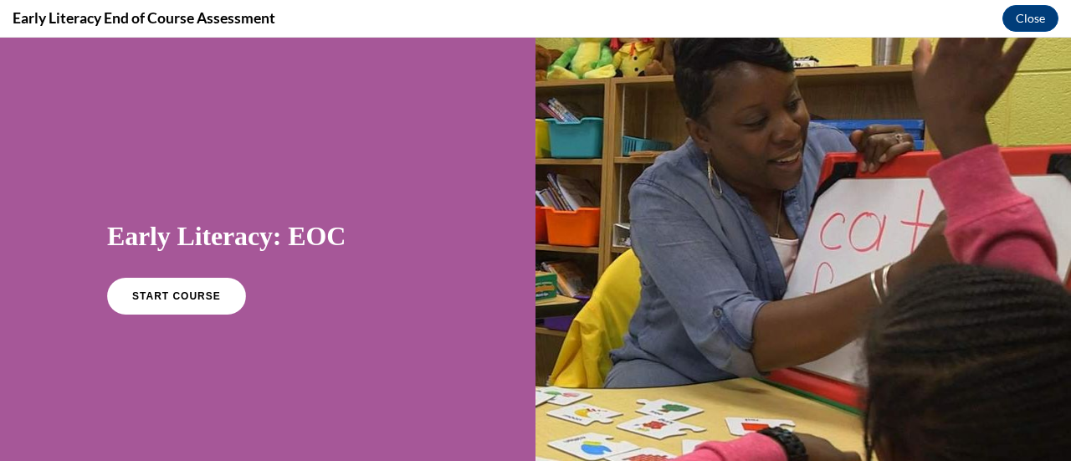
scroll to position [0, 0]
click at [121, 272] on div "Early Literacy: EOC START COURSE" at bounding box center [267, 266] width 321 height 126
click at [131, 284] on link "START COURSE" at bounding box center [177, 296] width 146 height 39
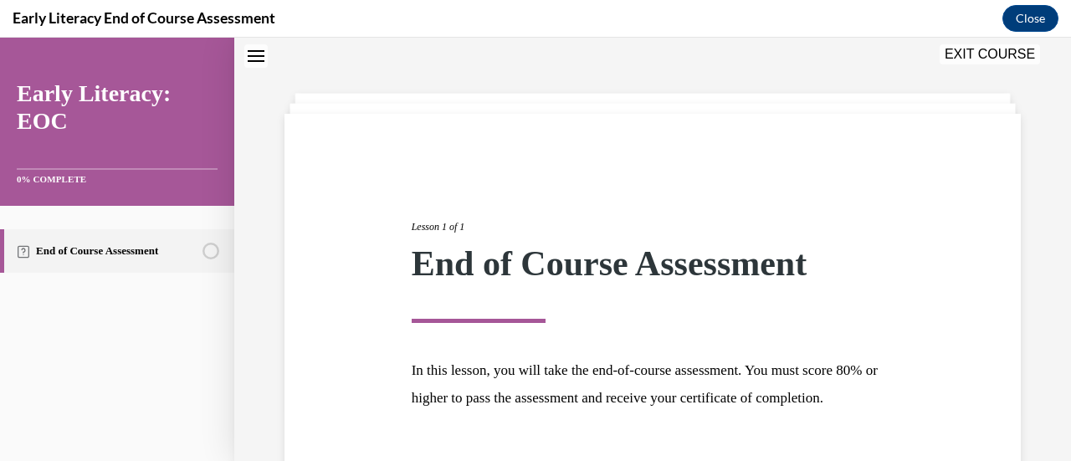
scroll to position [196, 0]
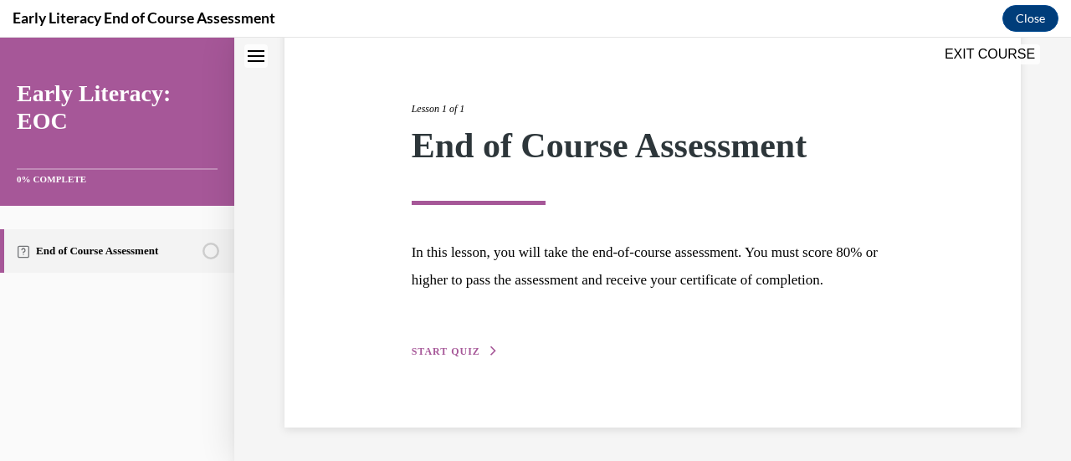
click at [473, 352] on span "START QUIZ" at bounding box center [446, 352] width 69 height 12
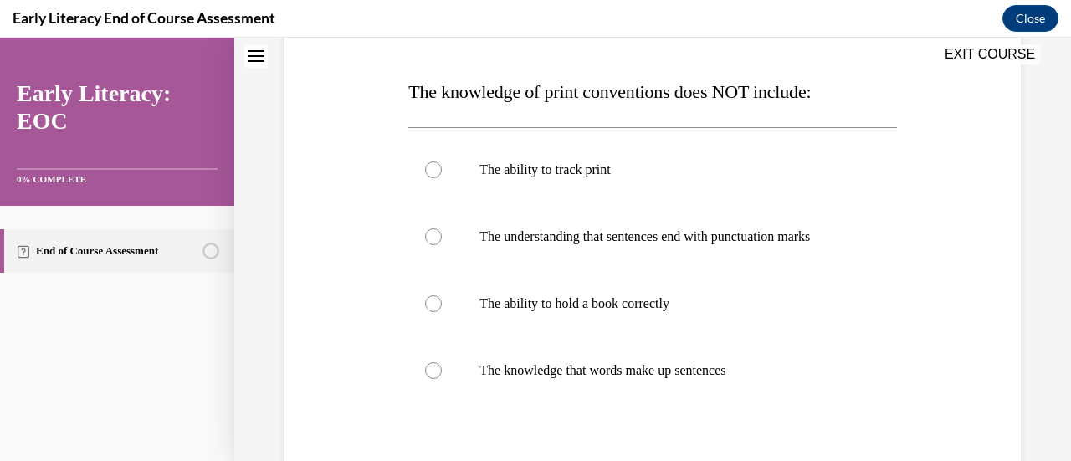
scroll to position [246, 0]
click at [548, 308] on p "The ability to hold a book correctly" at bounding box center [667, 303] width 375 height 17
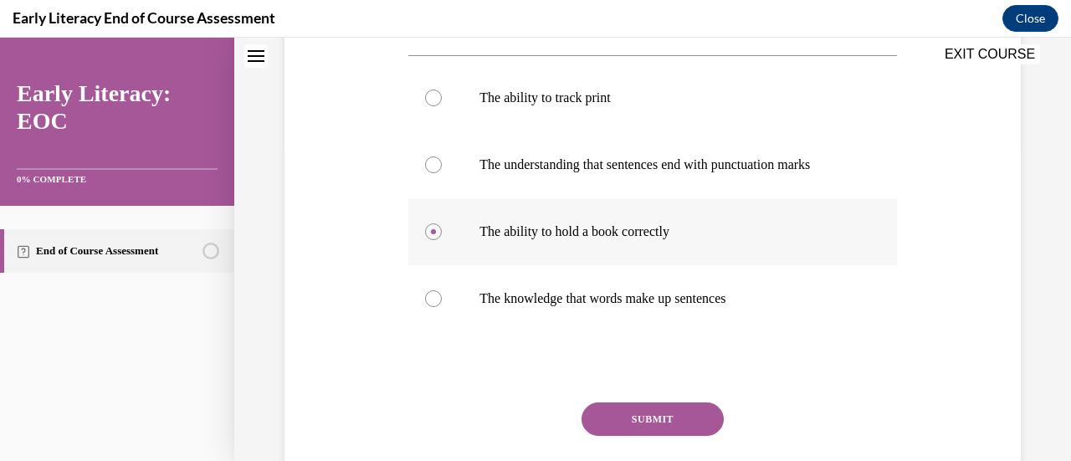
scroll to position [345, 0]
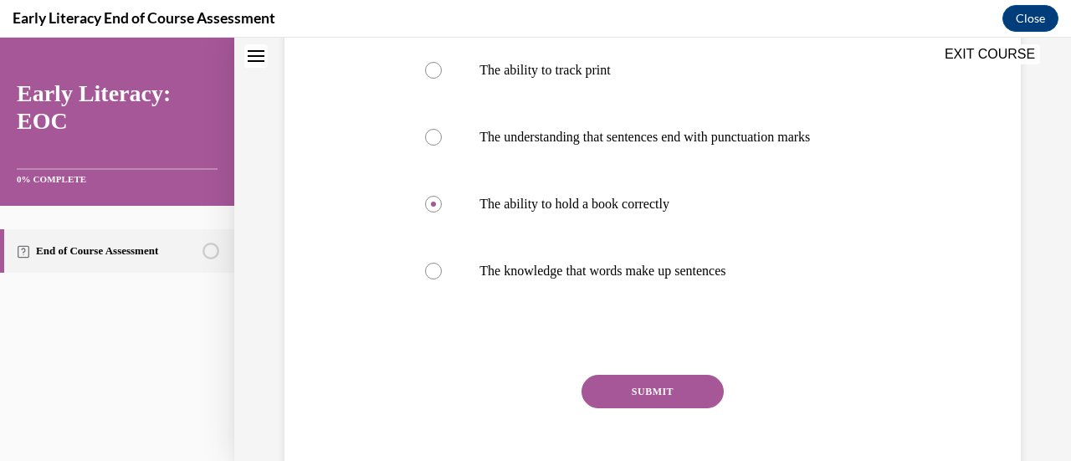
click at [623, 383] on button "SUBMIT" at bounding box center [653, 391] width 142 height 33
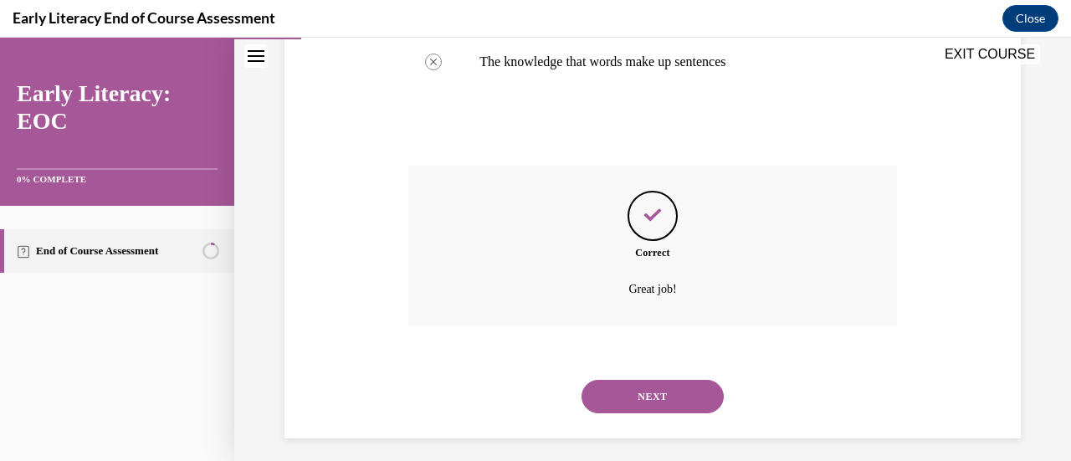
scroll to position [564, 0]
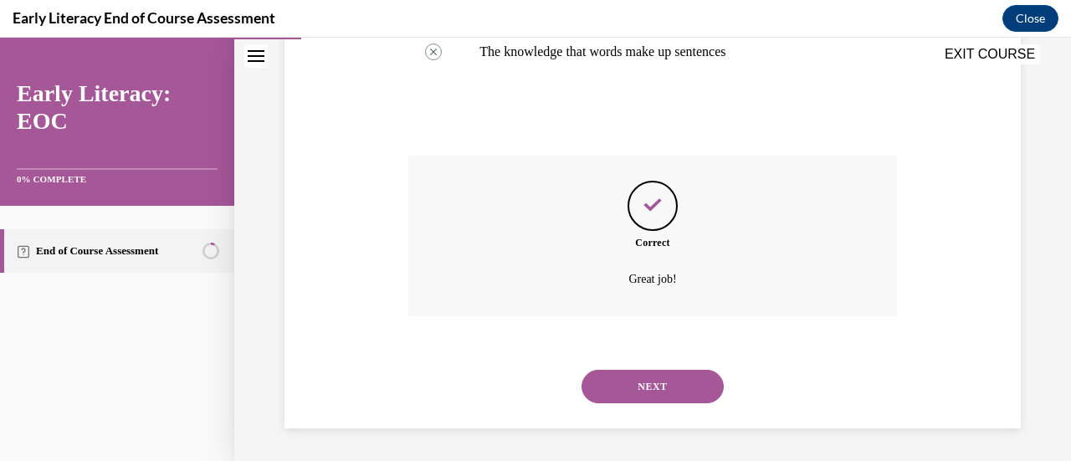
click at [623, 383] on button "NEXT" at bounding box center [653, 386] width 142 height 33
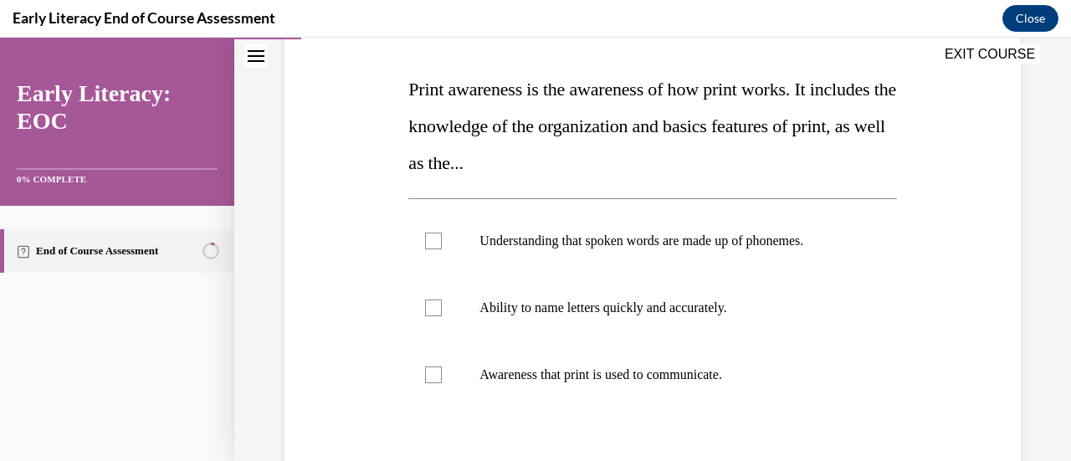
scroll to position [249, 0]
click at [629, 399] on div at bounding box center [652, 374] width 488 height 67
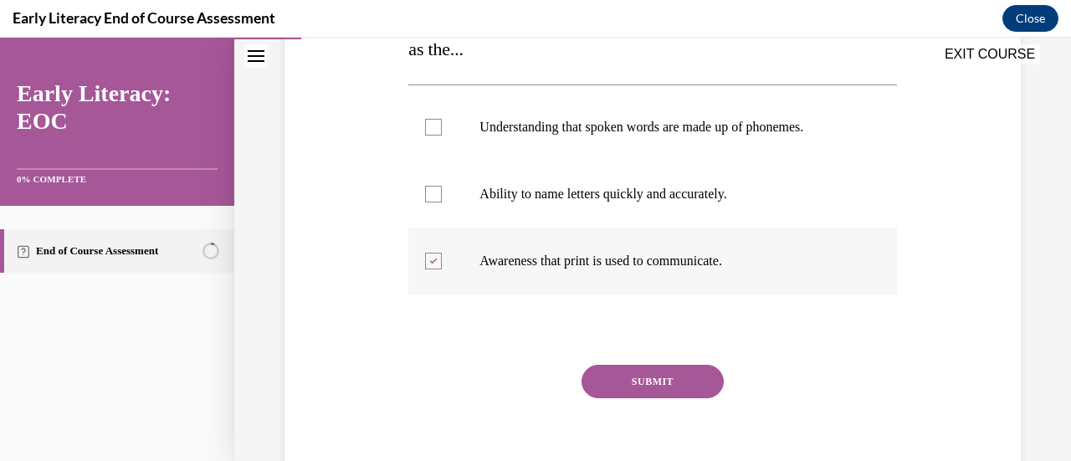
click at [619, 367] on button "SUBMIT" at bounding box center [653, 381] width 142 height 33
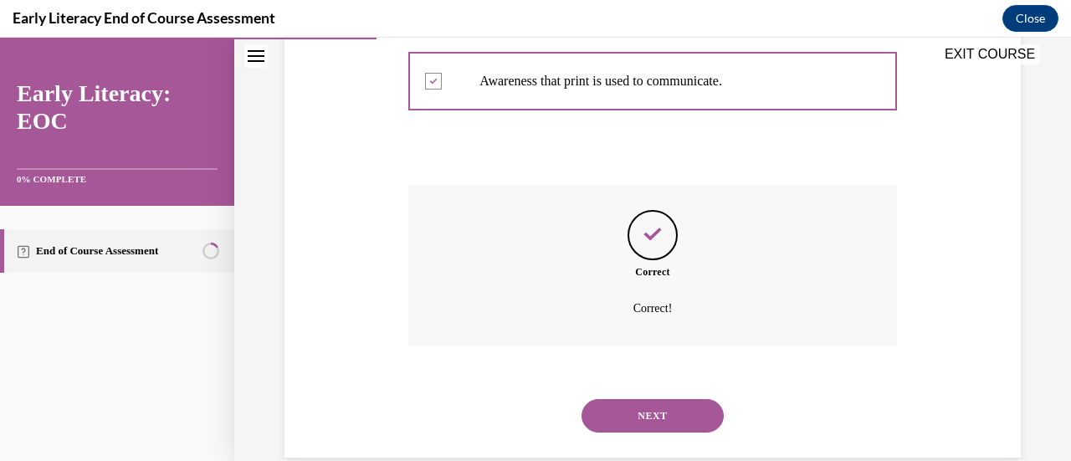
scroll to position [571, 0]
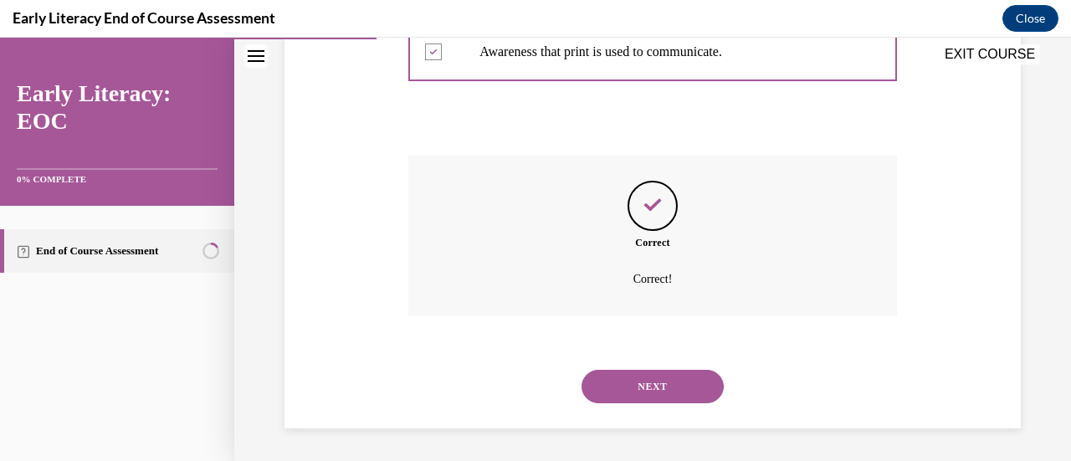
click at [602, 383] on button "NEXT" at bounding box center [653, 386] width 142 height 33
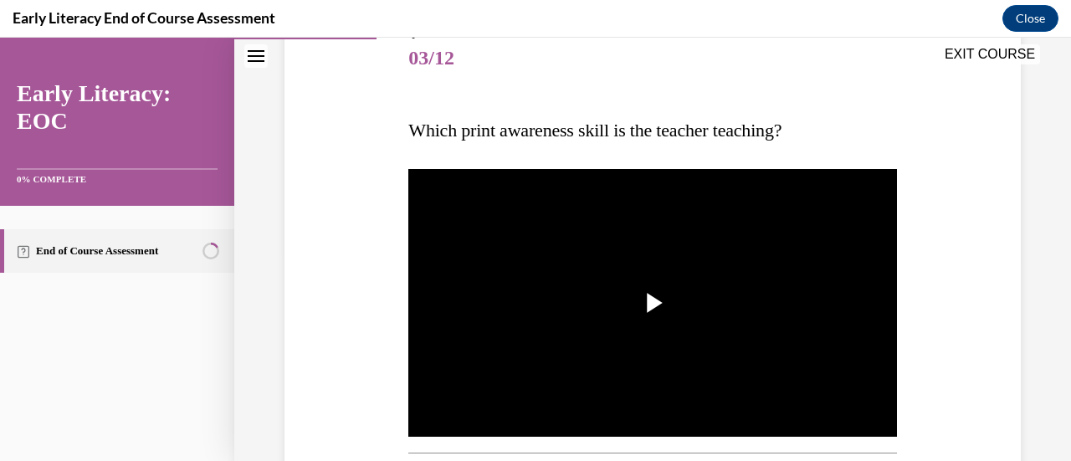
scroll to position [206, 0]
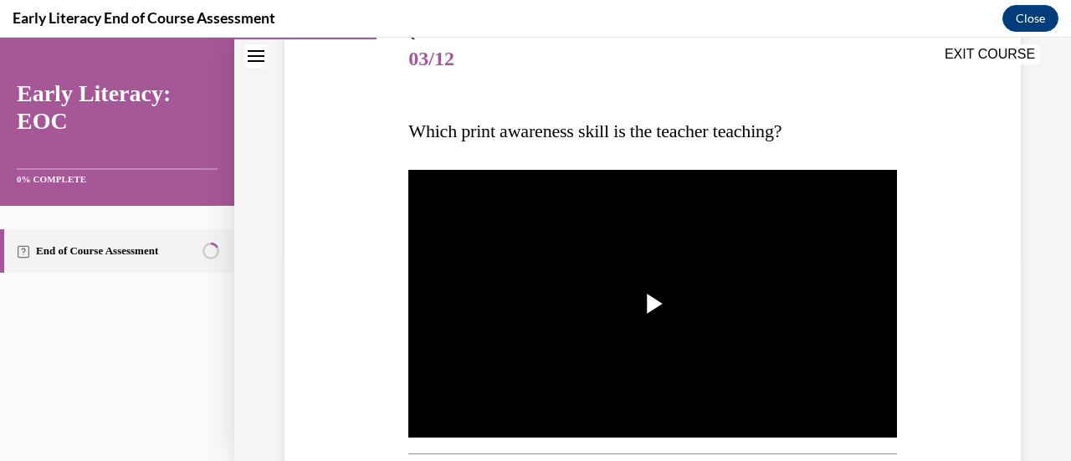
click at [602, 383] on img "Video player" at bounding box center [652, 304] width 488 height 275
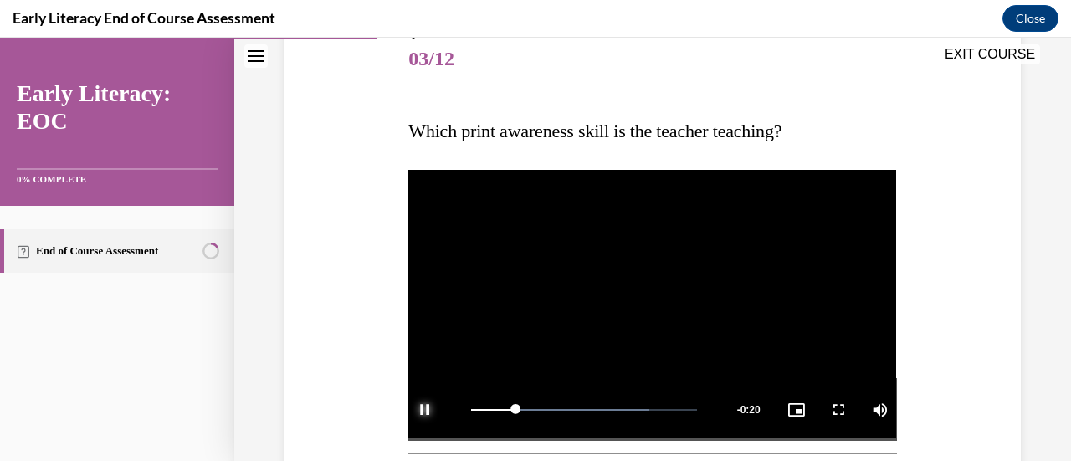
click at [431, 410] on span "Video player" at bounding box center [424, 410] width 33 height 0
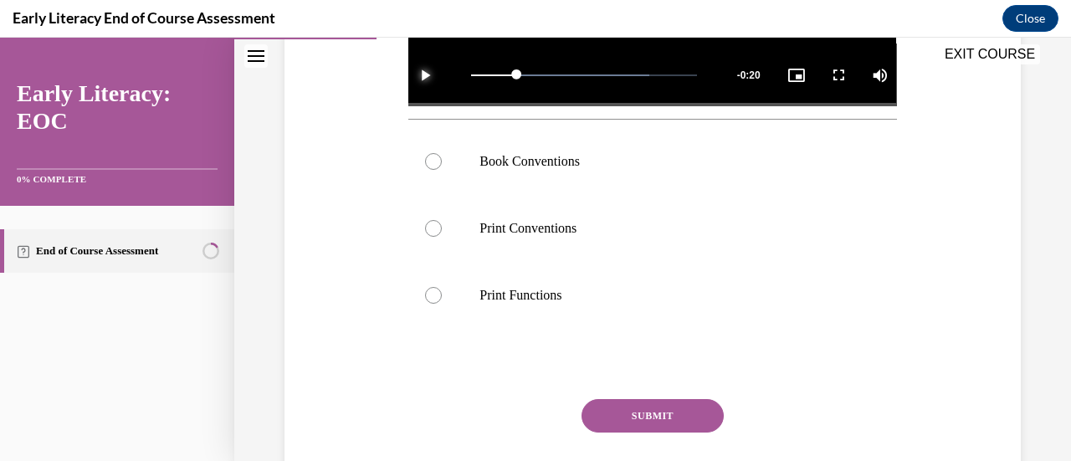
scroll to position [542, 0]
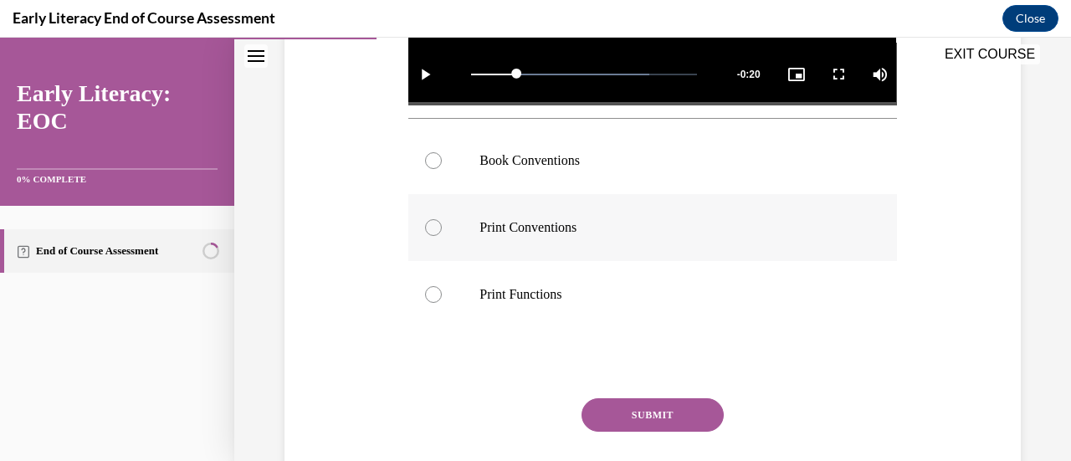
click at [468, 234] on div at bounding box center [652, 227] width 488 height 67
click at [662, 404] on button "SUBMIT" at bounding box center [653, 414] width 142 height 33
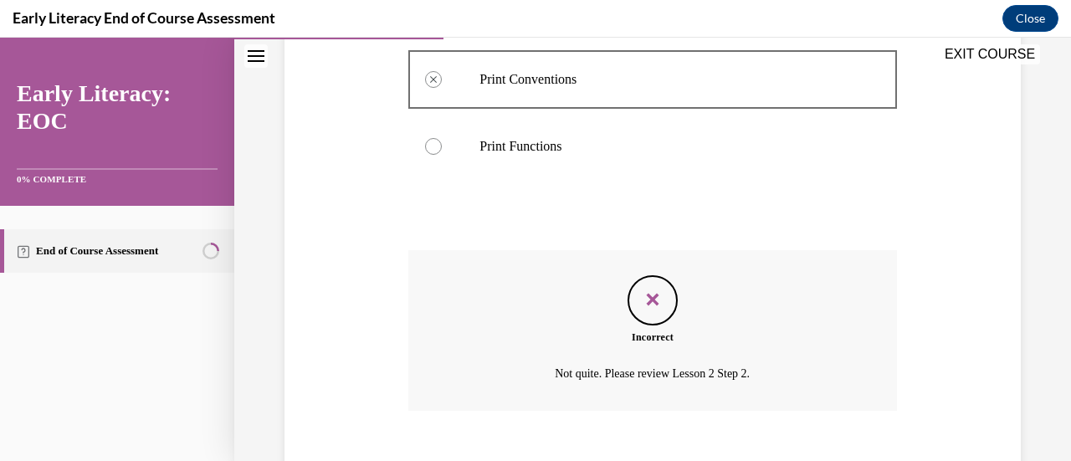
scroll to position [779, 0]
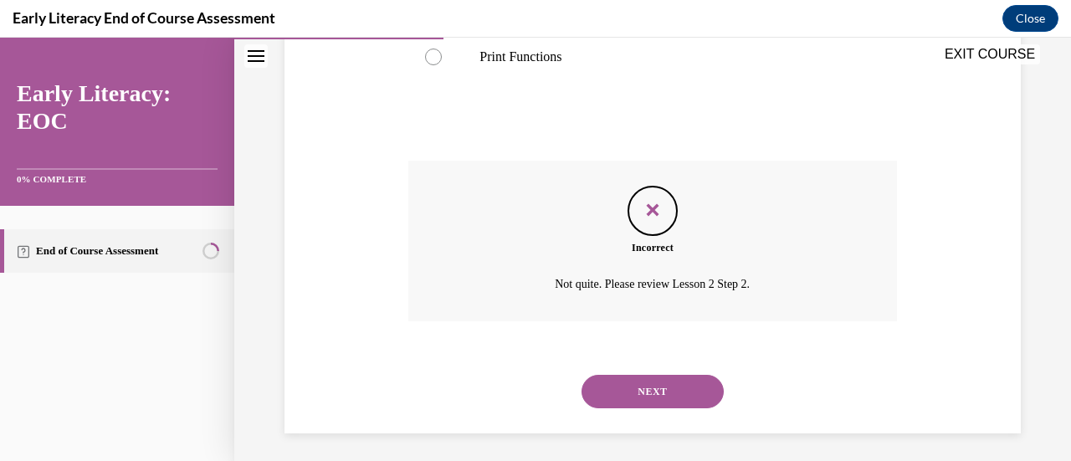
click at [653, 383] on button "NEXT" at bounding box center [653, 391] width 142 height 33
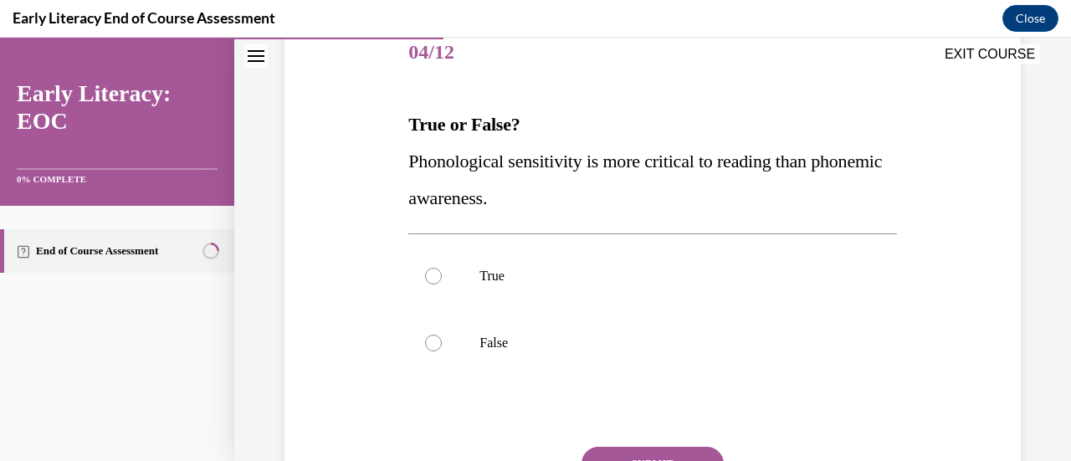
scroll to position [212, 0]
click at [645, 359] on div at bounding box center [652, 344] width 488 height 67
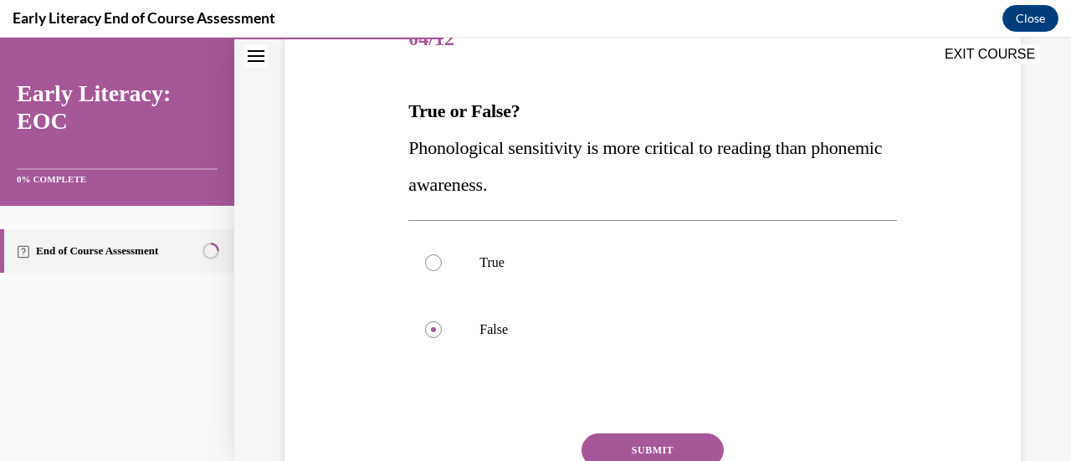
scroll to position [227, 0]
click at [656, 446] on button "SUBMIT" at bounding box center [653, 449] width 142 height 33
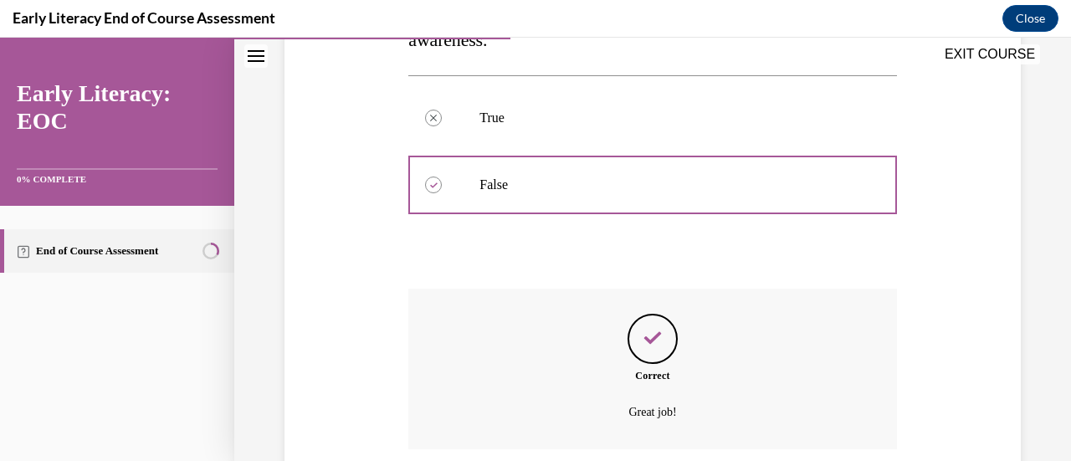
scroll to position [504, 0]
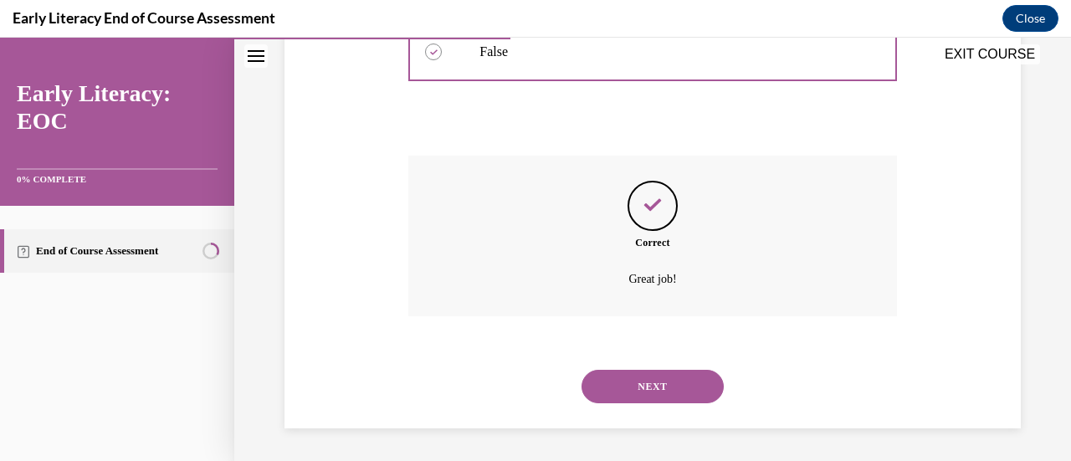
click at [668, 391] on button "NEXT" at bounding box center [653, 386] width 142 height 33
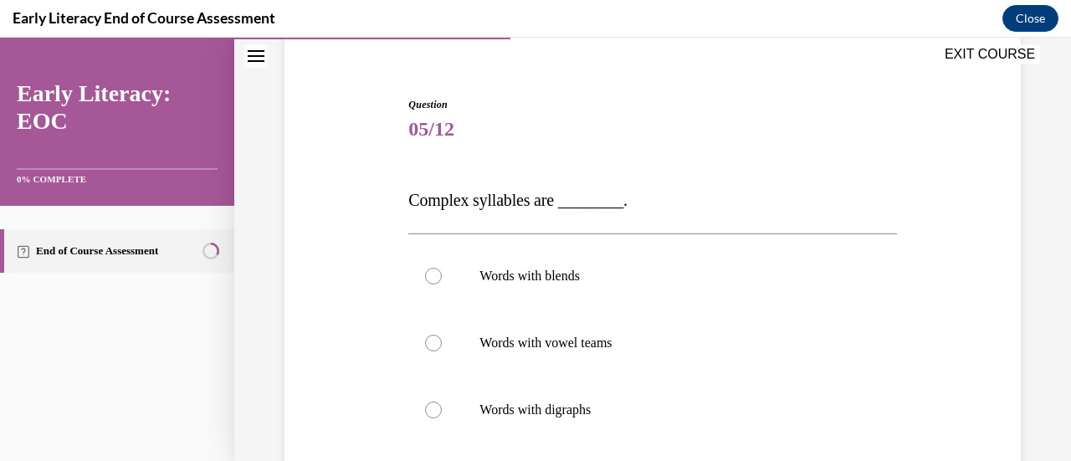
scroll to position [141, 0]
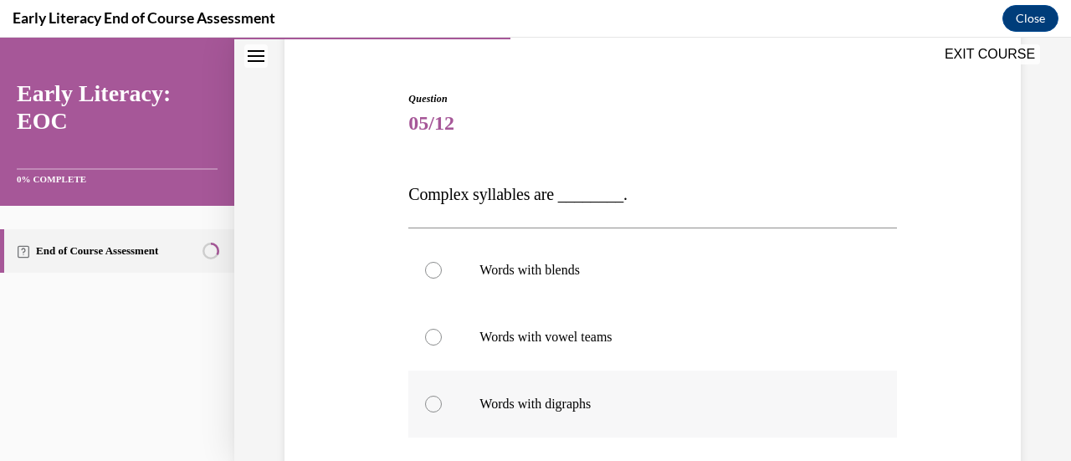
click at [648, 379] on div at bounding box center [652, 404] width 488 height 67
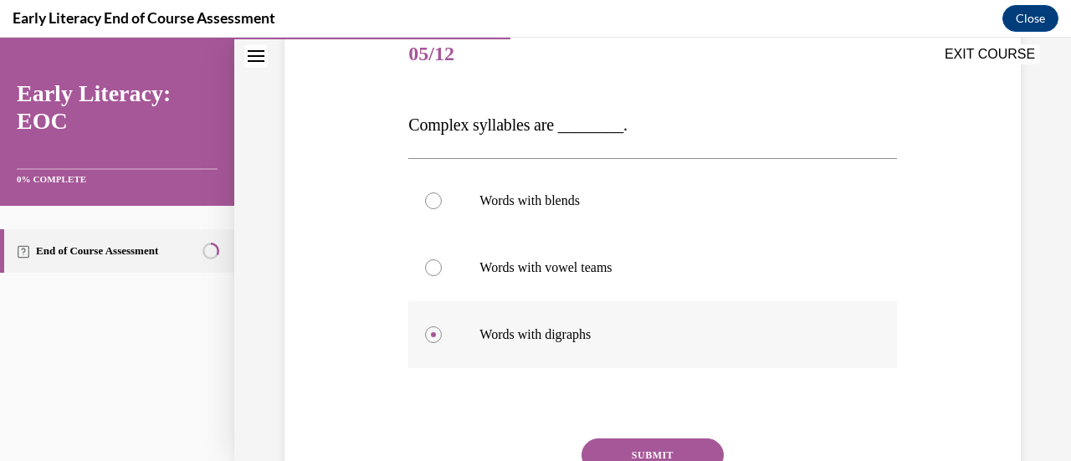
scroll to position [212, 0]
click at [660, 444] on button "SUBMIT" at bounding box center [653, 454] width 142 height 33
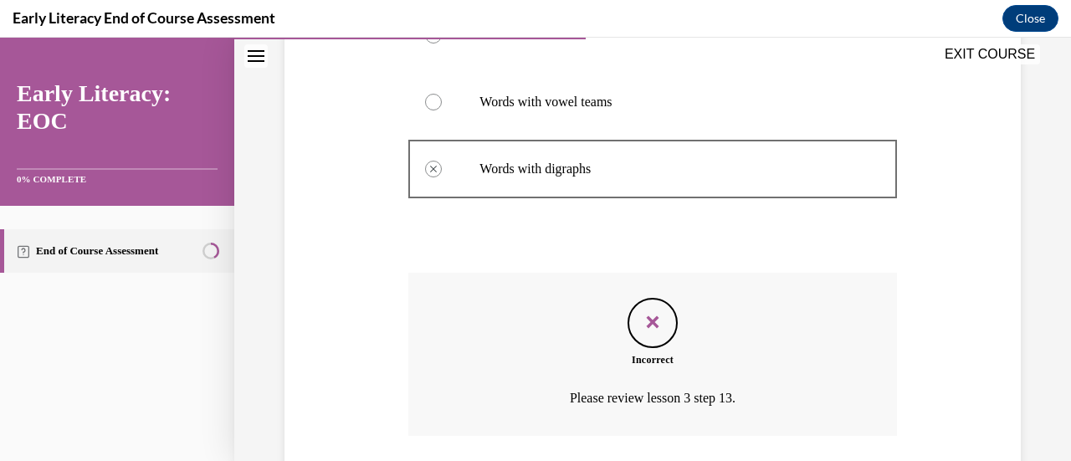
scroll to position [376, 0]
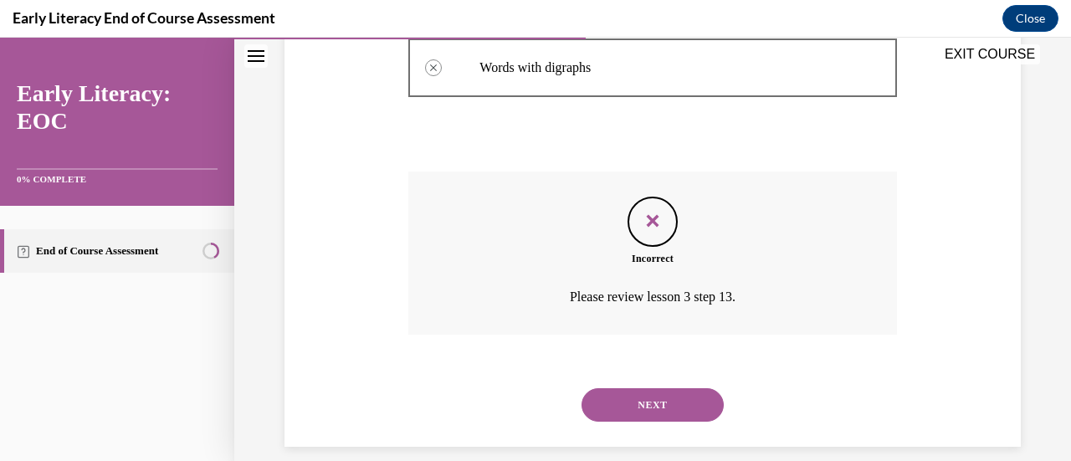
click at [663, 408] on button "NEXT" at bounding box center [653, 404] width 142 height 33
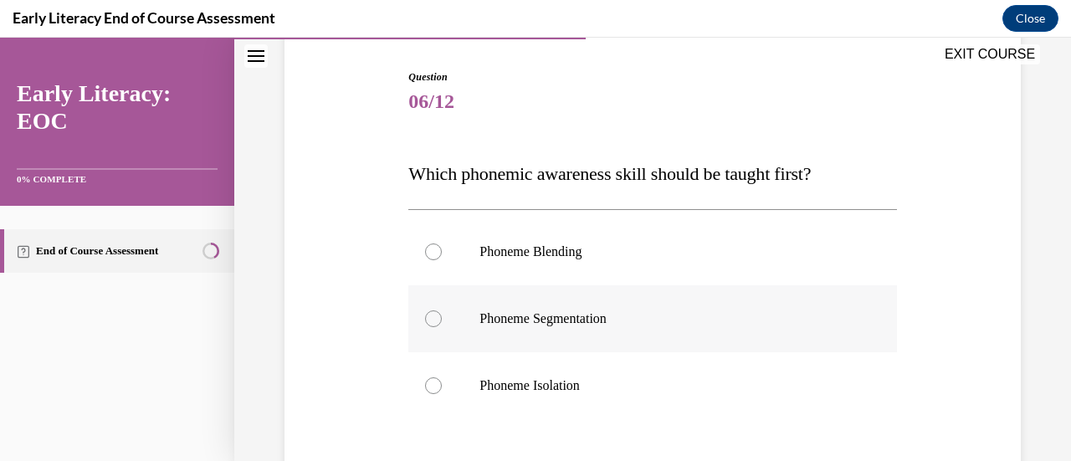
scroll to position [165, 0]
click at [663, 366] on div at bounding box center [652, 384] width 488 height 67
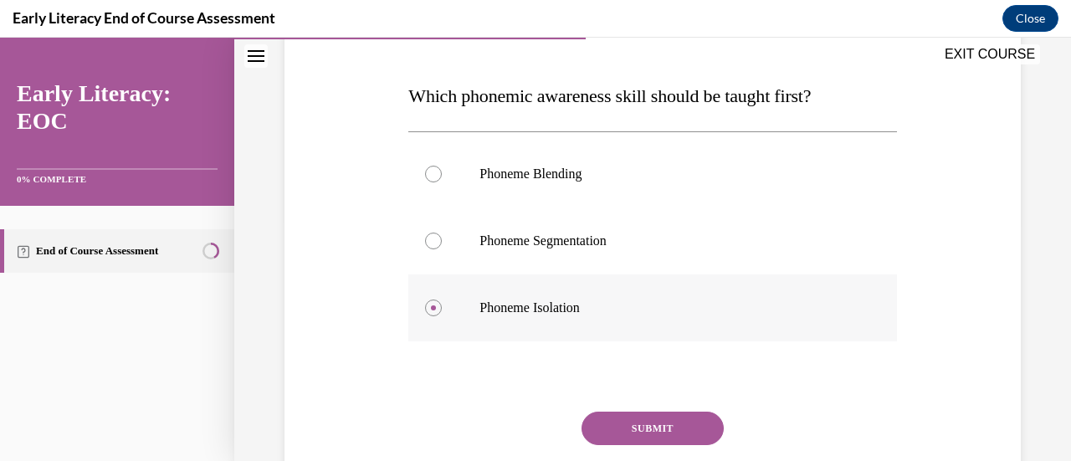
scroll to position [242, 0]
click at [651, 426] on button "SUBMIT" at bounding box center [653, 427] width 142 height 33
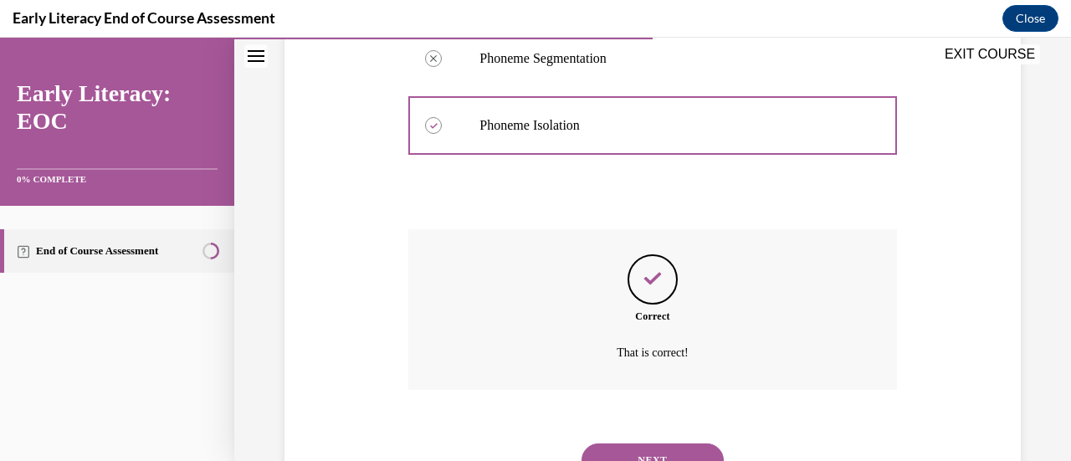
scroll to position [438, 0]
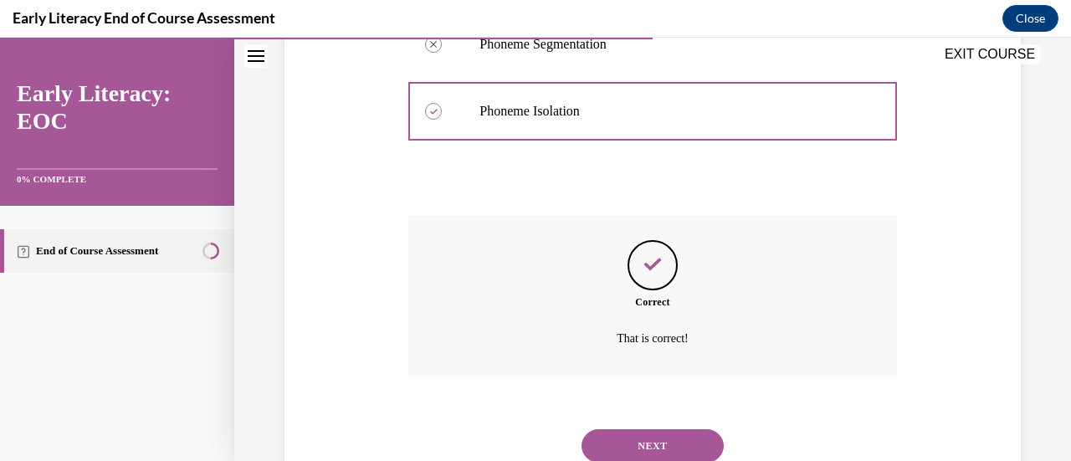
click at [656, 431] on button "NEXT" at bounding box center [653, 445] width 142 height 33
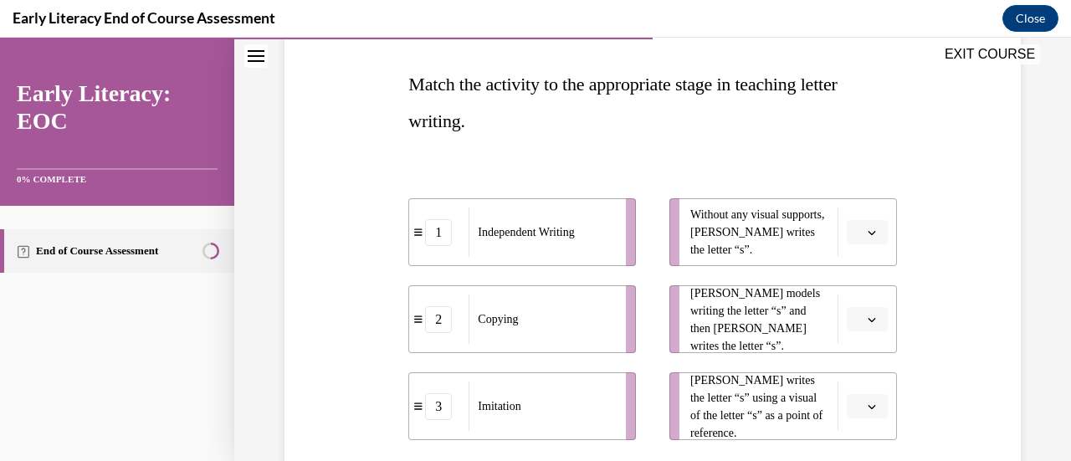
scroll to position [300, 0]
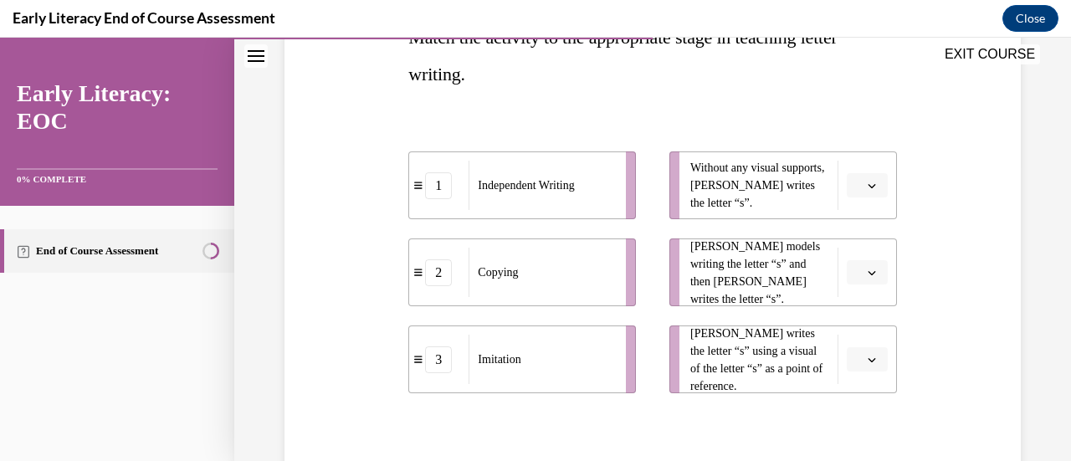
click at [854, 362] on button "button" at bounding box center [867, 359] width 41 height 25
click at [861, 294] on div "2" at bounding box center [854, 287] width 41 height 33
click at [861, 286] on li "Mr. Brown models writing the letter “s” and then Tina writes the letter “s”." at bounding box center [784, 273] width 228 height 68
click at [868, 272] on icon "button" at bounding box center [872, 273] width 8 height 4
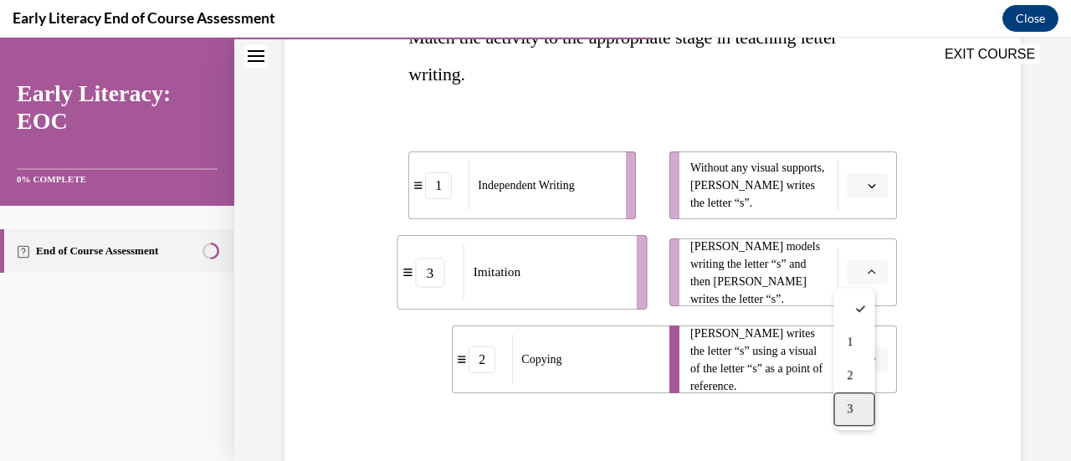
click at [852, 406] on span "3" at bounding box center [850, 409] width 6 height 13
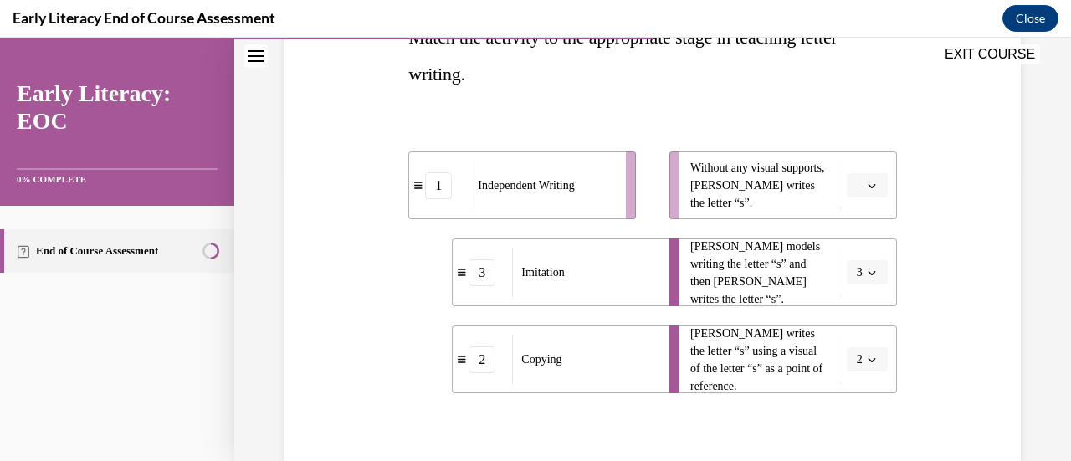
click at [868, 182] on icon "button" at bounding box center [872, 186] width 8 height 8
click at [848, 254] on span "1" at bounding box center [850, 255] width 6 height 13
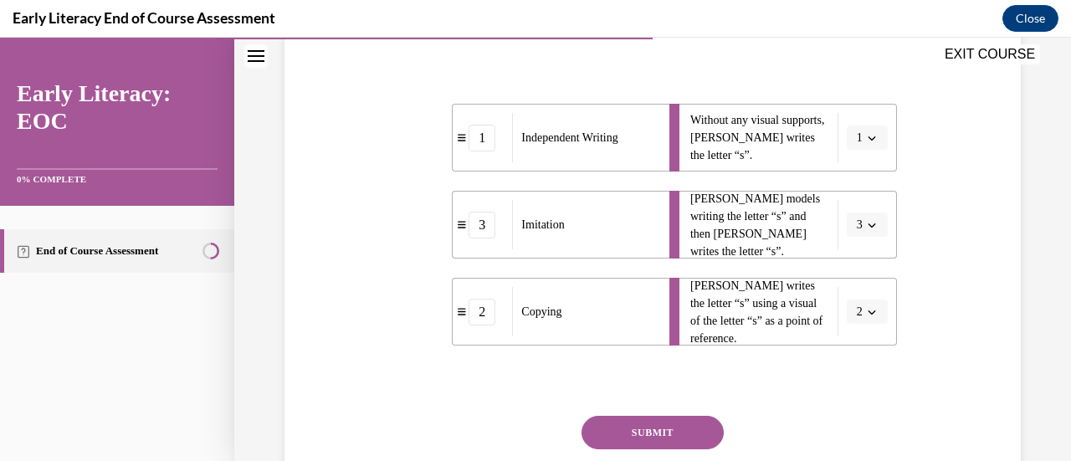
scroll to position [348, 0]
click at [609, 439] on button "SUBMIT" at bounding box center [653, 431] width 142 height 33
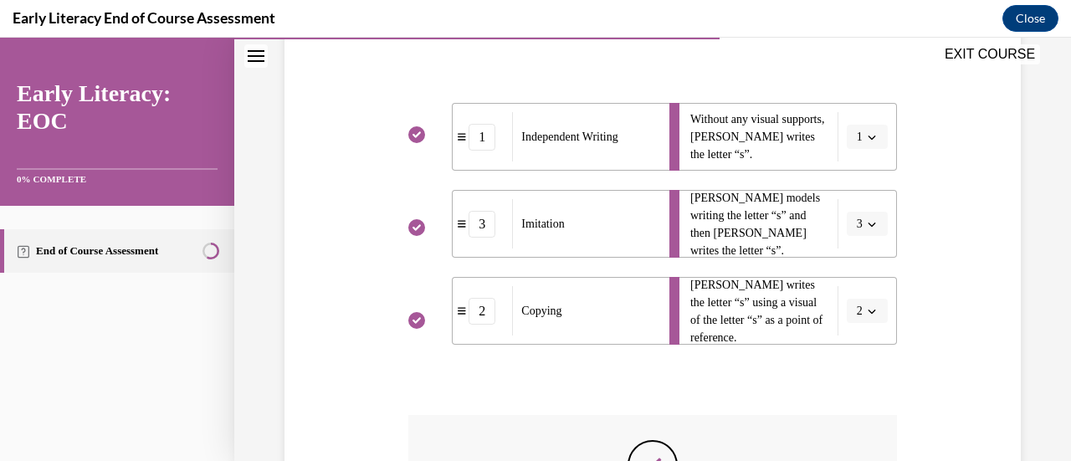
scroll to position [608, 0]
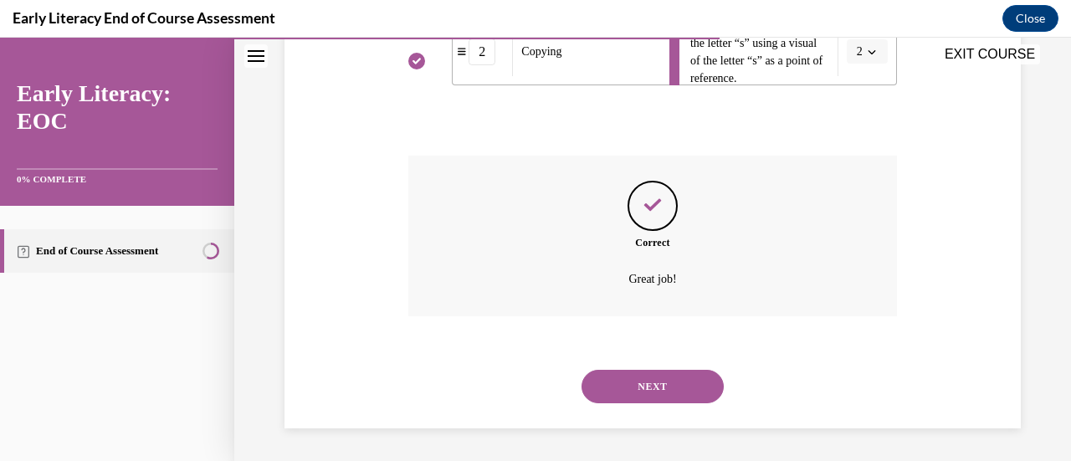
click at [624, 374] on button "NEXT" at bounding box center [653, 386] width 142 height 33
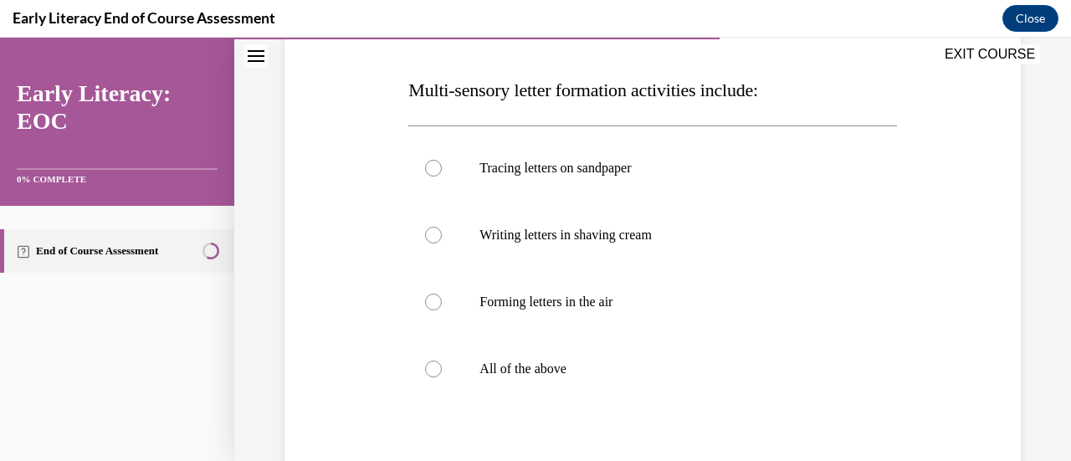
scroll to position [245, 0]
click at [624, 374] on p "All of the above" at bounding box center [667, 370] width 375 height 17
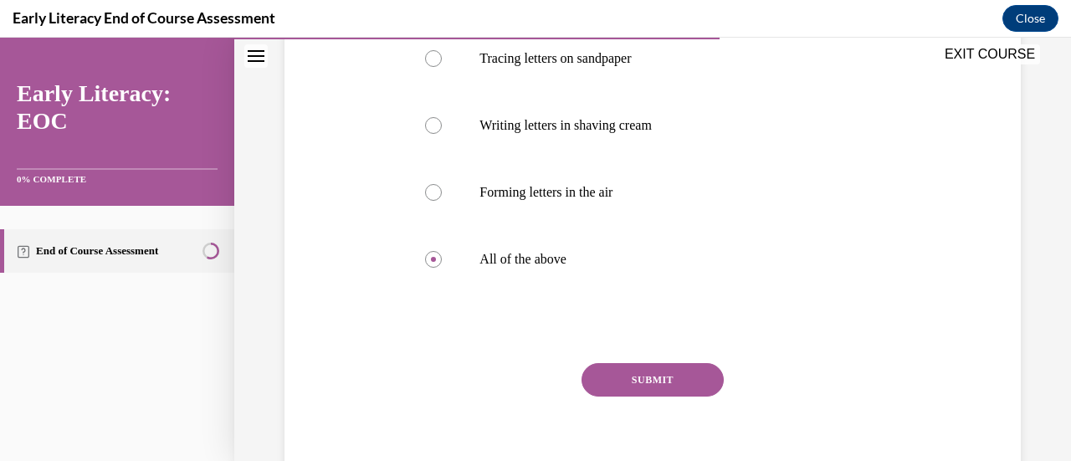
click at [624, 374] on button "SUBMIT" at bounding box center [653, 379] width 142 height 33
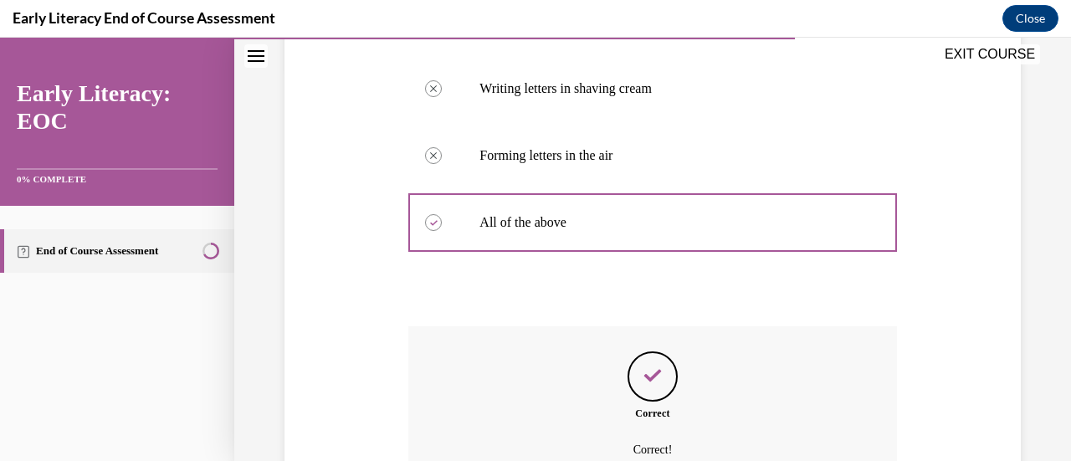
scroll to position [394, 0]
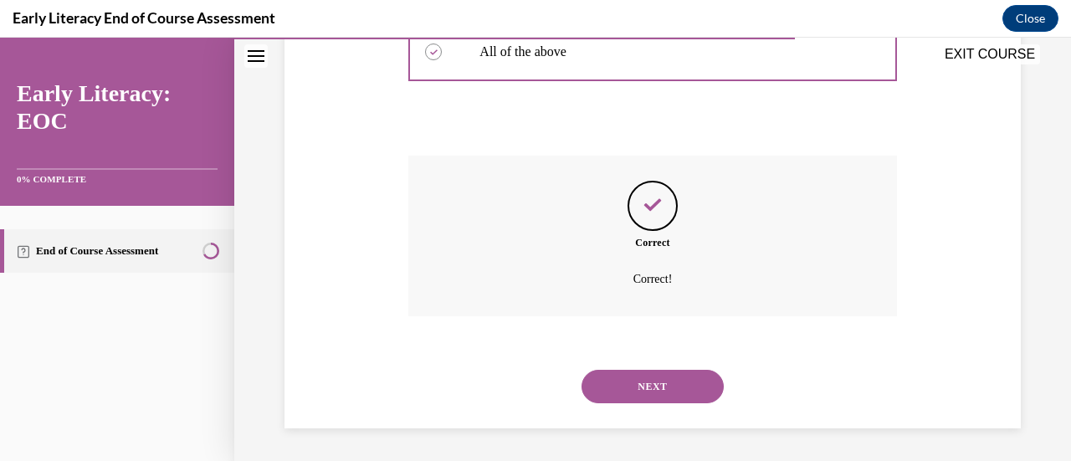
click at [624, 374] on button "NEXT" at bounding box center [653, 386] width 142 height 33
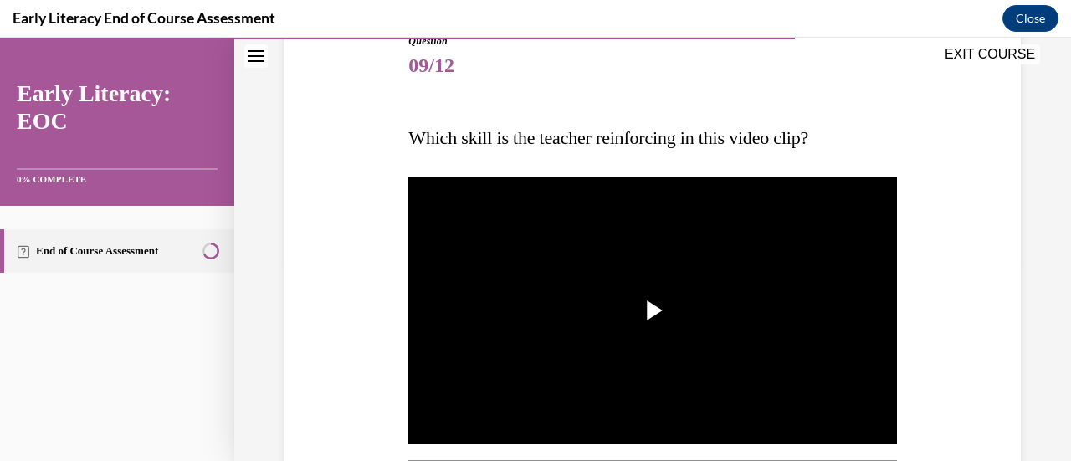
scroll to position [200, 0]
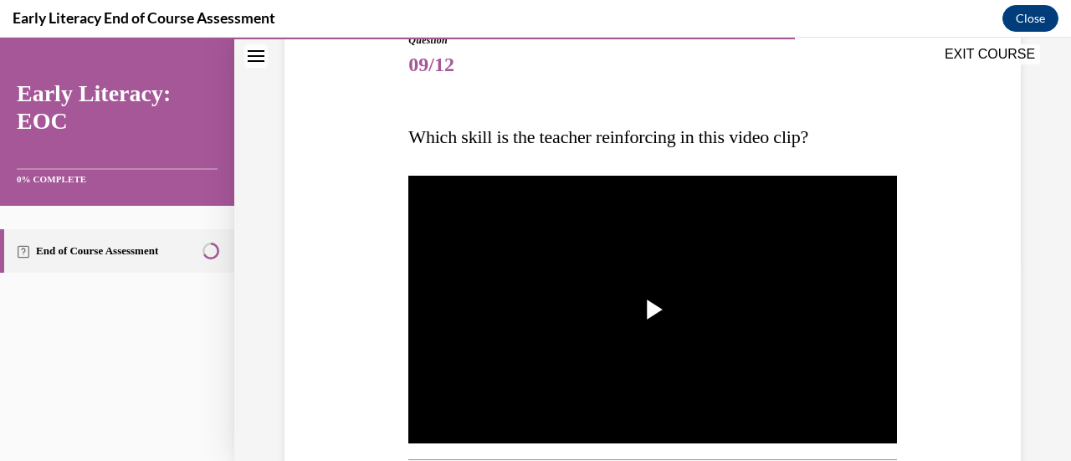
click at [624, 374] on img "Video player" at bounding box center [652, 309] width 488 height 275
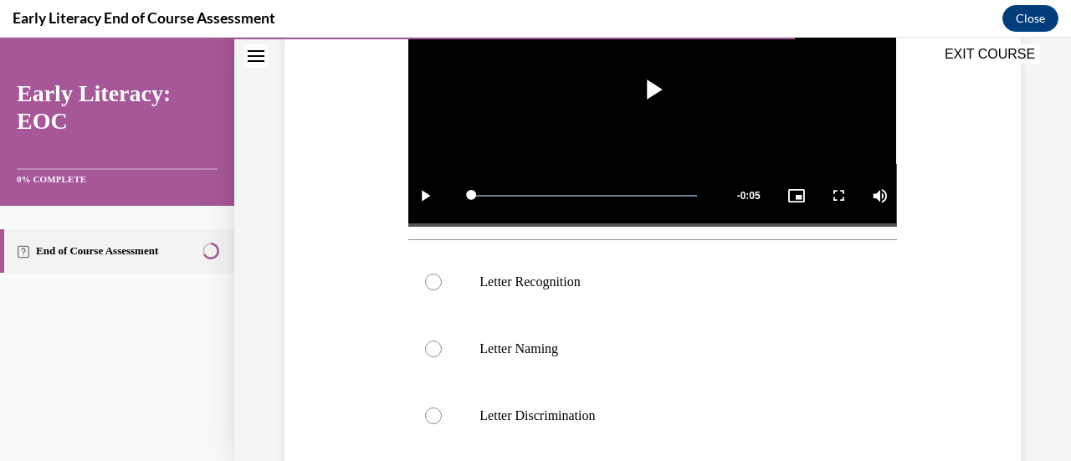
scroll to position [421, 0]
click at [624, 374] on div at bounding box center [652, 348] width 488 height 67
click at [609, 273] on p "Letter Recognition" at bounding box center [667, 281] width 375 height 17
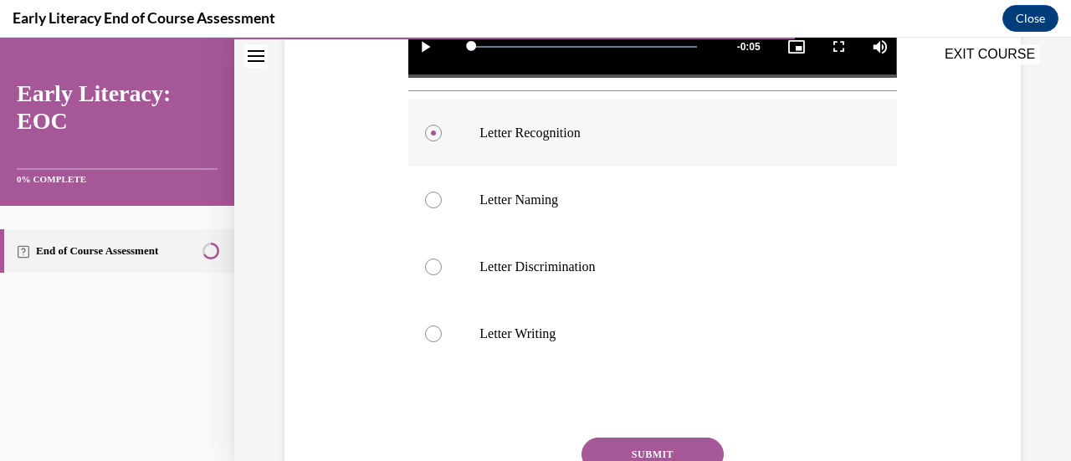
scroll to position [603, 0]
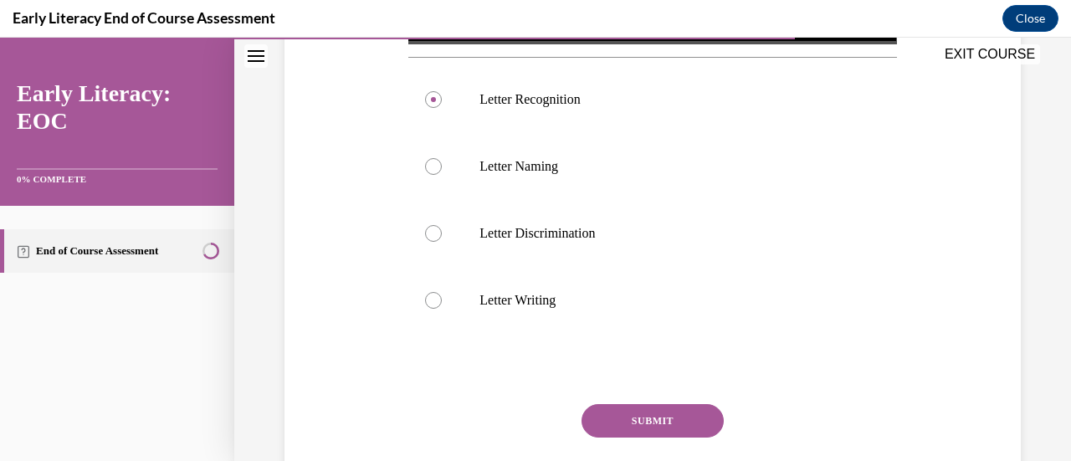
click at [636, 404] on button "SUBMIT" at bounding box center [653, 420] width 142 height 33
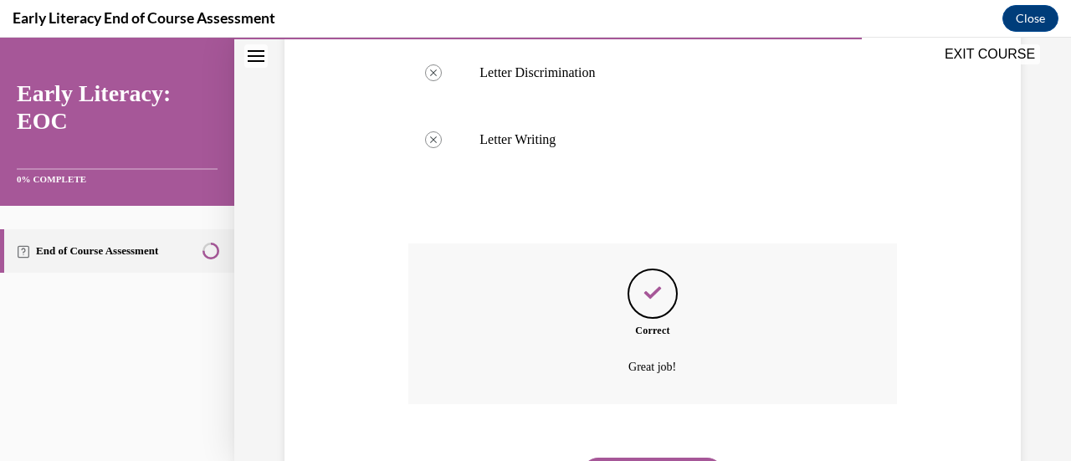
scroll to position [846, 0]
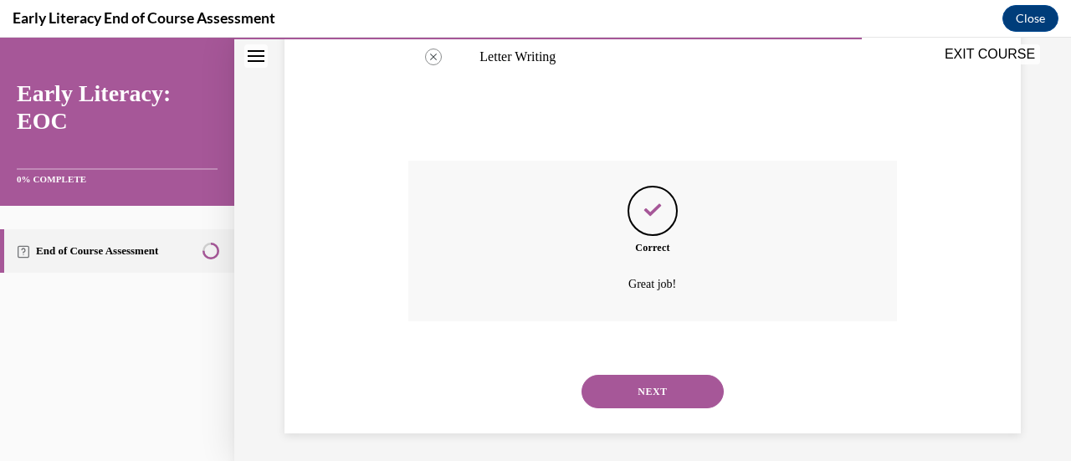
click at [638, 391] on button "NEXT" at bounding box center [653, 391] width 142 height 33
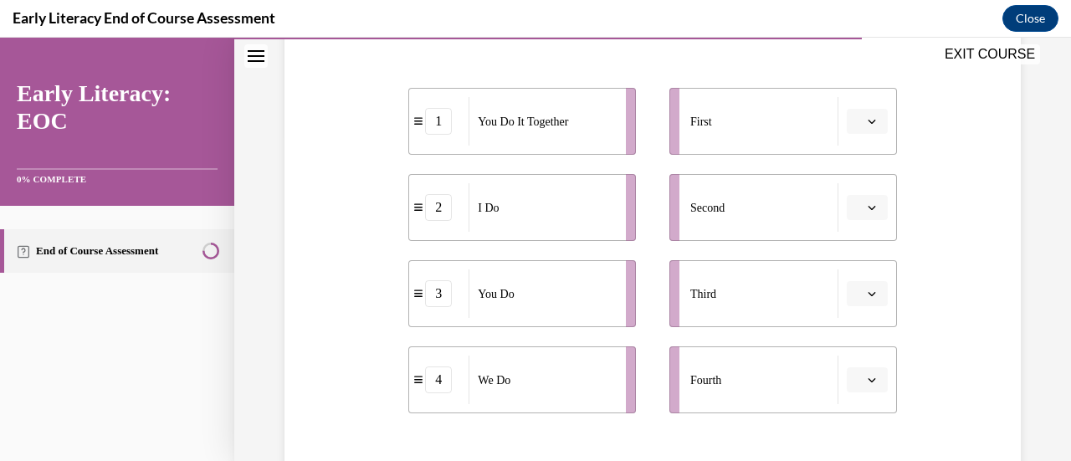
scroll to position [327, 0]
click at [861, 197] on button "button" at bounding box center [867, 206] width 41 height 25
click at [854, 116] on button "button" at bounding box center [867, 120] width 41 height 25
click at [849, 192] on span "1" at bounding box center [850, 190] width 6 height 13
click at [868, 121] on icon "button" at bounding box center [872, 120] width 8 height 8
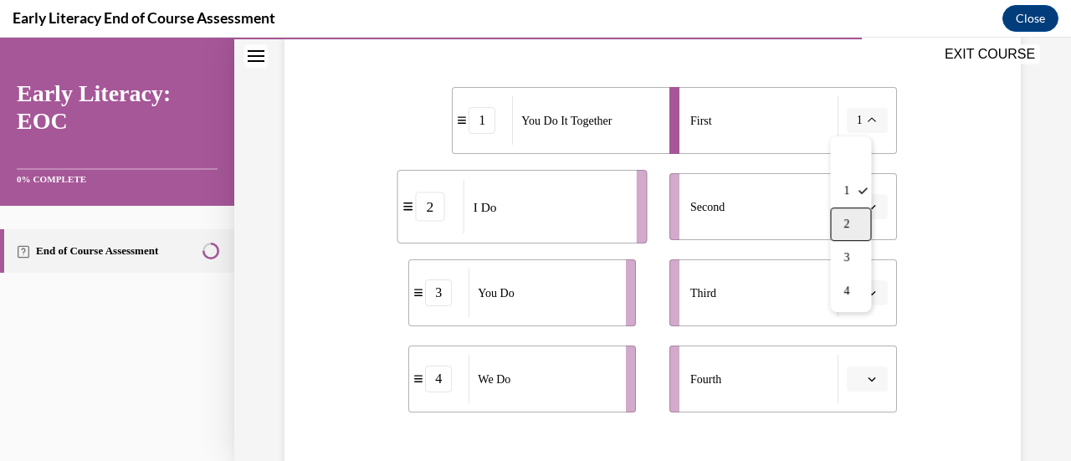
click at [850, 223] on span "2" at bounding box center [847, 224] width 6 height 13
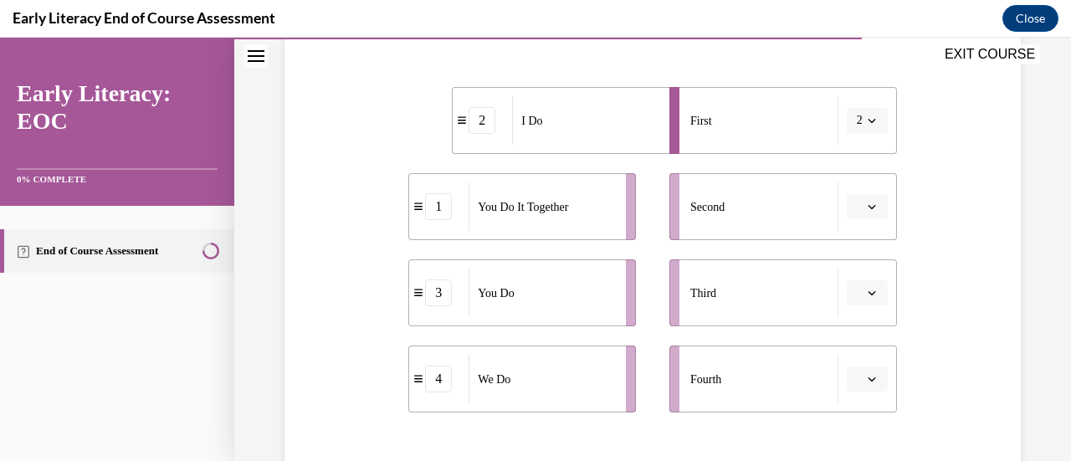
click at [866, 212] on span "button" at bounding box center [872, 207] width 12 height 12
click at [844, 375] on div "4" at bounding box center [854, 377] width 41 height 33
click at [866, 294] on span "button" at bounding box center [872, 293] width 12 height 12
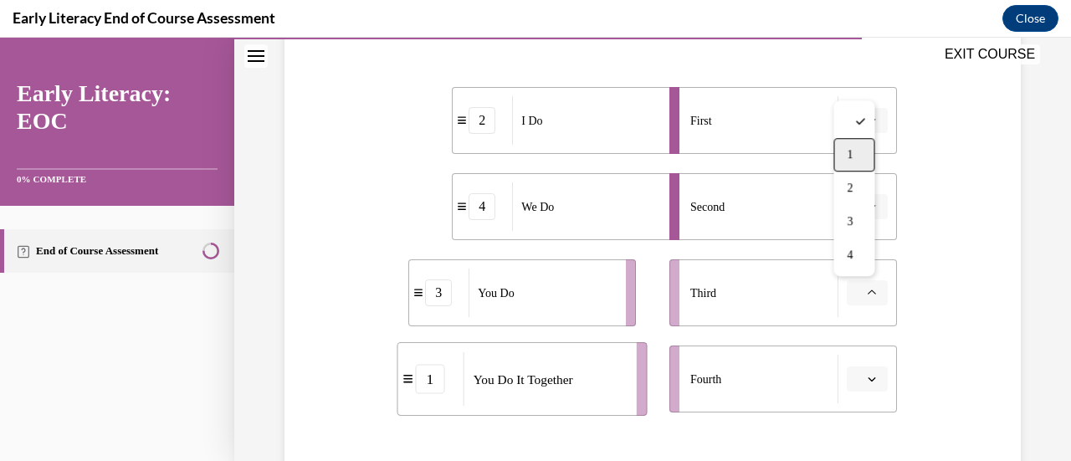
click at [855, 158] on div "1" at bounding box center [854, 154] width 41 height 33
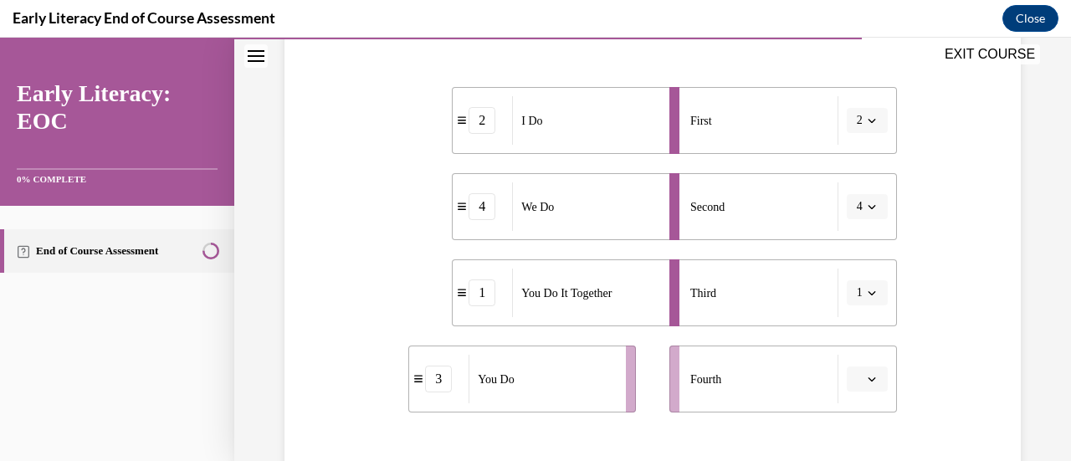
click at [868, 375] on icon "button" at bounding box center [872, 379] width 8 height 8
click at [859, 303] on div "3" at bounding box center [854, 307] width 41 height 33
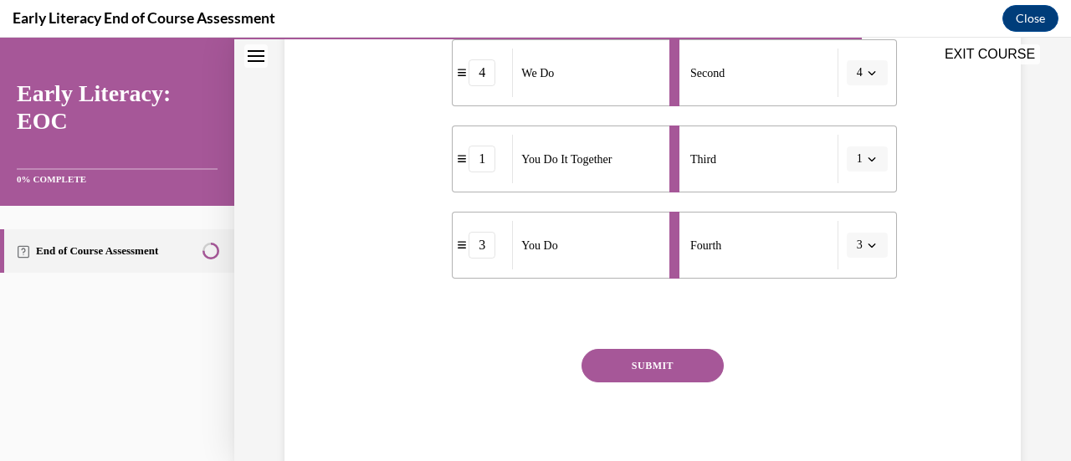
scroll to position [465, 0]
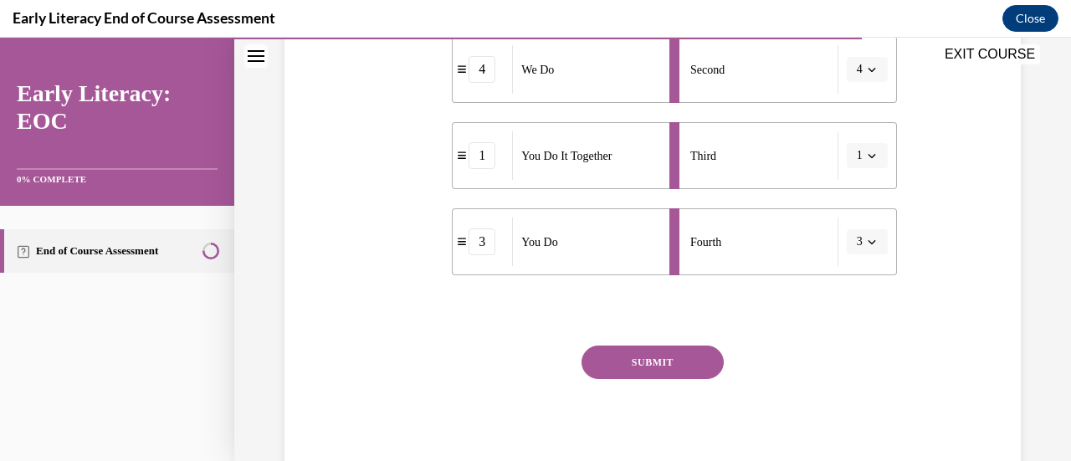
click at [682, 358] on button "SUBMIT" at bounding box center [653, 362] width 142 height 33
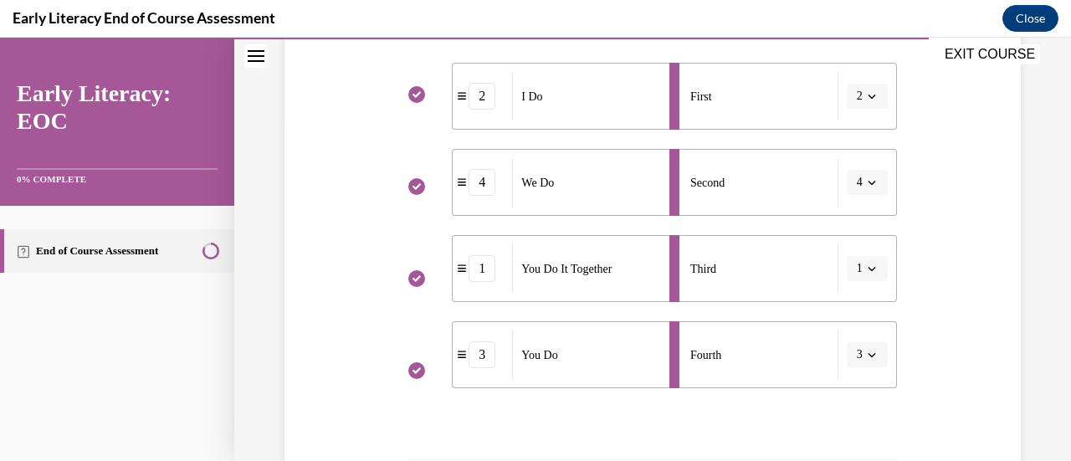
scroll to position [342, 0]
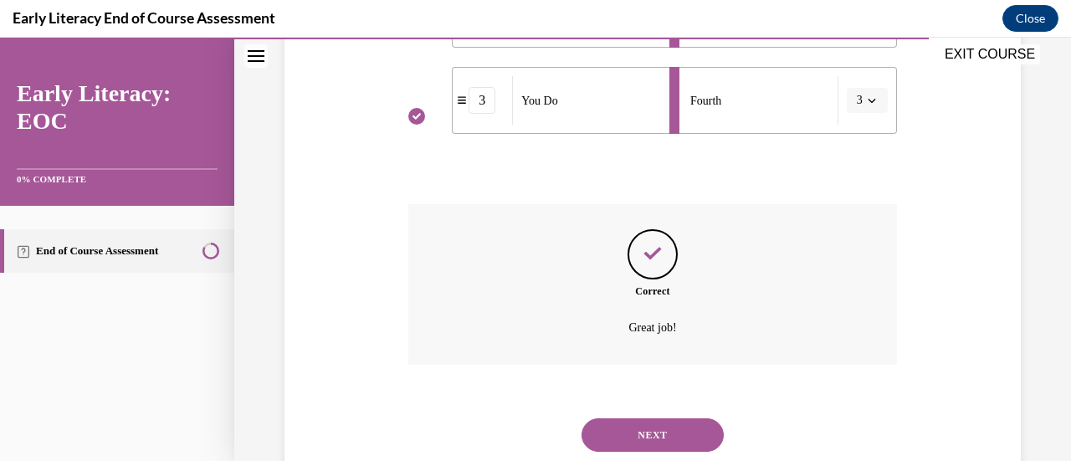
click at [669, 426] on button "NEXT" at bounding box center [653, 435] width 142 height 33
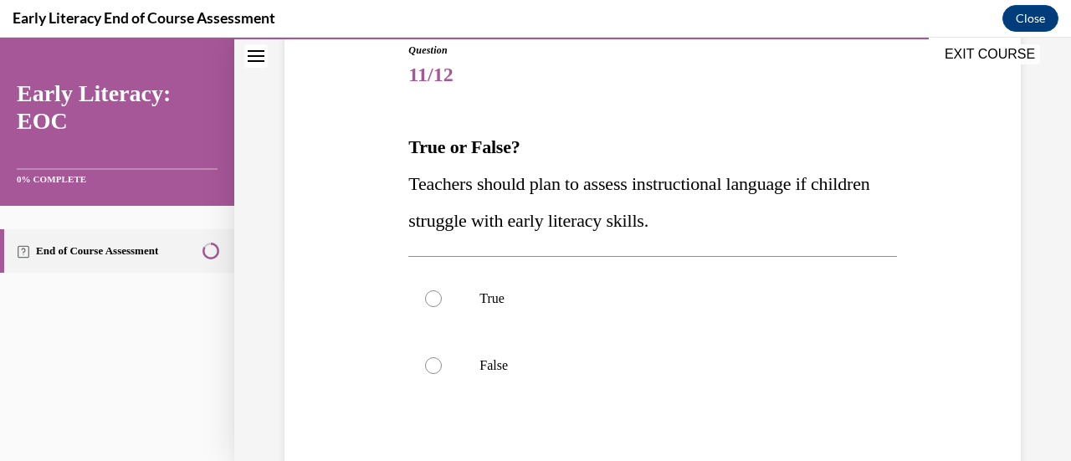
scroll to position [246, 0]
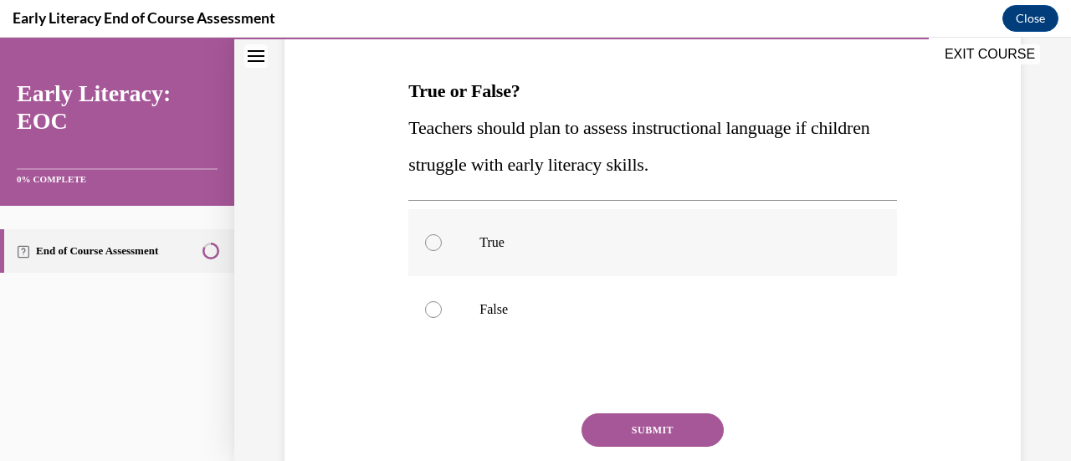
click at [749, 258] on div at bounding box center [652, 242] width 488 height 67
click at [661, 428] on button "SUBMIT" at bounding box center [653, 430] width 142 height 33
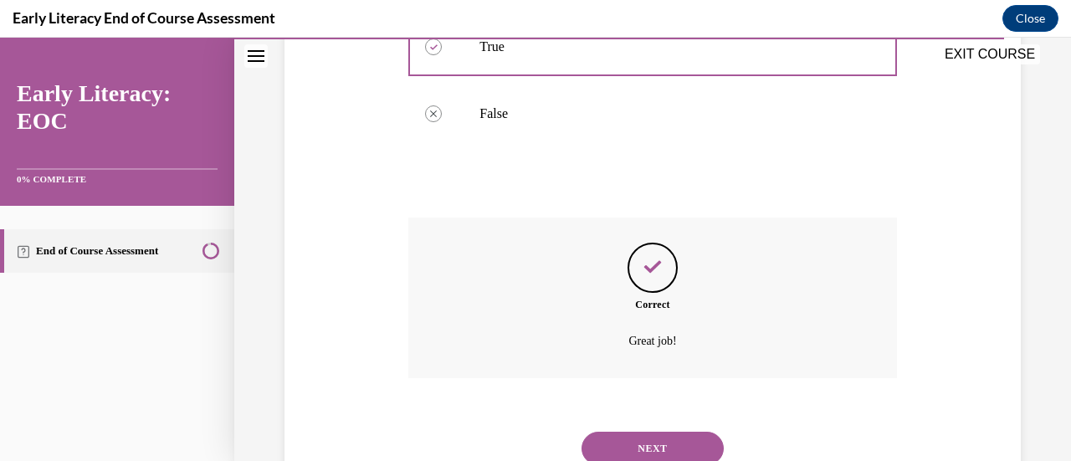
click at [663, 443] on button "NEXT" at bounding box center [653, 448] width 142 height 33
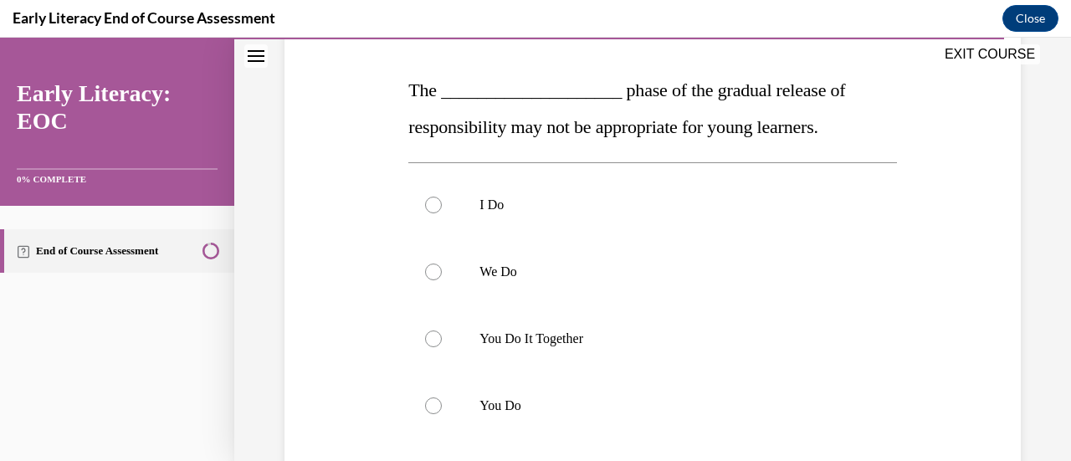
scroll to position [248, 0]
click at [661, 427] on div at bounding box center [652, 405] width 488 height 67
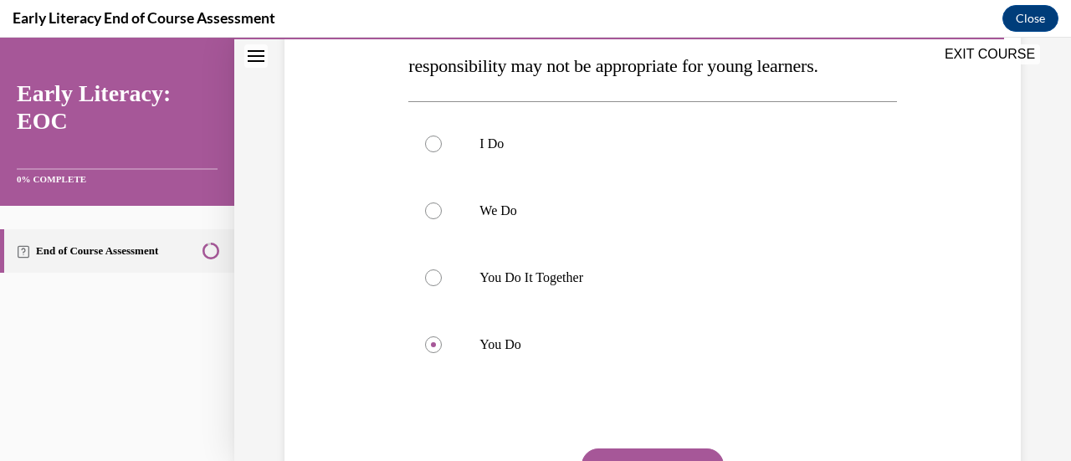
click at [664, 452] on button "SUBMIT" at bounding box center [653, 465] width 142 height 33
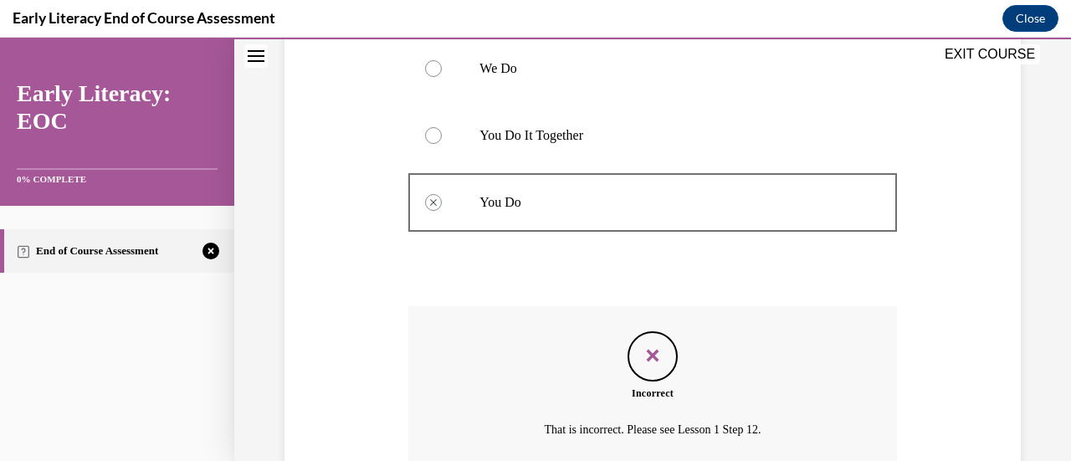
scroll to position [601, 0]
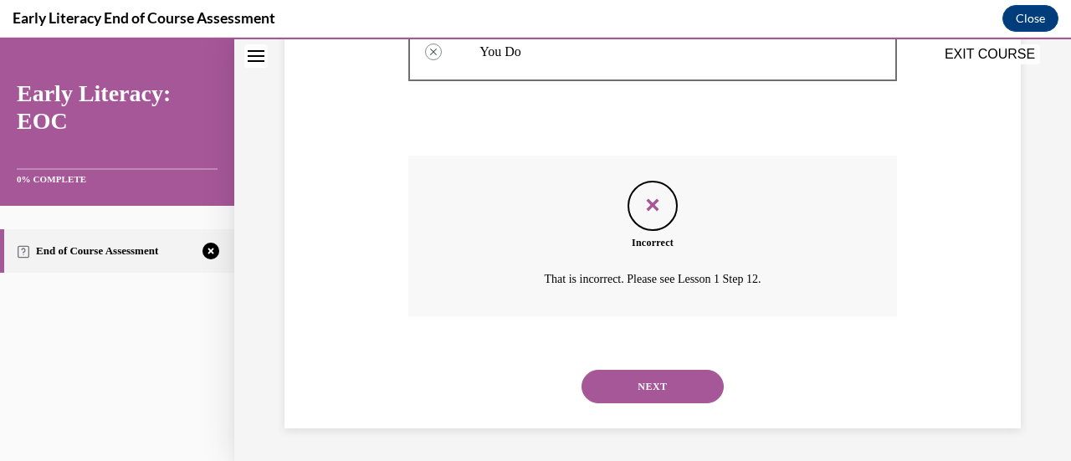
click at [665, 382] on button "NEXT" at bounding box center [653, 386] width 142 height 33
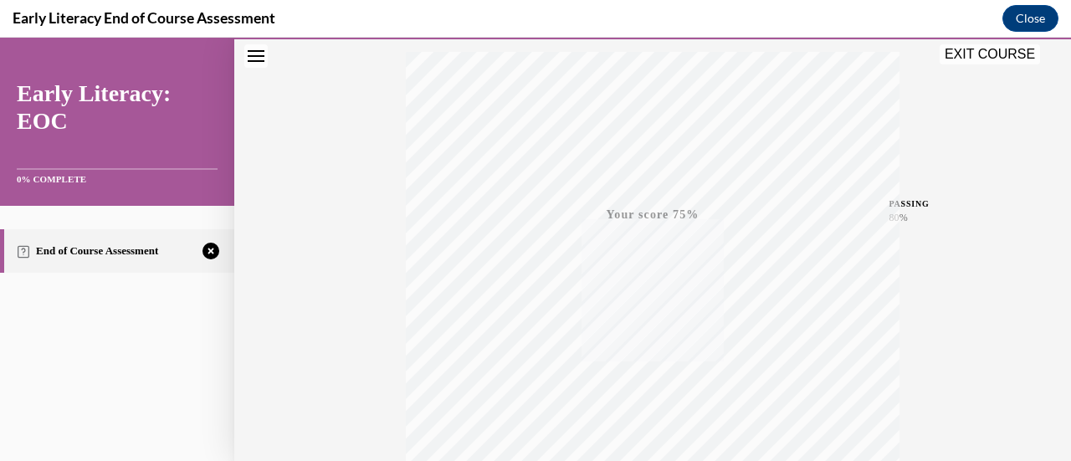
scroll to position [434, 0]
click at [649, 342] on div "TAKE AGAIN" at bounding box center [653, 349] width 59 height 39
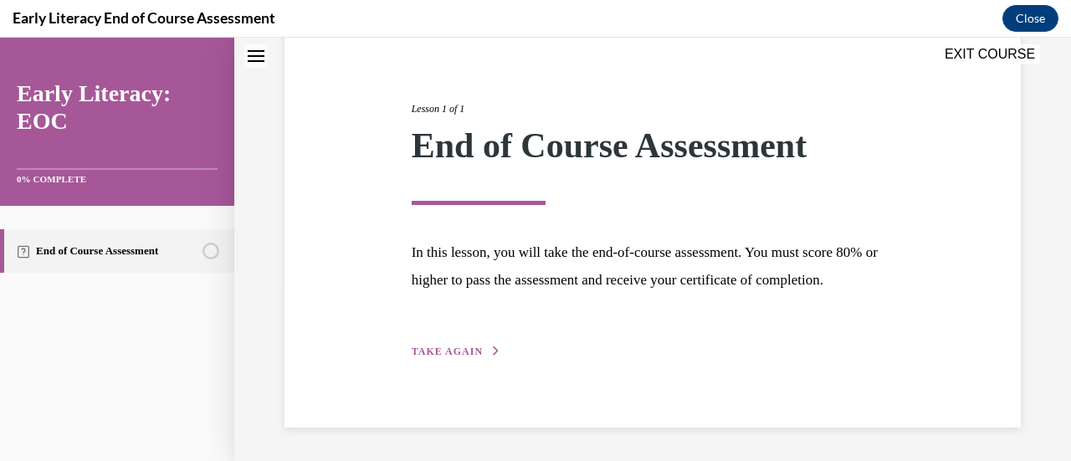
click at [485, 353] on button "TAKE AGAIN" at bounding box center [457, 351] width 90 height 15
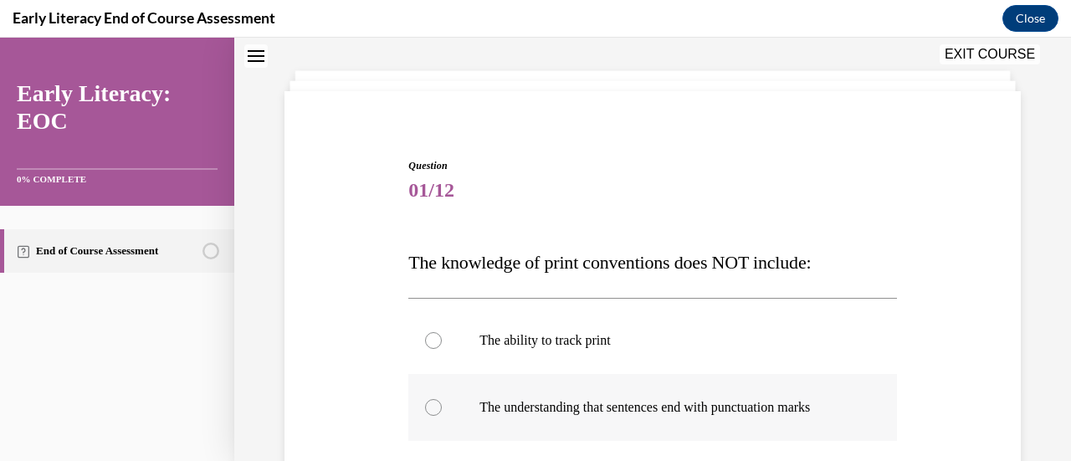
scroll to position [206, 0]
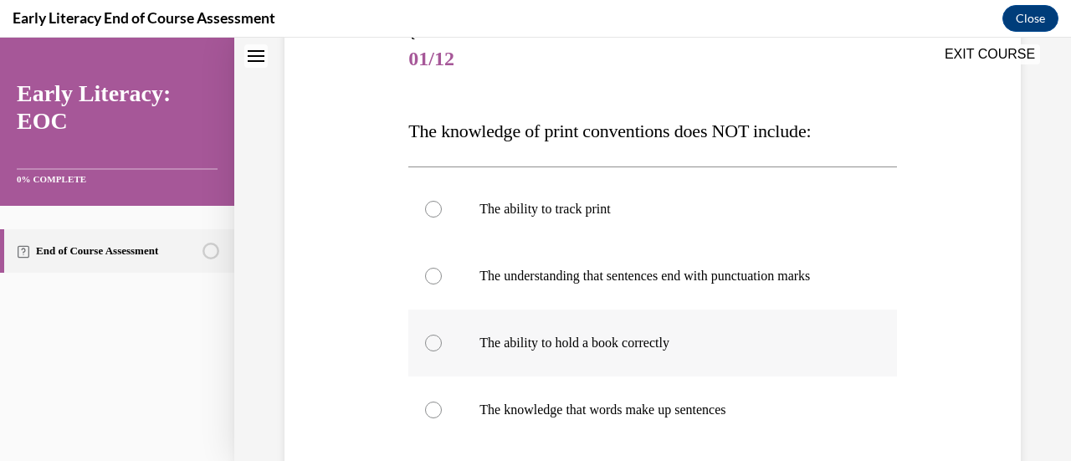
click at [550, 341] on p "The ability to hold a book correctly" at bounding box center [667, 343] width 375 height 17
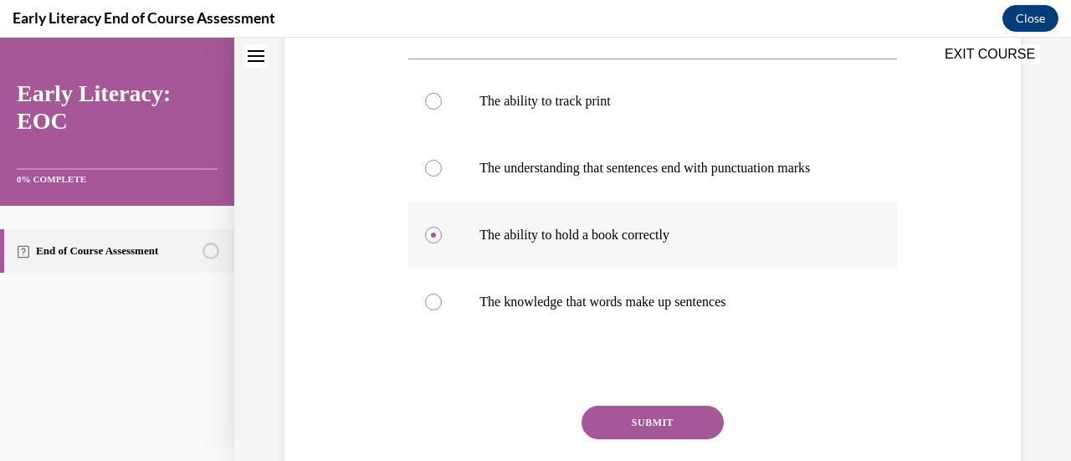
scroll to position [378, 0]
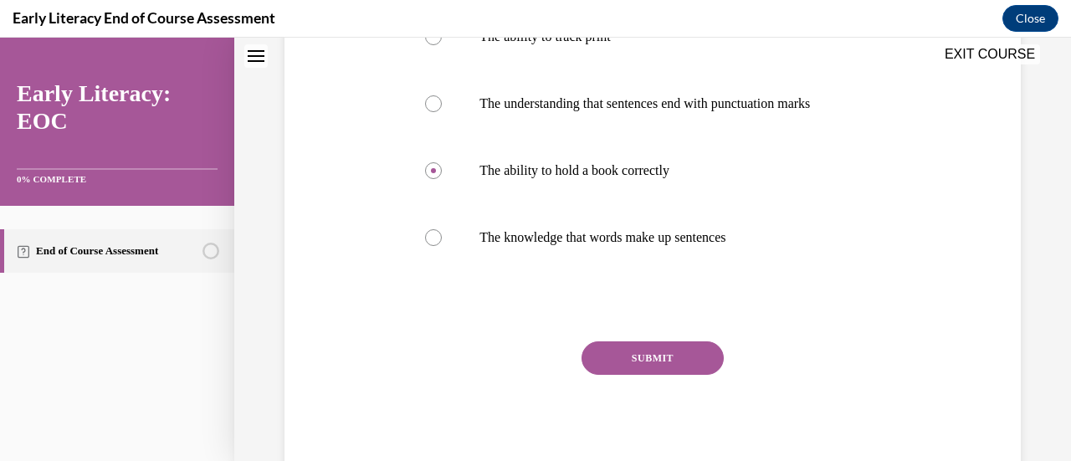
click at [641, 354] on button "SUBMIT" at bounding box center [653, 358] width 142 height 33
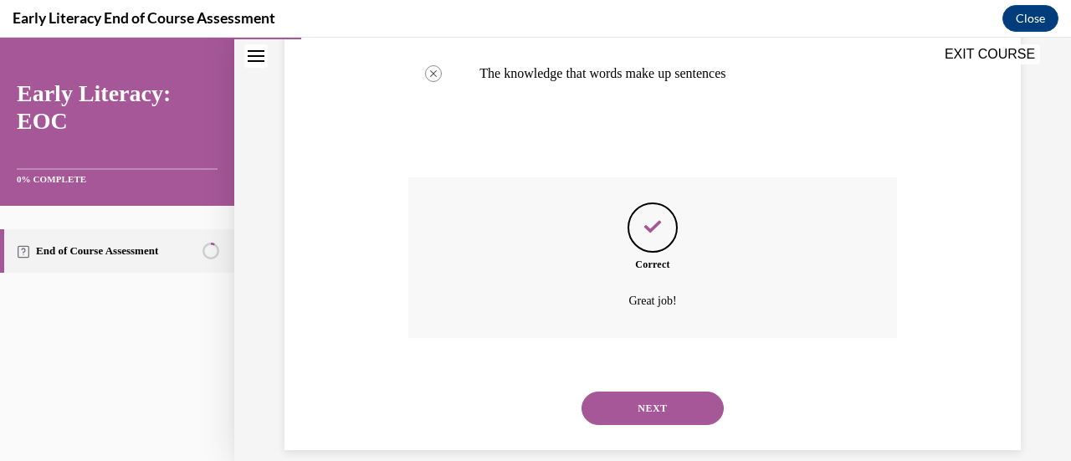
click at [645, 419] on button "NEXT" at bounding box center [653, 408] width 142 height 33
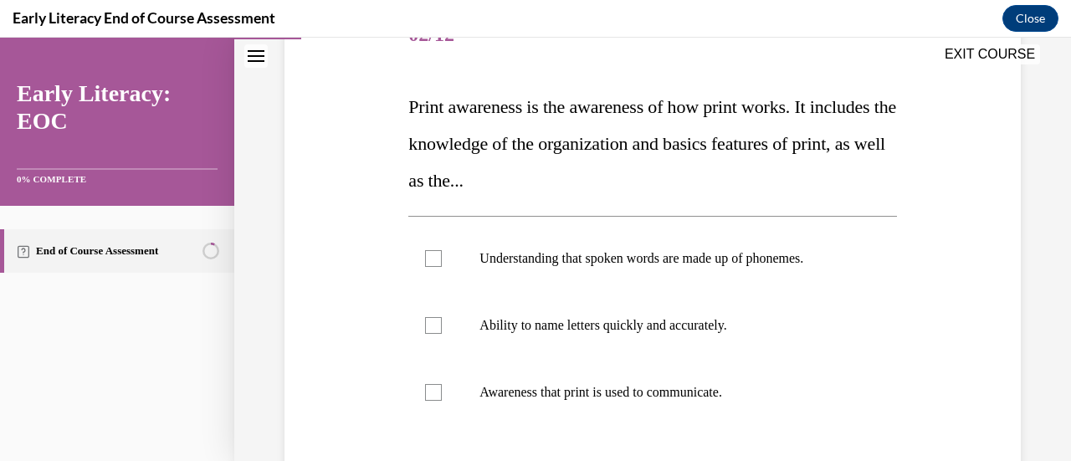
scroll to position [289, 0]
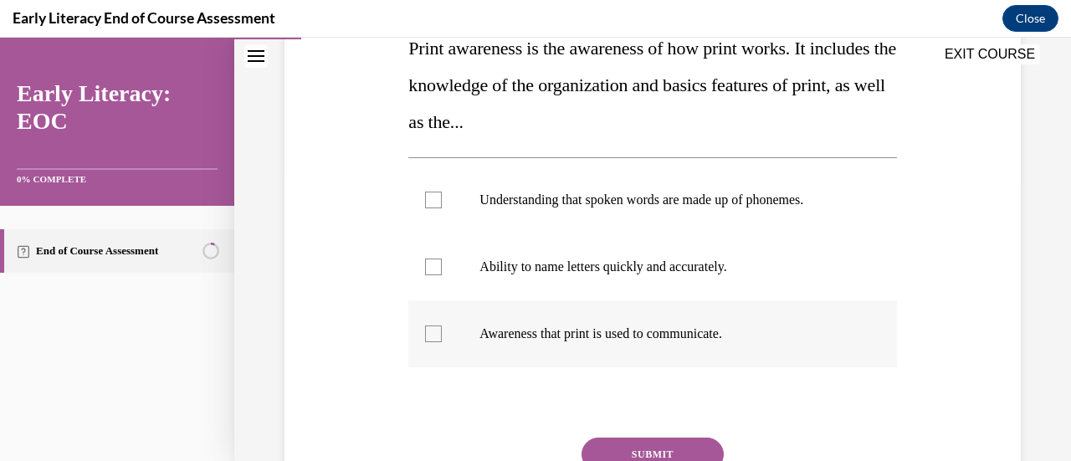
click at [574, 333] on p "Awareness that print is used to communicate." at bounding box center [667, 334] width 375 height 17
click at [648, 452] on button "SUBMIT" at bounding box center [653, 454] width 142 height 33
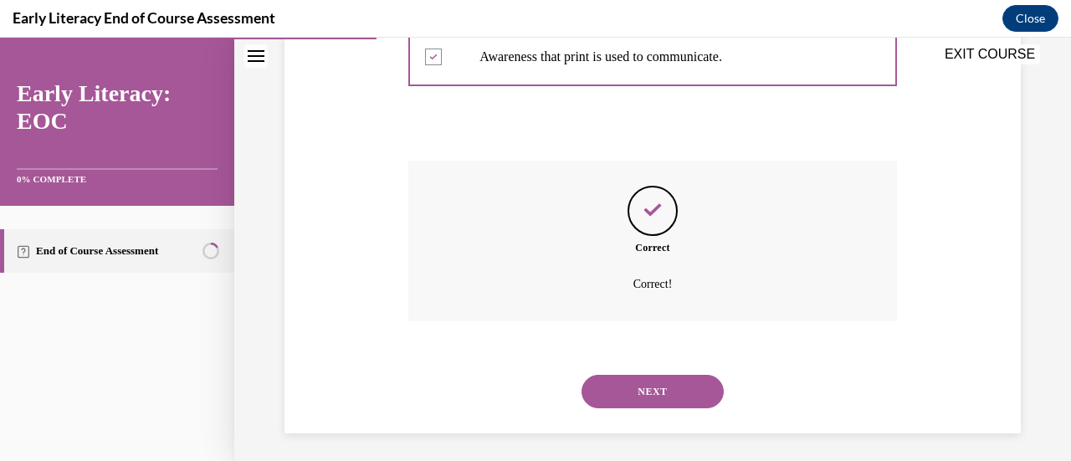
click at [630, 399] on button "NEXT" at bounding box center [653, 391] width 142 height 33
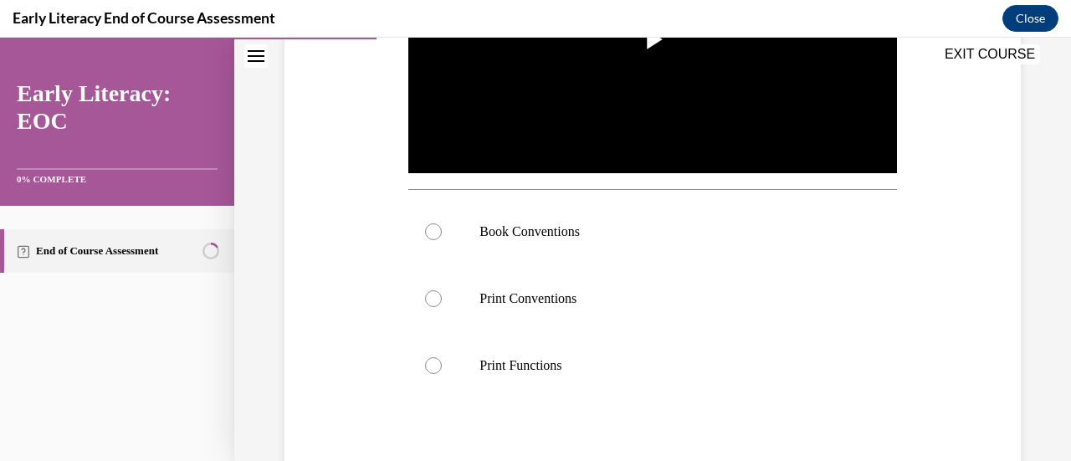
scroll to position [480, 0]
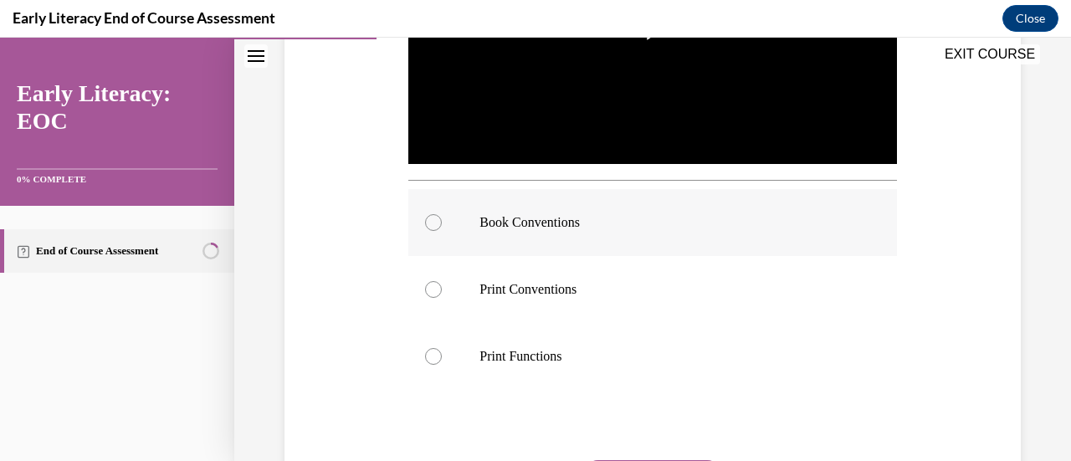
click at [589, 237] on div at bounding box center [652, 222] width 488 height 67
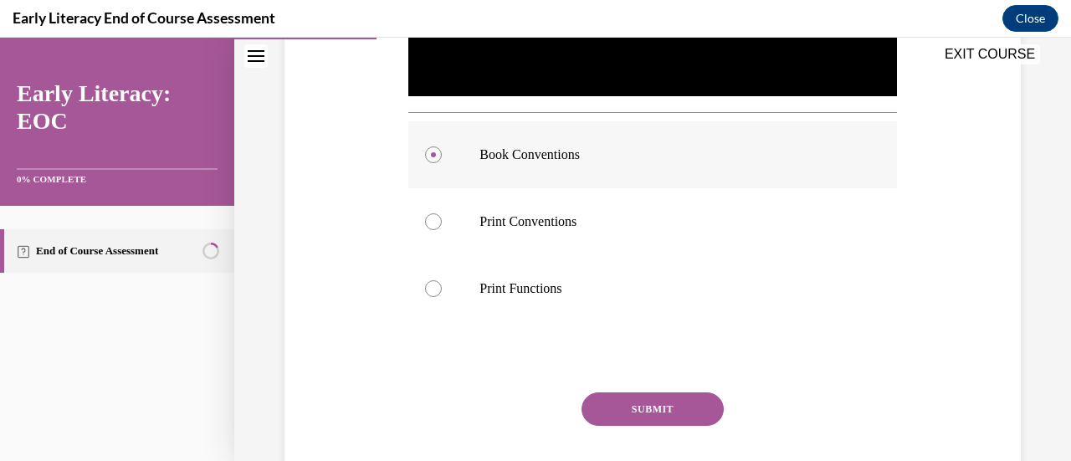
scroll to position [582, 0]
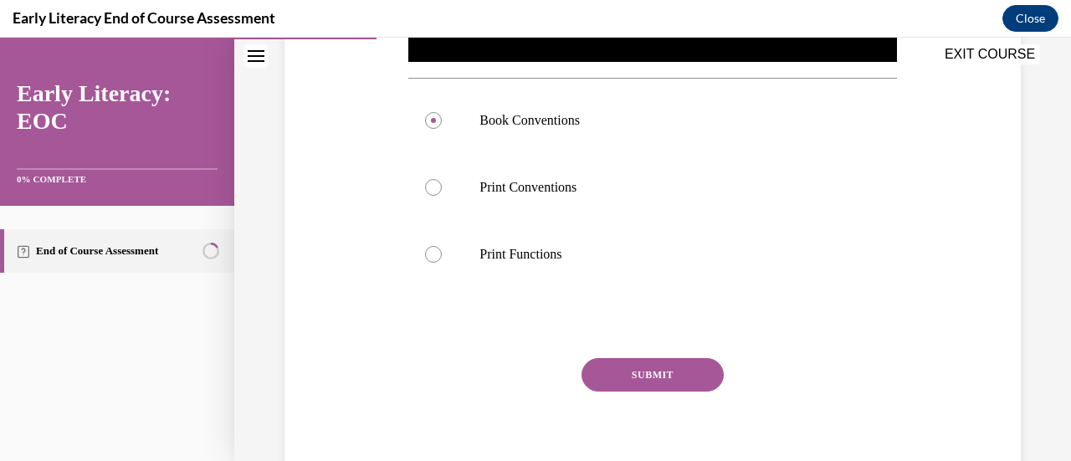
click at [671, 372] on button "SUBMIT" at bounding box center [653, 374] width 142 height 33
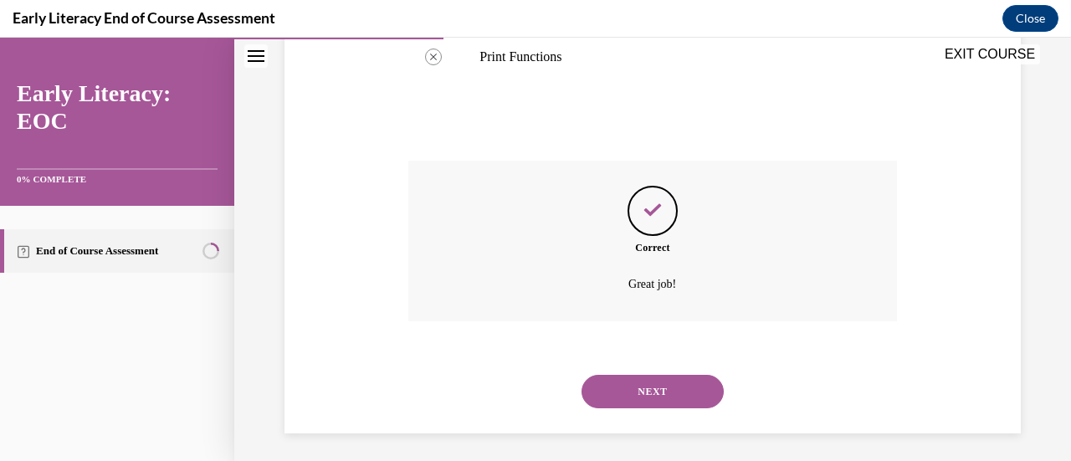
click at [705, 397] on button "NEXT" at bounding box center [653, 391] width 142 height 33
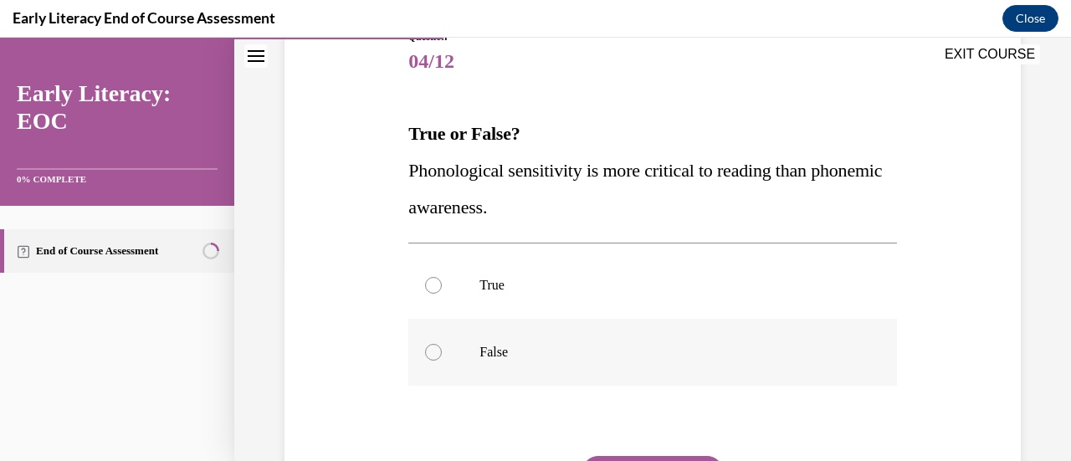
click at [558, 367] on div at bounding box center [652, 352] width 488 height 67
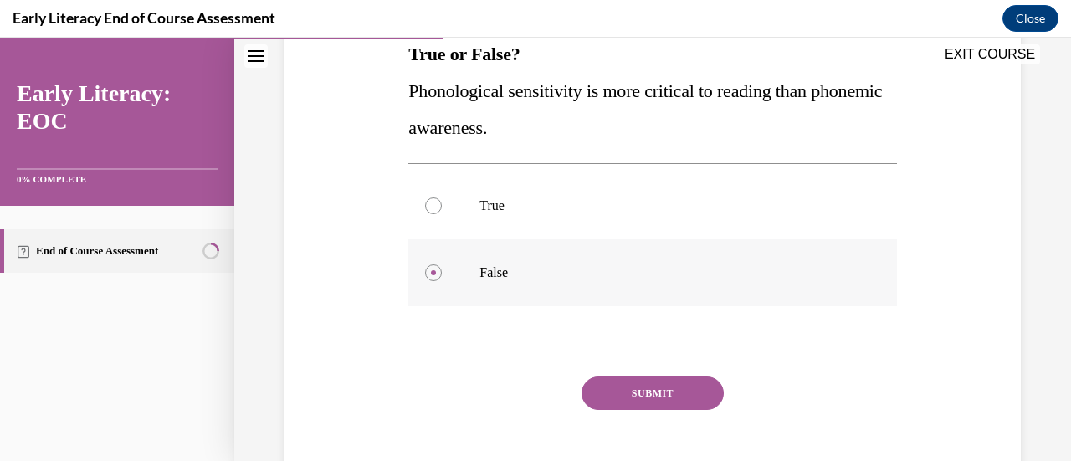
scroll to position [301, 0]
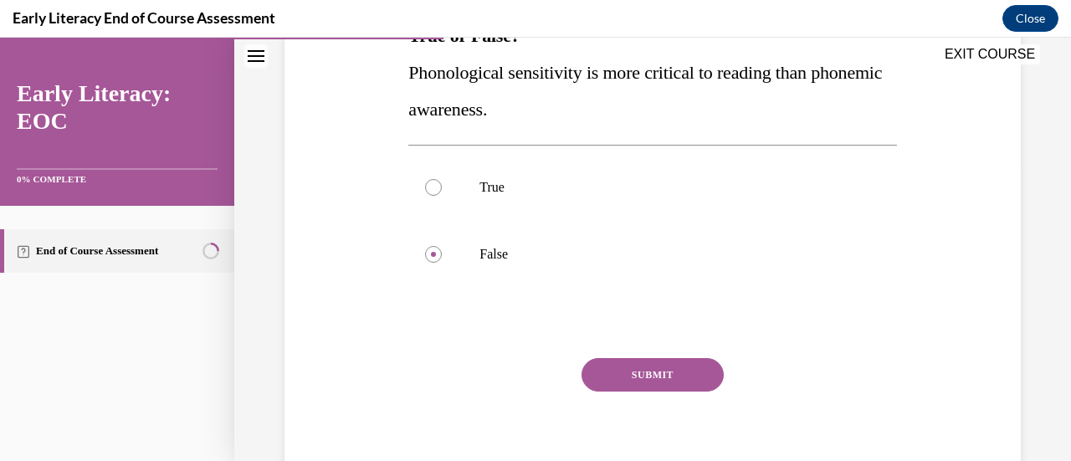
click at [664, 375] on button "SUBMIT" at bounding box center [653, 374] width 142 height 33
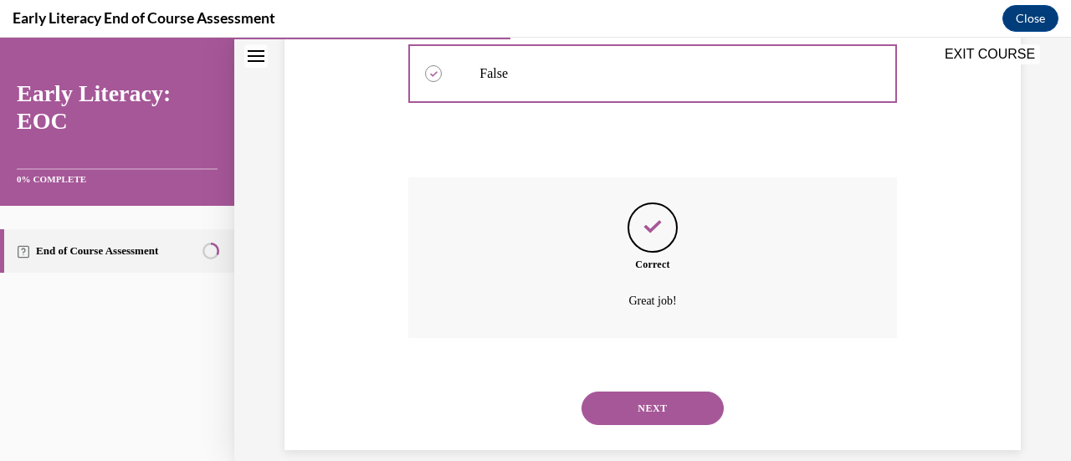
click at [687, 404] on button "NEXT" at bounding box center [653, 408] width 142 height 33
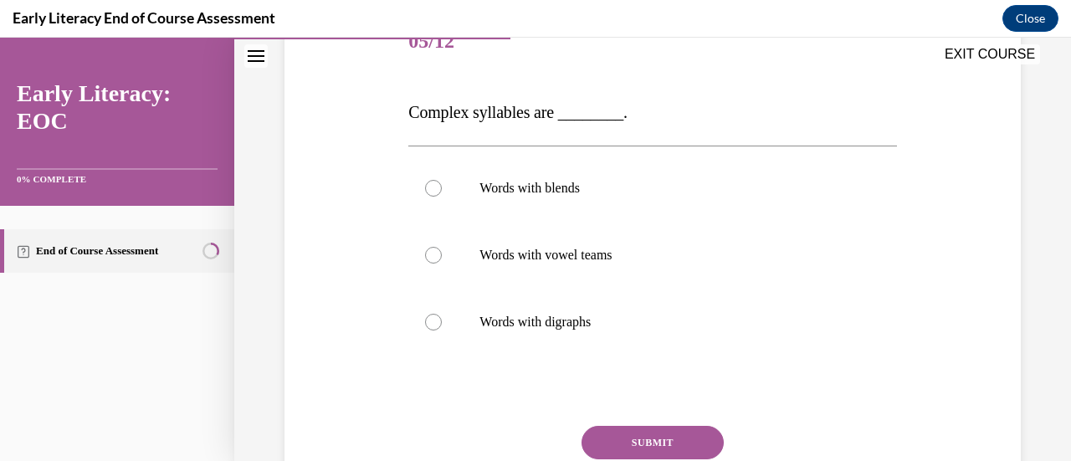
scroll to position [226, 0]
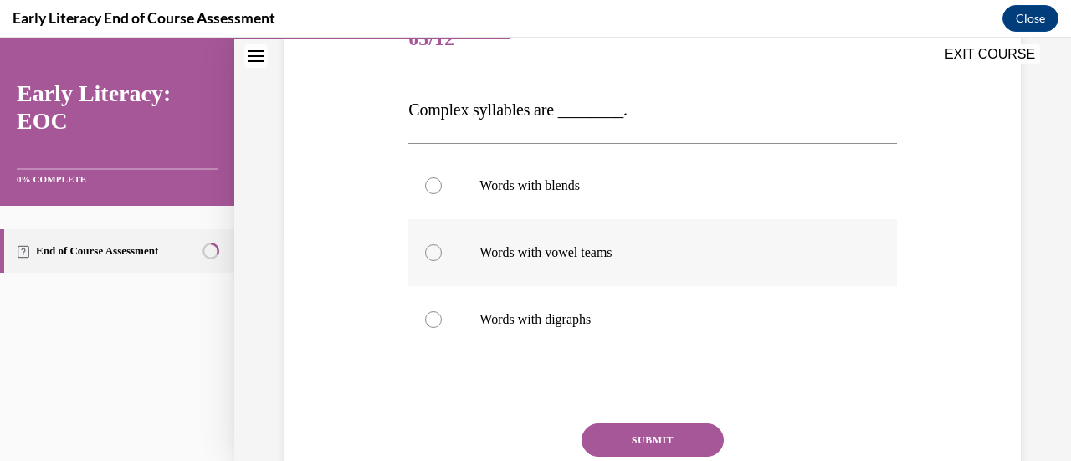
click at [609, 252] on p "Words with vowel teams" at bounding box center [667, 252] width 375 height 17
click at [690, 439] on button "SUBMIT" at bounding box center [653, 440] width 142 height 33
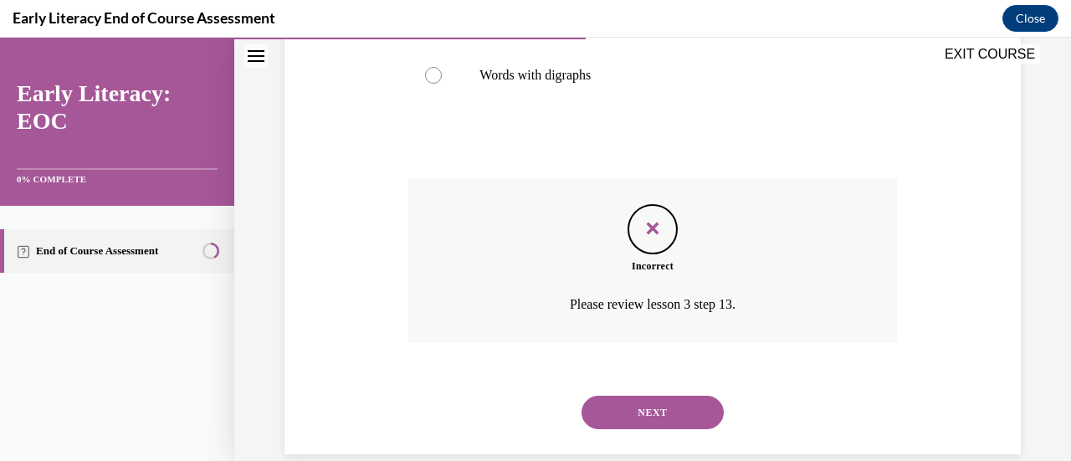
click at [670, 416] on button "NEXT" at bounding box center [653, 412] width 142 height 33
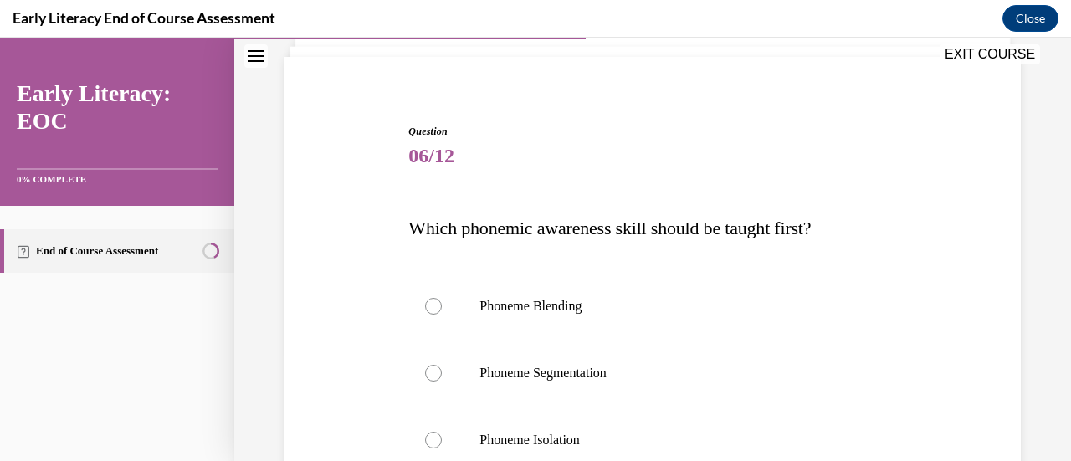
scroll to position [140, 0]
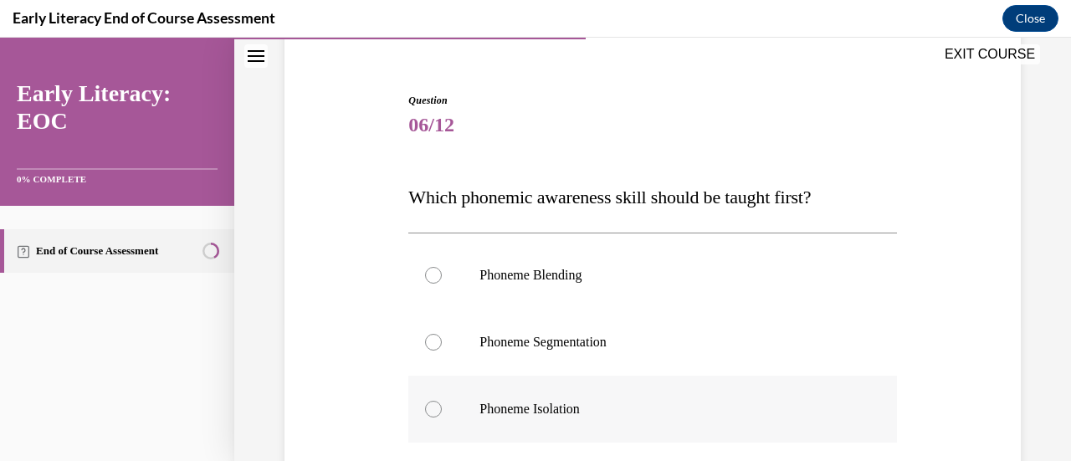
click at [540, 406] on p "Phoneme Isolation" at bounding box center [667, 409] width 375 height 17
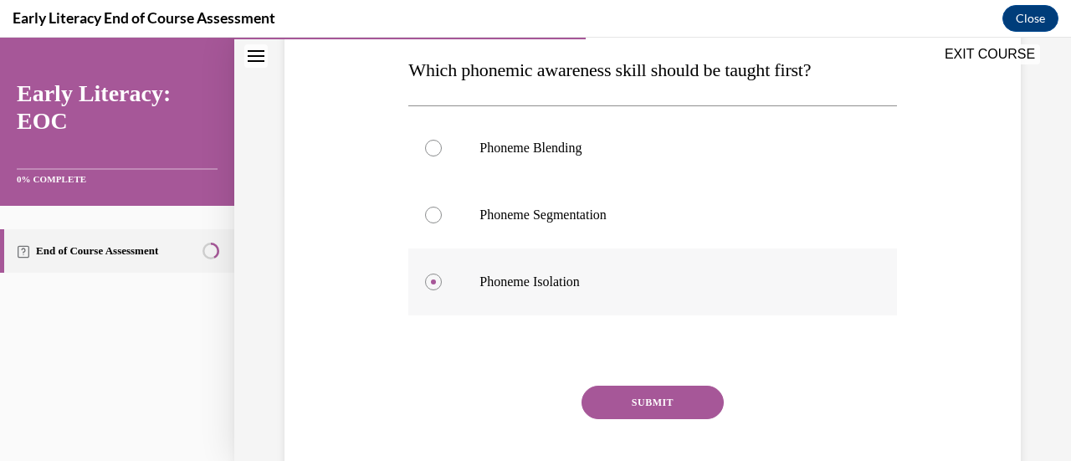
scroll to position [279, 0]
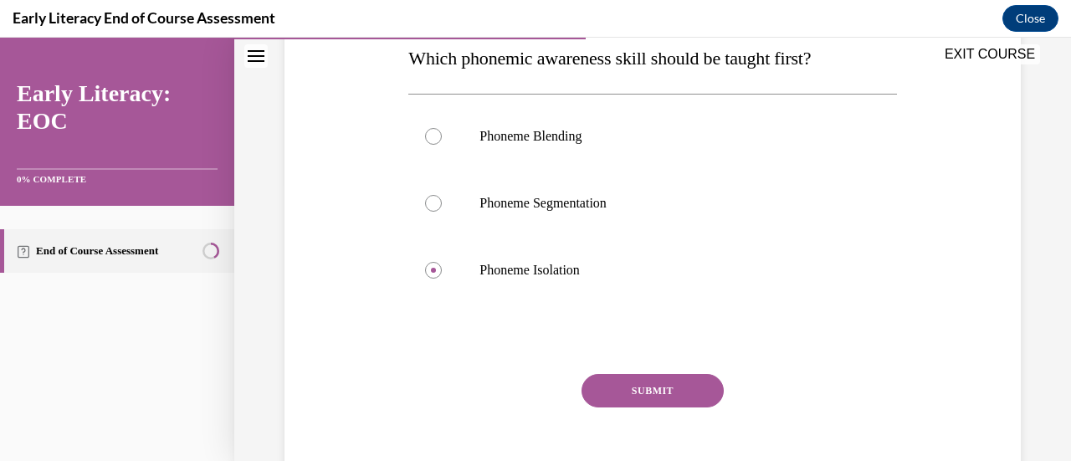
click at [688, 399] on button "SUBMIT" at bounding box center [653, 390] width 142 height 33
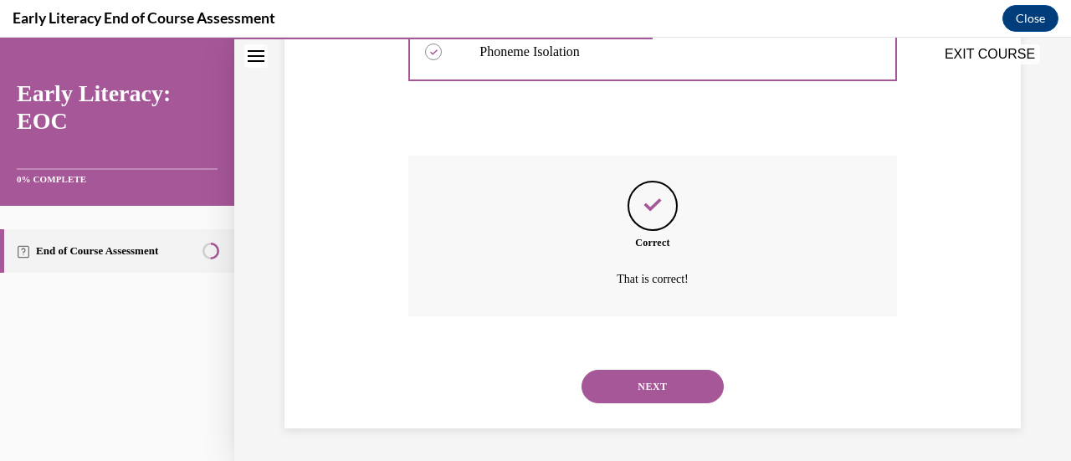
click at [689, 389] on button "NEXT" at bounding box center [653, 386] width 142 height 33
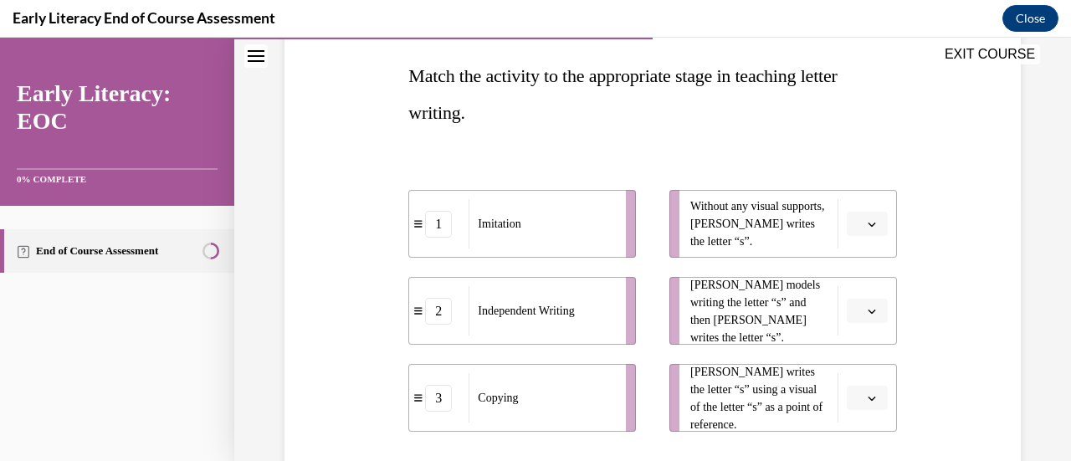
scroll to position [262, 0]
click at [868, 223] on icon "button" at bounding box center [872, 223] width 8 height 8
click at [849, 287] on span "1" at bounding box center [850, 293] width 6 height 13
click at [861, 316] on button "button" at bounding box center [867, 310] width 41 height 25
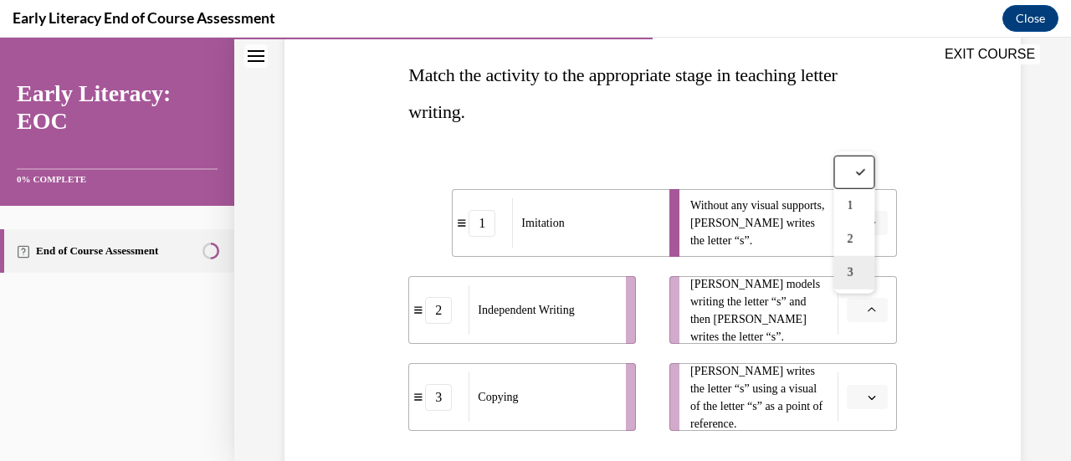
click at [856, 284] on div "3" at bounding box center [854, 272] width 41 height 33
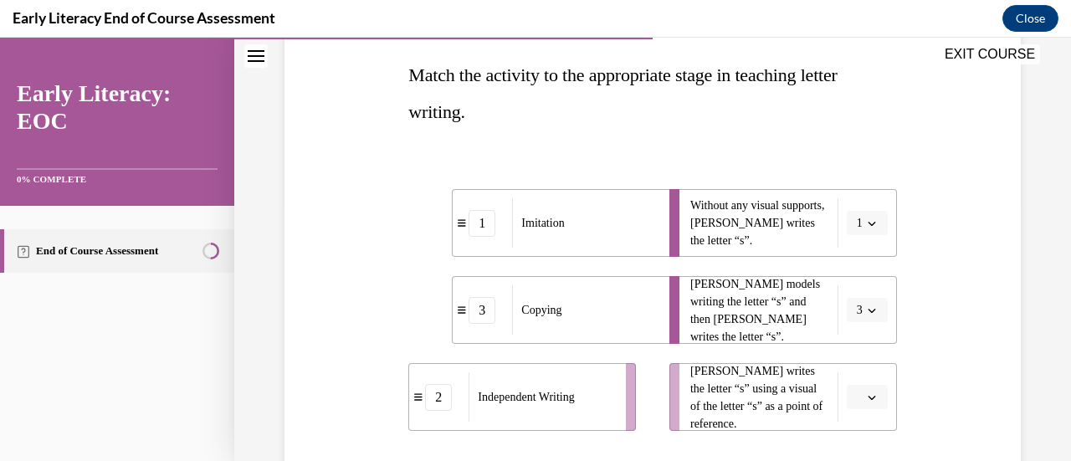
click at [868, 397] on icon "button" at bounding box center [872, 397] width 8 height 8
click at [856, 329] on div "2" at bounding box center [854, 326] width 41 height 33
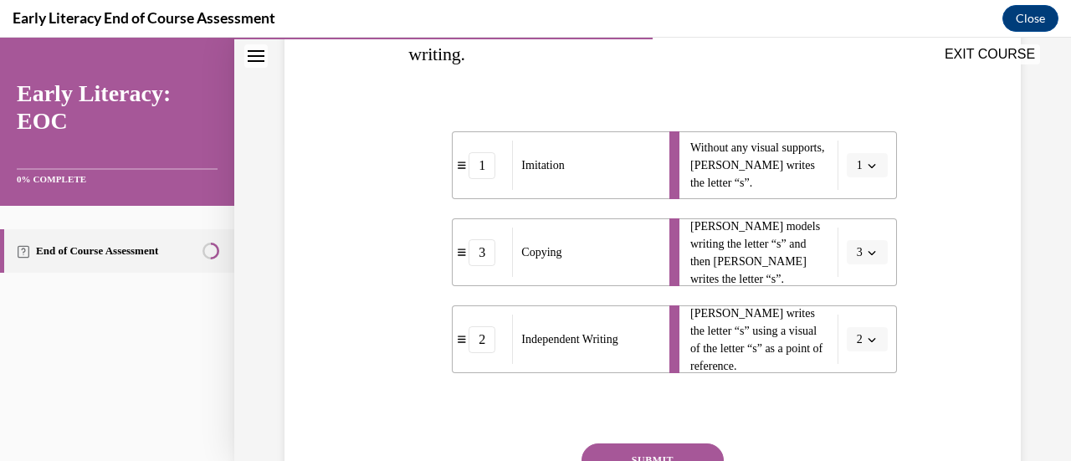
scroll to position [406, 0]
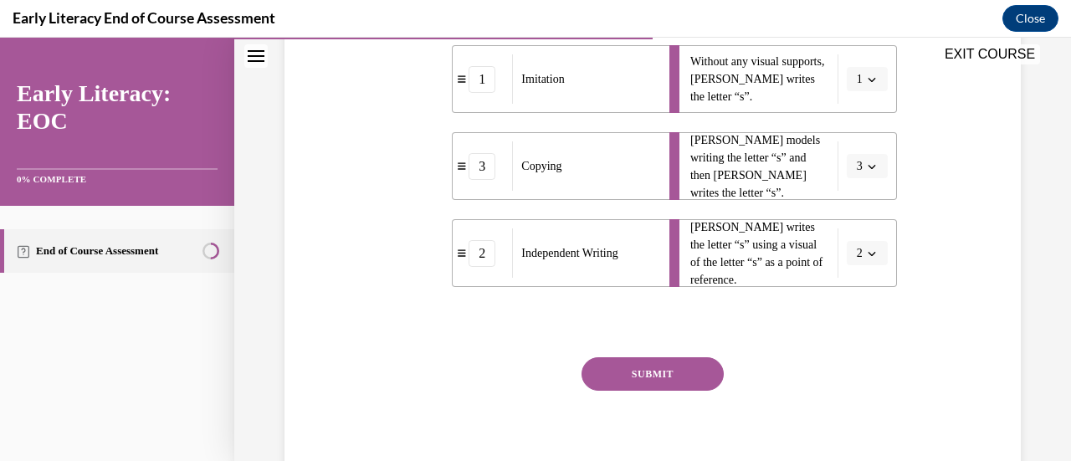
click at [670, 382] on button "SUBMIT" at bounding box center [653, 373] width 142 height 33
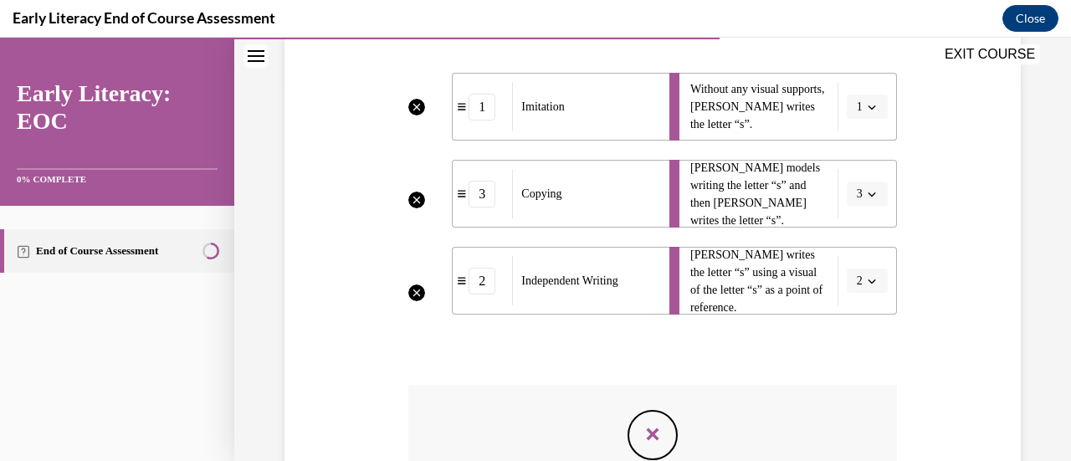
scroll to position [378, 0]
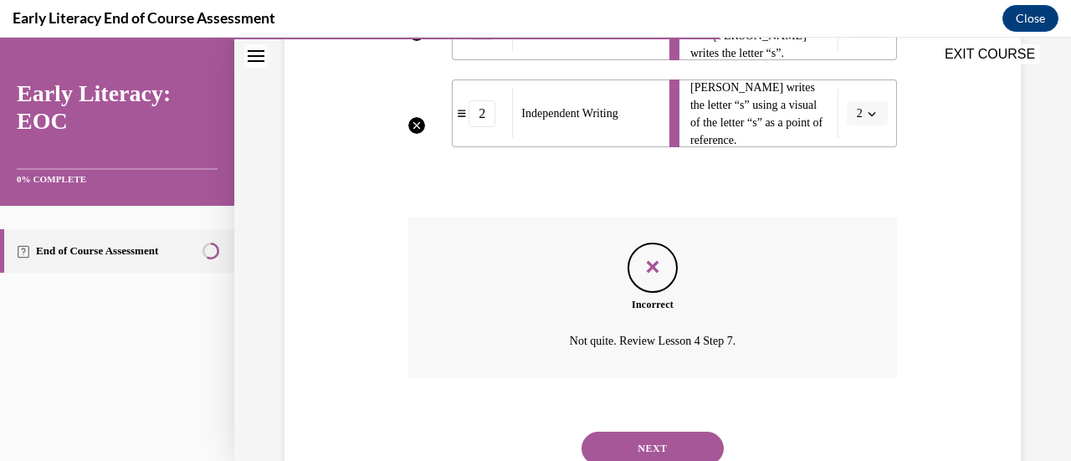
click at [681, 455] on button "NEXT" at bounding box center [653, 448] width 142 height 33
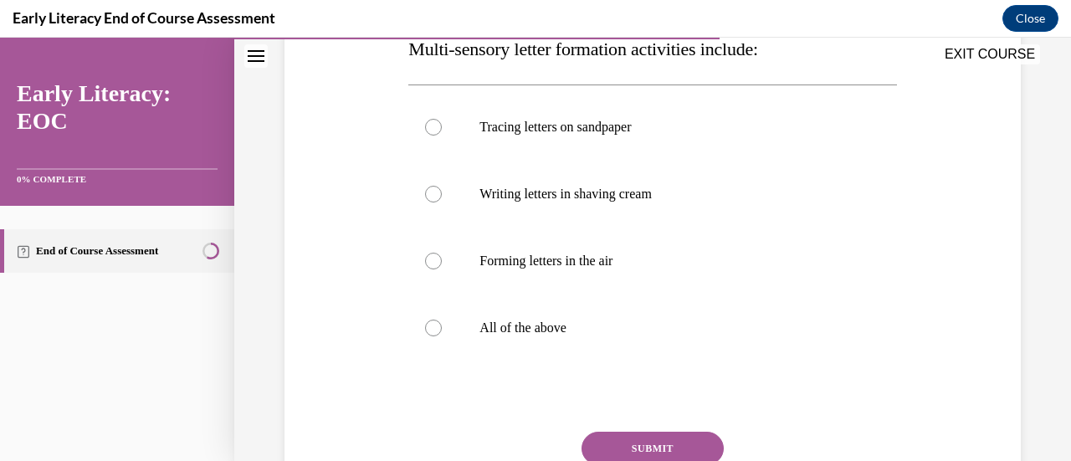
scroll to position [292, 0]
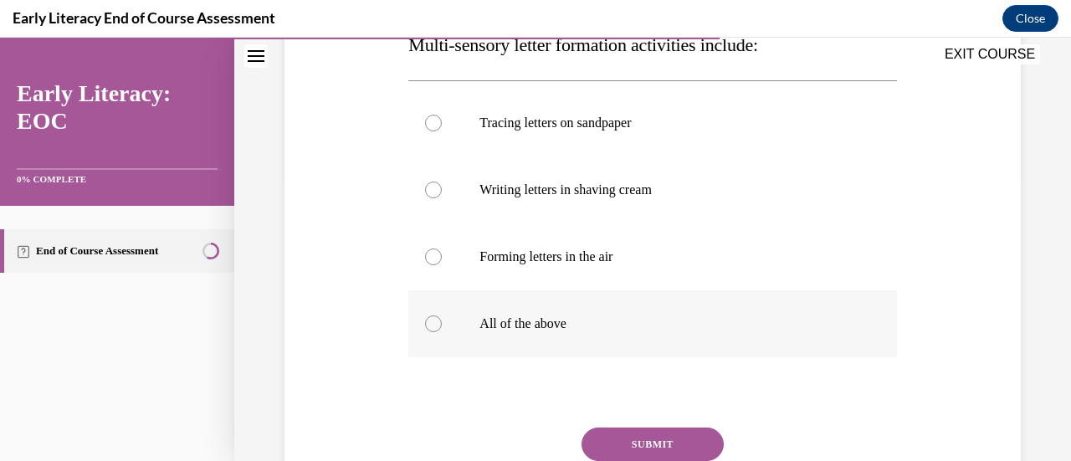
click at [551, 325] on p "All of the above" at bounding box center [667, 324] width 375 height 17
click at [663, 439] on button "SUBMIT" at bounding box center [653, 444] width 142 height 33
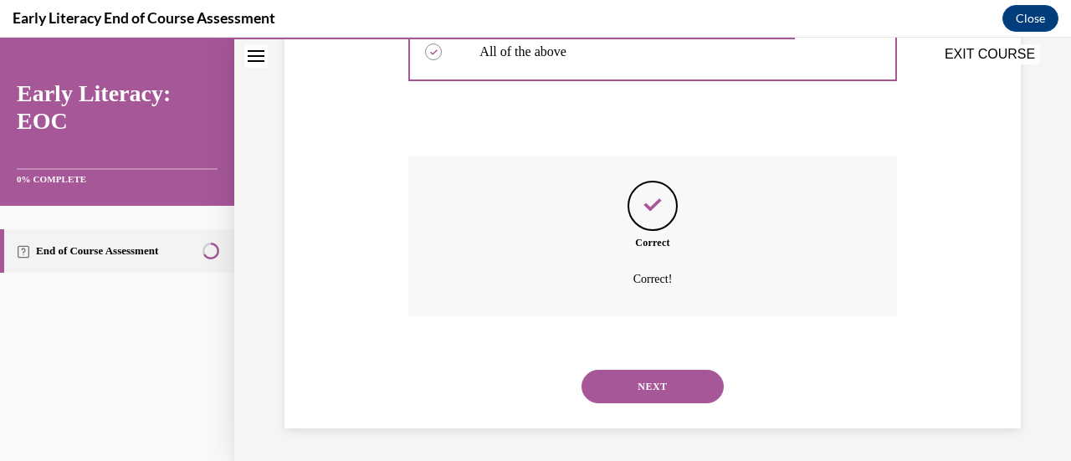
click at [689, 390] on button "NEXT" at bounding box center [653, 386] width 142 height 33
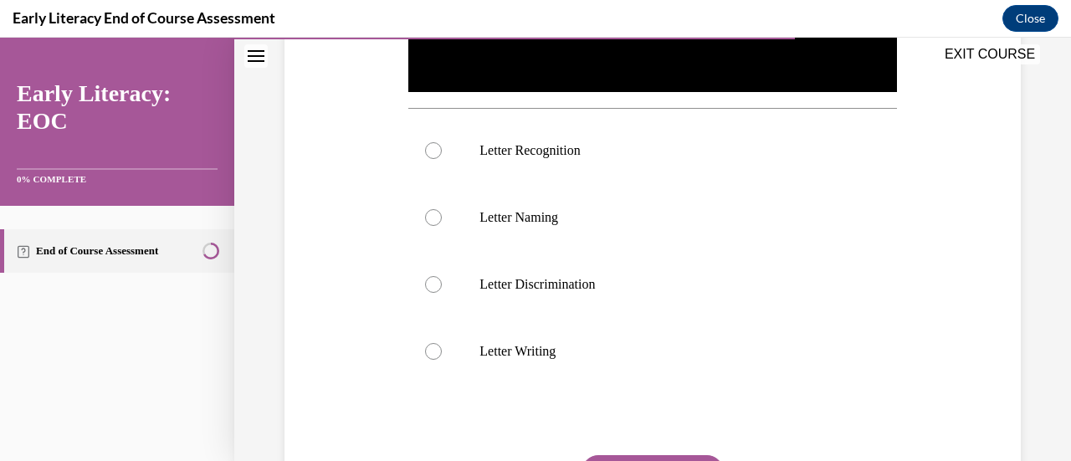
scroll to position [552, 0]
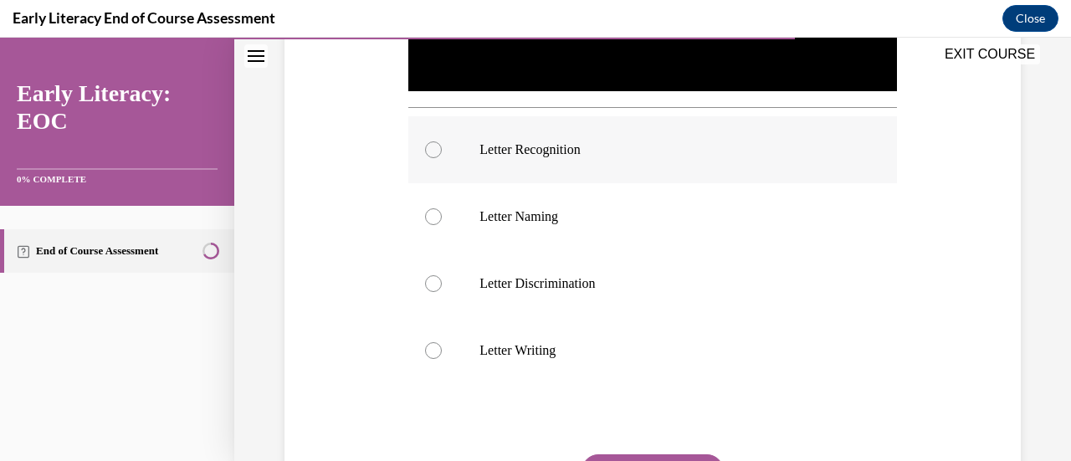
click at [593, 160] on div at bounding box center [652, 149] width 488 height 67
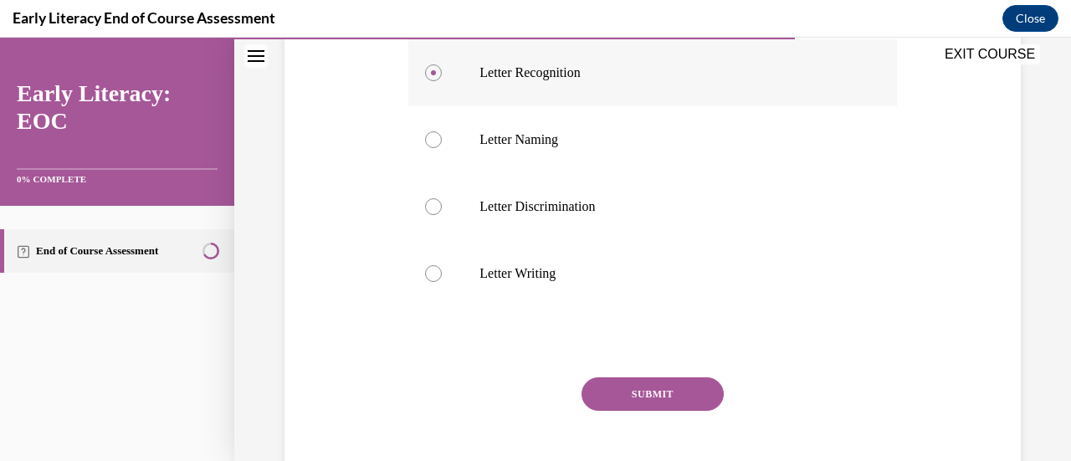
scroll to position [657, 0]
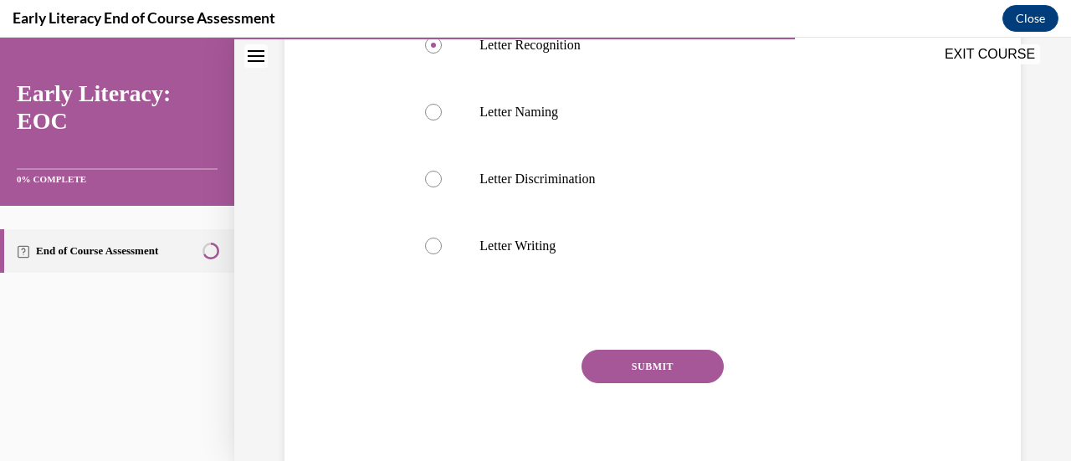
click at [680, 372] on button "SUBMIT" at bounding box center [653, 366] width 142 height 33
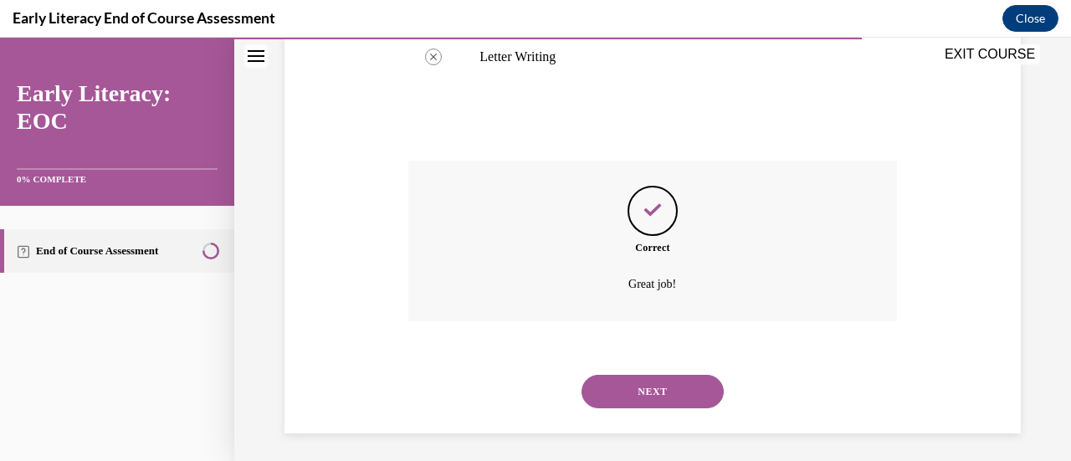
click at [687, 378] on button "NEXT" at bounding box center [653, 391] width 142 height 33
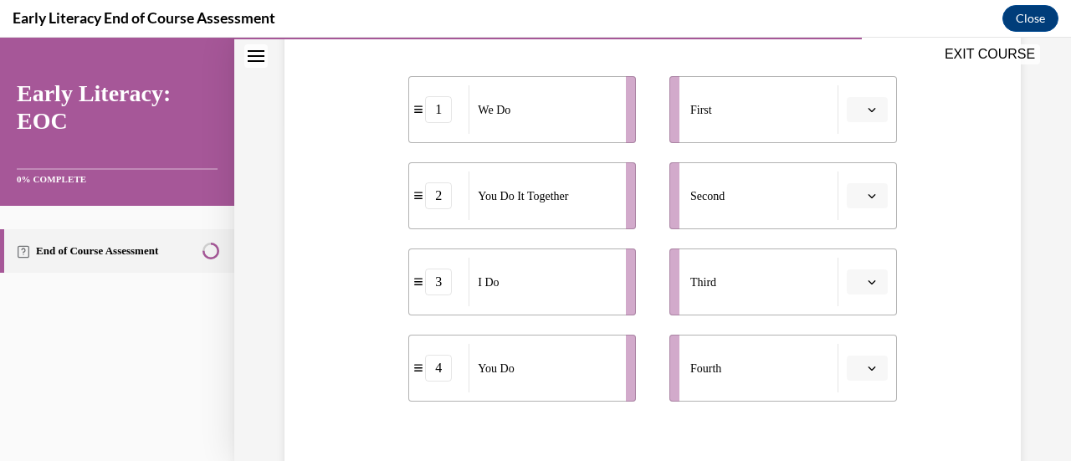
scroll to position [339, 0]
click at [857, 109] on span "Please select an option" at bounding box center [860, 108] width 6 height 17
click at [850, 246] on span "3" at bounding box center [850, 245] width 6 height 13
click at [857, 194] on span "Please select an option" at bounding box center [860, 195] width 6 height 17
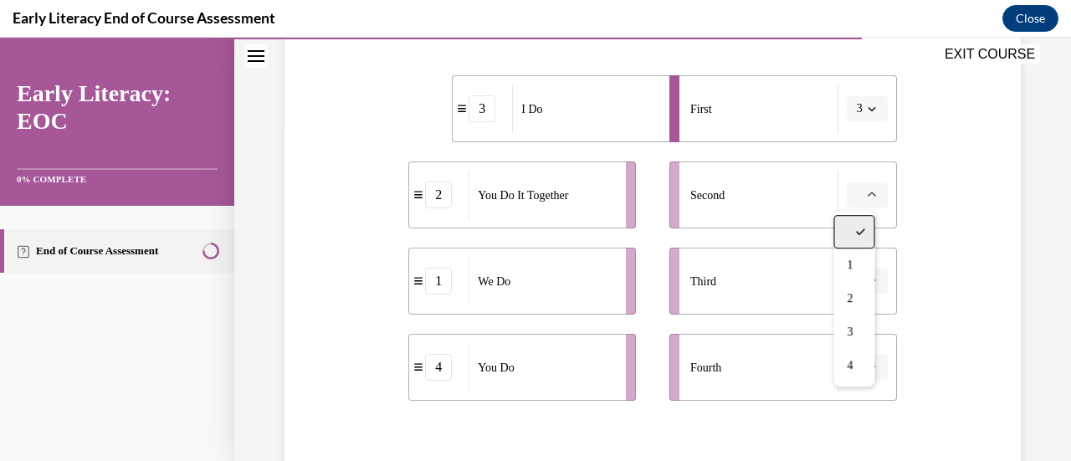
click at [856, 248] on div at bounding box center [854, 231] width 41 height 33
click at [857, 201] on span "Please select an option" at bounding box center [860, 195] width 6 height 17
click at [856, 265] on div "1" at bounding box center [854, 265] width 41 height 33
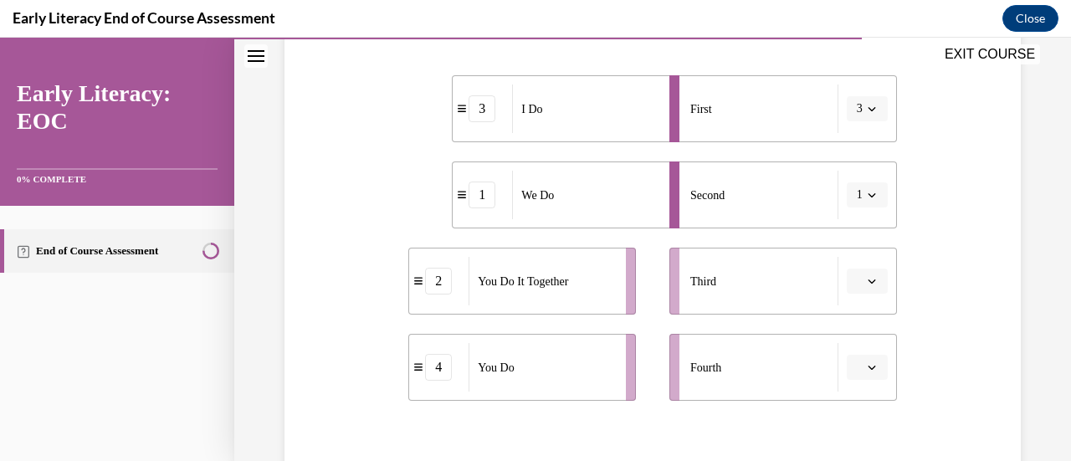
click at [857, 285] on span "Please select an option" at bounding box center [860, 281] width 6 height 17
click at [855, 188] on div "2" at bounding box center [854, 176] width 41 height 33
click at [868, 367] on icon "button" at bounding box center [872, 367] width 8 height 8
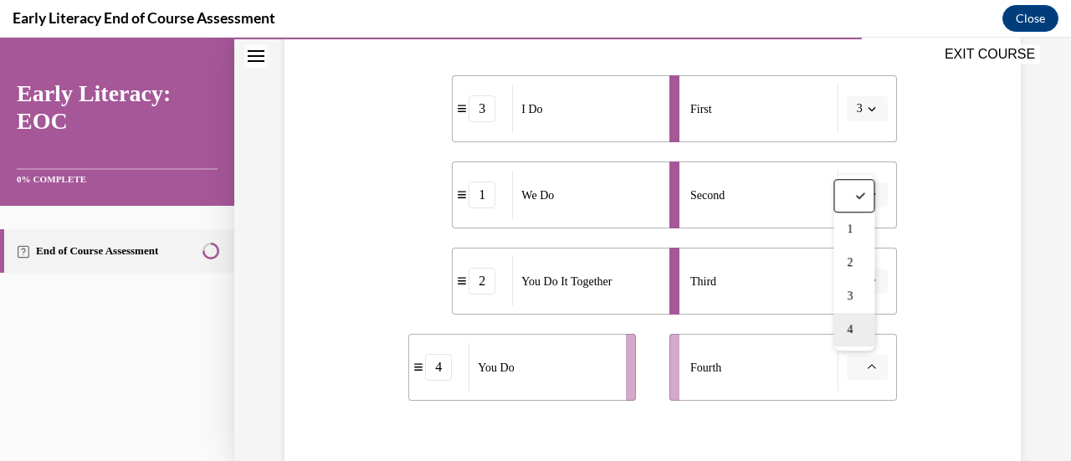
click at [861, 323] on div "4" at bounding box center [854, 329] width 41 height 33
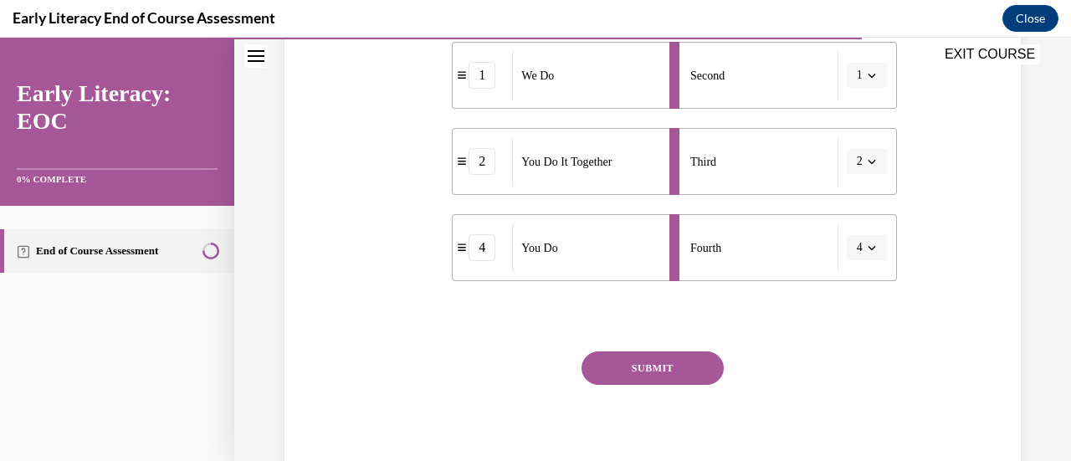
scroll to position [469, 0]
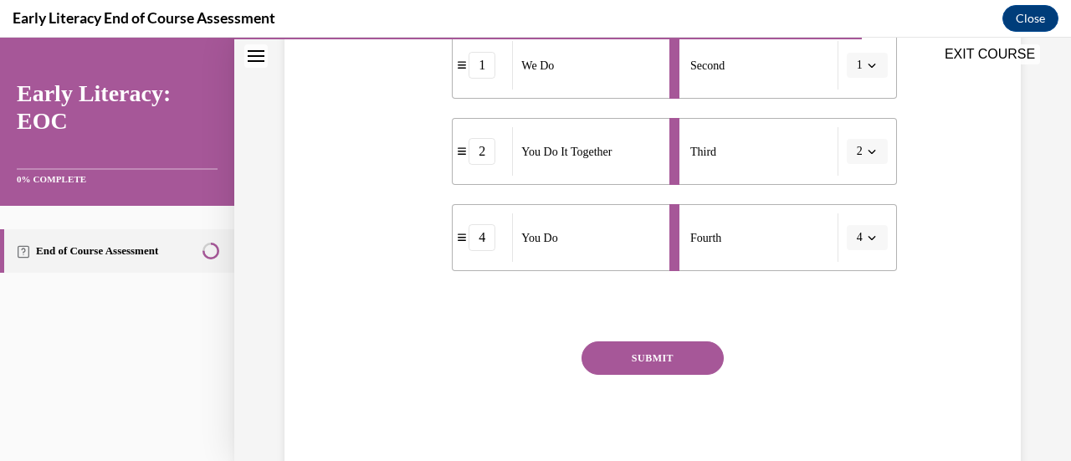
click at [676, 365] on button "SUBMIT" at bounding box center [653, 358] width 142 height 33
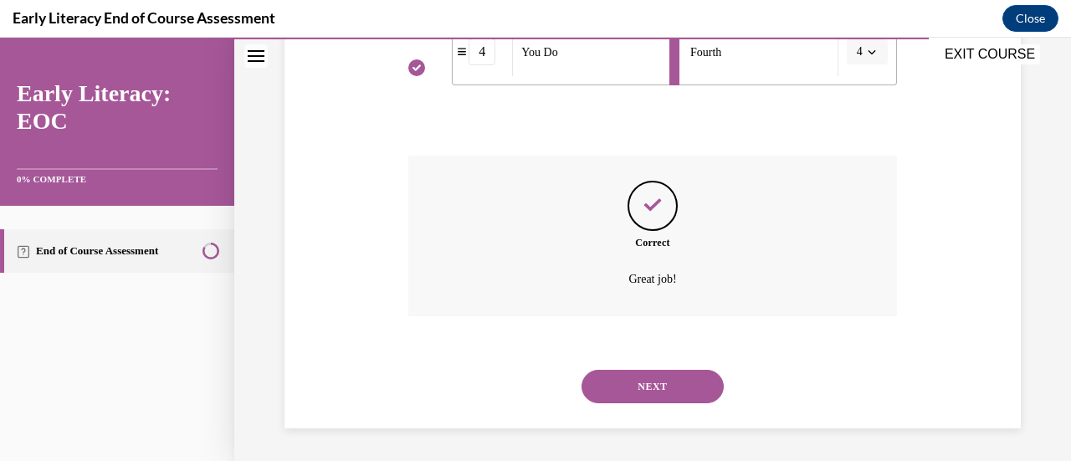
click at [625, 385] on button "NEXT" at bounding box center [653, 386] width 142 height 33
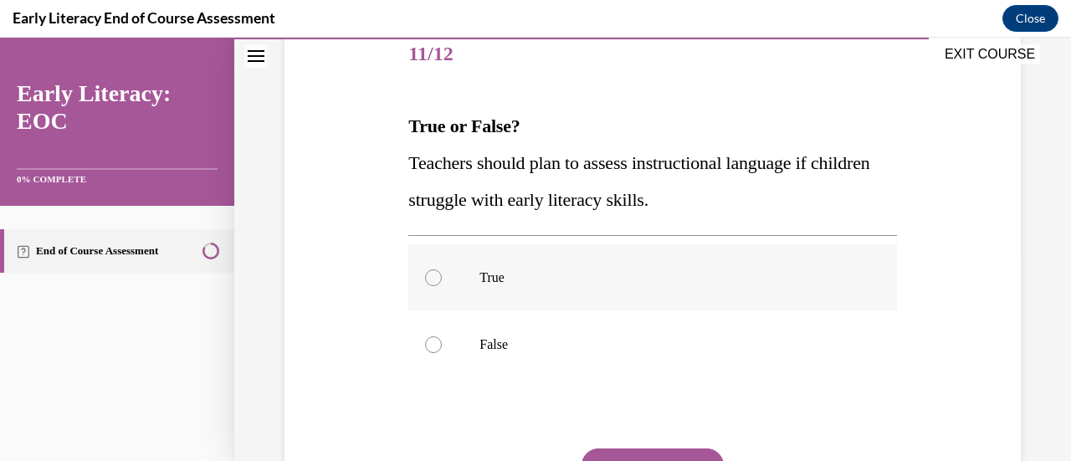
click at [475, 286] on div at bounding box center [652, 277] width 488 height 67
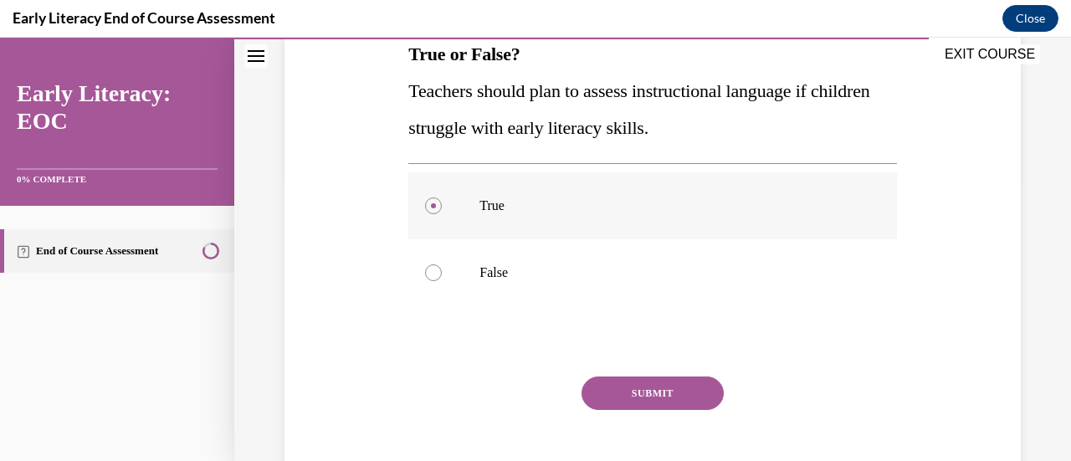
scroll to position [307, 0]
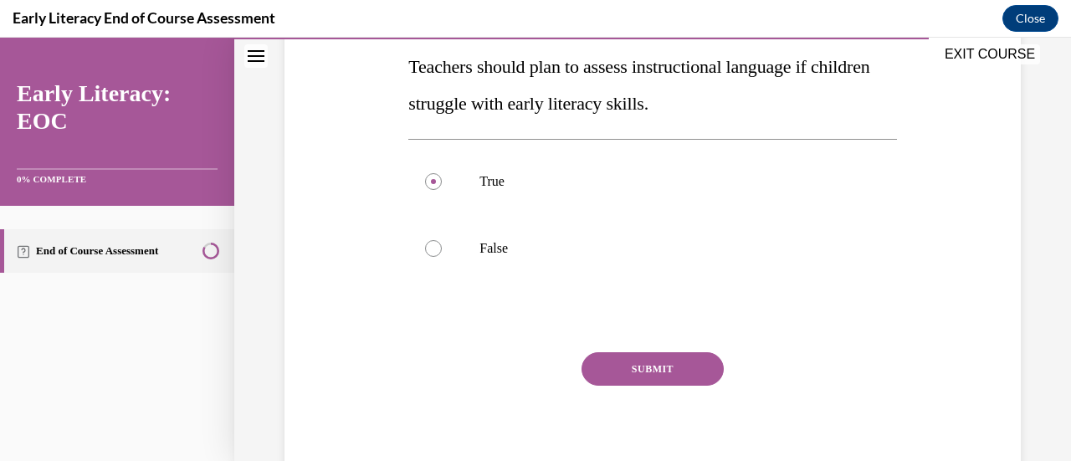
click at [609, 365] on button "SUBMIT" at bounding box center [653, 368] width 142 height 33
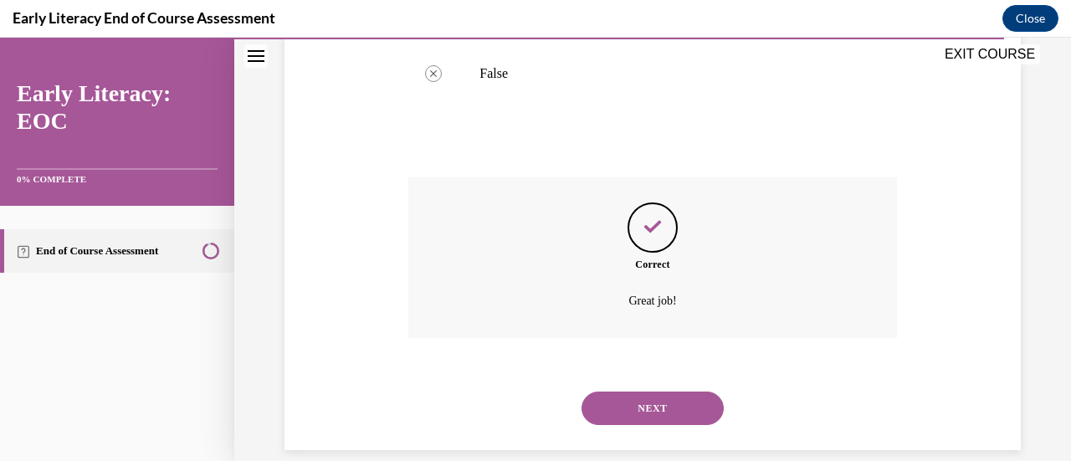
click at [603, 418] on button "NEXT" at bounding box center [653, 408] width 142 height 33
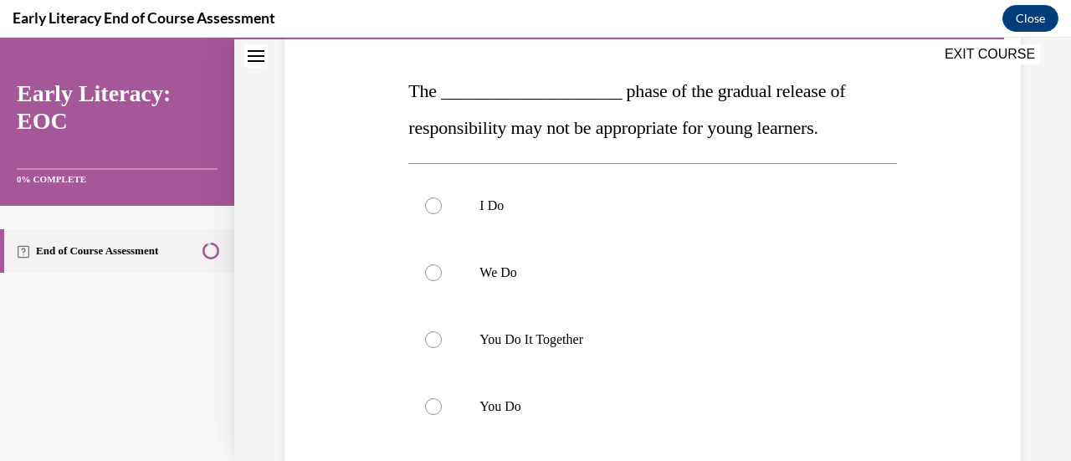
scroll to position [259, 0]
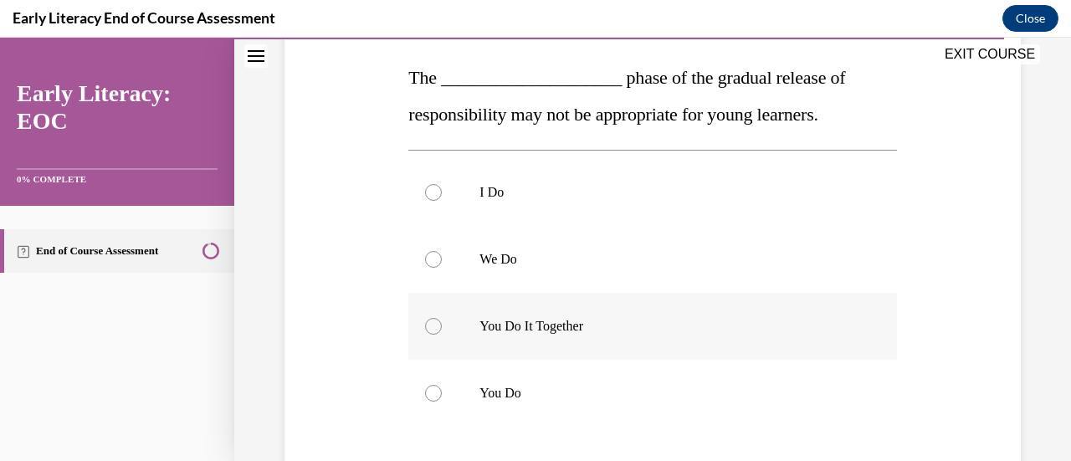
click at [459, 311] on div at bounding box center [652, 326] width 488 height 67
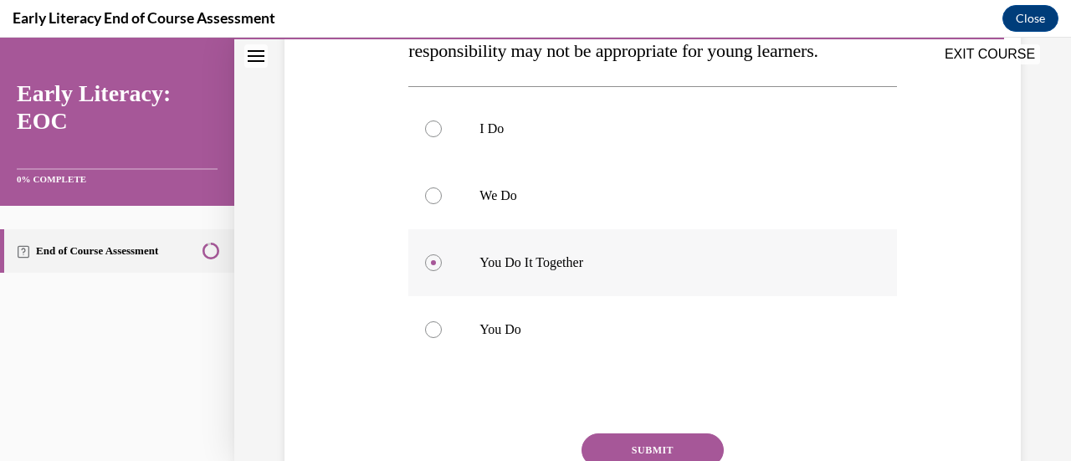
scroll to position [336, 0]
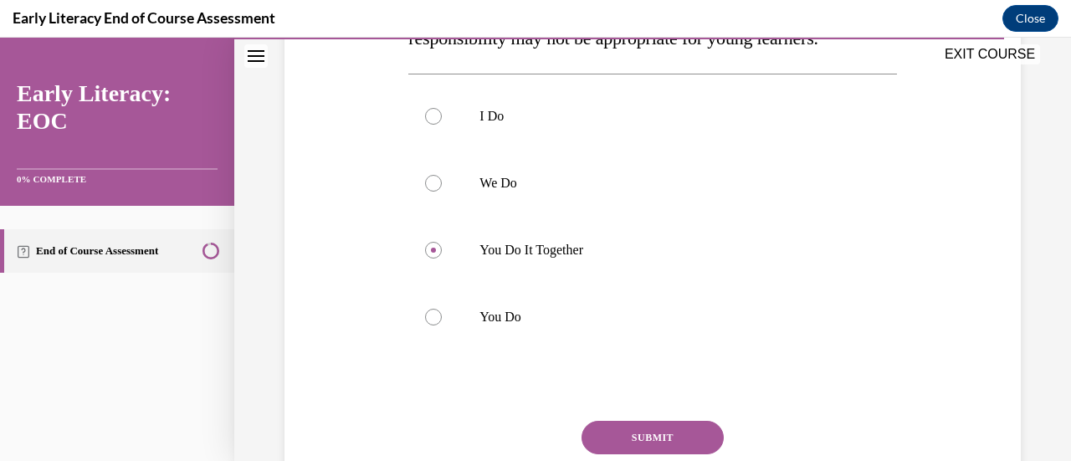
click at [609, 444] on button "SUBMIT" at bounding box center [653, 437] width 142 height 33
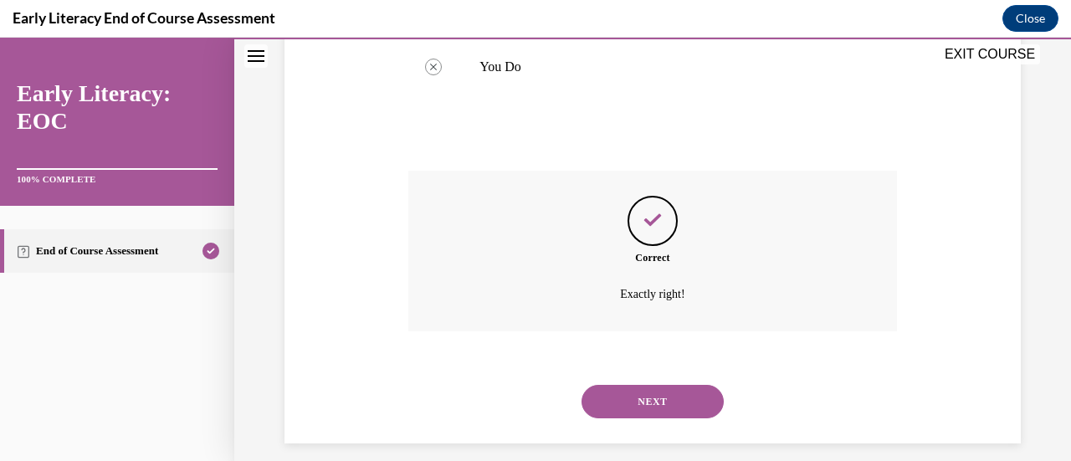
click at [604, 393] on button "NEXT" at bounding box center [653, 401] width 142 height 33
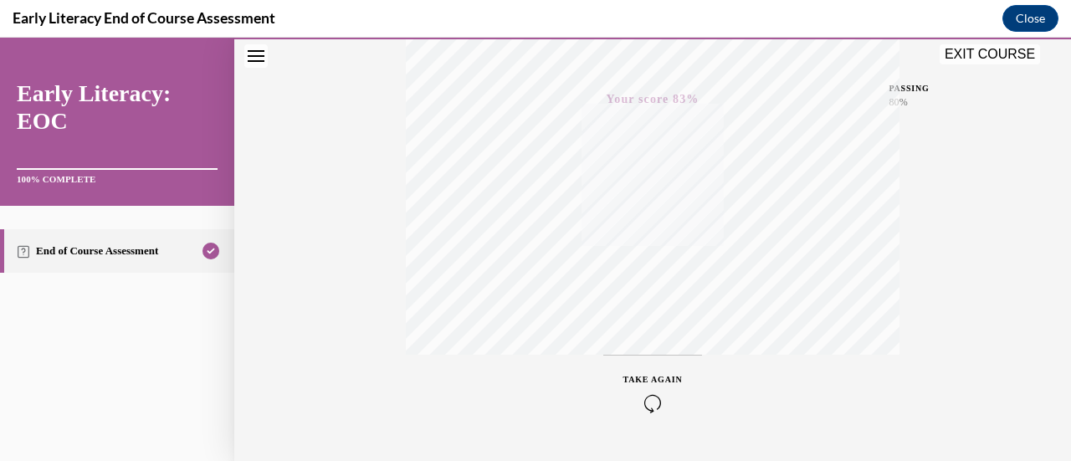
scroll to position [434, 0]
click at [976, 54] on button "EXIT COURSE" at bounding box center [990, 54] width 100 height 20
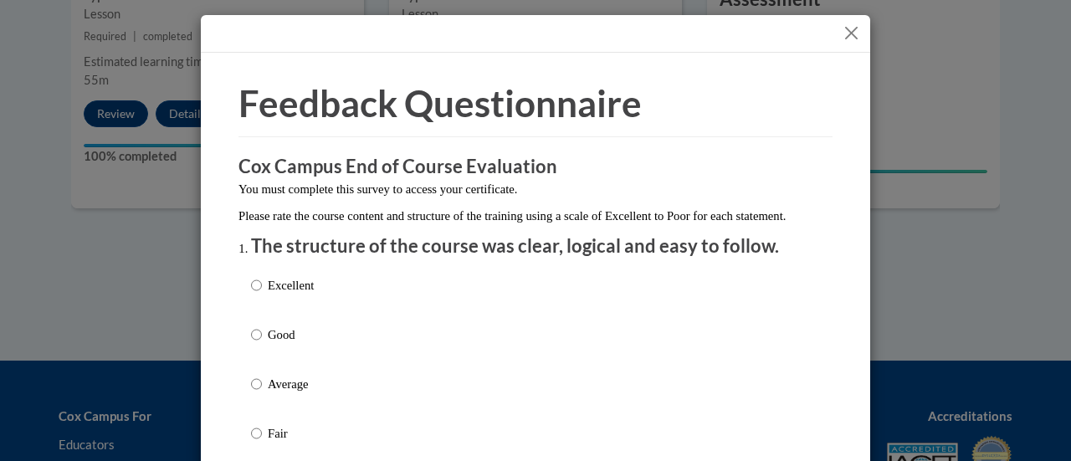
click at [455, 301] on div "Excellent Good Average Fair Poor" at bounding box center [535, 404] width 569 height 273
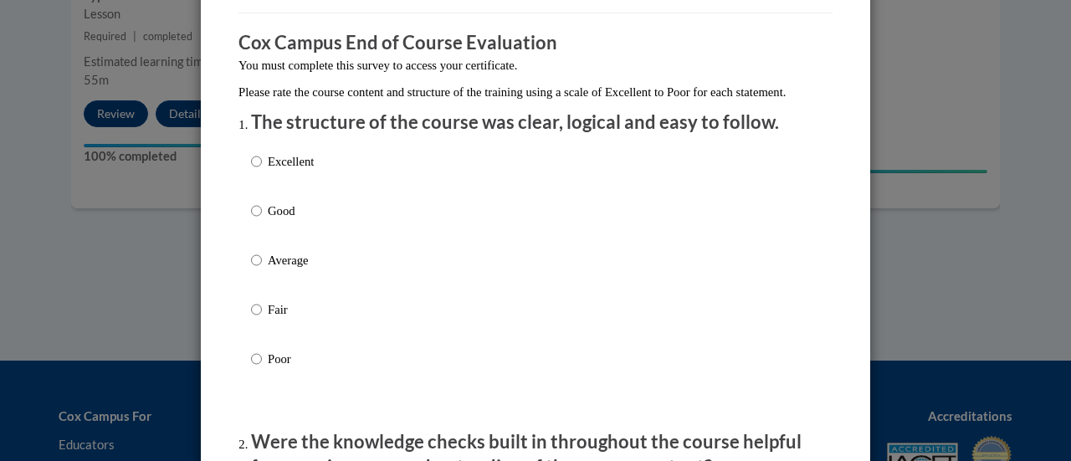
click at [295, 171] on p "Excellent" at bounding box center [291, 161] width 46 height 18
click at [262, 171] on input "Excellent" at bounding box center [256, 161] width 11 height 18
radio input "true"
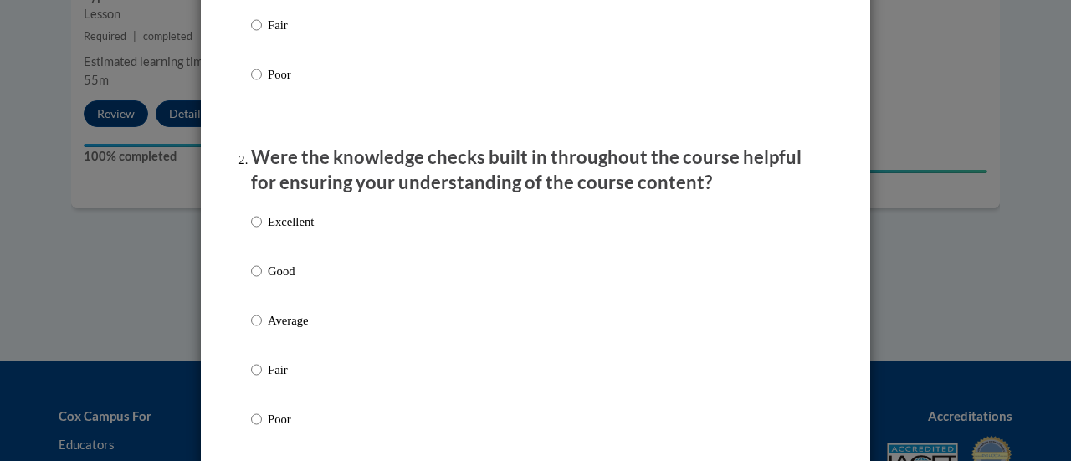
scroll to position [465, 0]
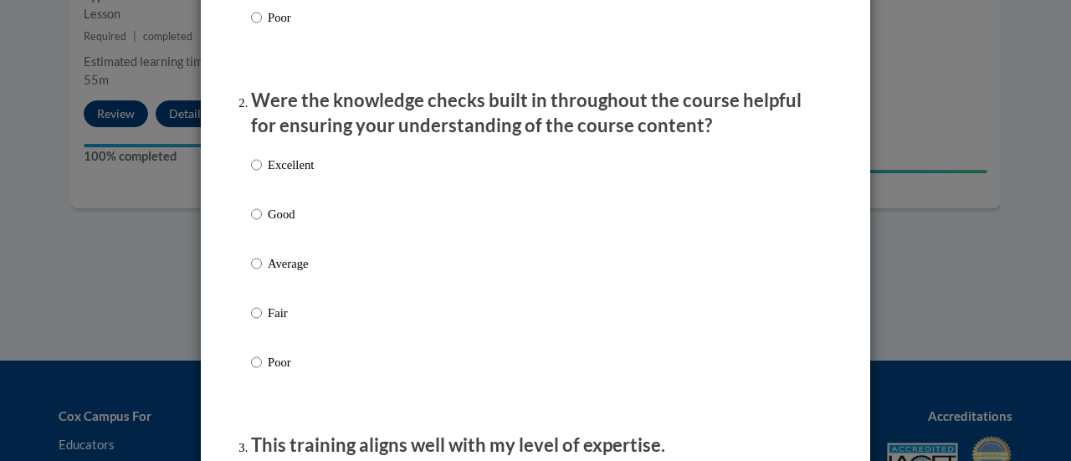
click at [333, 188] on div "Excellent Good Average Fair Poor" at bounding box center [535, 283] width 569 height 273
click at [288, 174] on p "Excellent" at bounding box center [291, 165] width 46 height 18
click at [262, 174] on input "Excellent" at bounding box center [256, 165] width 11 height 18
radio input "true"
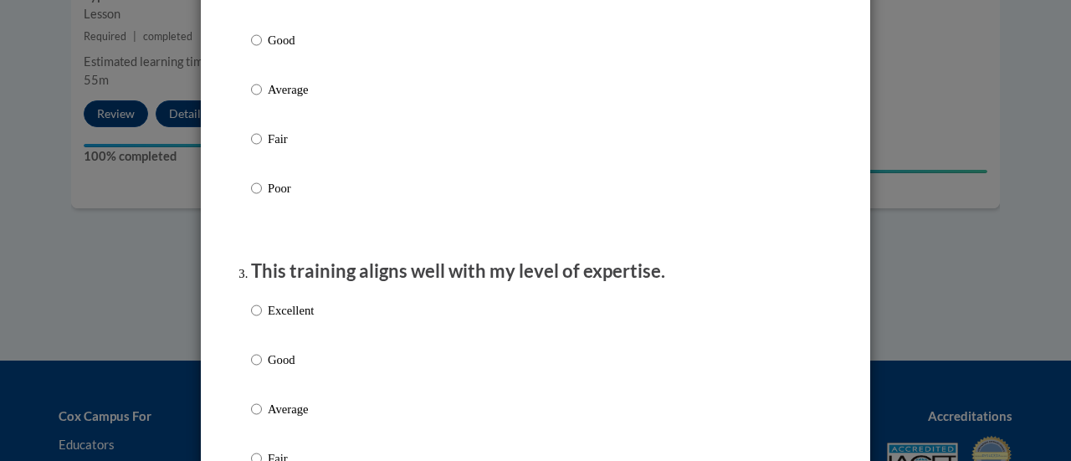
click at [288, 320] on p "Excellent" at bounding box center [291, 310] width 46 height 18
click at [262, 320] on input "Excellent" at bounding box center [256, 310] width 11 height 18
radio input "true"
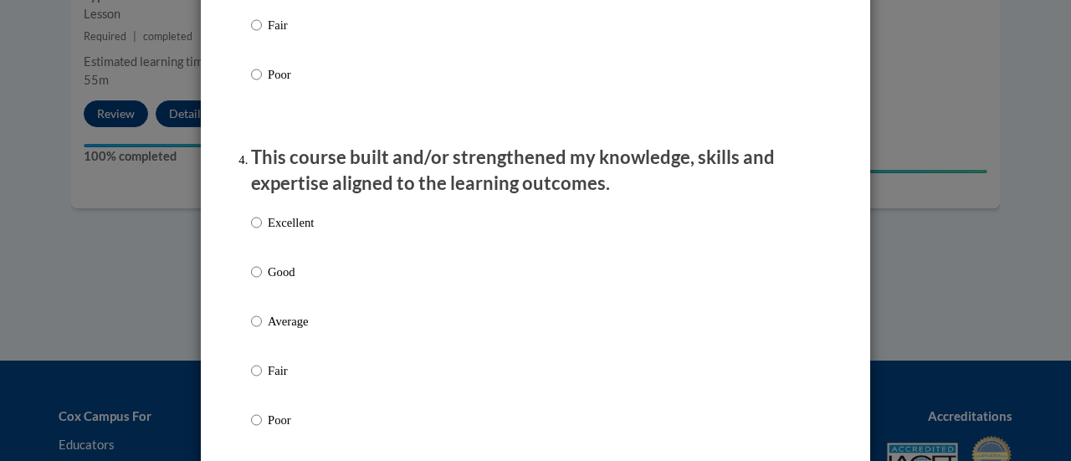
click at [294, 232] on p "Excellent" at bounding box center [291, 222] width 46 height 18
click at [262, 232] on input "Excellent" at bounding box center [256, 222] width 11 height 18
radio input "true"
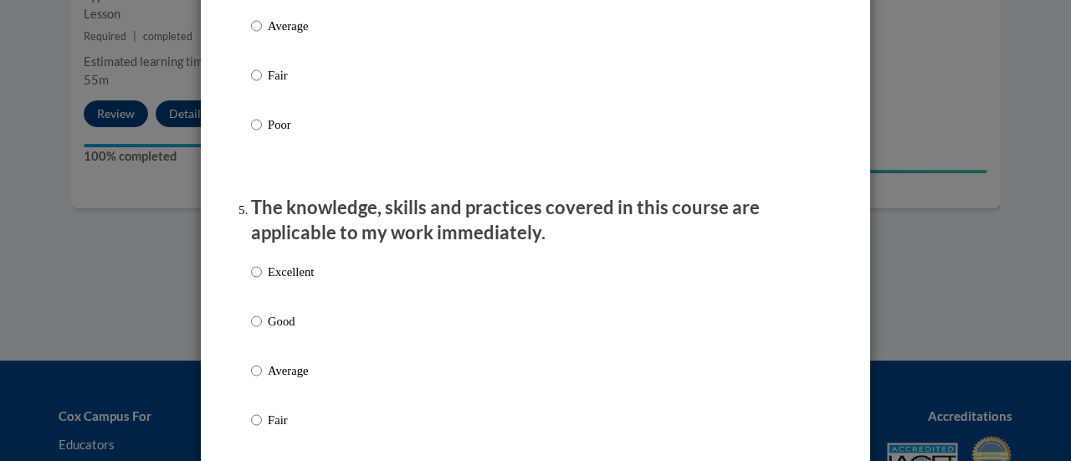
click at [297, 281] on p "Excellent" at bounding box center [291, 272] width 46 height 18
click at [262, 281] on input "Excellent" at bounding box center [256, 272] width 11 height 18
radio input "true"
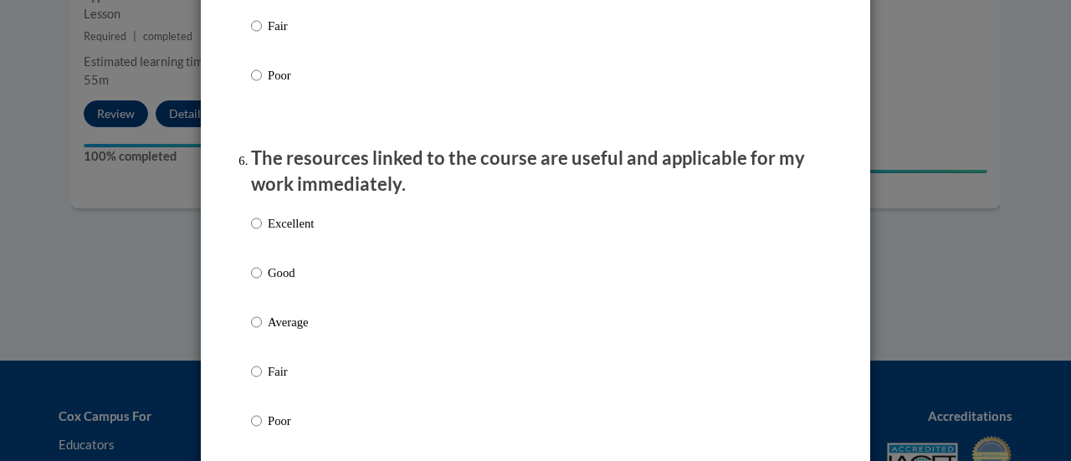
click at [305, 233] on p "Excellent" at bounding box center [291, 223] width 46 height 18
click at [262, 233] on input "Excellent" at bounding box center [256, 223] width 11 height 18
radio input "true"
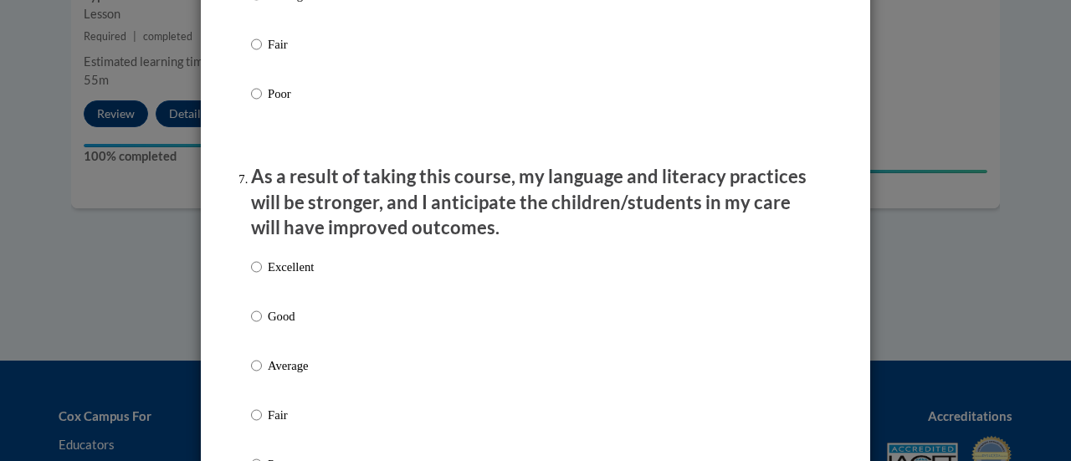
click at [290, 276] on p "Excellent" at bounding box center [291, 267] width 46 height 18
click at [262, 276] on input "Excellent" at bounding box center [256, 267] width 11 height 18
radio input "true"
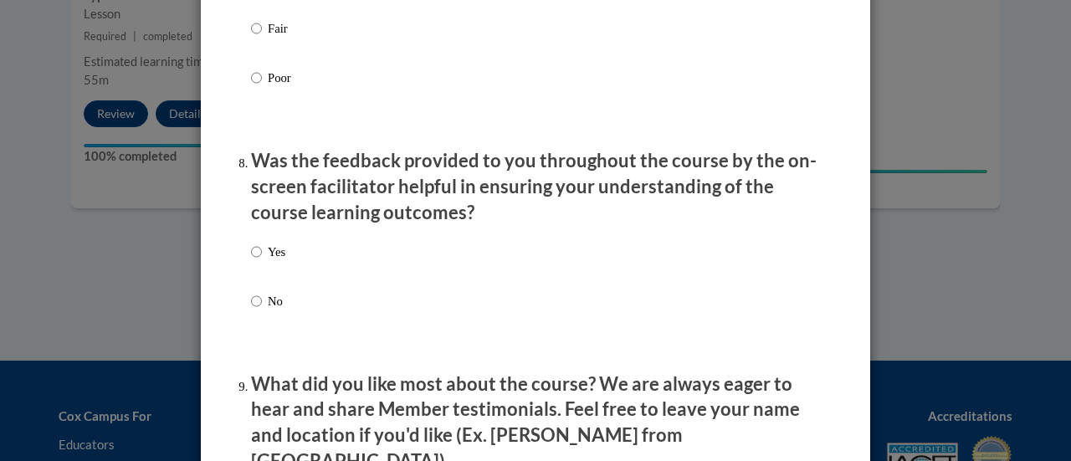
click at [278, 261] on p "Yes" at bounding box center [277, 252] width 18 height 18
click at [262, 261] on input "Yes" at bounding box center [256, 252] width 11 height 18
radio input "true"
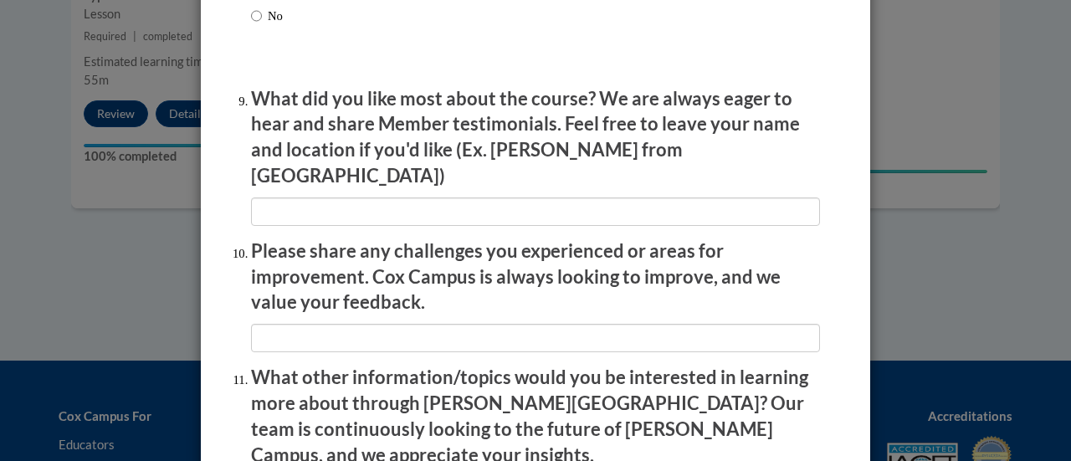
scroll to position [2782, 0]
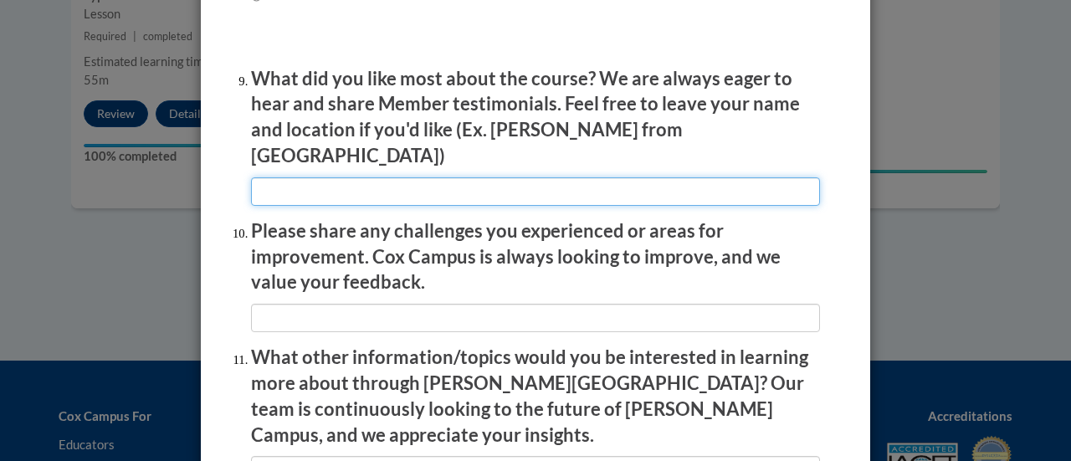
click at [352, 177] on input "textbox" at bounding box center [535, 191] width 569 height 28
type input "na"
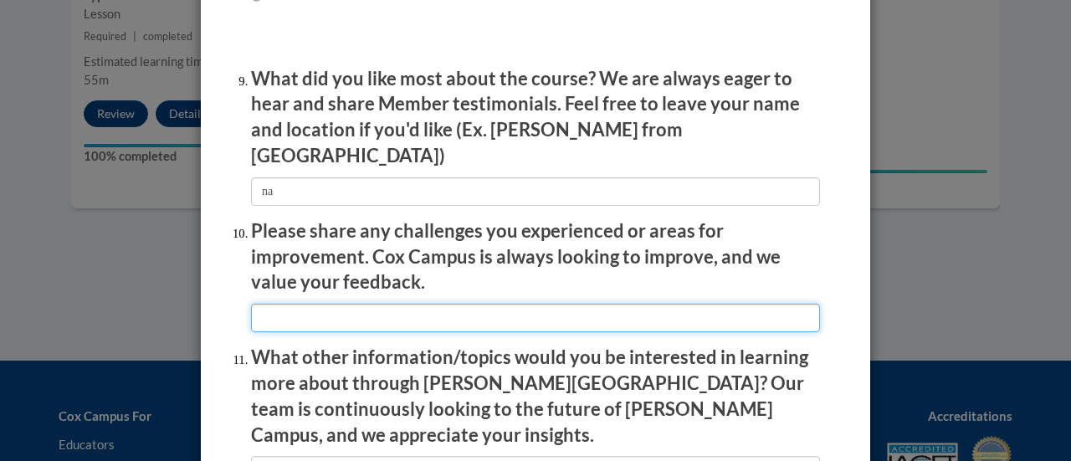
click at [475, 304] on input "textbox" at bounding box center [535, 318] width 569 height 28
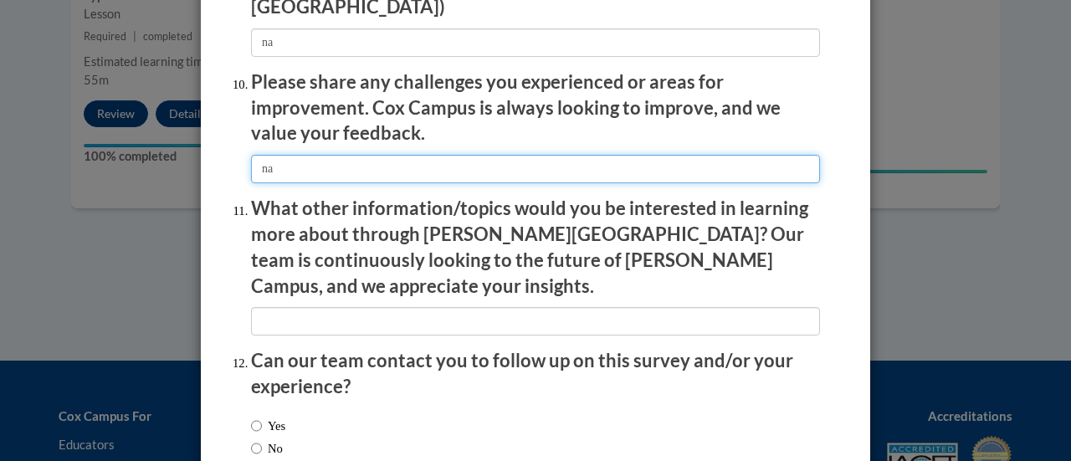
scroll to position [2940, 0]
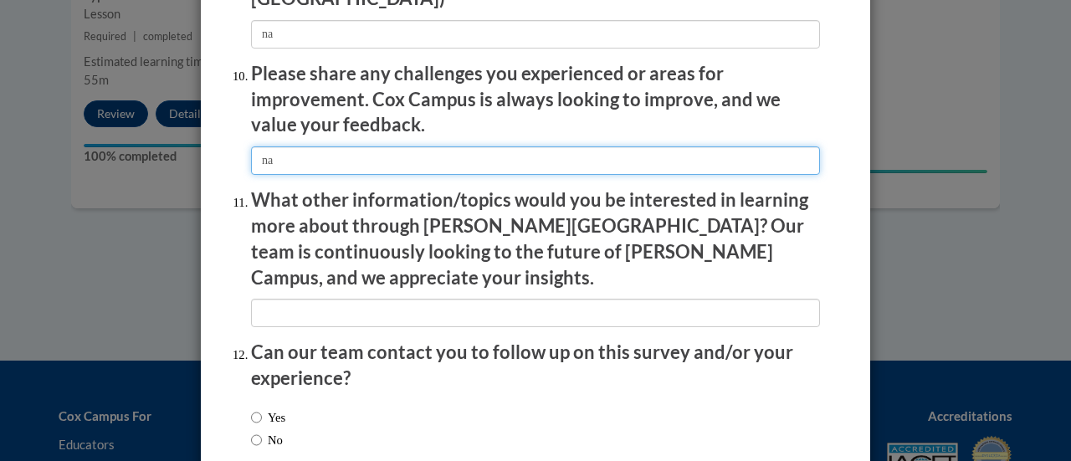
type input "na"
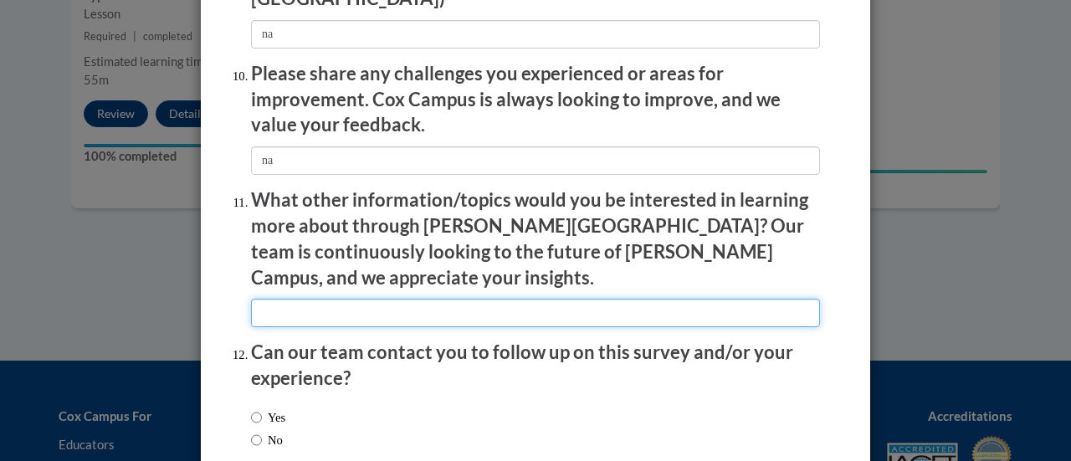
click at [527, 299] on input "textbox" at bounding box center [535, 313] width 569 height 28
type input "na"
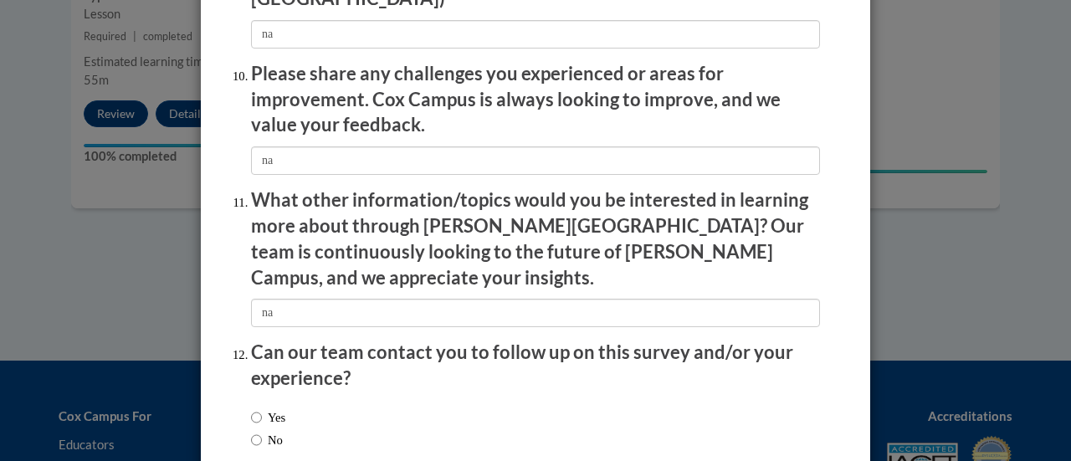
click at [281, 431] on label "No" at bounding box center [267, 440] width 32 height 18
click at [262, 431] on input "No" at bounding box center [256, 440] width 11 height 18
radio input "true"
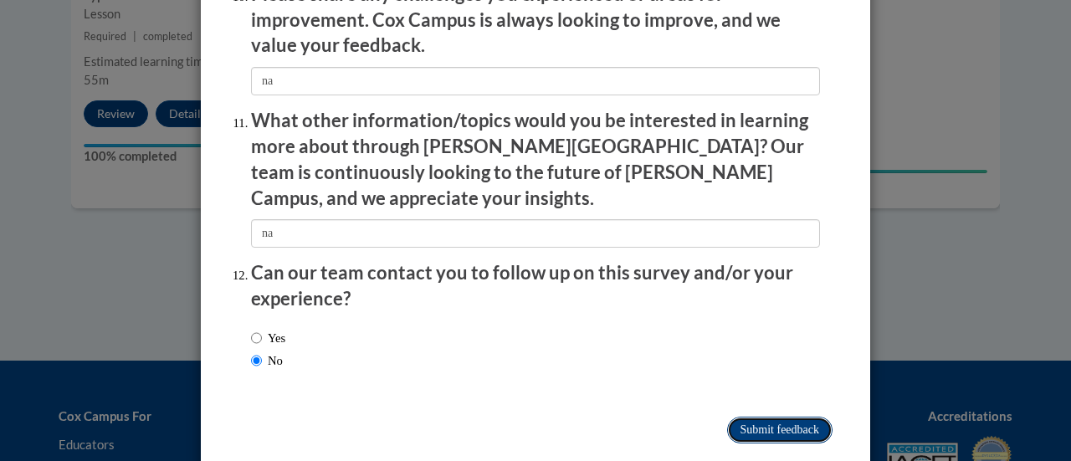
click at [772, 417] on input "Submit feedback" at bounding box center [779, 430] width 105 height 27
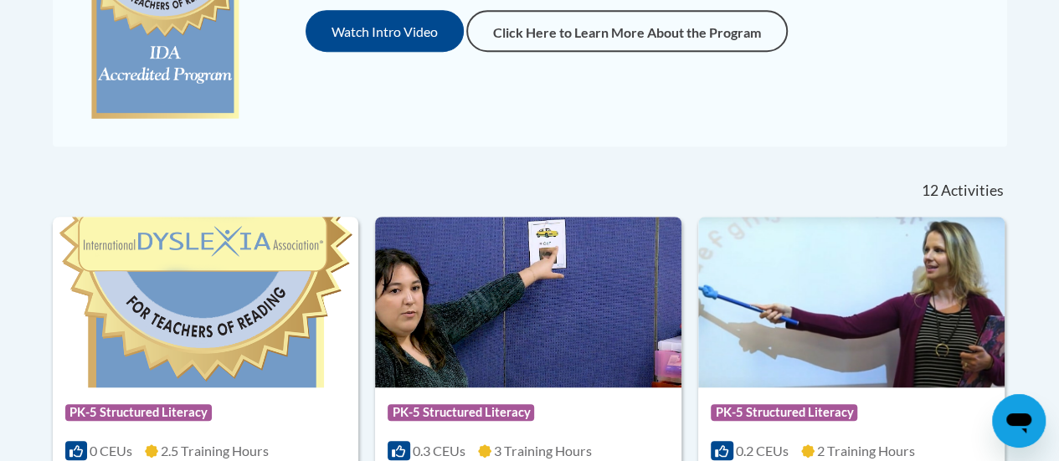
scroll to position [546, 0]
